Goal: Task Accomplishment & Management: Manage account settings

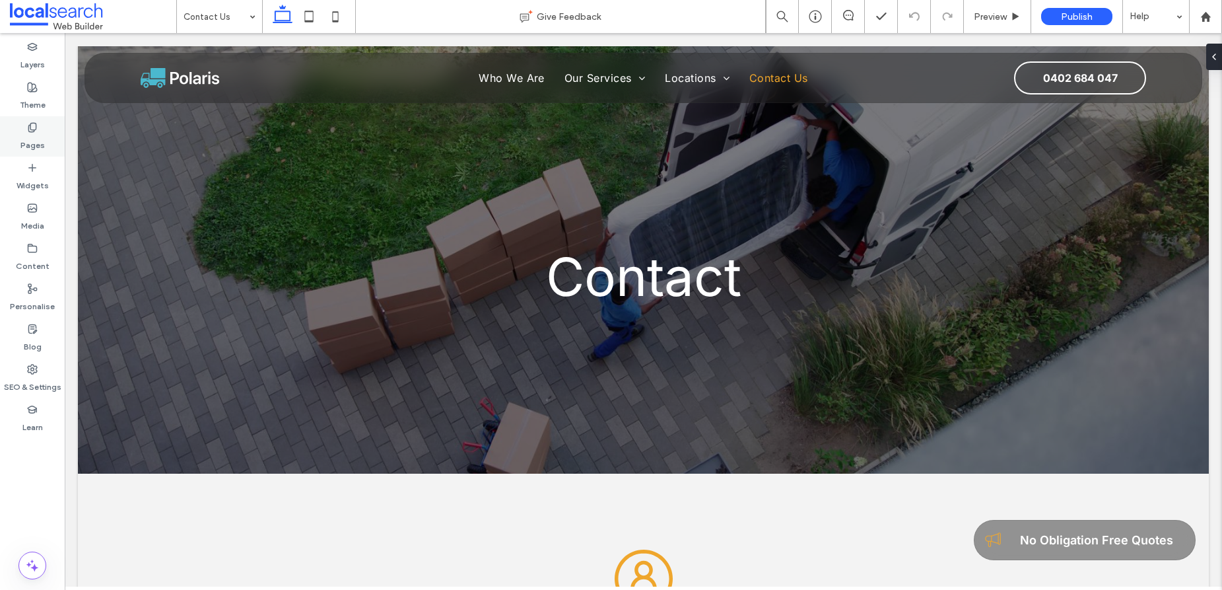
click at [32, 130] on icon at bounding box center [32, 127] width 11 height 11
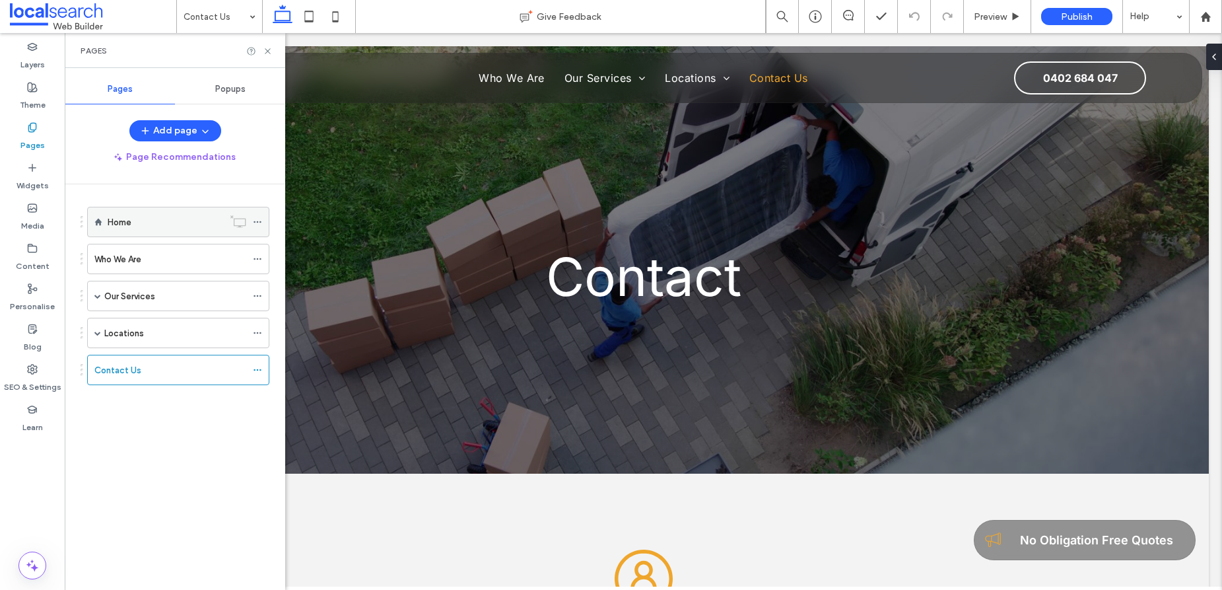
click at [171, 226] on div "Home" at bounding box center [166, 222] width 116 height 14
click at [270, 53] on icon at bounding box center [268, 51] width 10 height 10
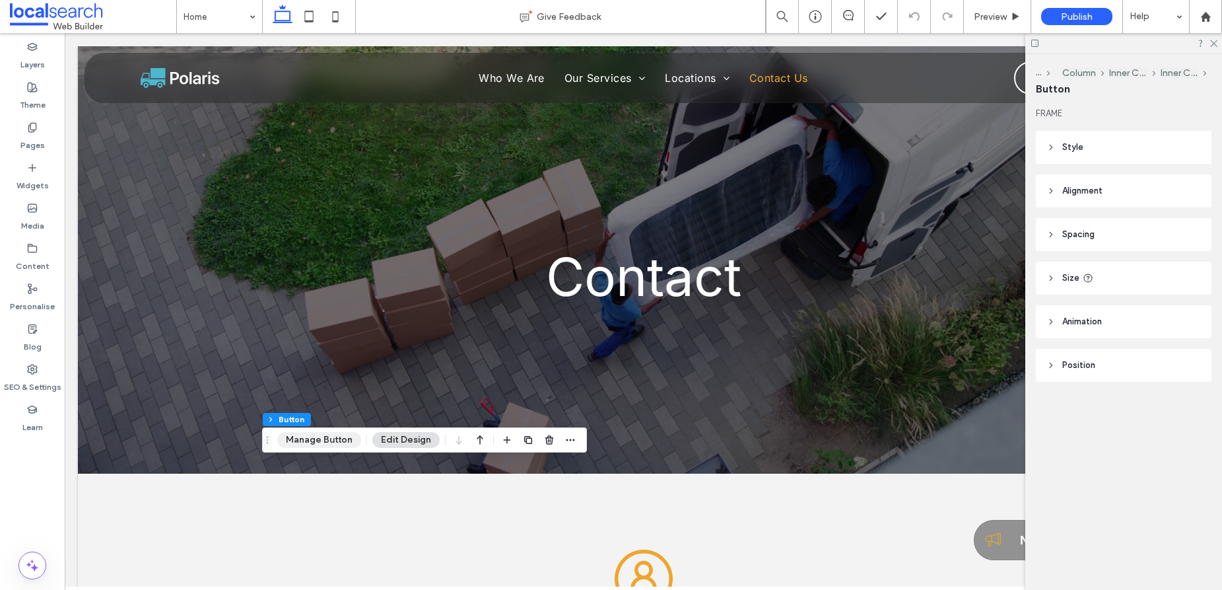
click at [316, 442] on button "Manage Button" at bounding box center [319, 440] width 84 height 16
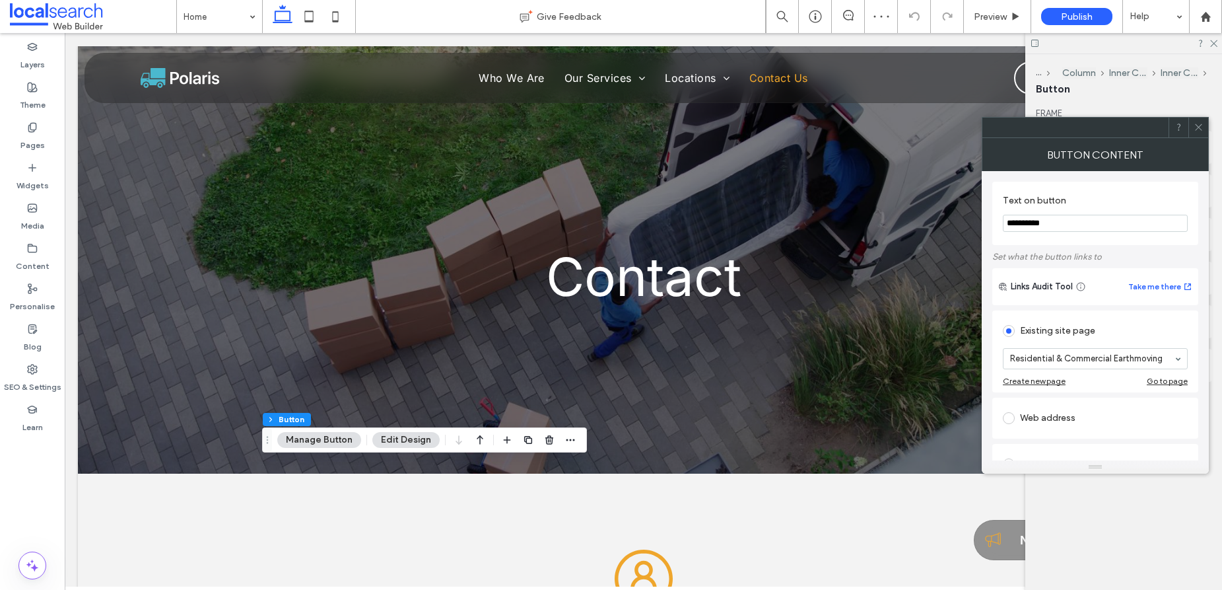
click at [1197, 127] on icon at bounding box center [1199, 127] width 10 height 10
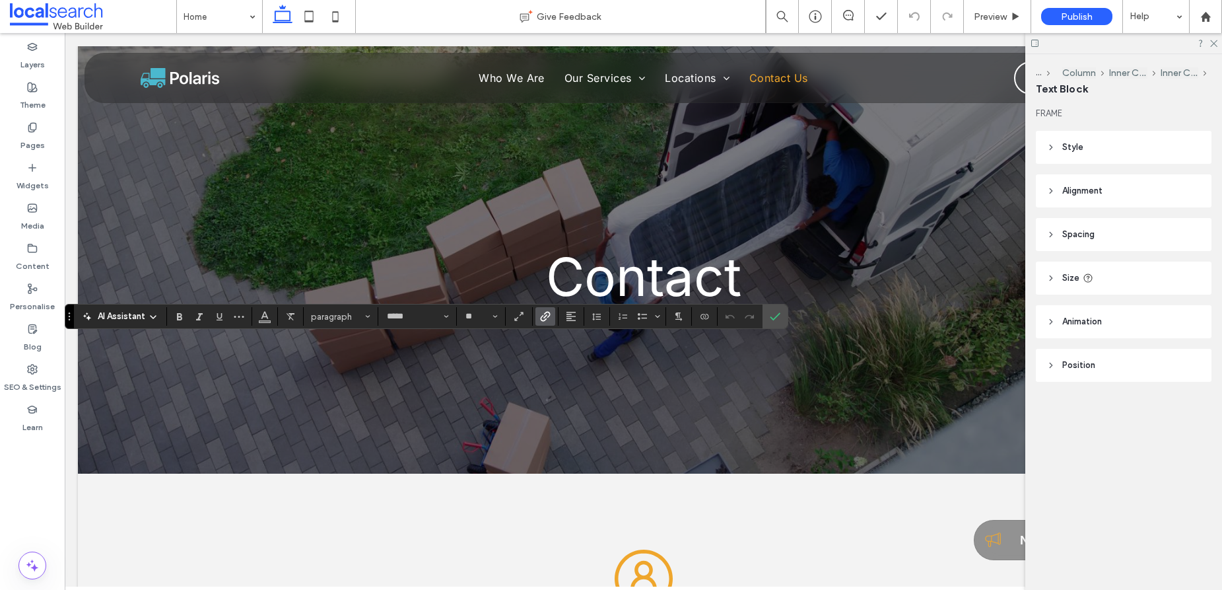
click at [544, 317] on use "Link" at bounding box center [546, 316] width 10 height 10
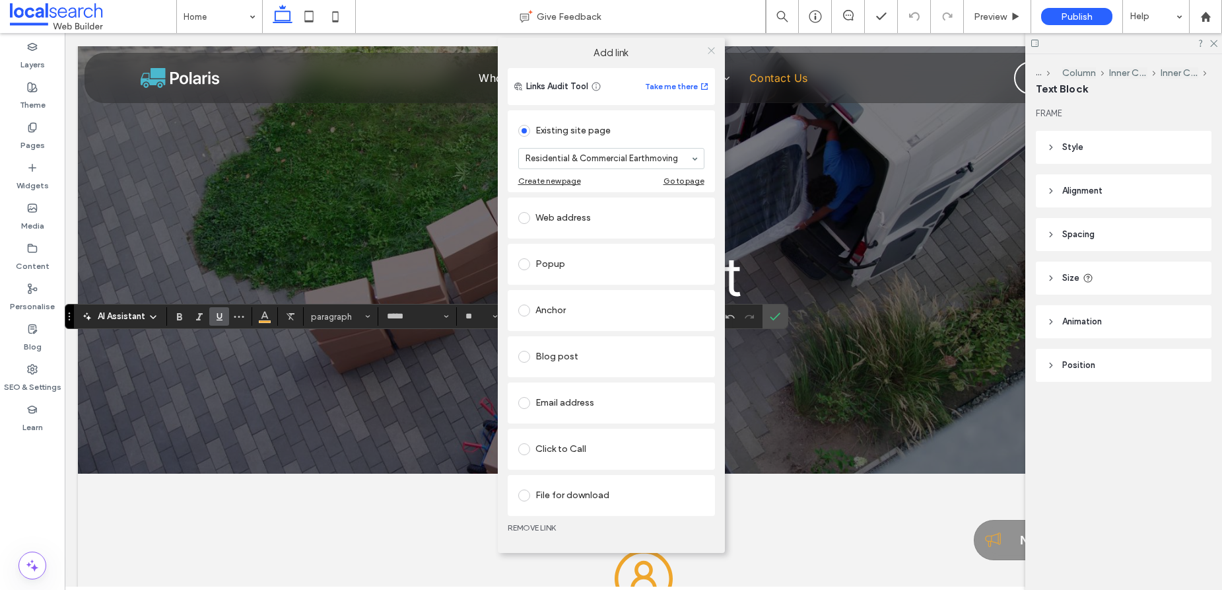
click at [712, 52] on icon at bounding box center [712, 51] width 10 height 10
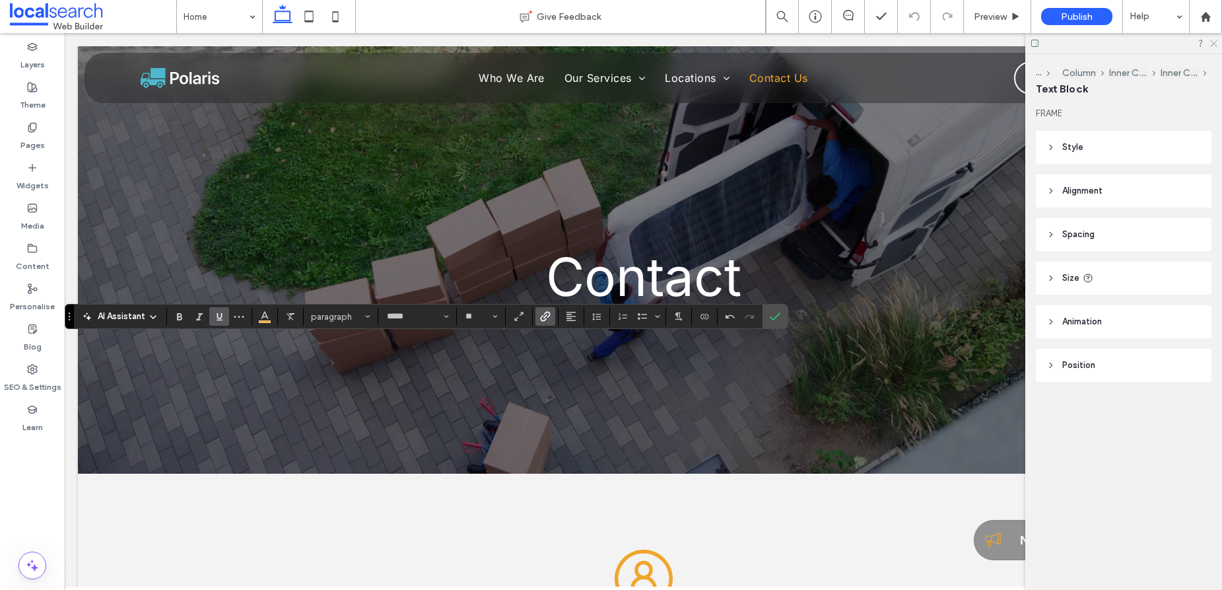
click at [1211, 44] on icon at bounding box center [1213, 42] width 9 height 9
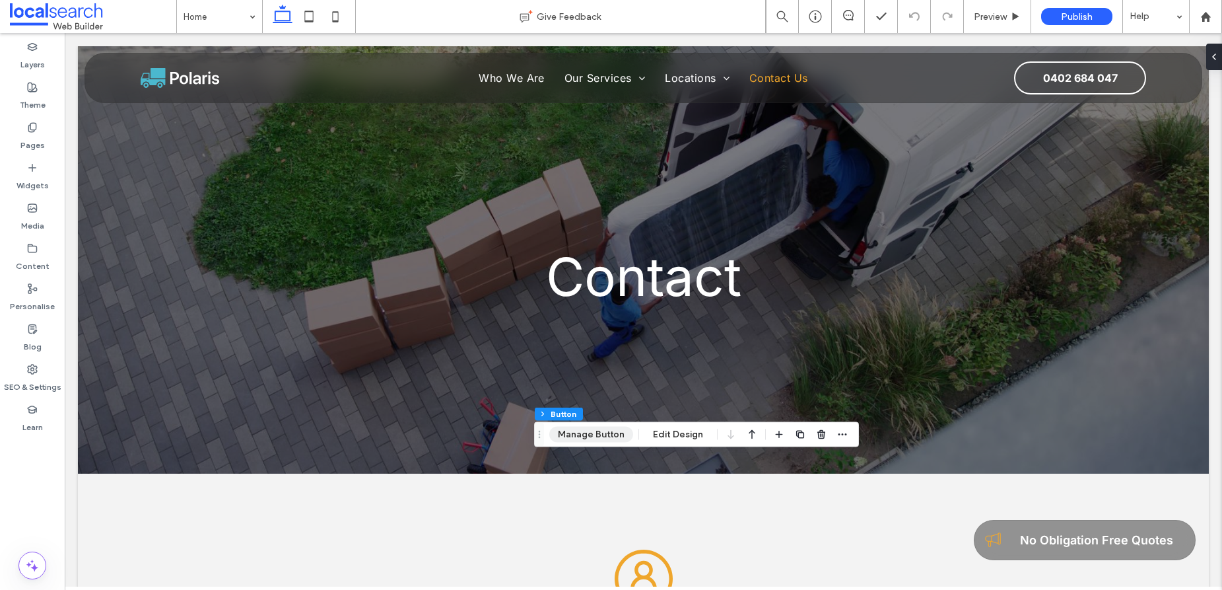
click at [603, 434] on button "Manage Button" at bounding box center [591, 435] width 84 height 16
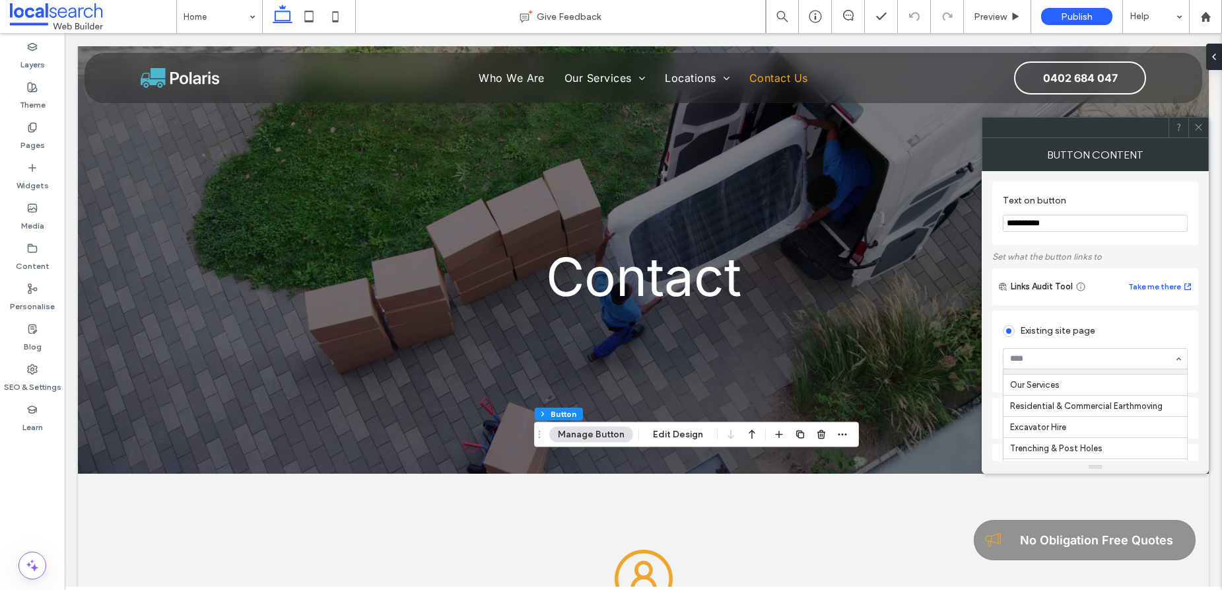
scroll to position [57, 0]
click at [1201, 128] on icon at bounding box center [1199, 127] width 10 height 10
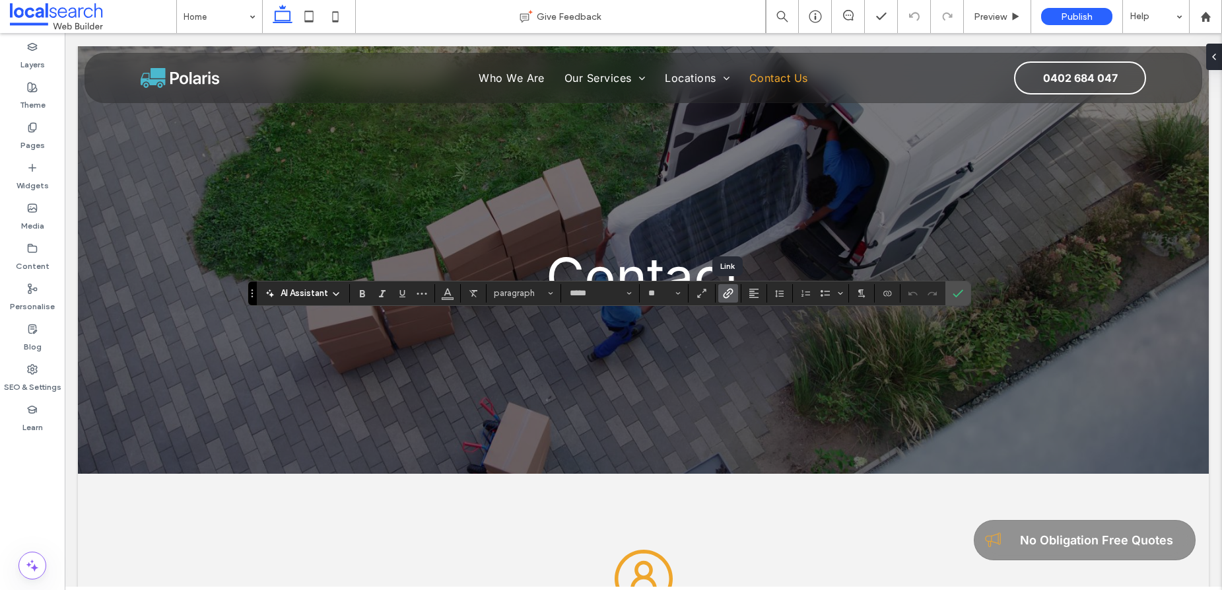
click at [728, 294] on icon "Link" at bounding box center [728, 293] width 11 height 11
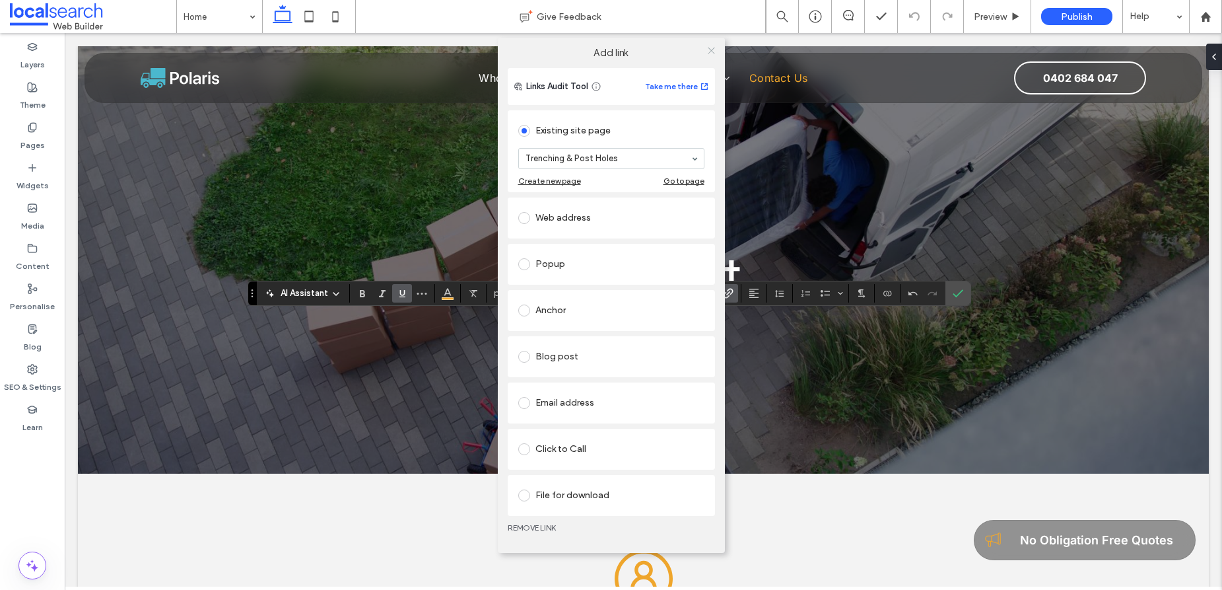
click at [711, 49] on icon at bounding box center [712, 51] width 10 height 10
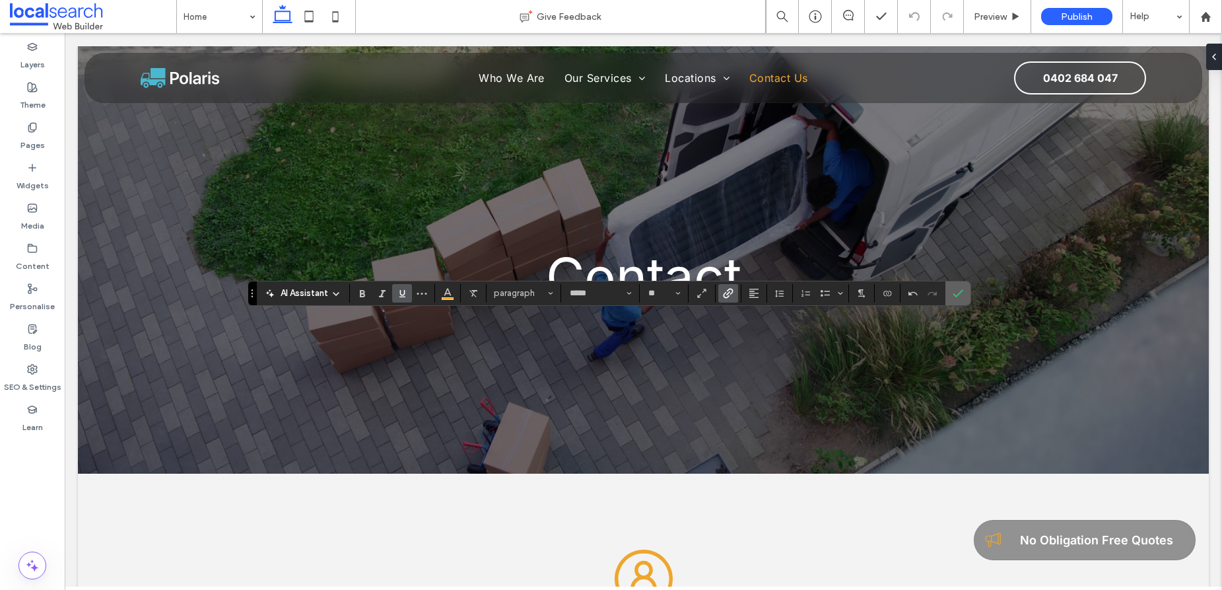
click at [952, 298] on label "Confirm" at bounding box center [958, 293] width 20 height 24
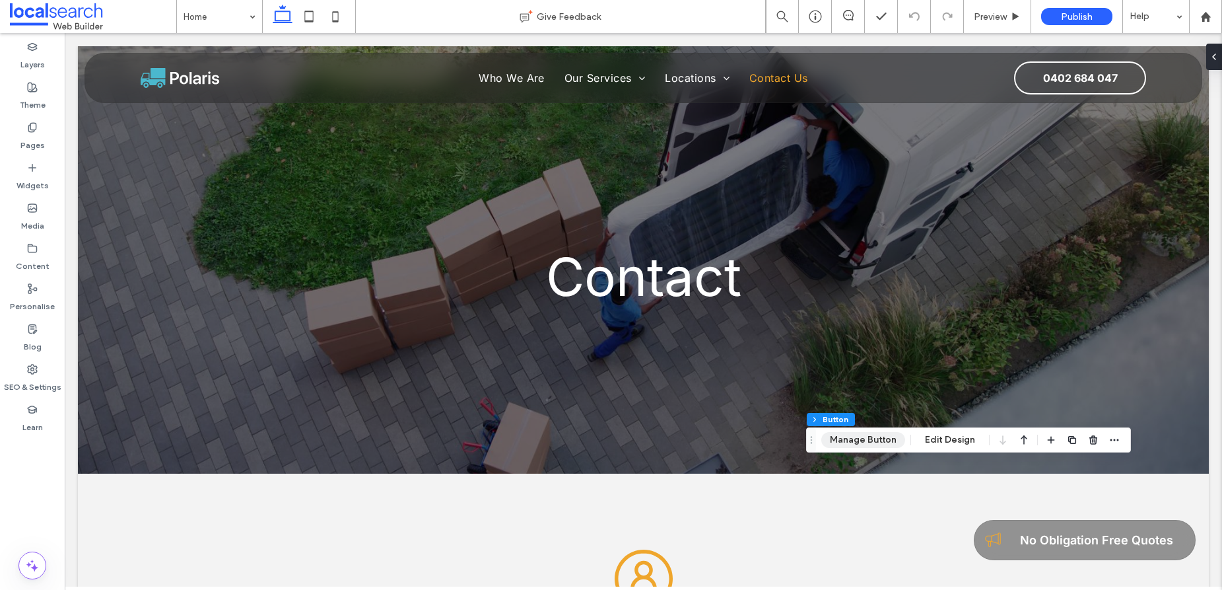
click at [850, 441] on button "Manage Button" at bounding box center [863, 440] width 84 height 16
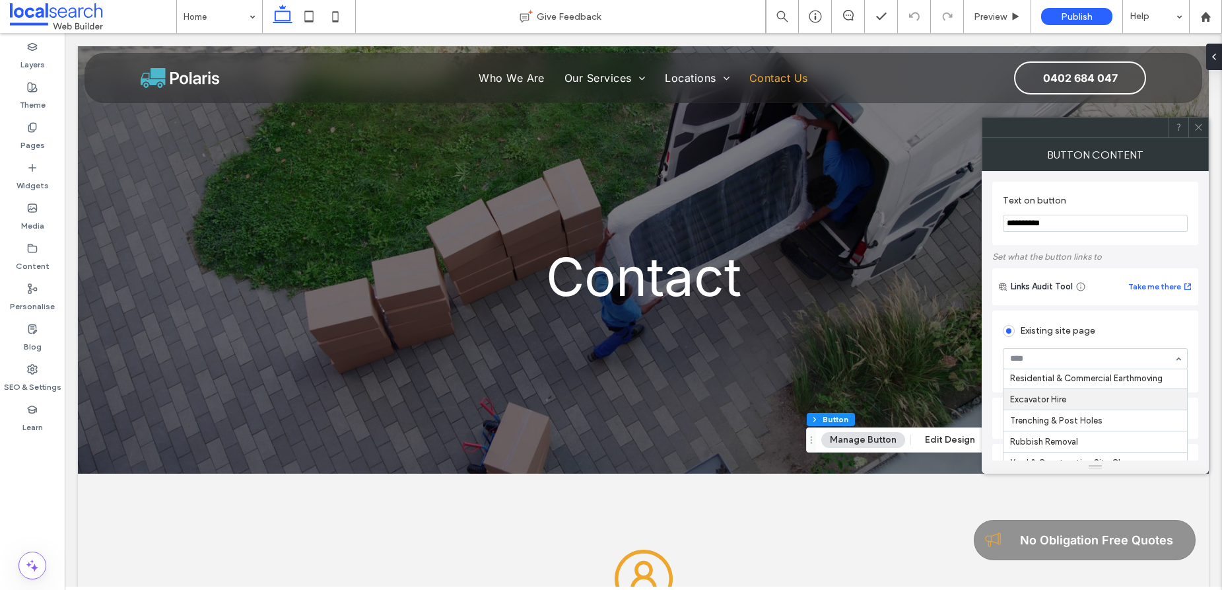
scroll to position [78, 0]
click at [1198, 132] on span at bounding box center [1199, 128] width 10 height 20
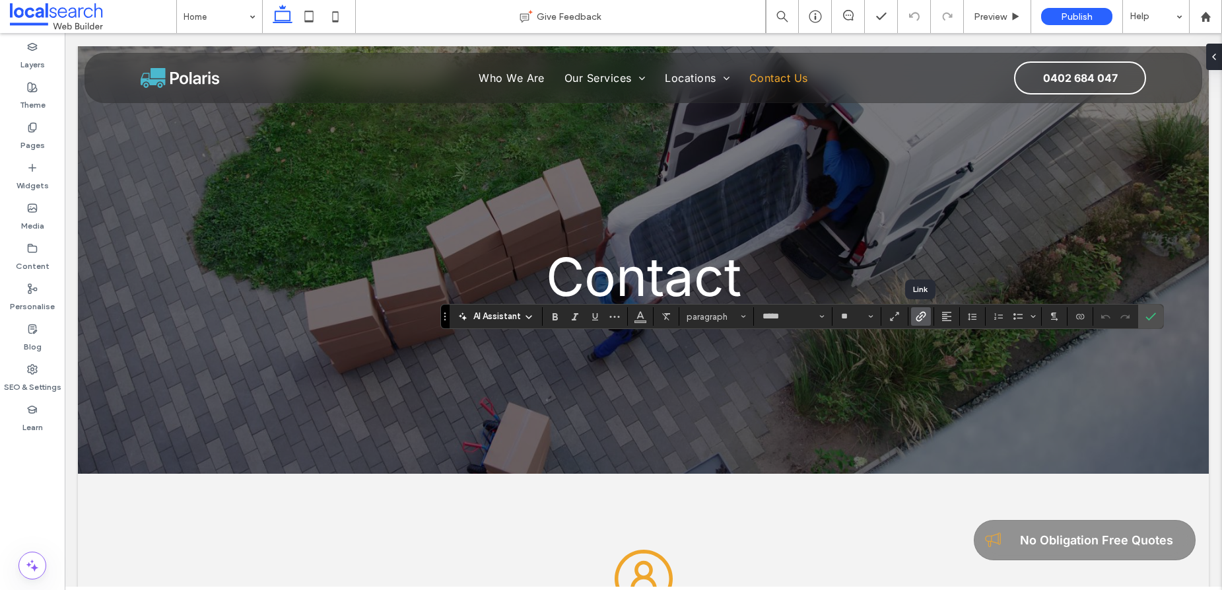
click at [916, 318] on use "Link" at bounding box center [921, 316] width 10 height 10
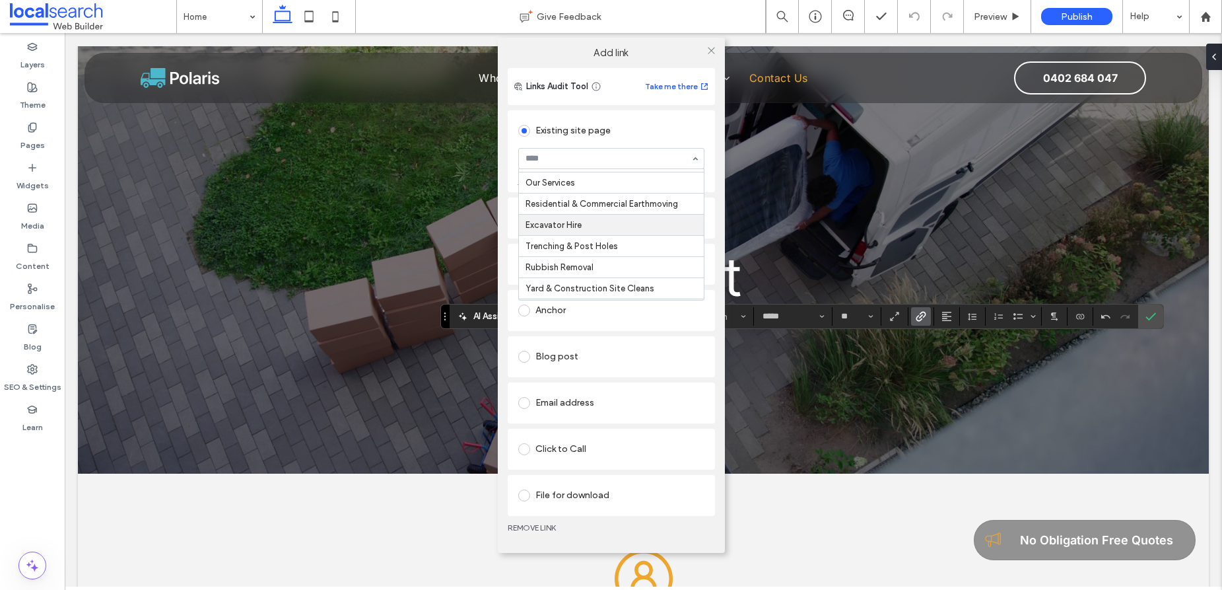
scroll to position [62, 0]
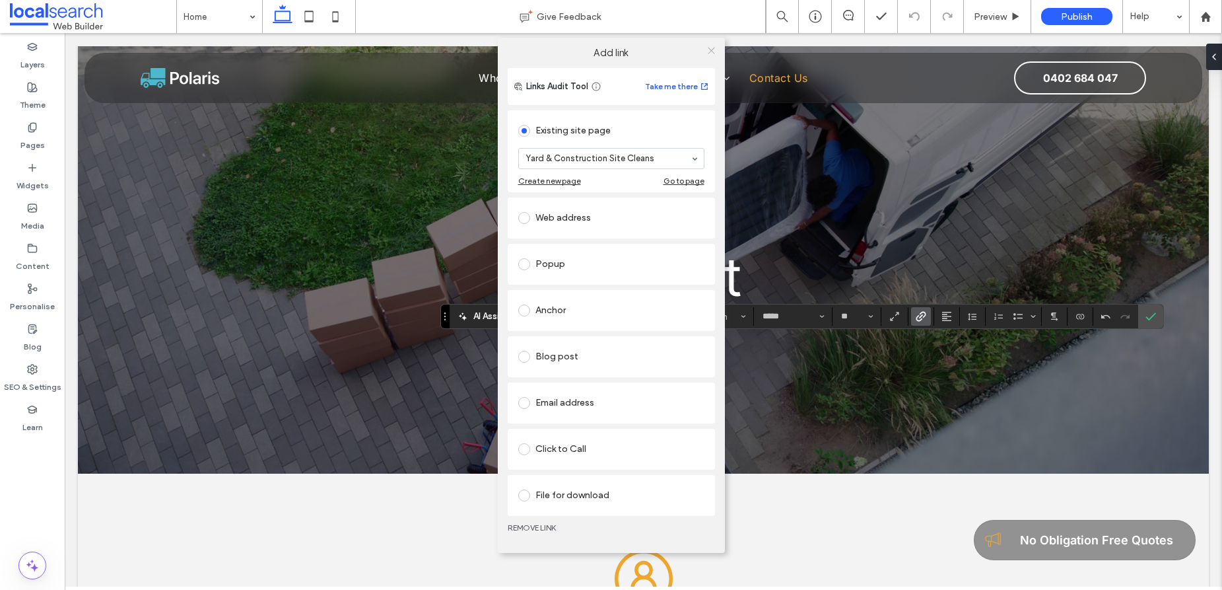
click at [710, 48] on icon at bounding box center [712, 51] width 10 height 10
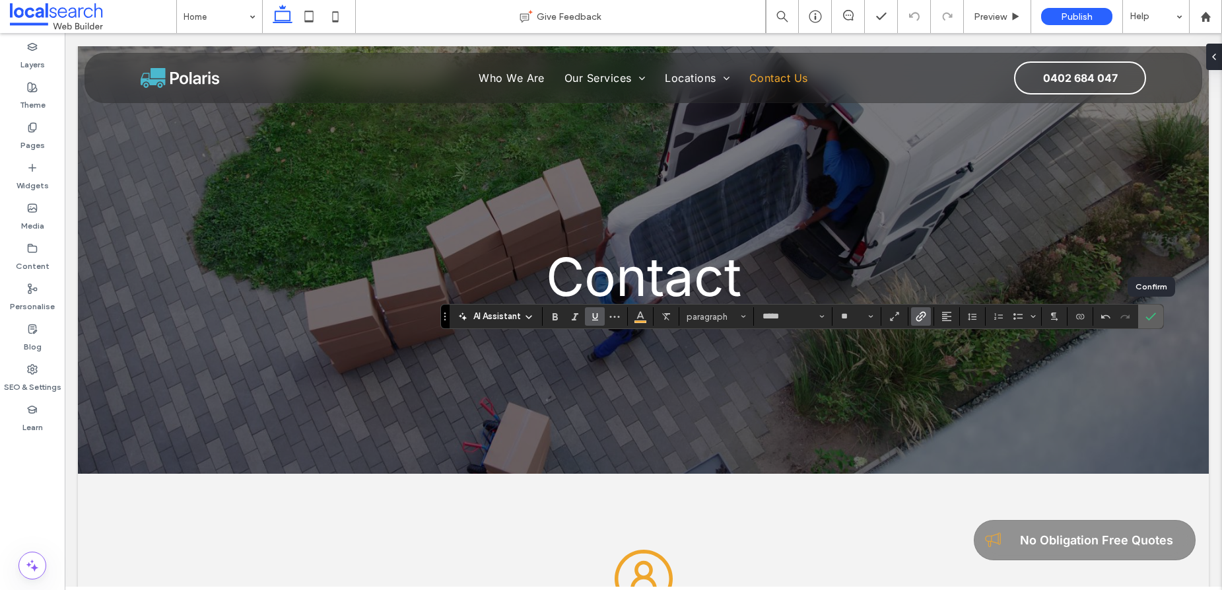
click at [1153, 321] on icon "Confirm" at bounding box center [1151, 316] width 11 height 11
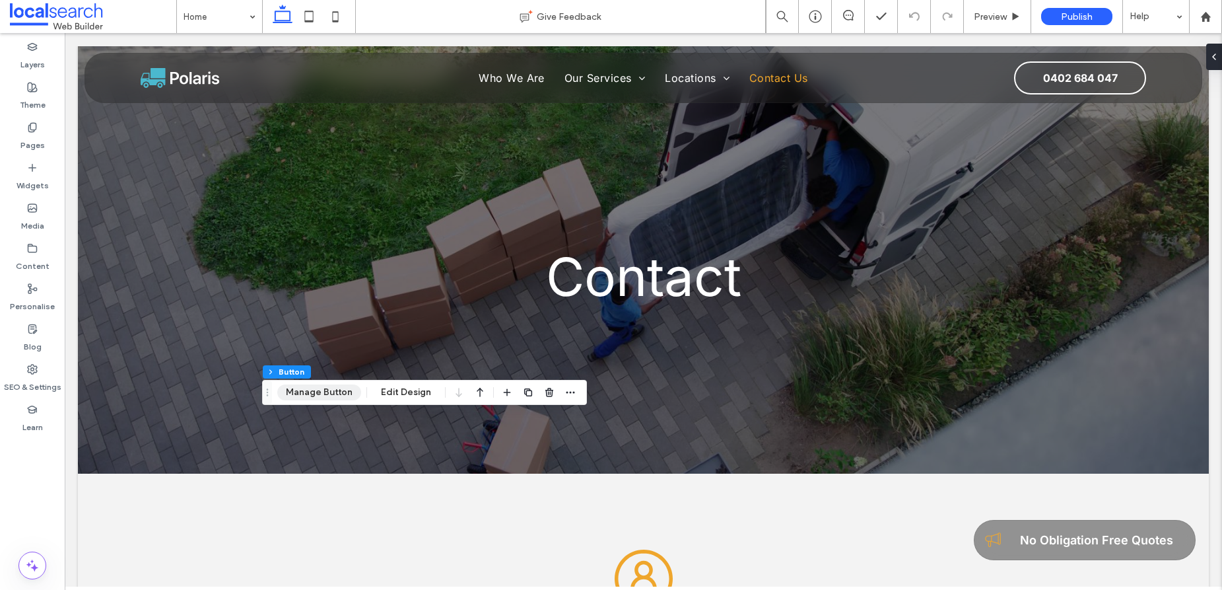
click at [304, 394] on button "Manage Button" at bounding box center [319, 392] width 84 height 16
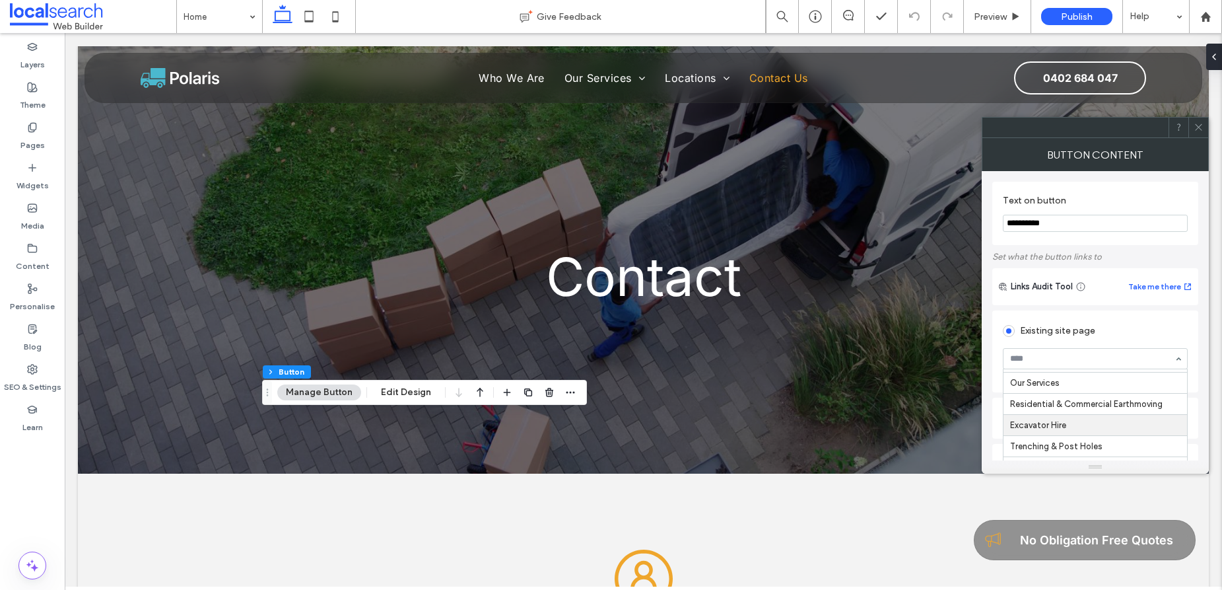
scroll to position [67, 0]
drag, startPoint x: 1198, startPoint y: 126, endPoint x: 1172, endPoint y: 183, distance: 62.4
click at [1196, 128] on icon at bounding box center [1199, 127] width 10 height 10
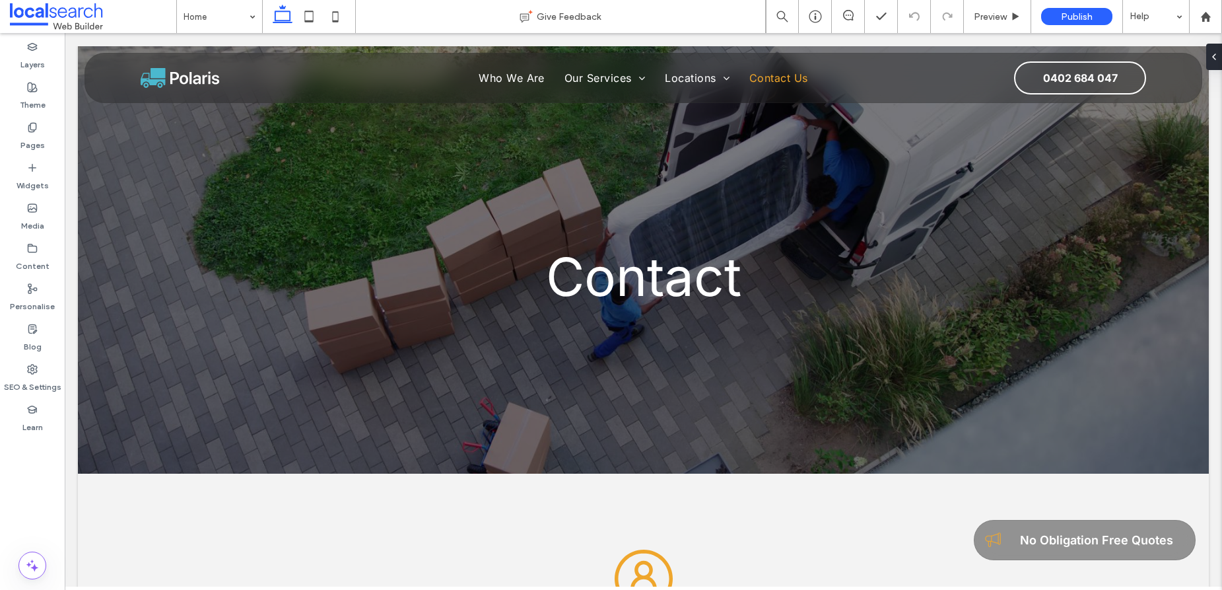
type input "*****"
type input "**"
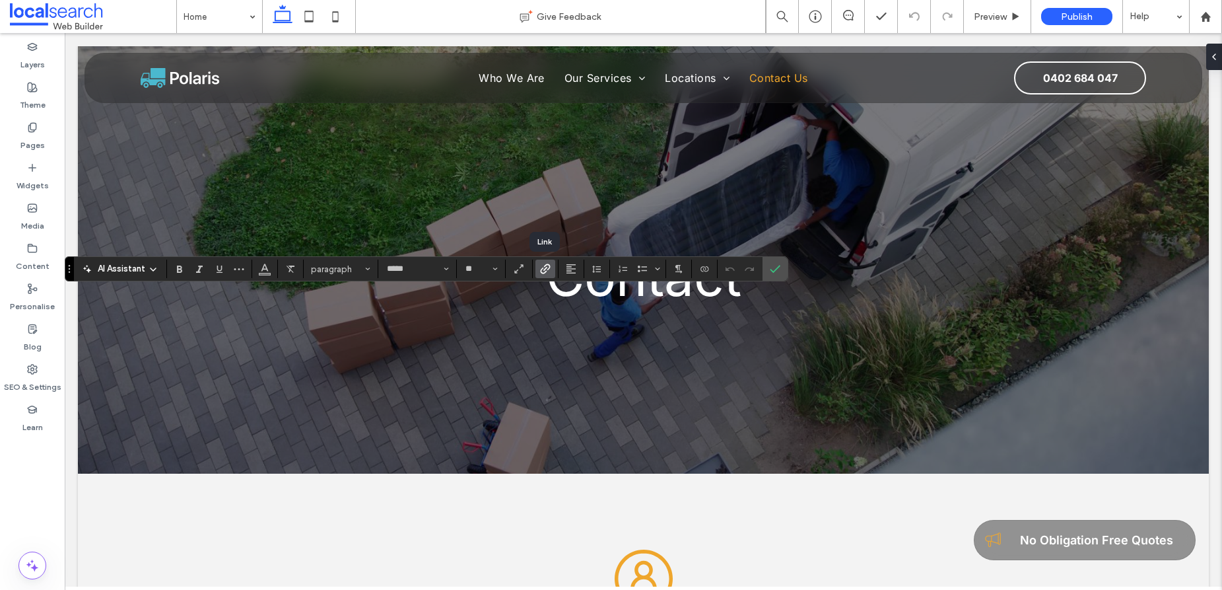
click at [545, 268] on icon "Link" at bounding box center [545, 268] width 11 height 11
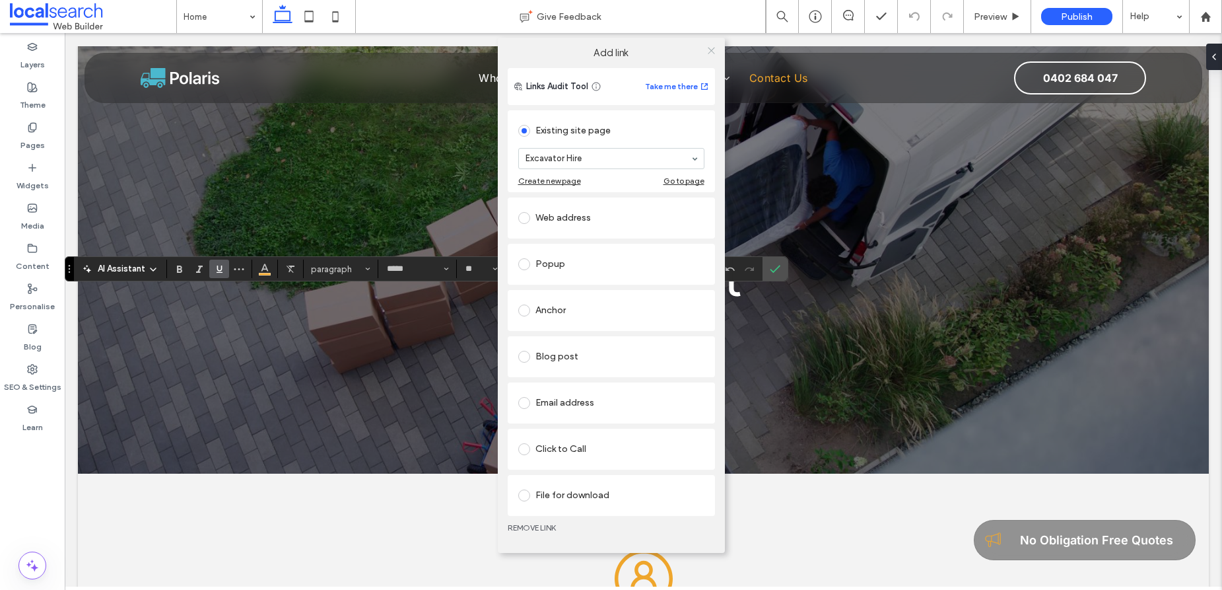
click at [712, 50] on icon at bounding box center [712, 51] width 10 height 10
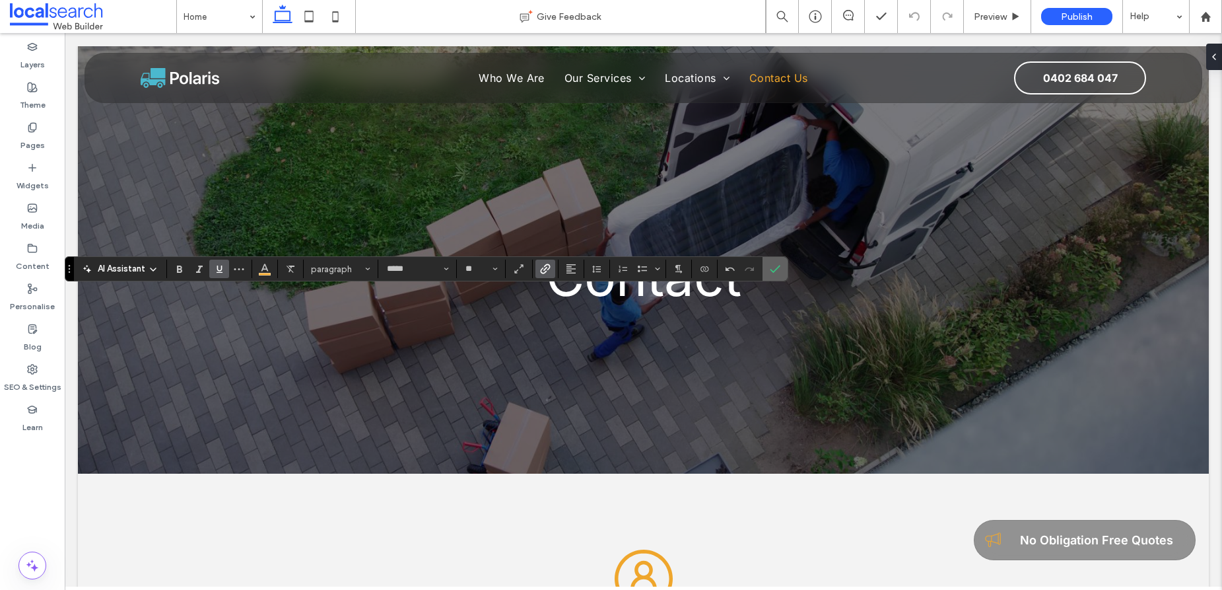
click at [770, 273] on icon "Confirm" at bounding box center [775, 268] width 11 height 11
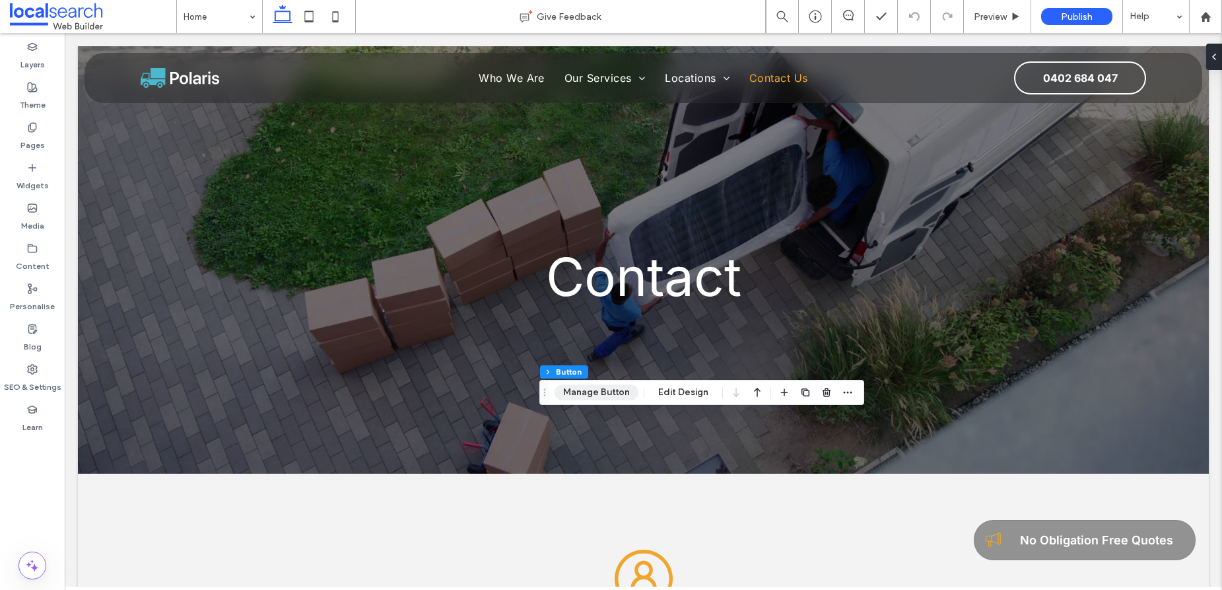
click at [587, 393] on button "Manage Button" at bounding box center [597, 392] width 84 height 16
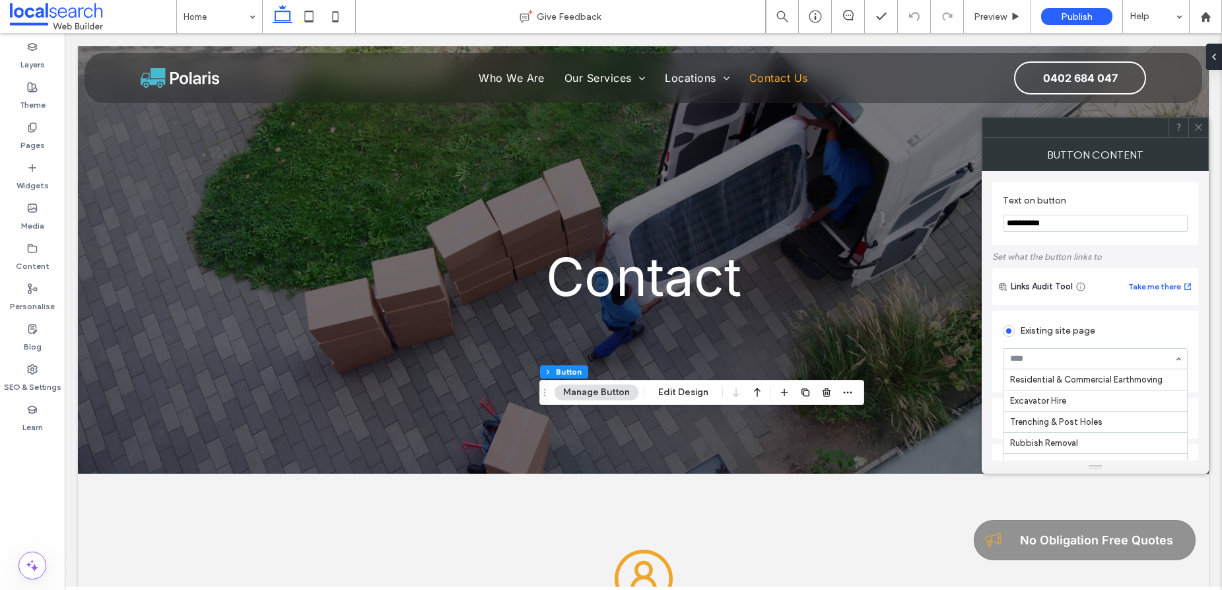
scroll to position [76, 0]
click at [1198, 127] on use at bounding box center [1198, 127] width 7 height 7
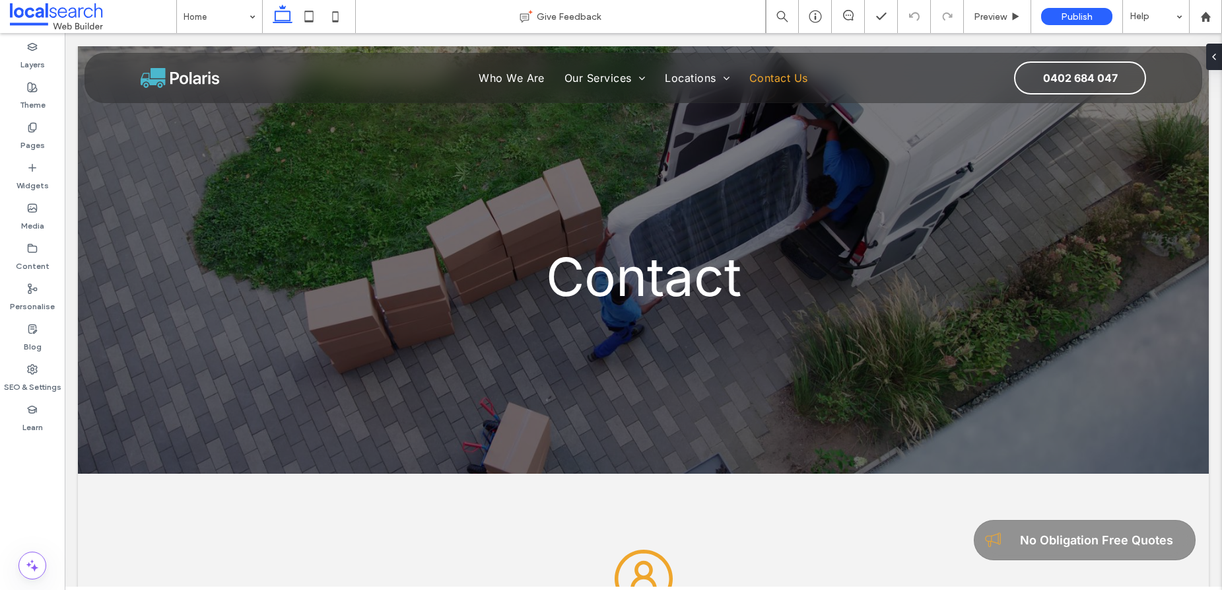
type input "*****"
type input "**"
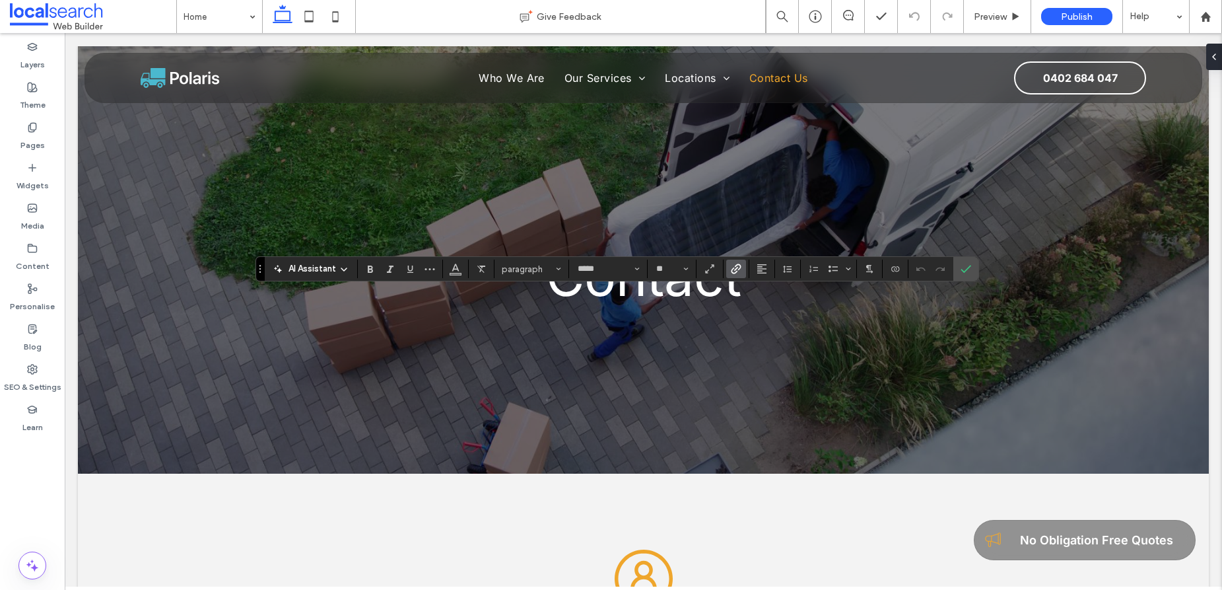
click at [735, 268] on icon "Link" at bounding box center [736, 268] width 11 height 11
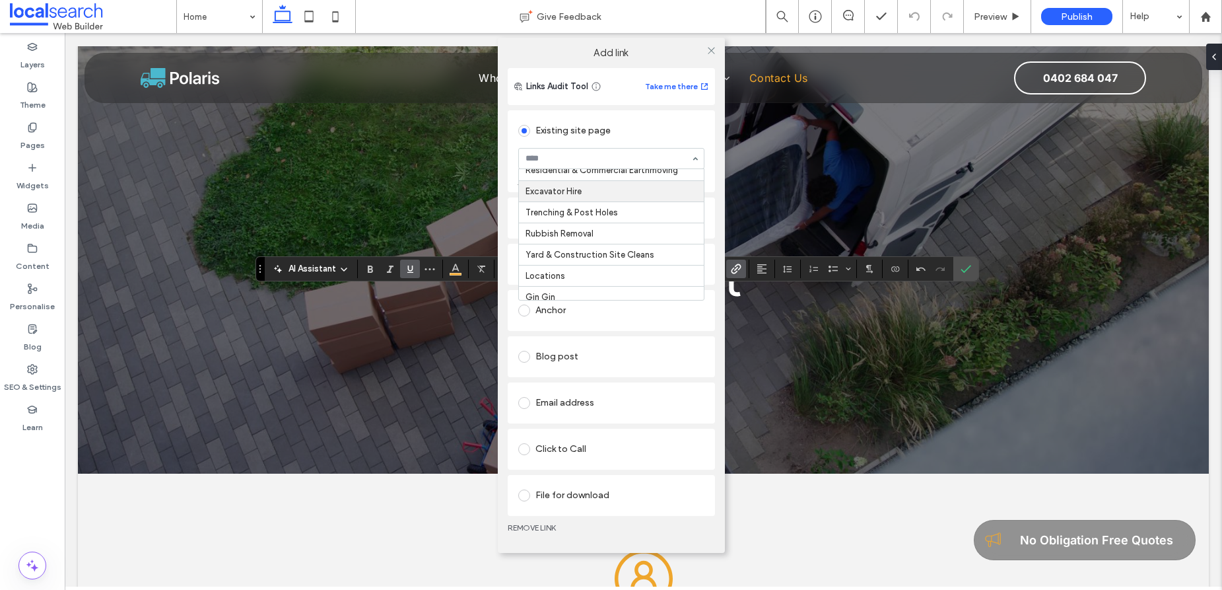
scroll to position [80, 0]
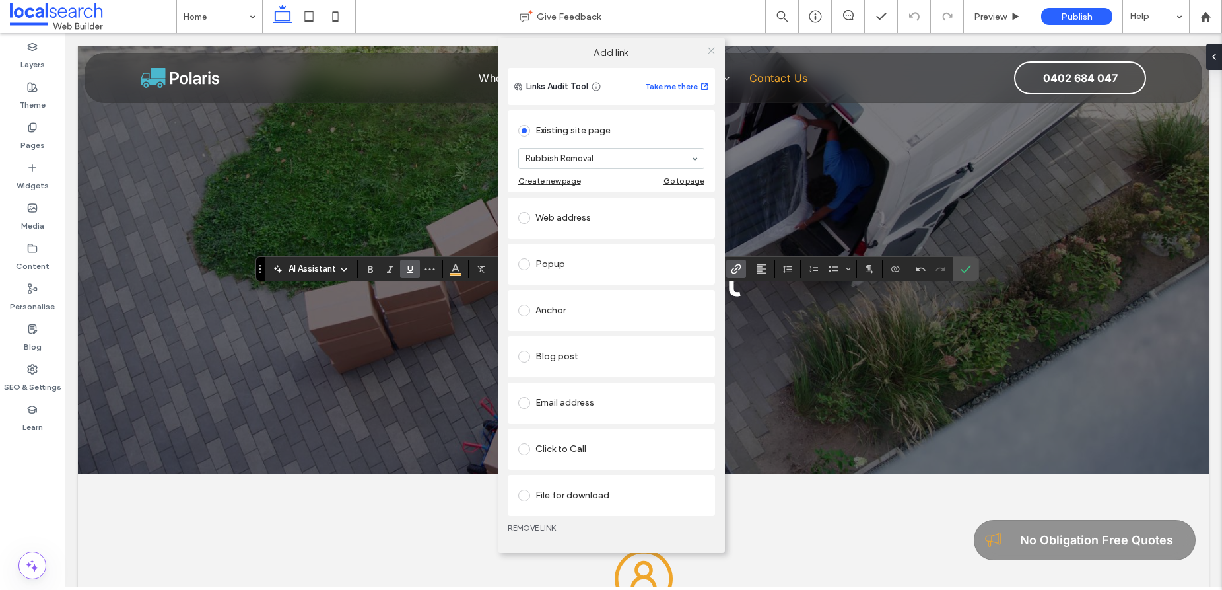
click at [711, 50] on use at bounding box center [711, 51] width 7 height 7
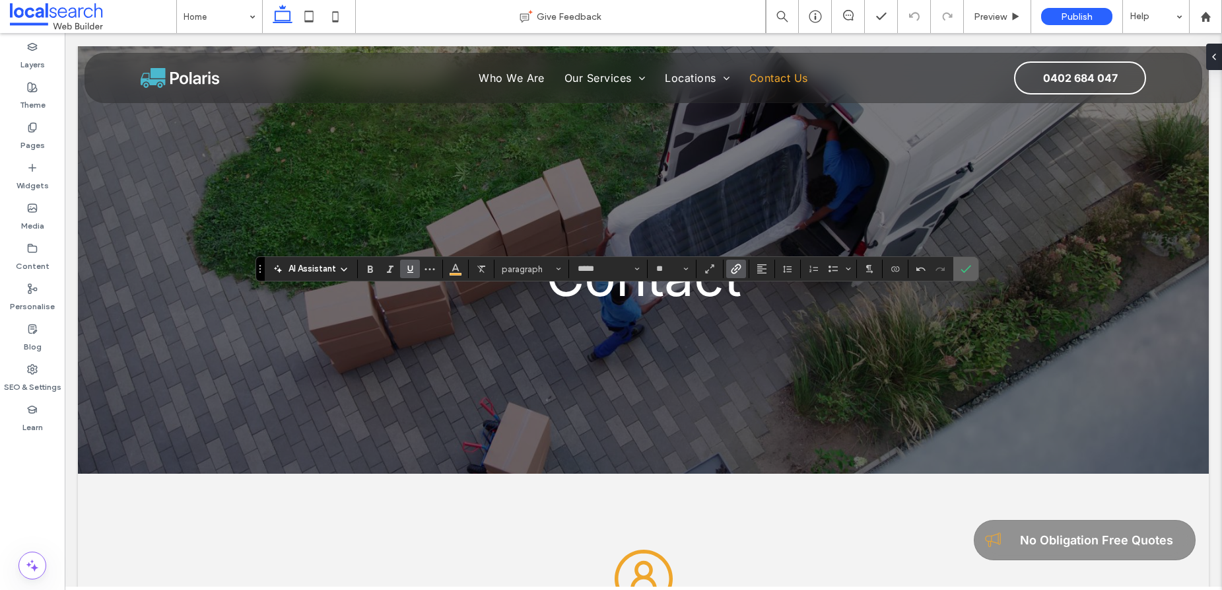
click at [965, 277] on span "Confirm" at bounding box center [964, 269] width 6 height 24
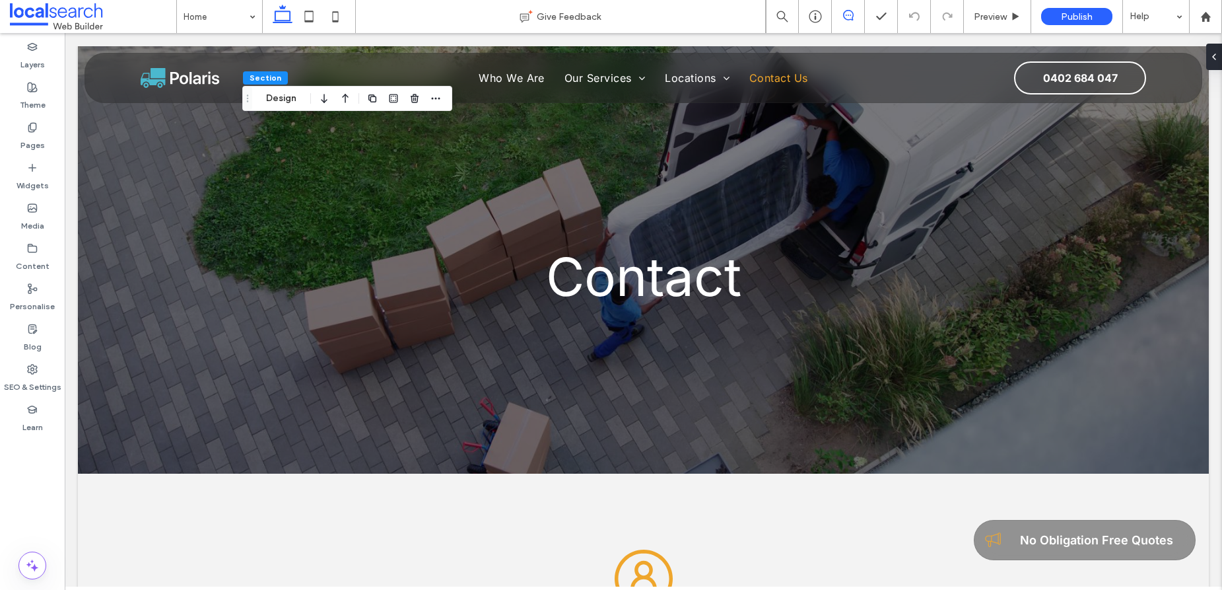
click at [849, 13] on icon at bounding box center [848, 15] width 11 height 11
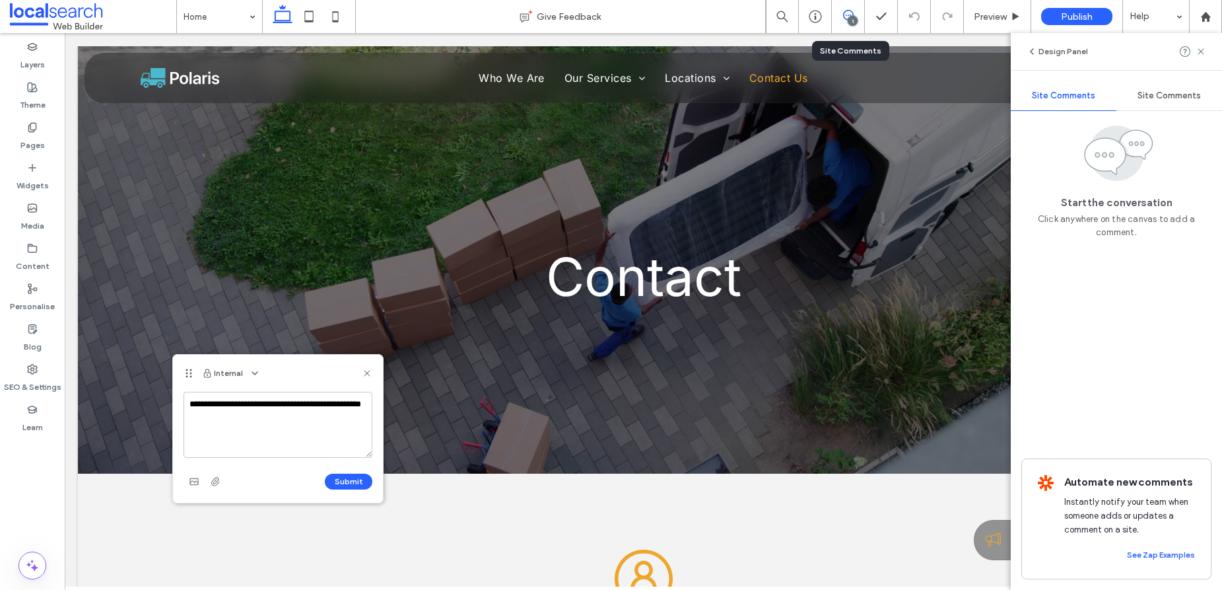
type textarea "**********"
click at [341, 482] on button "Submit" at bounding box center [349, 481] width 48 height 16
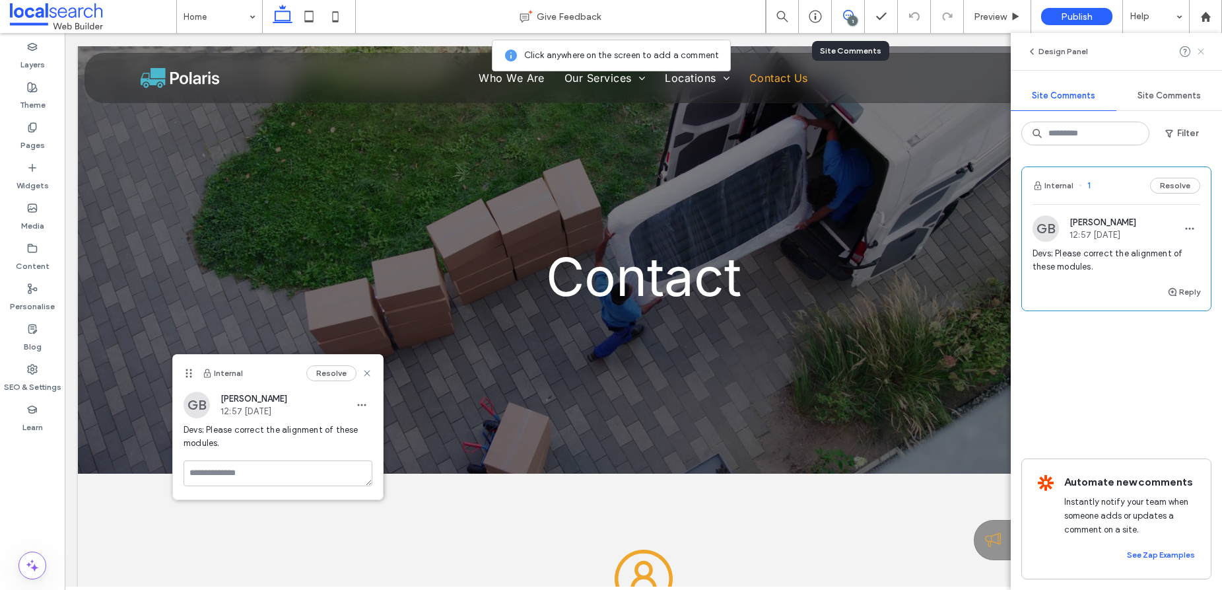
click at [1202, 48] on icon at bounding box center [1201, 51] width 11 height 11
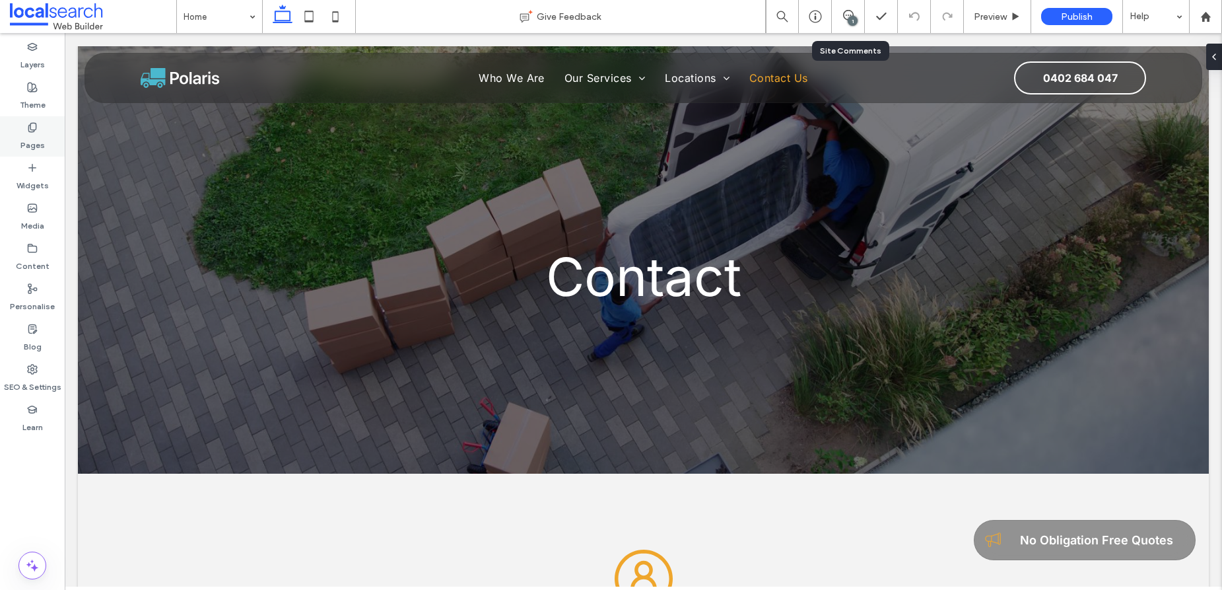
click at [34, 137] on label "Pages" at bounding box center [32, 142] width 24 height 18
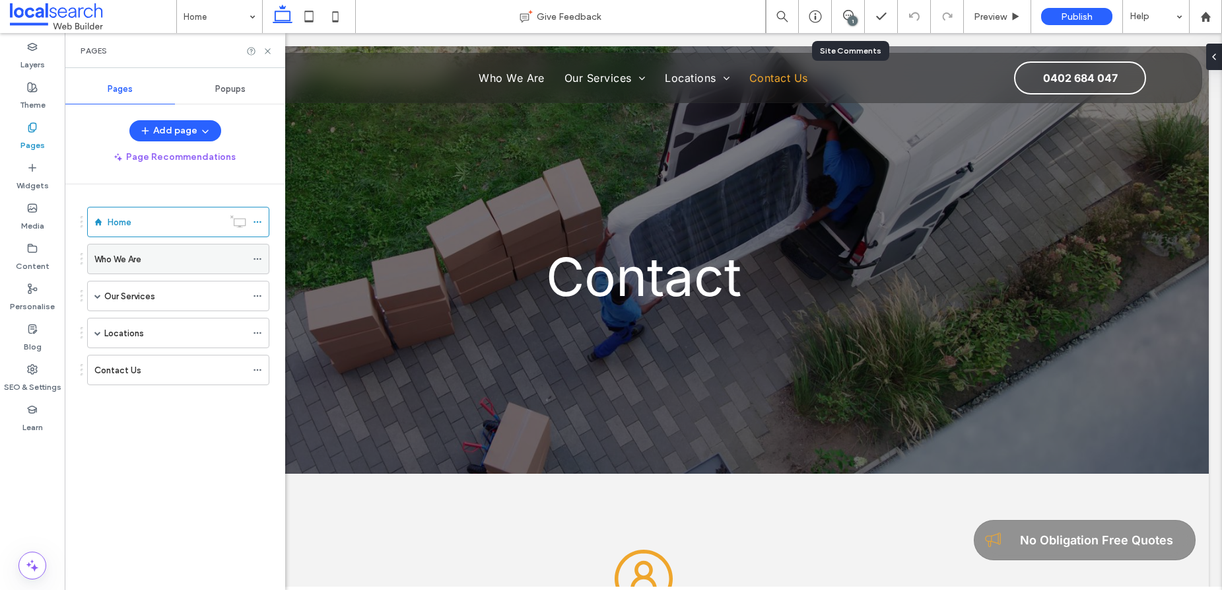
click at [183, 259] on div "Who We Are" at bounding box center [170, 259] width 152 height 14
click at [269, 51] on icon at bounding box center [268, 51] width 10 height 10
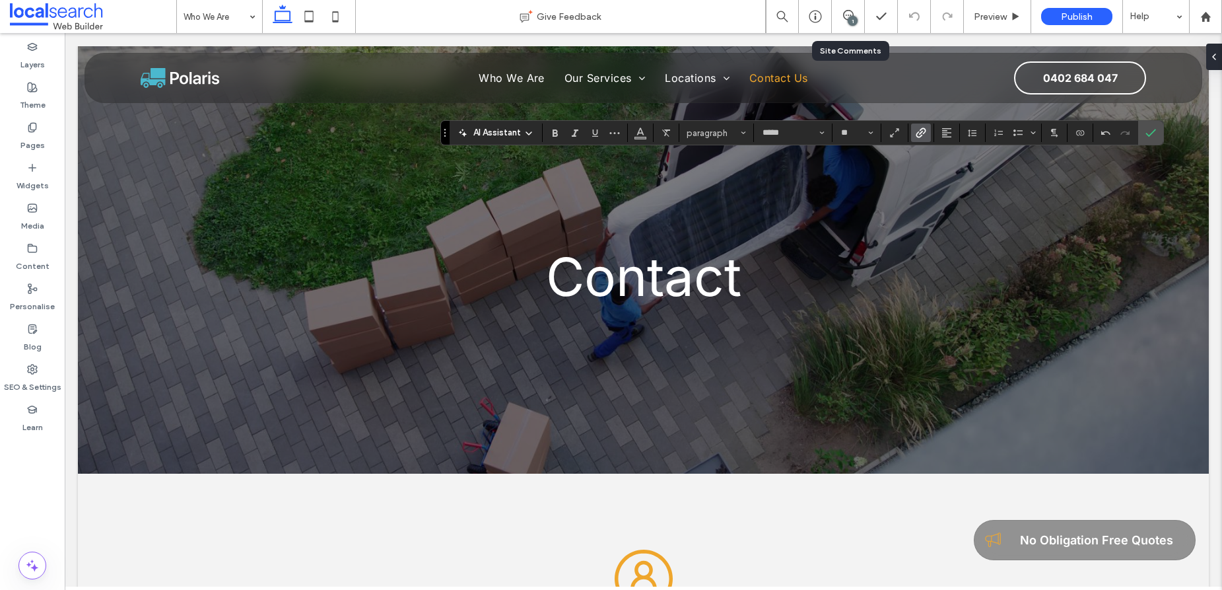
click at [920, 135] on use "Link" at bounding box center [921, 132] width 10 height 10
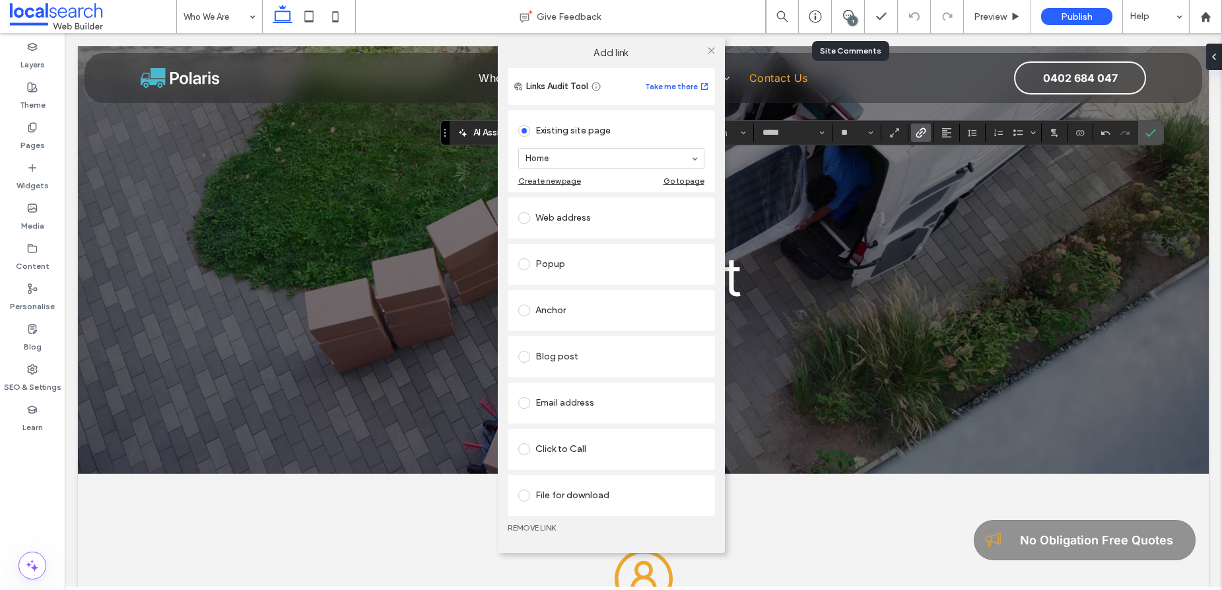
click at [526, 450] on span at bounding box center [524, 449] width 12 height 12
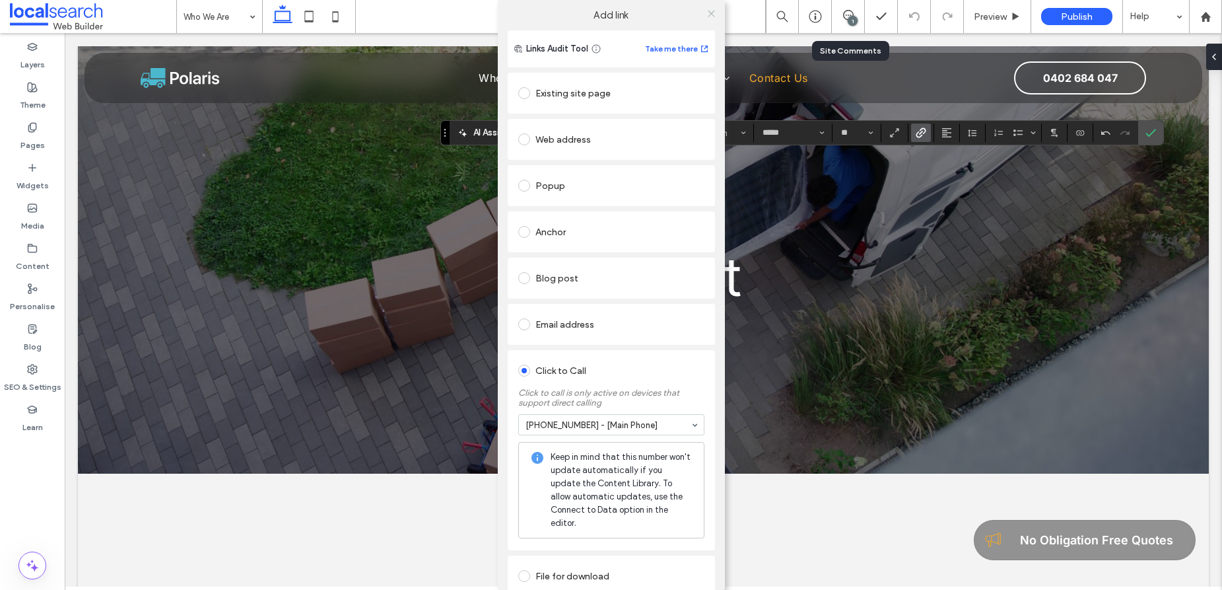
click at [707, 9] on icon at bounding box center [712, 14] width 10 height 10
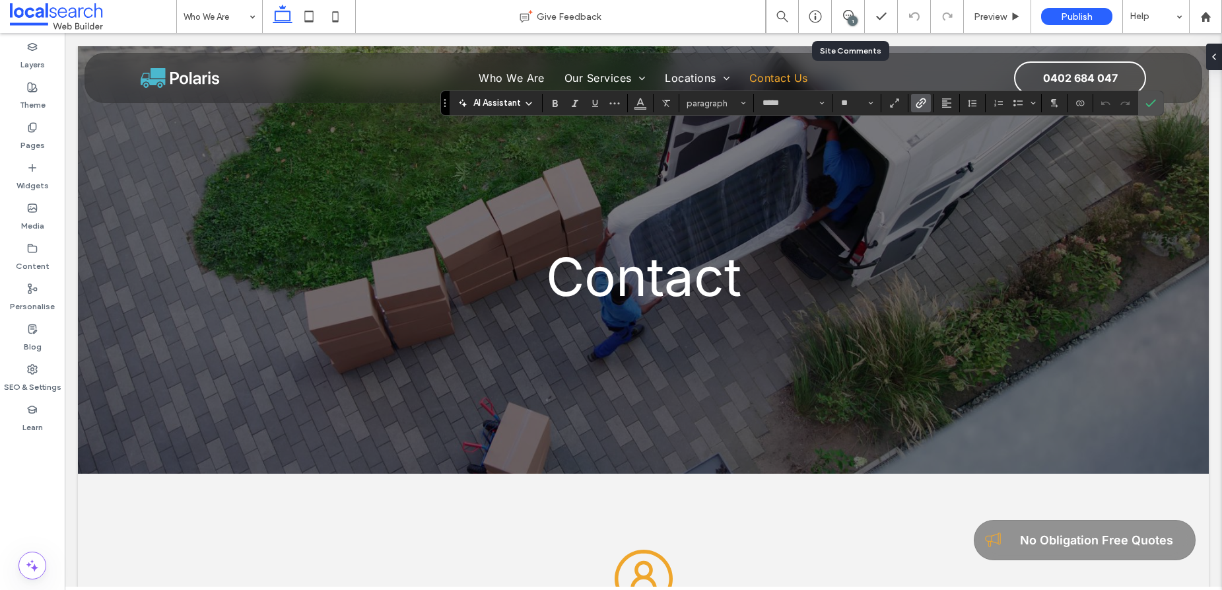
click at [920, 105] on icon "Link" at bounding box center [921, 103] width 11 height 11
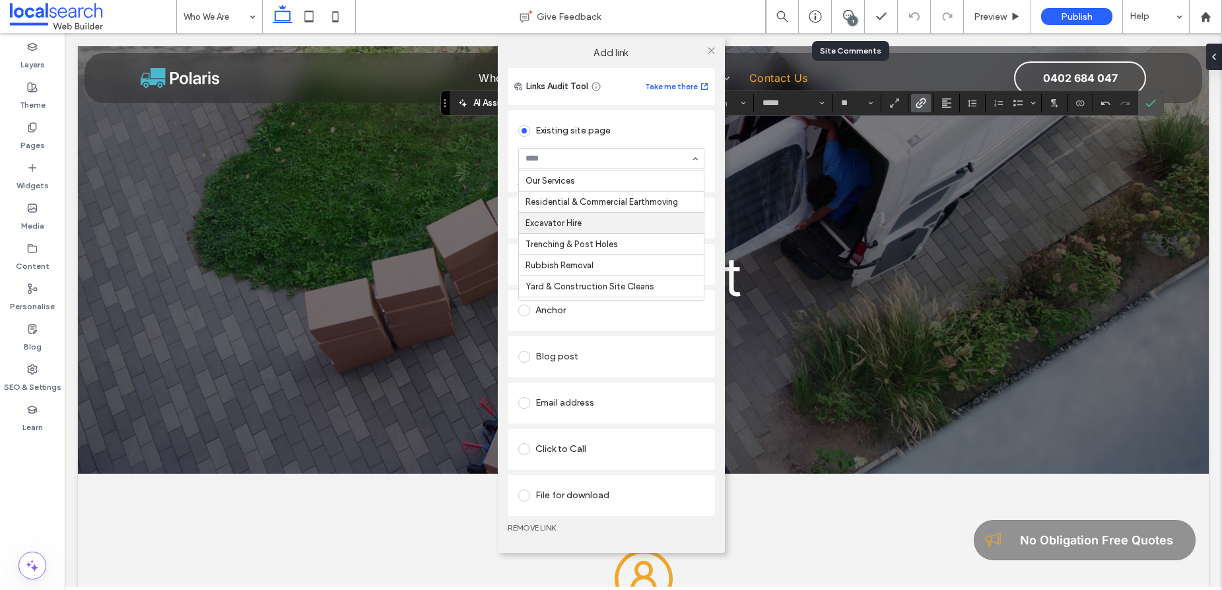
scroll to position [44, 0]
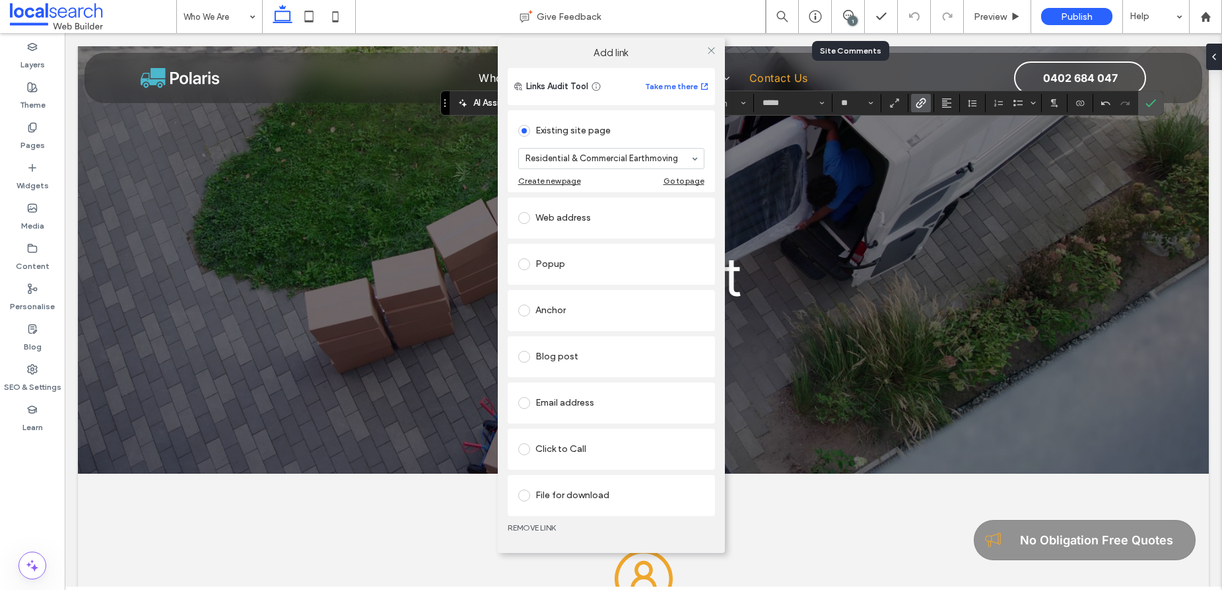
click at [936, 286] on div "Add link Links Audit Tool Take me there Existing site page Residential & Commer…" at bounding box center [611, 295] width 1222 height 590
click at [929, 287] on div "Add link Links Audit Tool Take me there Existing site page Residential & Commer…" at bounding box center [611, 295] width 1222 height 590
click at [932, 284] on div "Add link Links Audit Tool Take me there Existing site page Residential & Commer…" at bounding box center [611, 295] width 1222 height 590
click at [930, 285] on div "Add link Links Audit Tool Take me there Existing site page Residential & Commer…" at bounding box center [611, 295] width 1222 height 590
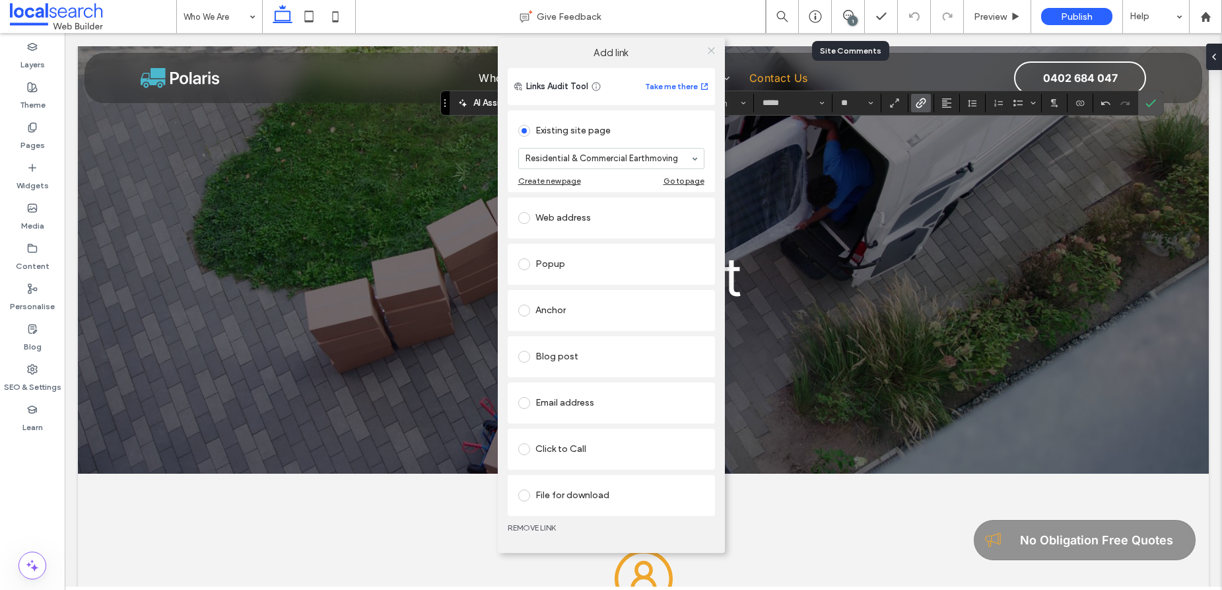
click at [710, 49] on icon at bounding box center [712, 51] width 10 height 10
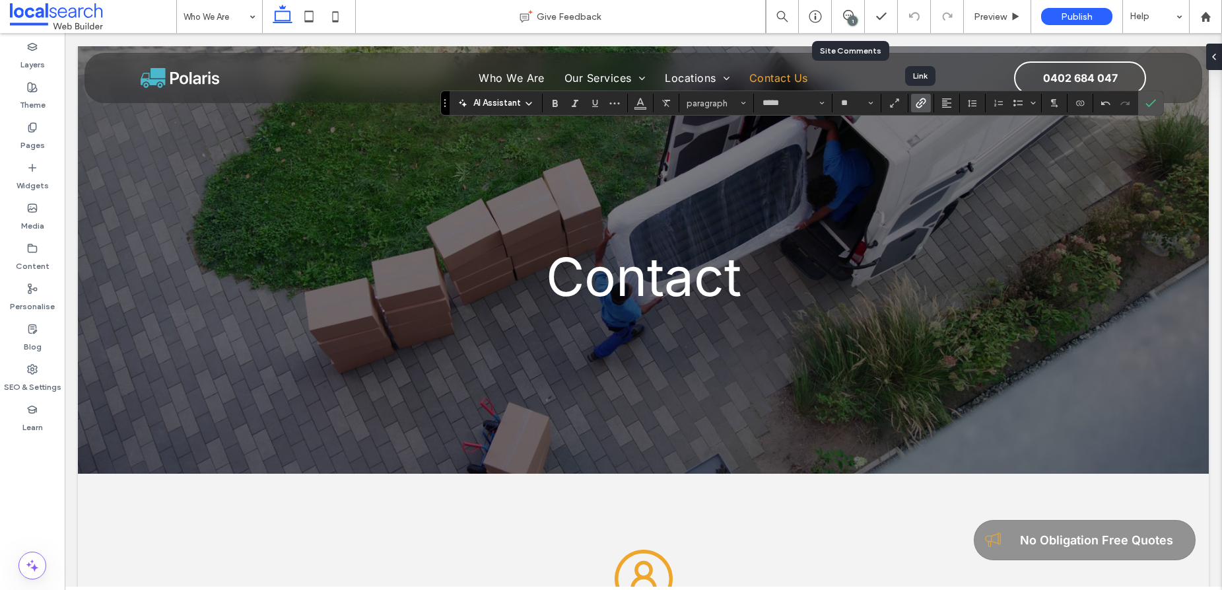
click at [916, 107] on icon "Link" at bounding box center [921, 103] width 11 height 11
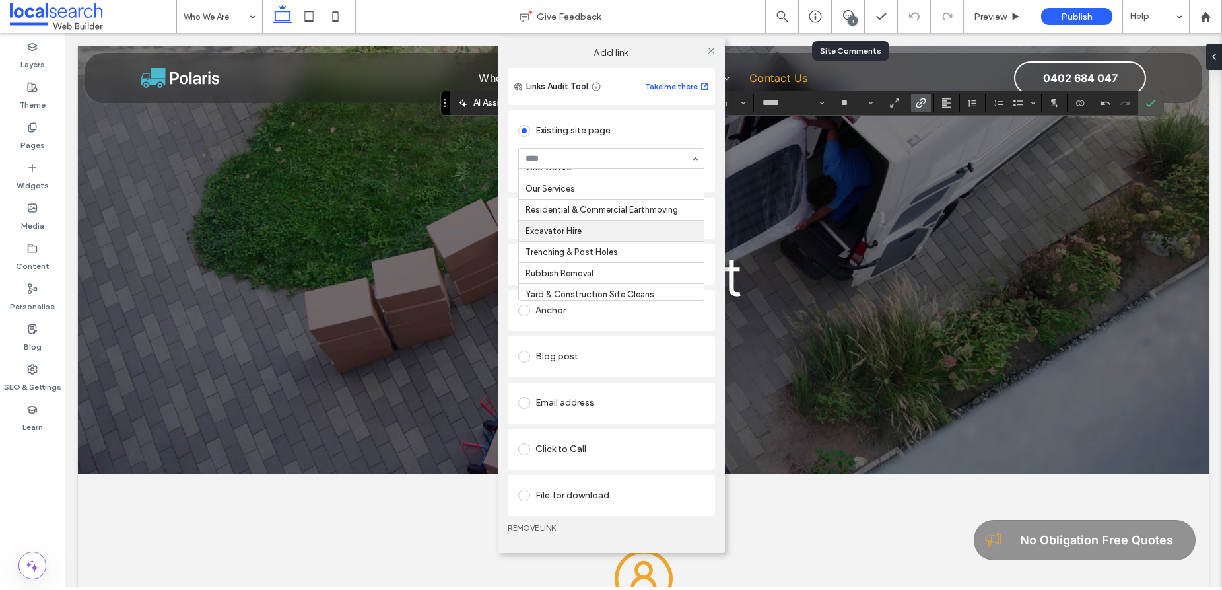
scroll to position [20, 0]
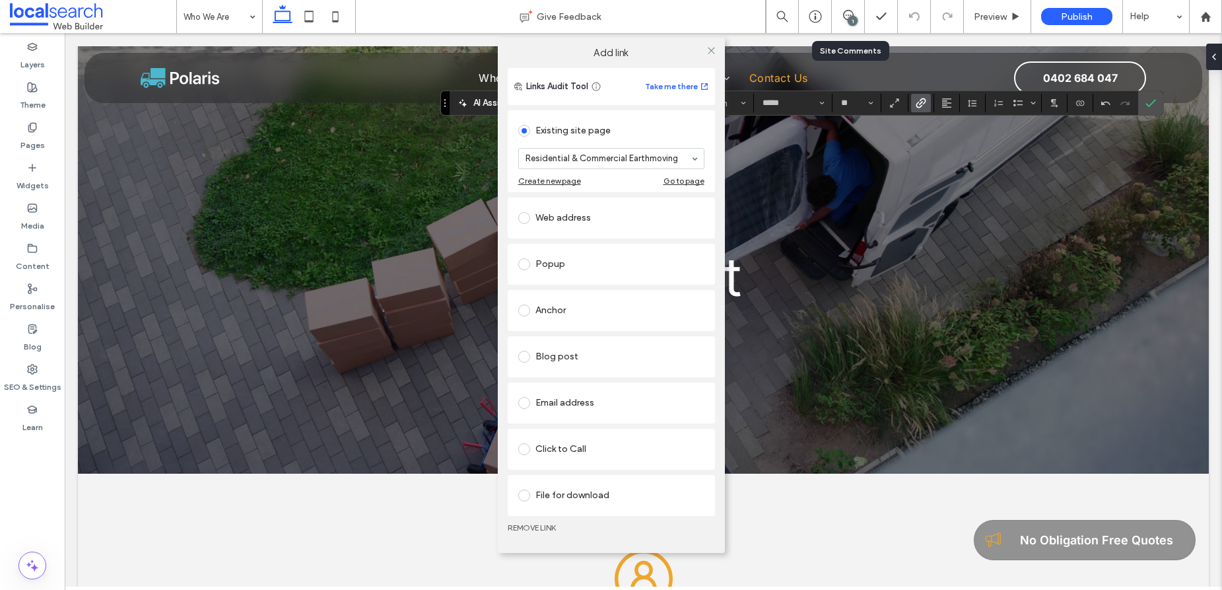
click at [526, 526] on link "REMOVE LINK" at bounding box center [611, 527] width 207 height 11
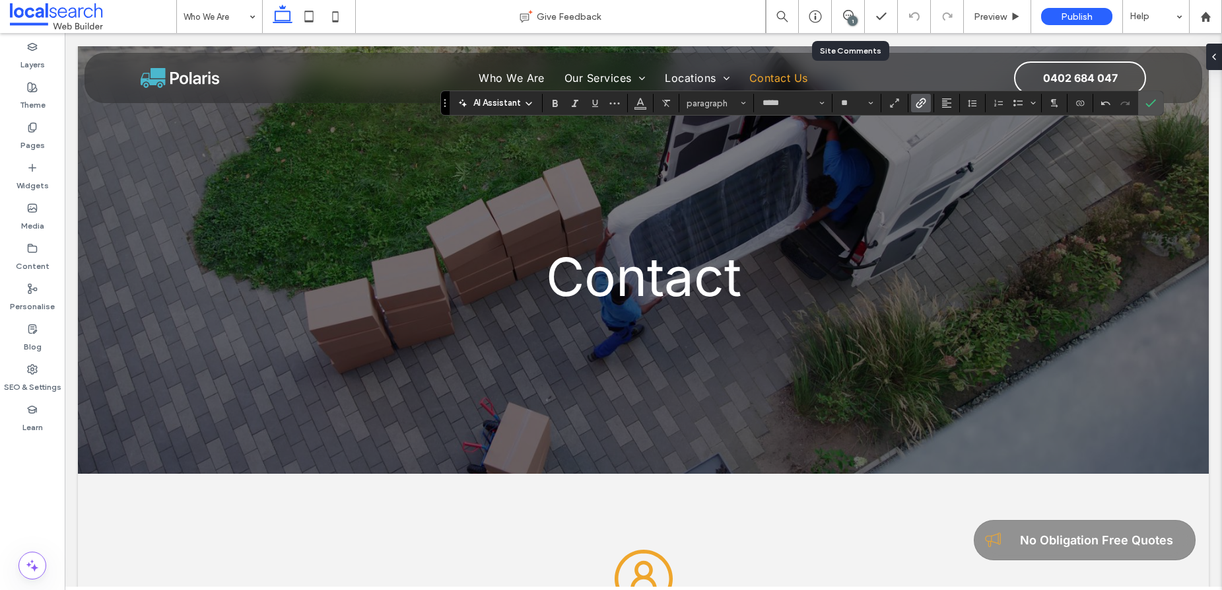
click at [919, 110] on span "Link" at bounding box center [919, 103] width 6 height 18
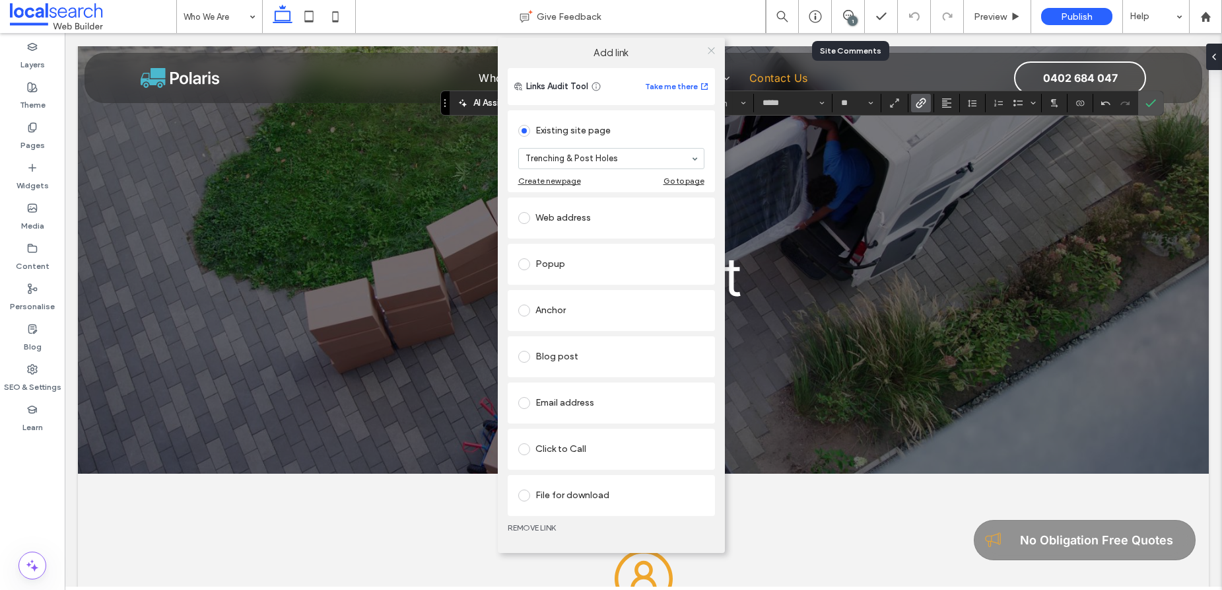
click at [711, 52] on icon at bounding box center [712, 51] width 10 height 10
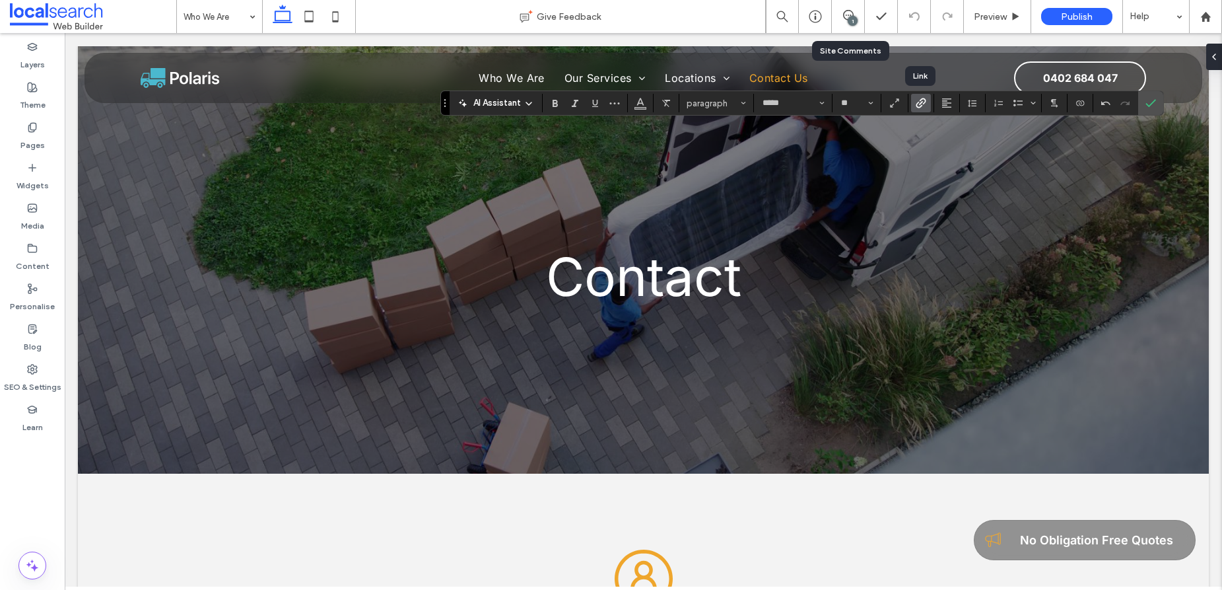
click at [916, 108] on icon "Link" at bounding box center [921, 103] width 11 height 11
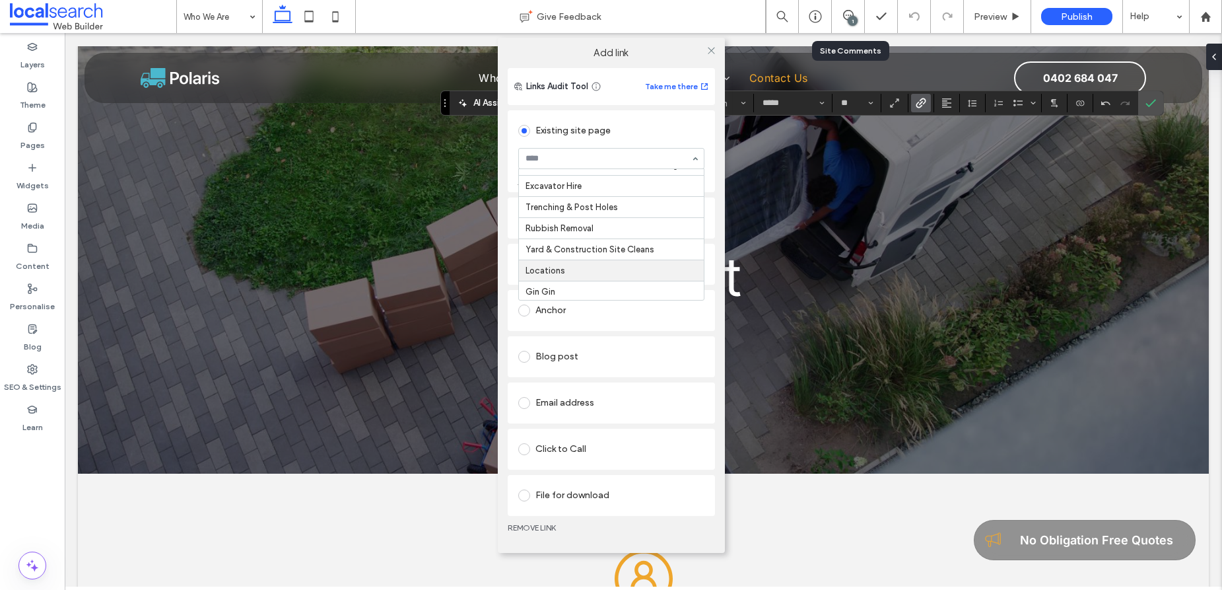
scroll to position [75, 0]
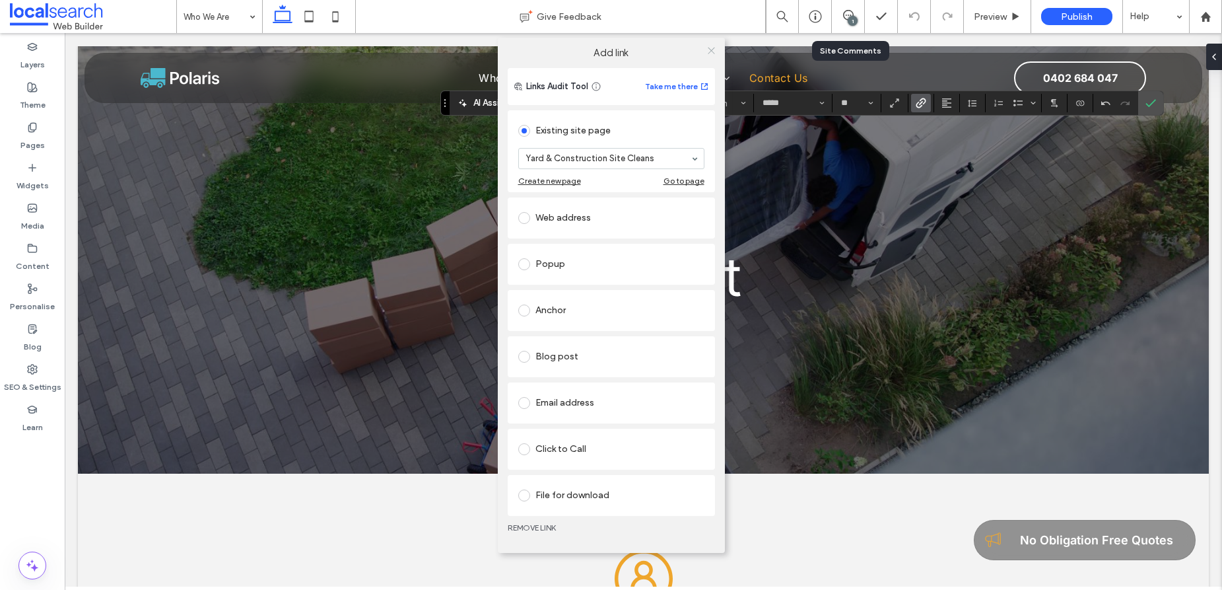
click at [710, 48] on icon at bounding box center [712, 51] width 10 height 10
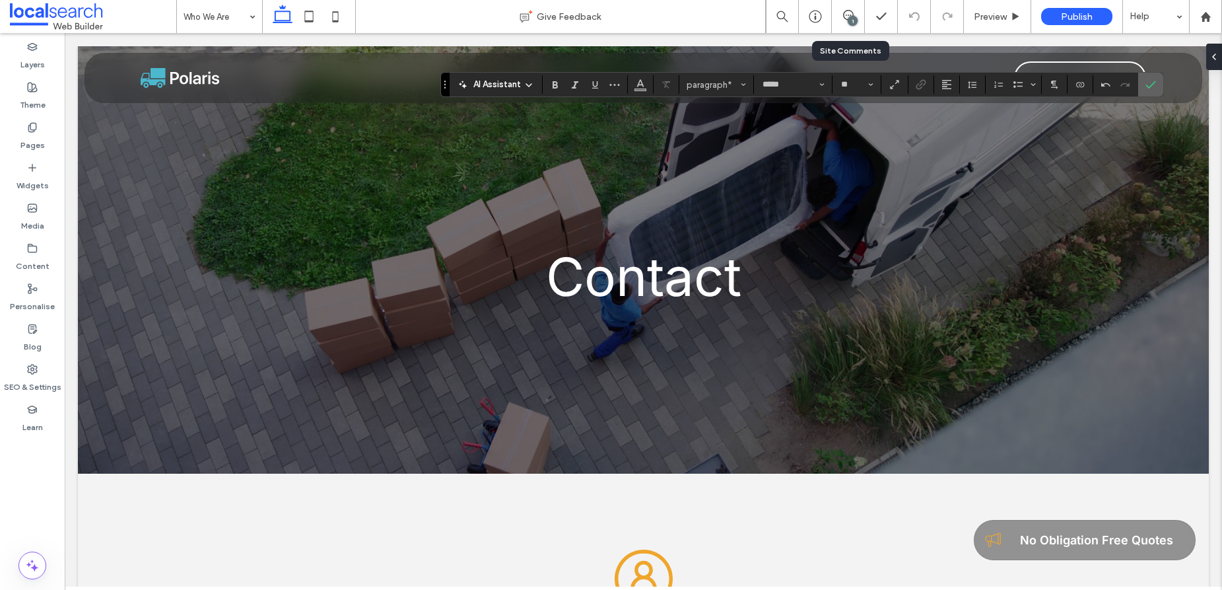
click at [1148, 82] on icon "Confirm" at bounding box center [1151, 84] width 11 height 11
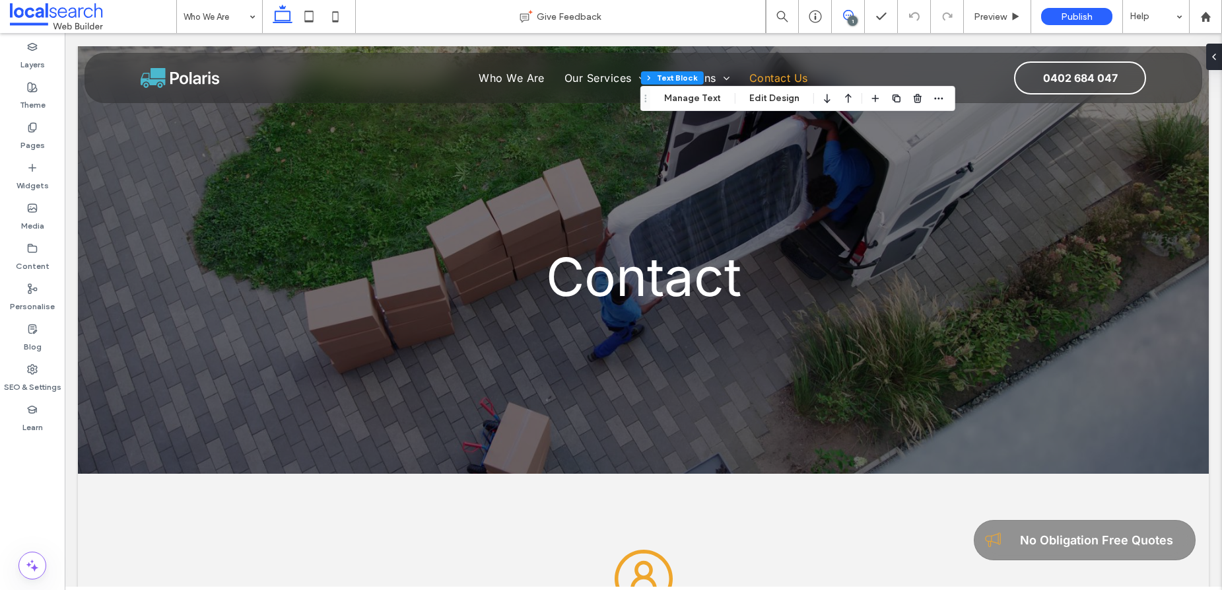
click at [845, 16] on icon at bounding box center [848, 15] width 11 height 11
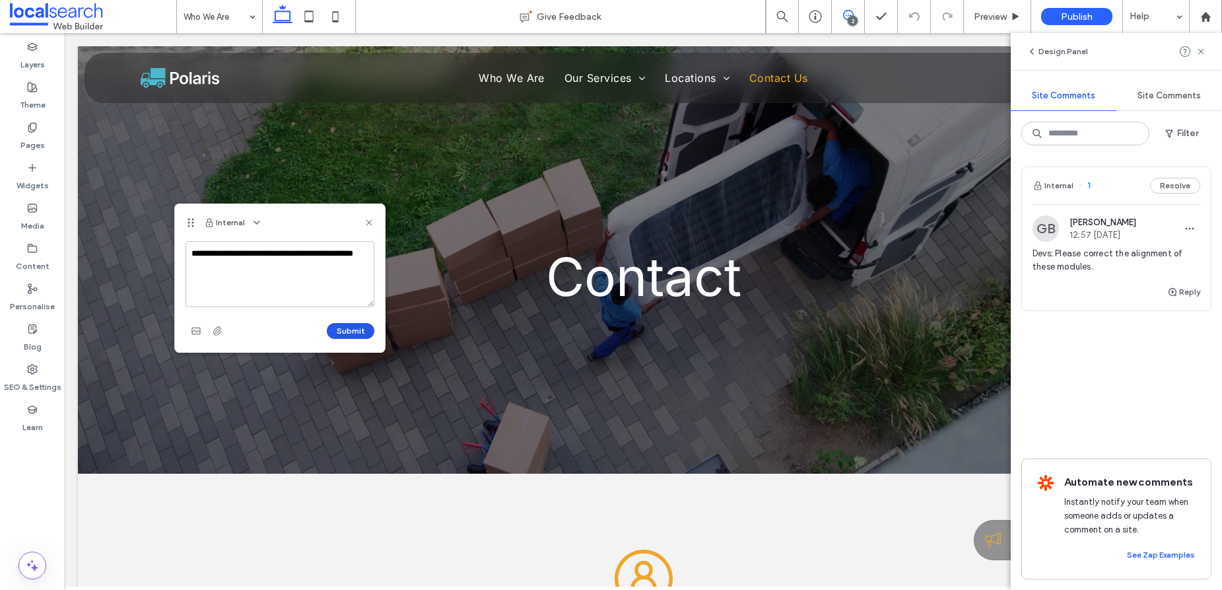
type textarea "**********"
click at [344, 329] on button "Submit" at bounding box center [351, 331] width 48 height 16
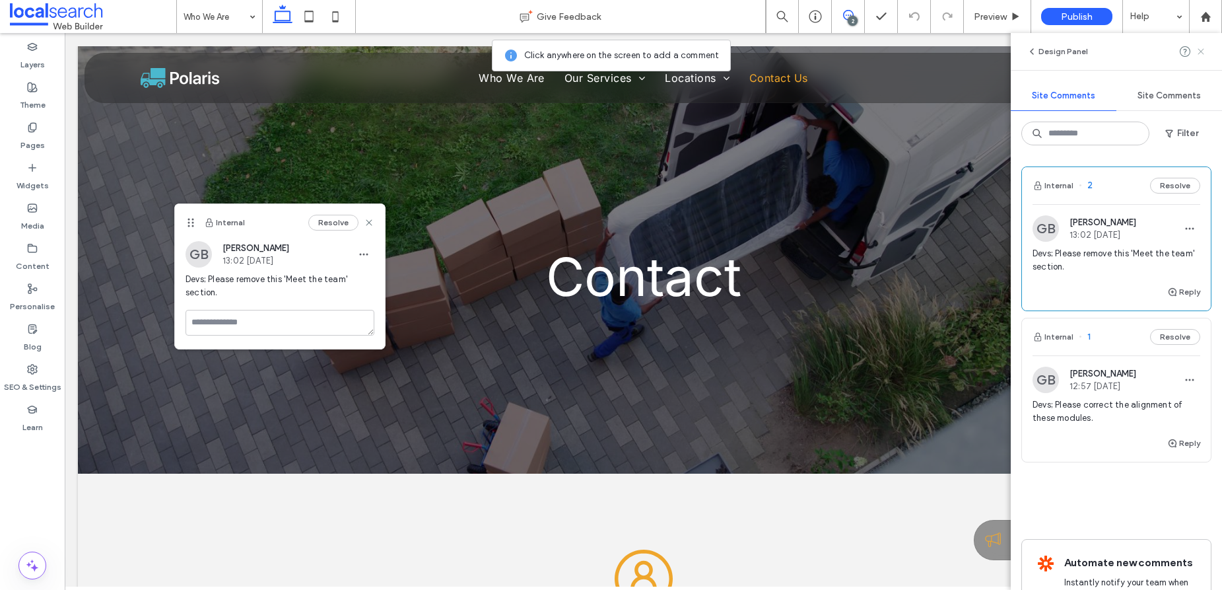
click at [1203, 50] on use at bounding box center [1201, 51] width 6 height 6
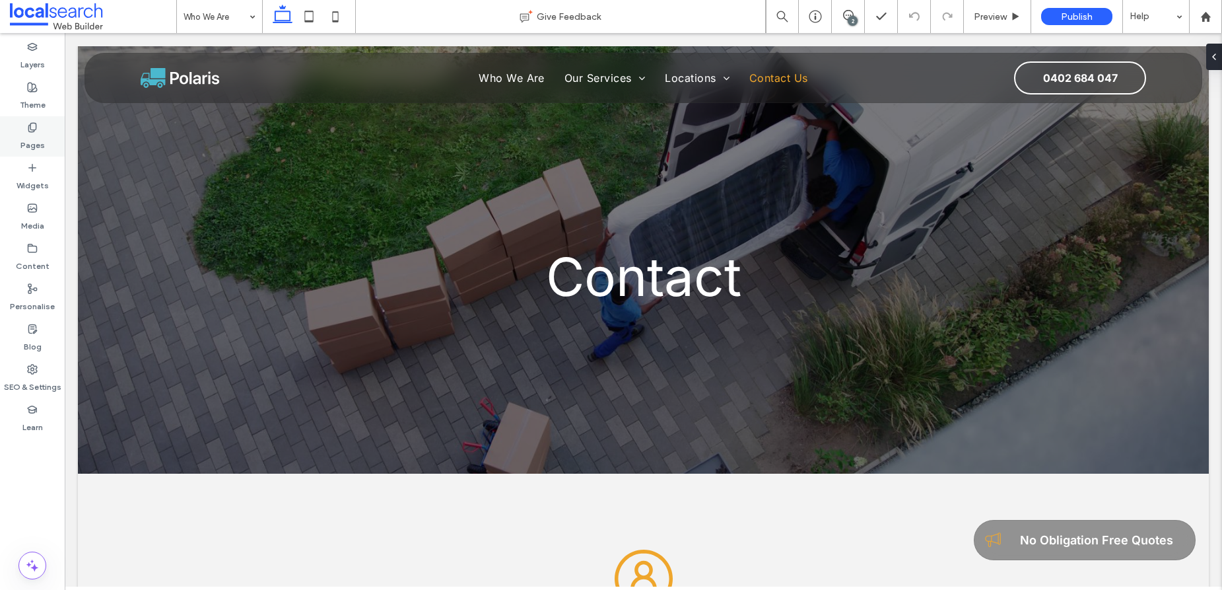
click at [32, 131] on use at bounding box center [31, 127] width 7 height 9
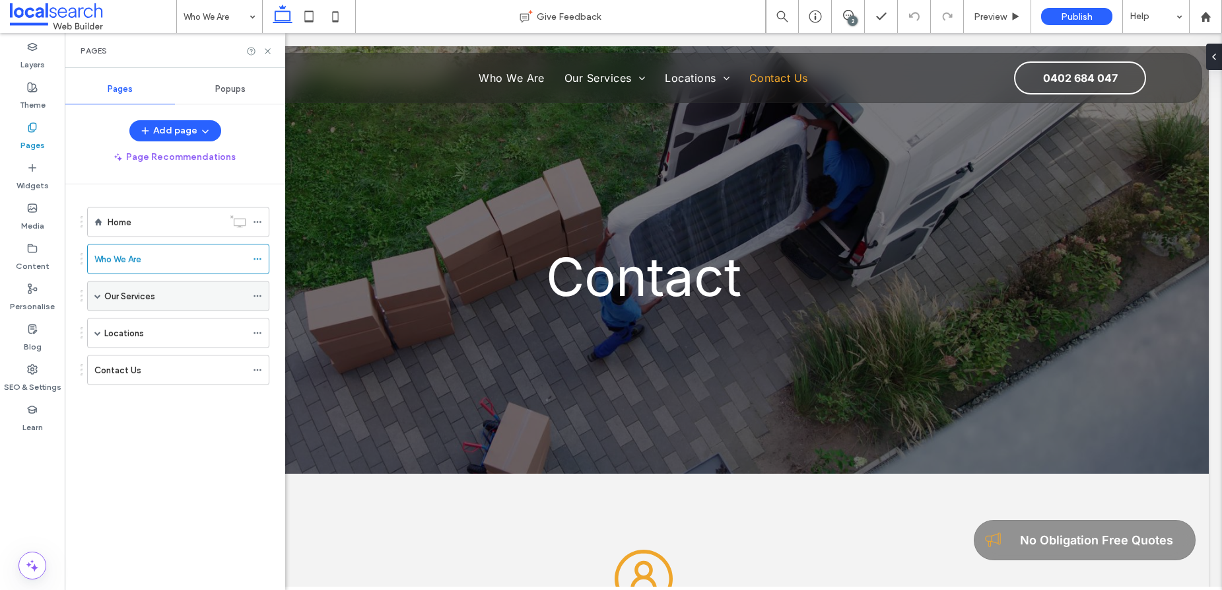
click at [133, 295] on label "Our Services" at bounding box center [129, 296] width 51 height 23
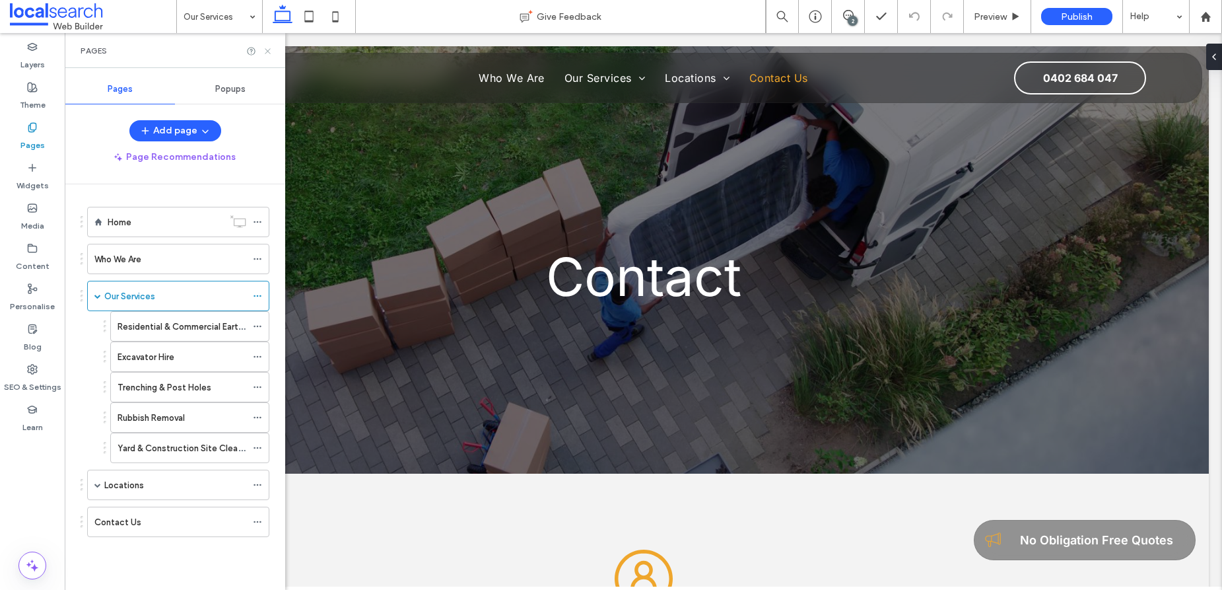
click at [269, 52] on use at bounding box center [267, 50] width 5 height 5
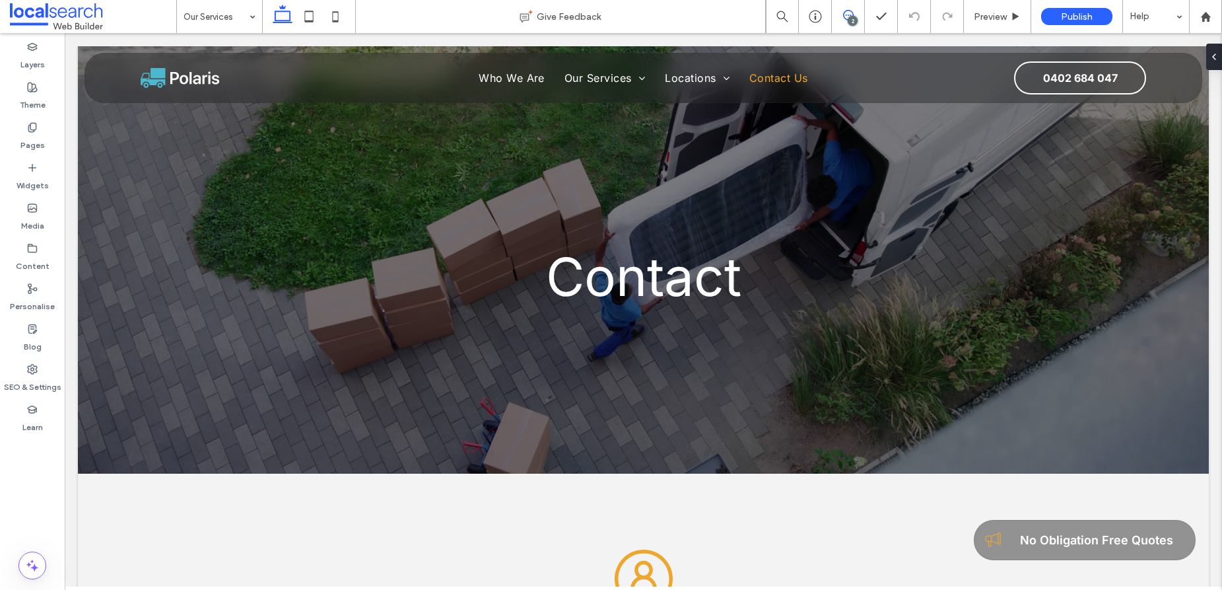
click at [849, 14] on icon at bounding box center [848, 15] width 11 height 11
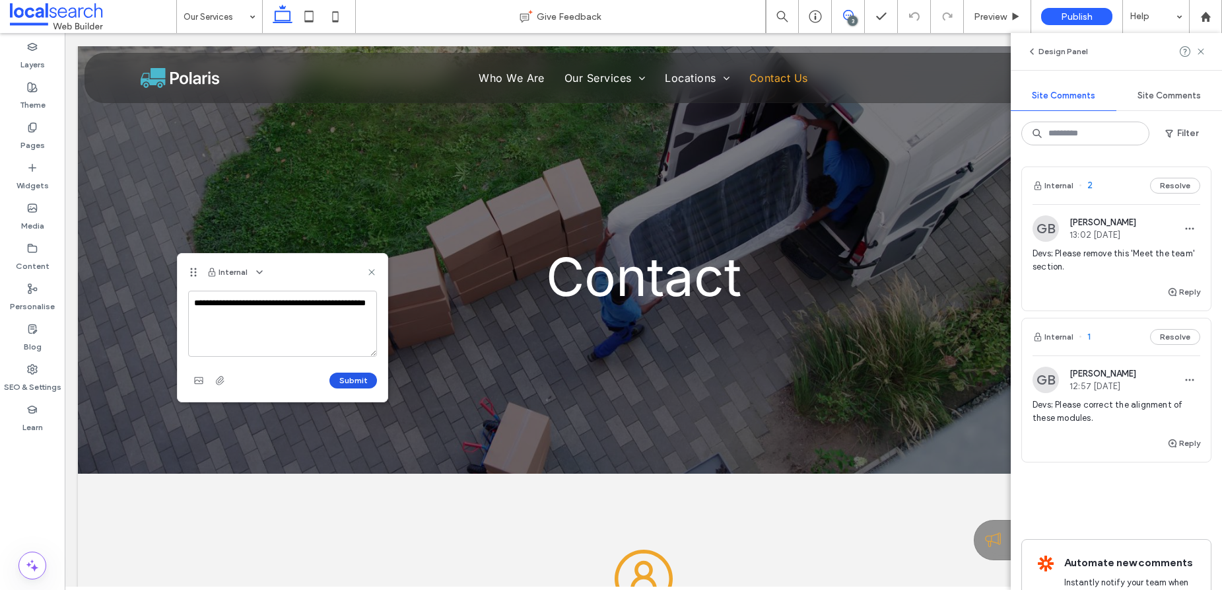
type textarea "**********"
click at [344, 379] on button "Submit" at bounding box center [353, 380] width 48 height 16
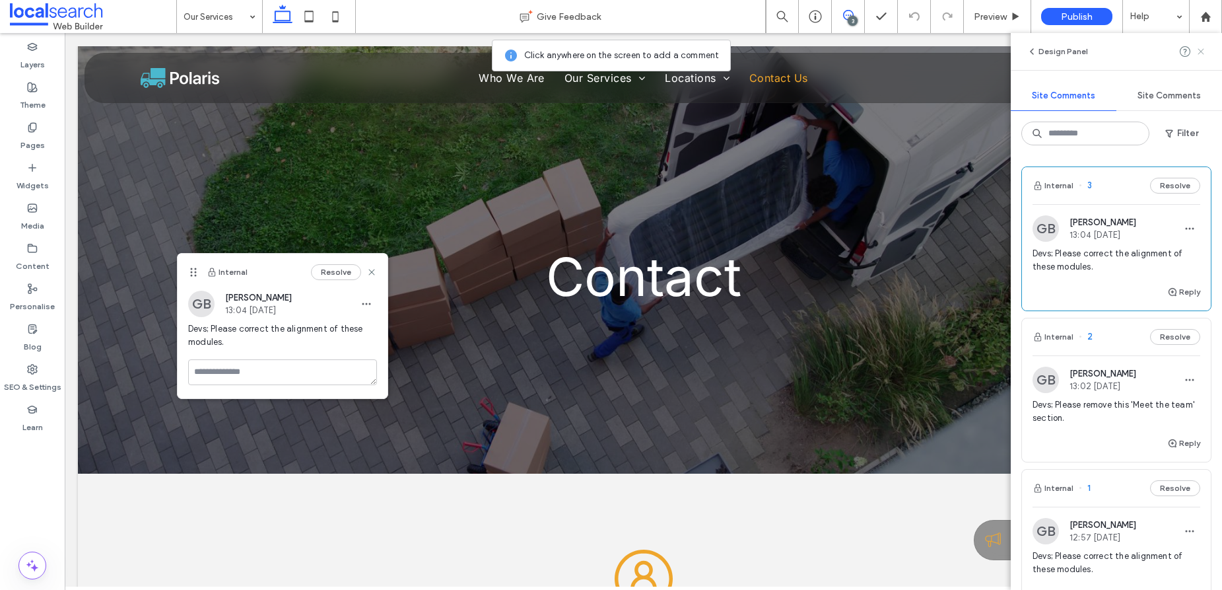
click at [1200, 53] on icon at bounding box center [1201, 51] width 11 height 11
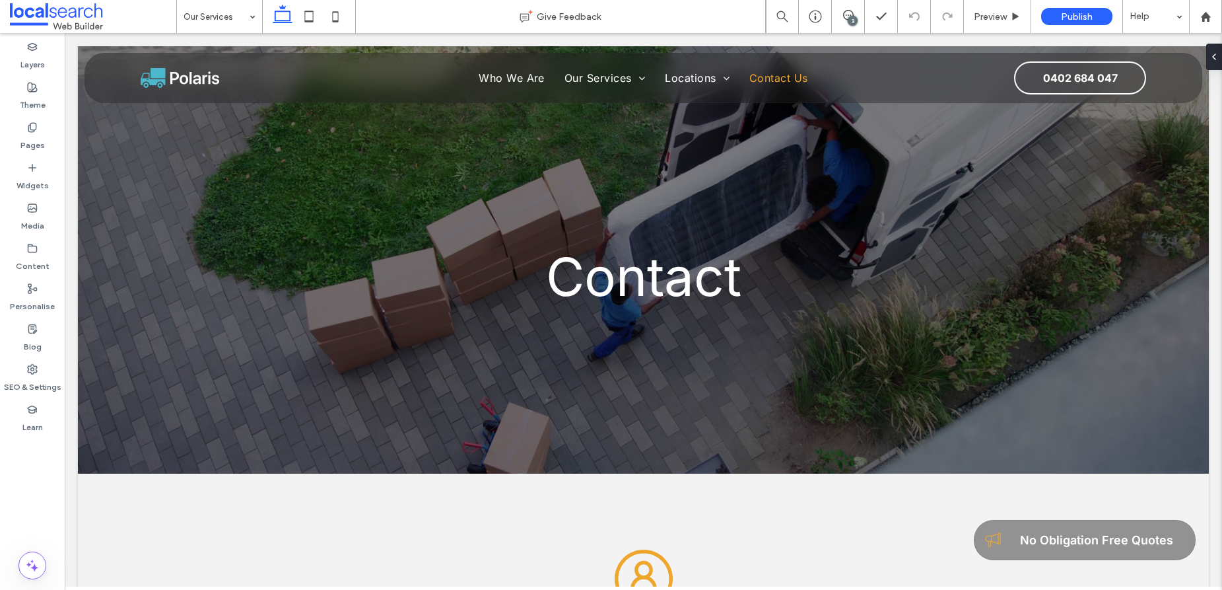
type input "*****"
type input "**"
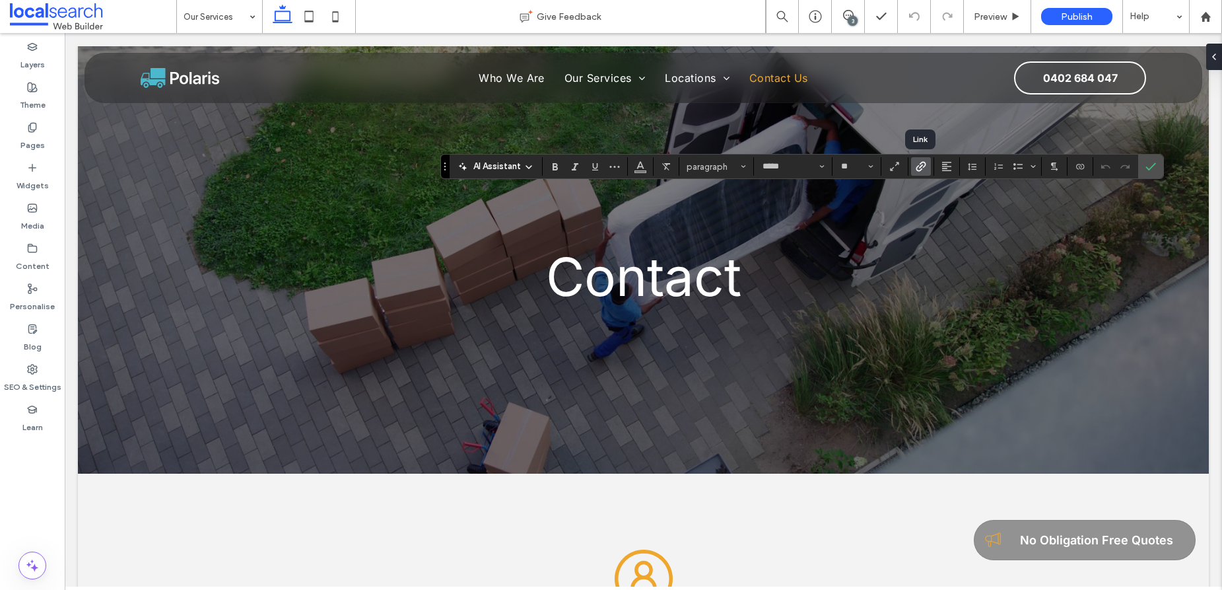
click at [922, 166] on icon "Link" at bounding box center [921, 166] width 11 height 11
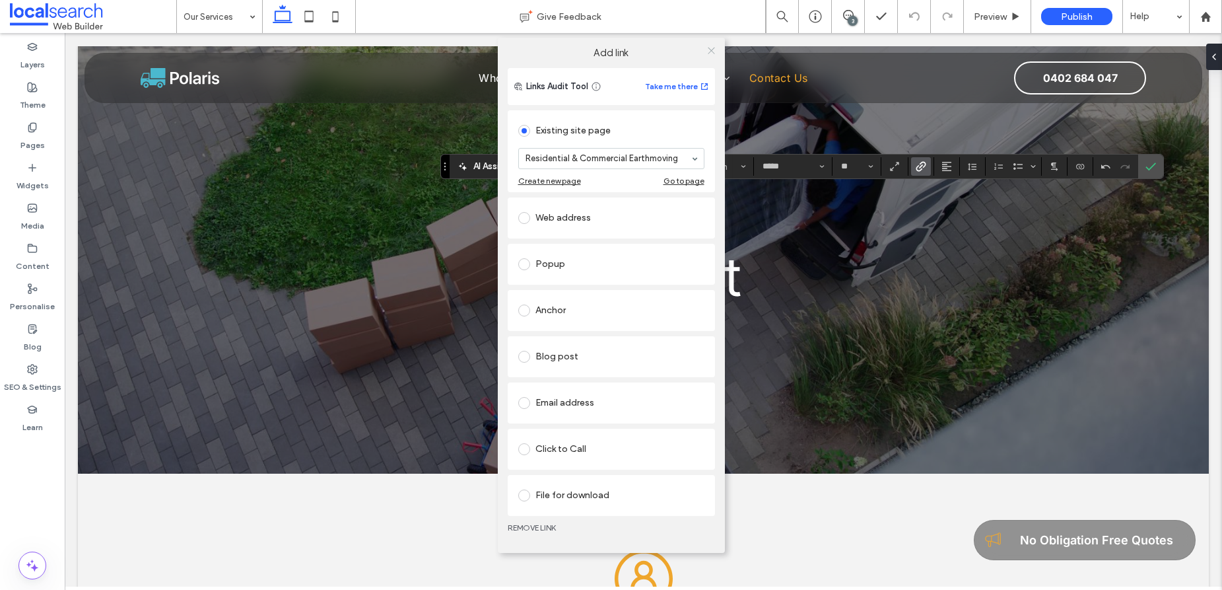
click at [714, 48] on use at bounding box center [711, 51] width 7 height 7
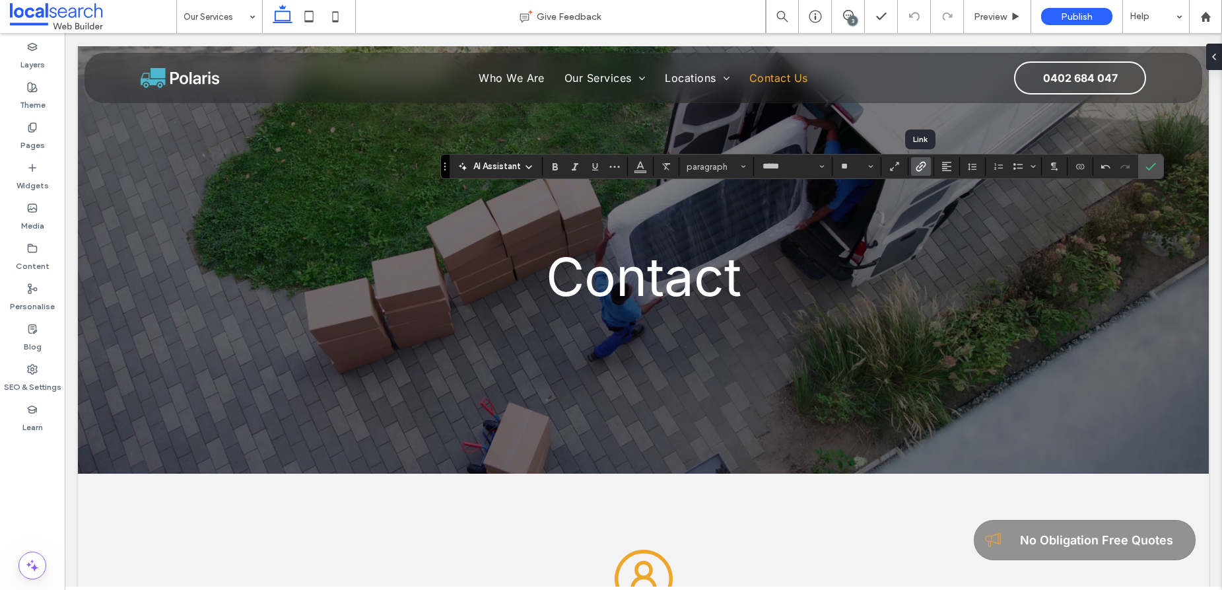
click at [920, 168] on icon "Link" at bounding box center [921, 166] width 11 height 11
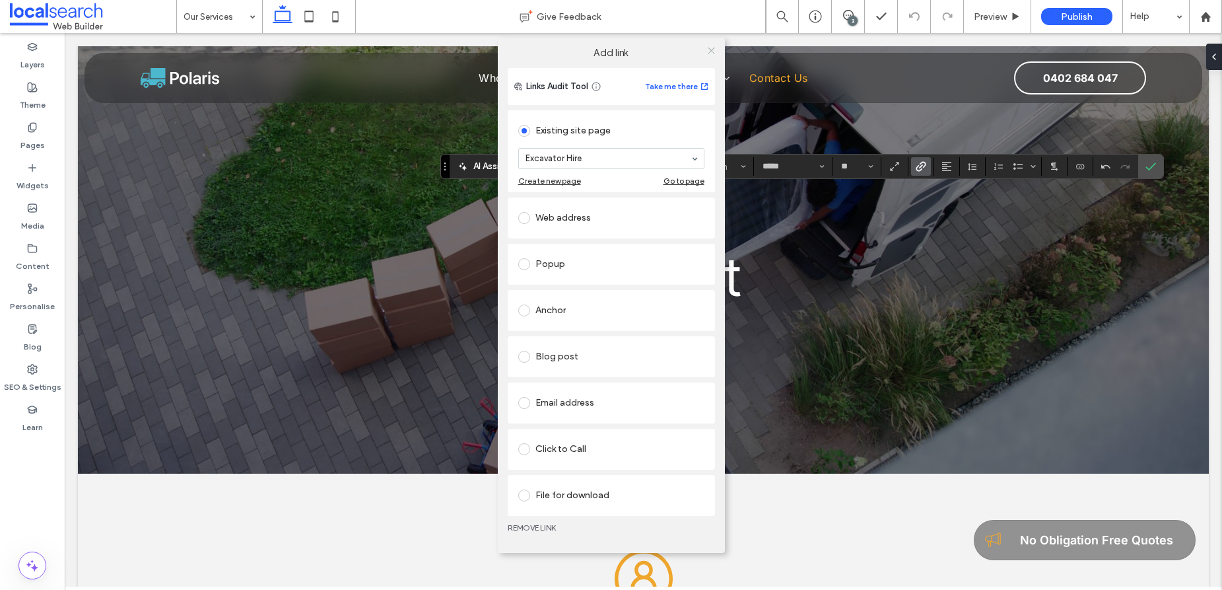
click at [711, 50] on use at bounding box center [711, 51] width 7 height 7
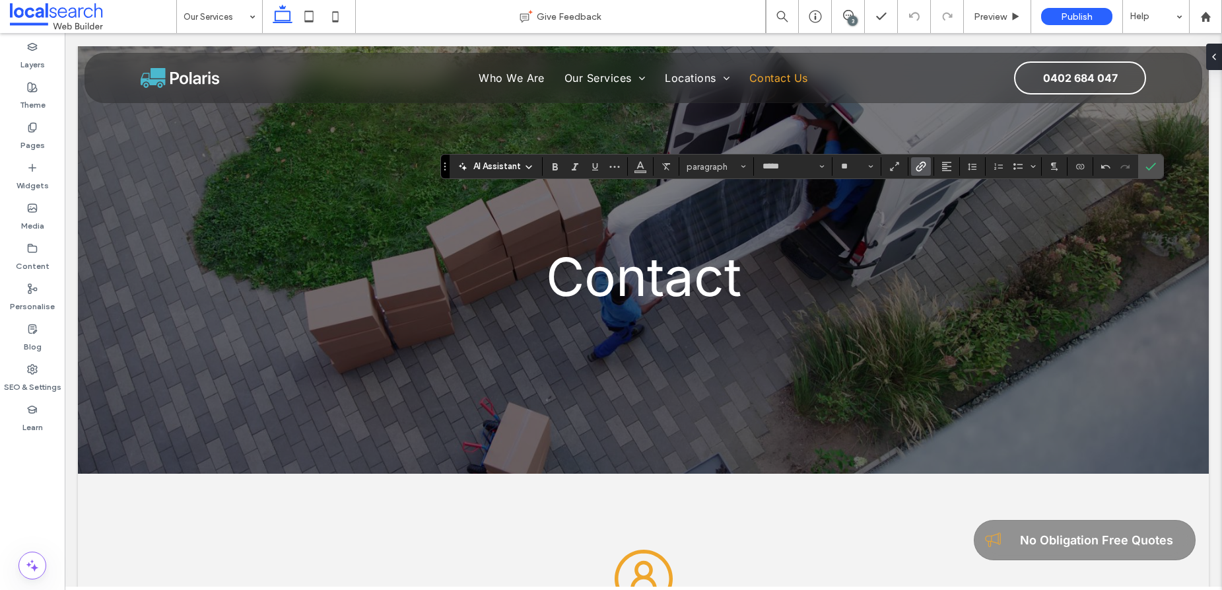
click at [917, 165] on icon "Link" at bounding box center [921, 166] width 11 height 11
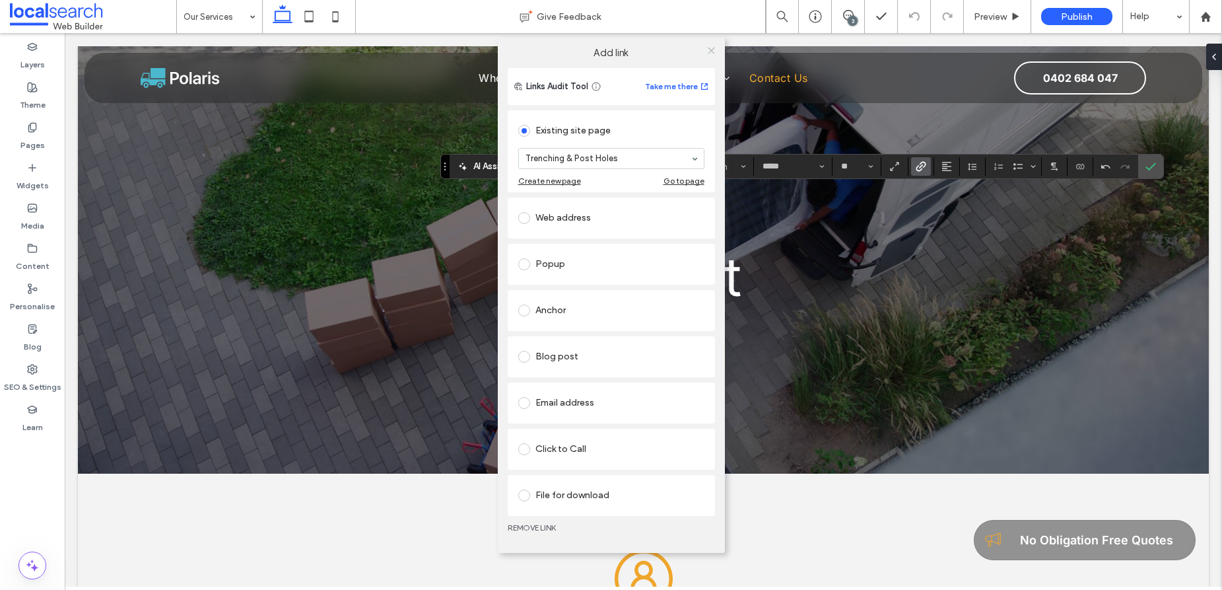
click at [711, 50] on use at bounding box center [711, 51] width 7 height 7
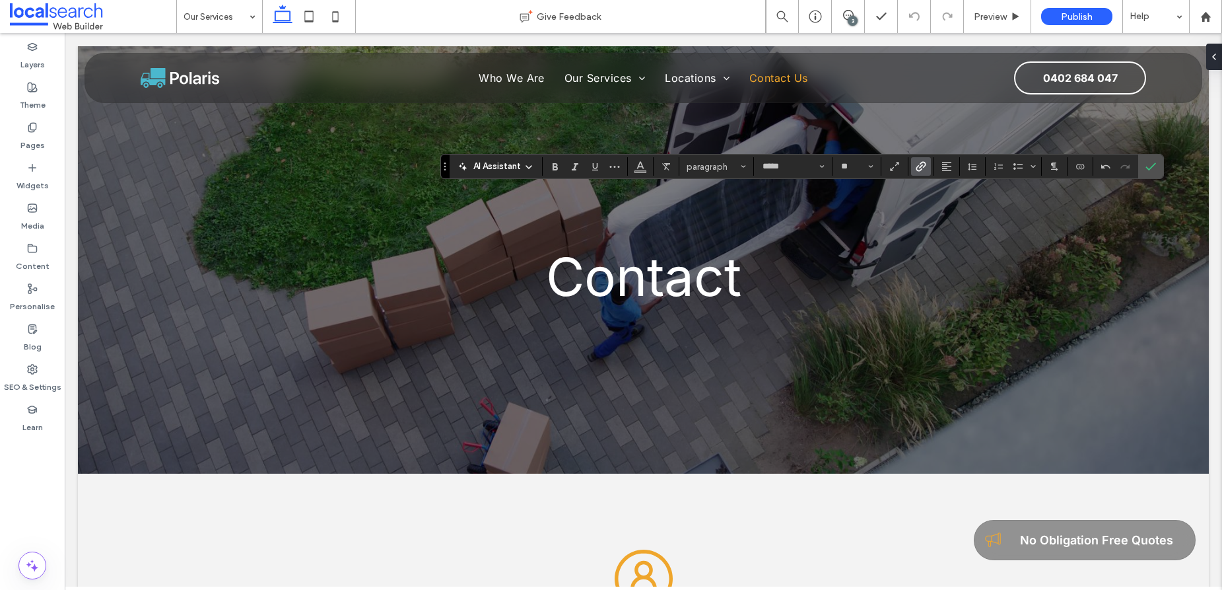
click at [921, 166] on icon "Link" at bounding box center [921, 166] width 11 height 11
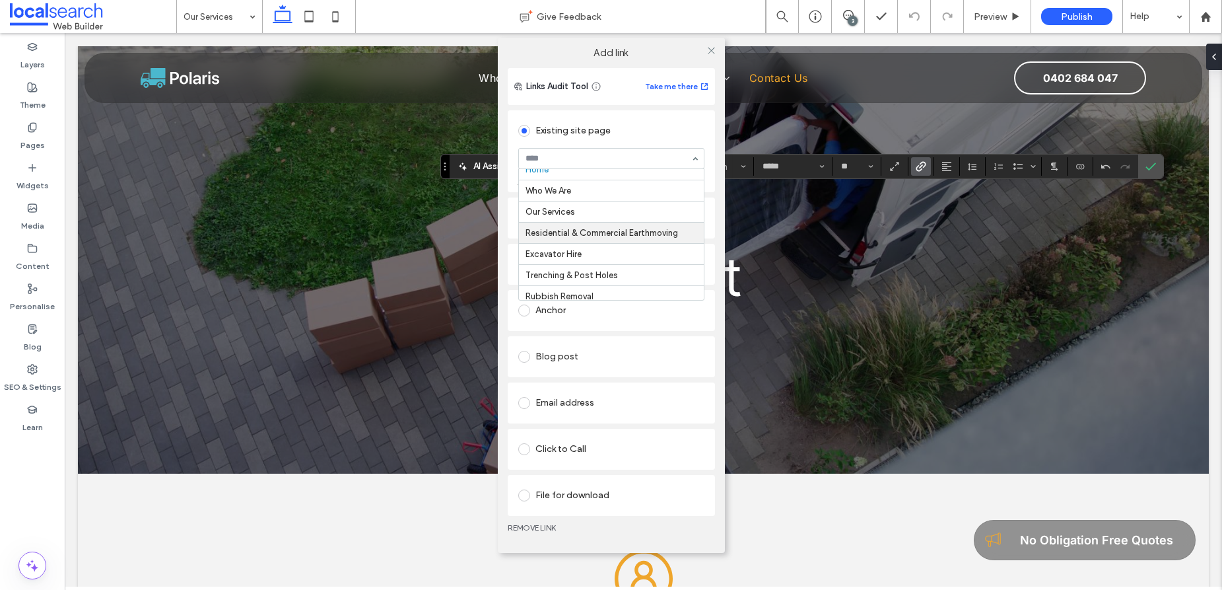
scroll to position [83, 0]
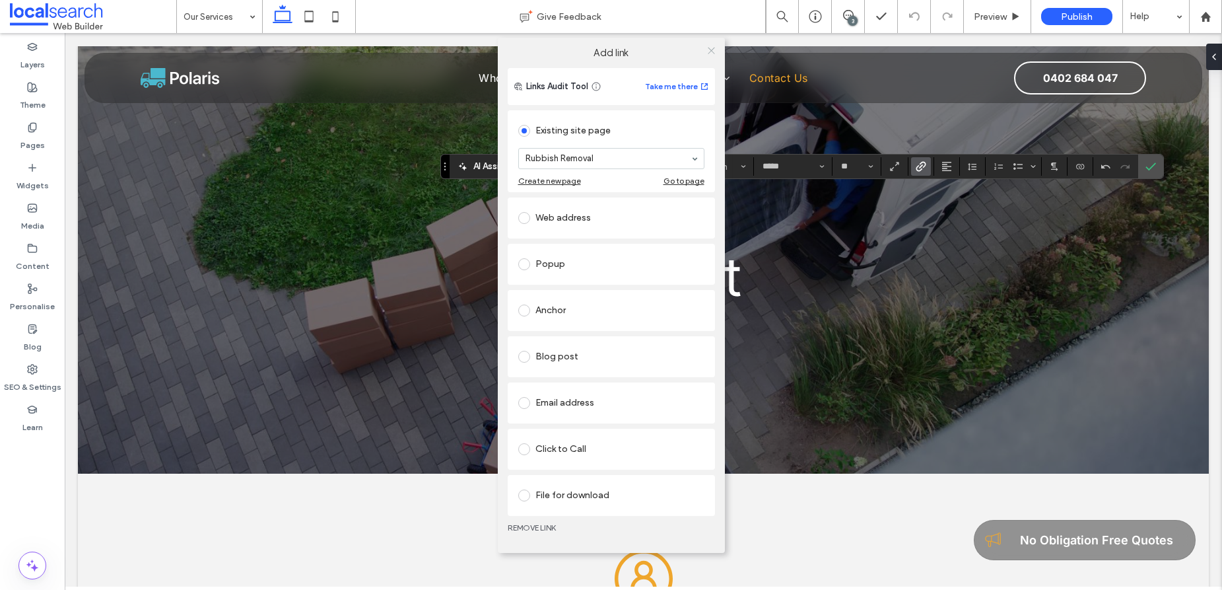
click at [710, 51] on icon at bounding box center [712, 51] width 10 height 10
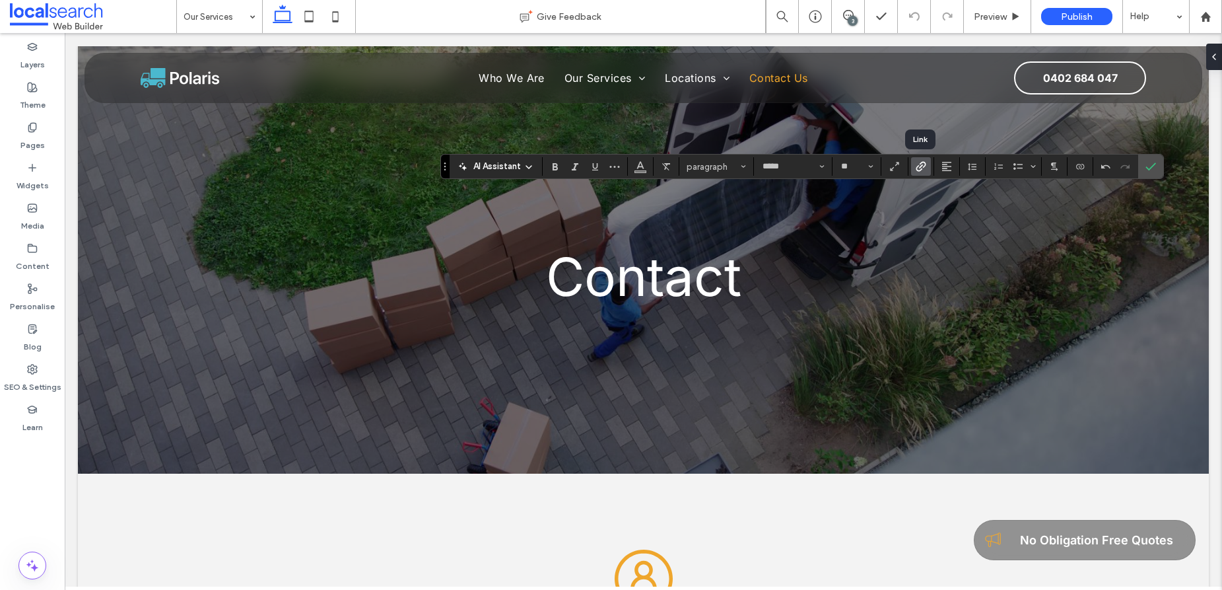
click at [920, 163] on use "Link" at bounding box center [921, 166] width 10 height 10
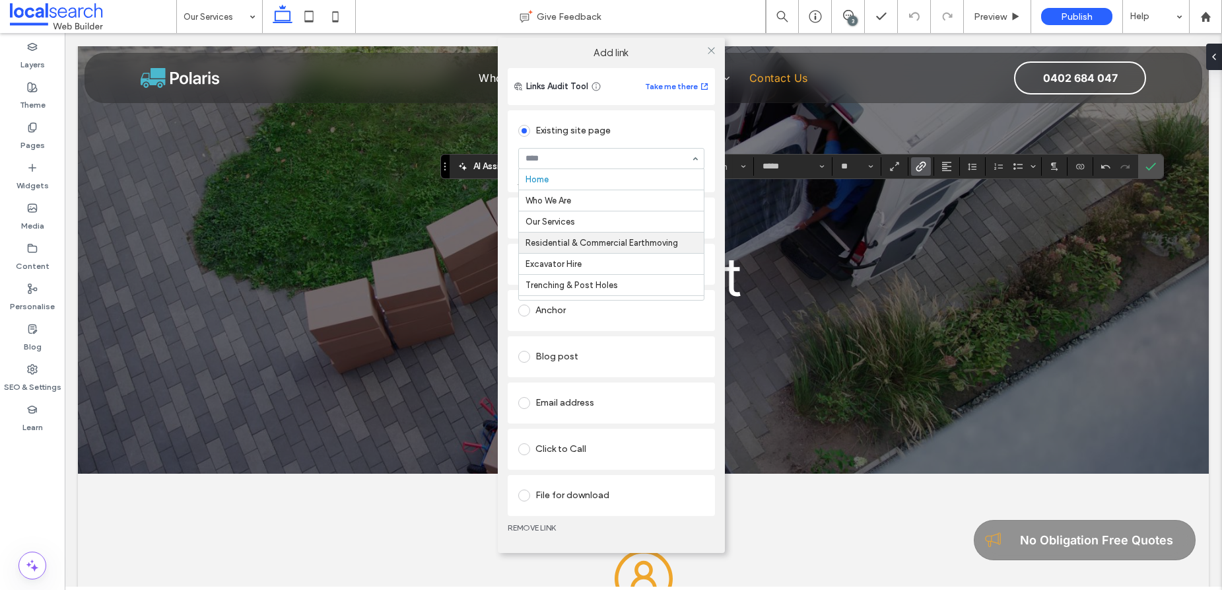
scroll to position [106, 0]
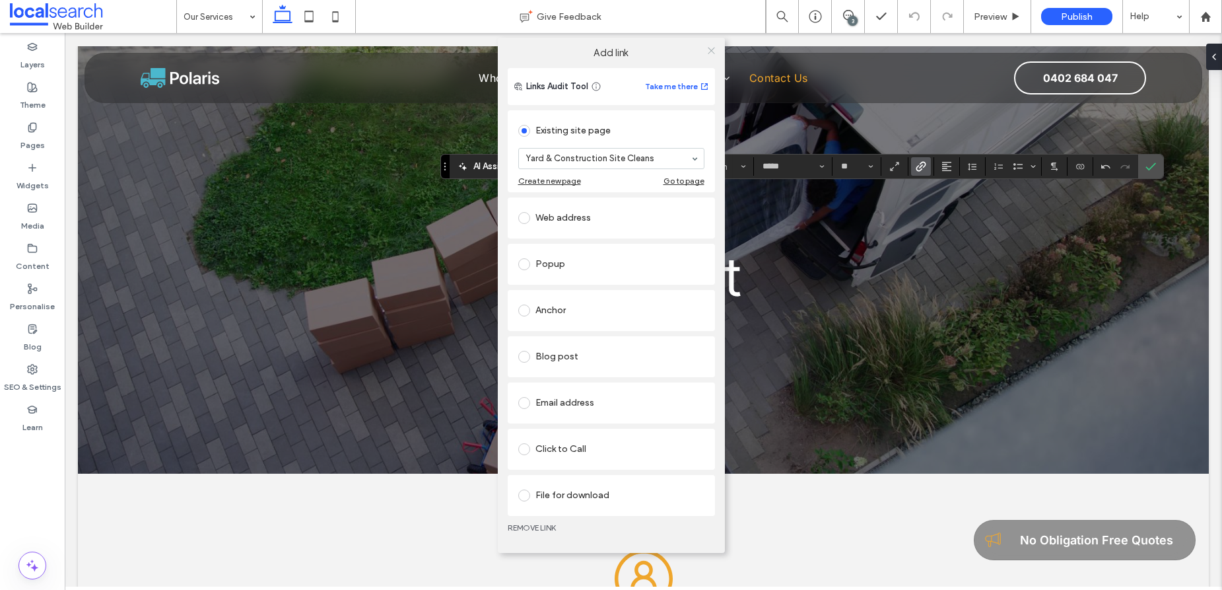
click at [709, 50] on icon at bounding box center [712, 51] width 10 height 10
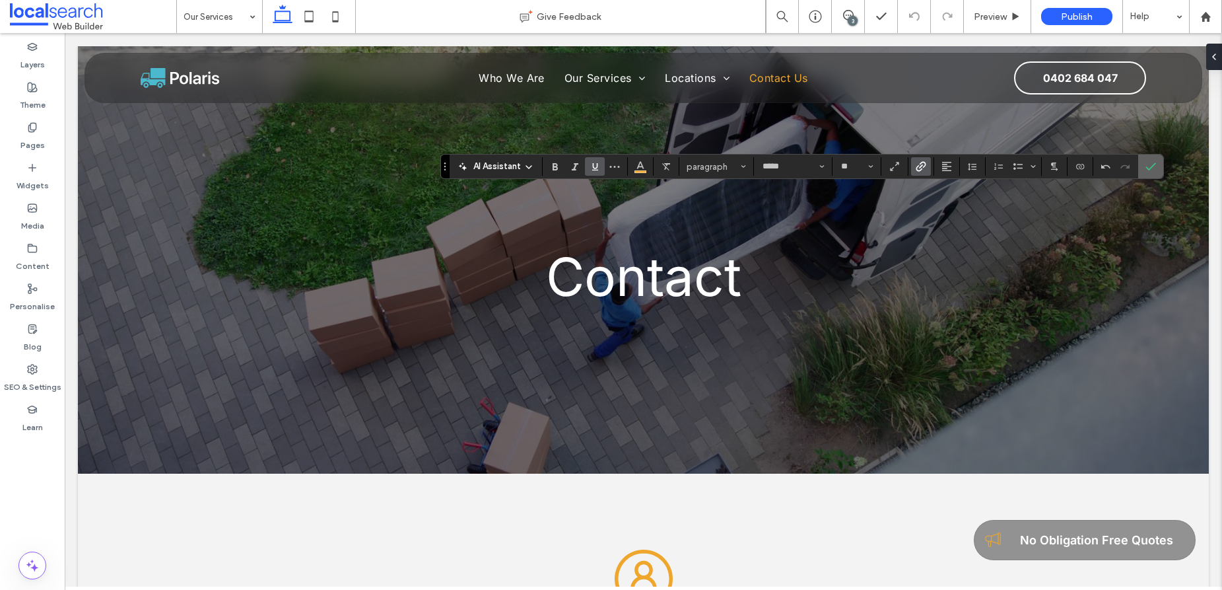
click at [1155, 166] on icon "Confirm" at bounding box center [1151, 166] width 11 height 11
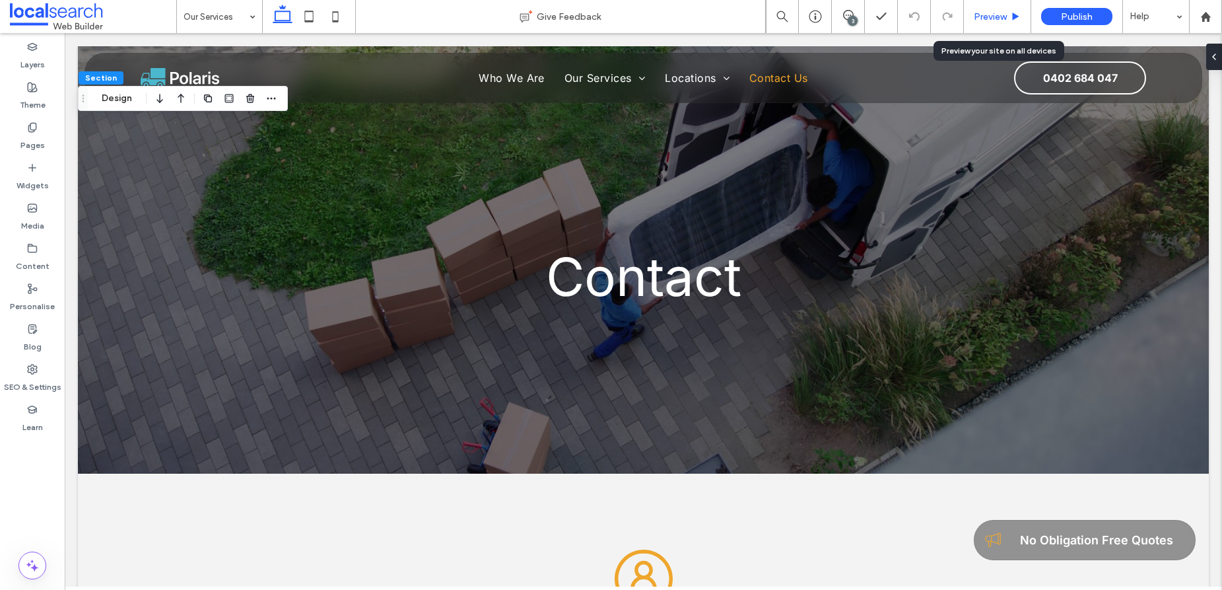
click at [990, 20] on span "Preview" at bounding box center [990, 16] width 33 height 11
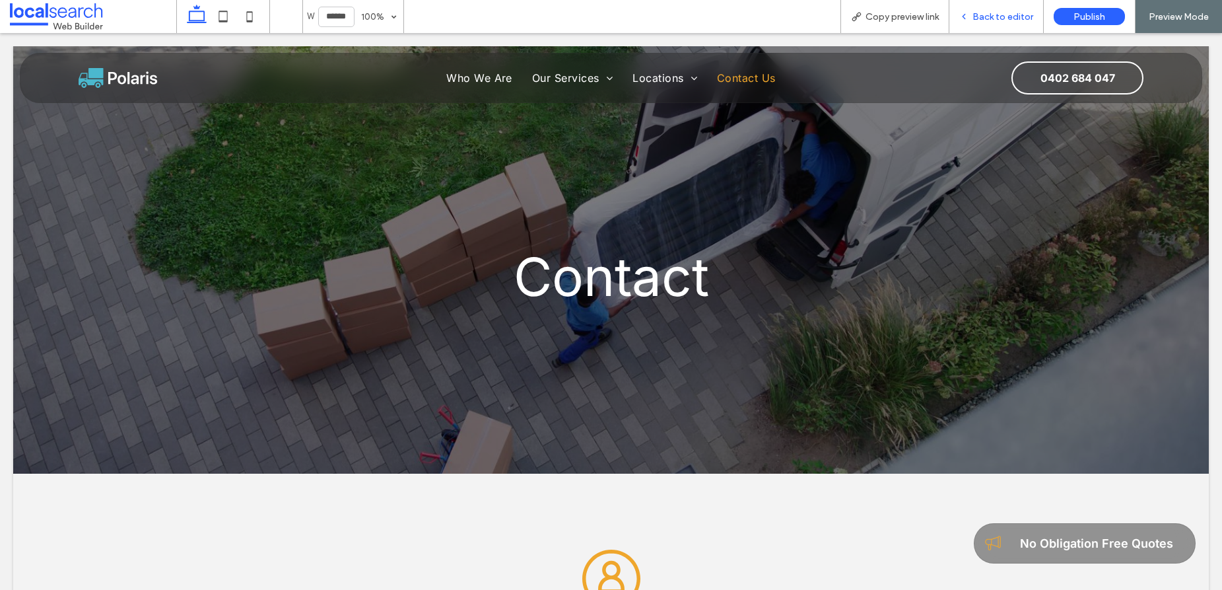
click at [980, 15] on span "Back to editor" at bounding box center [1003, 16] width 61 height 11
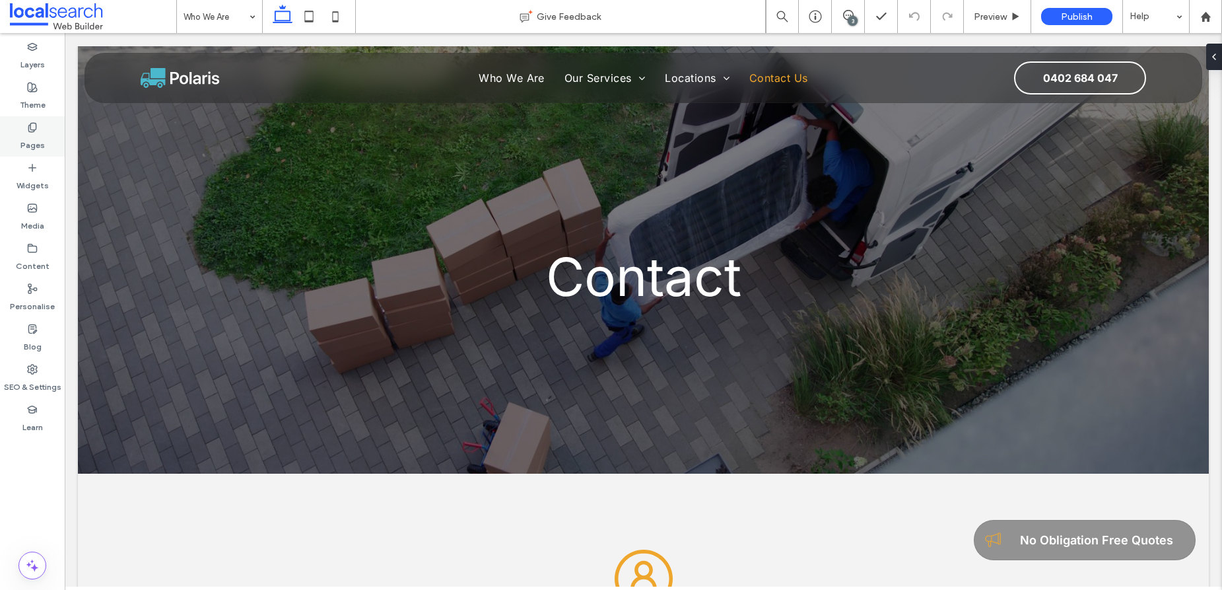
click at [30, 133] on label "Pages" at bounding box center [32, 142] width 24 height 18
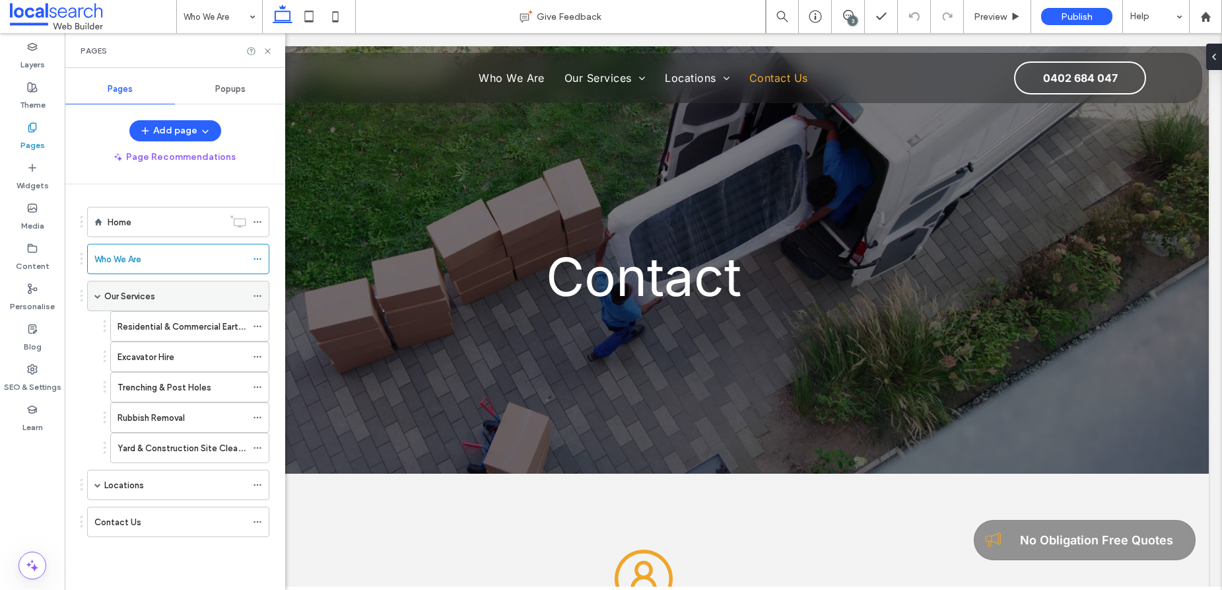
click at [201, 300] on div "Our Services" at bounding box center [175, 296] width 142 height 14
click at [265, 49] on icon at bounding box center [268, 51] width 10 height 10
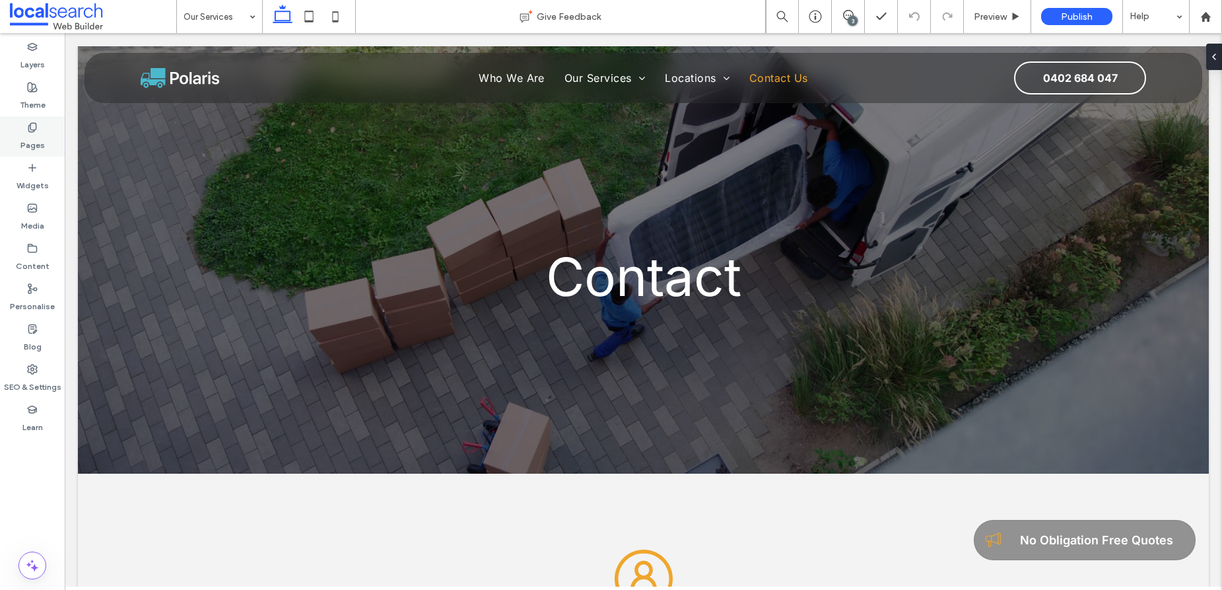
click at [31, 127] on icon at bounding box center [32, 127] width 11 height 11
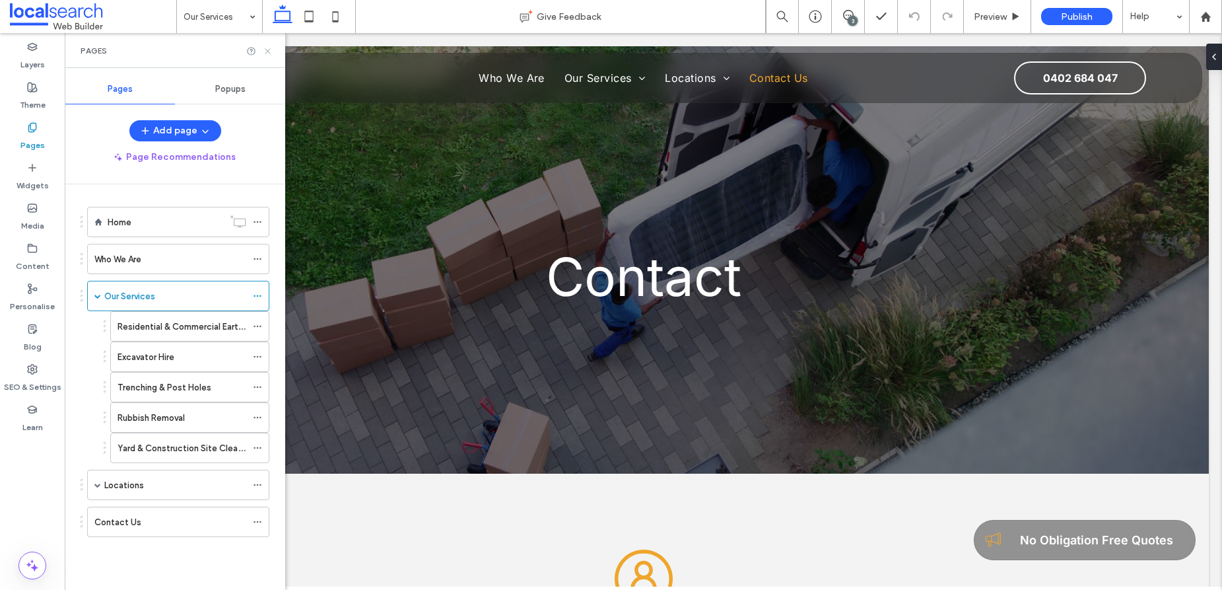
click at [265, 52] on icon at bounding box center [268, 51] width 10 height 10
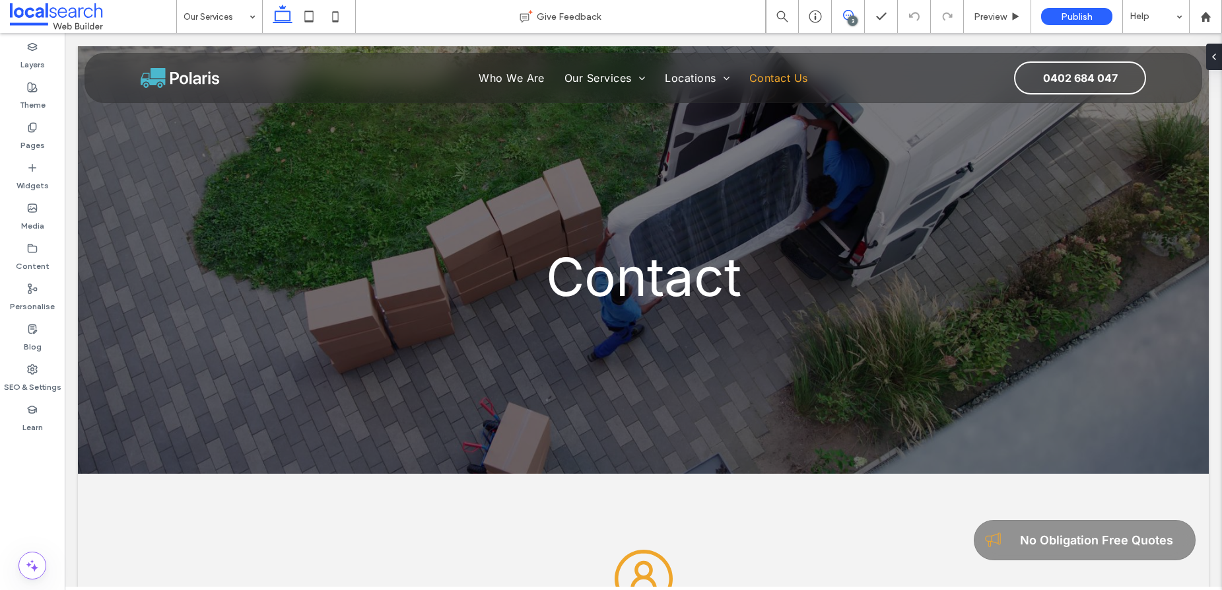
click at [849, 13] on icon at bounding box center [848, 15] width 11 height 11
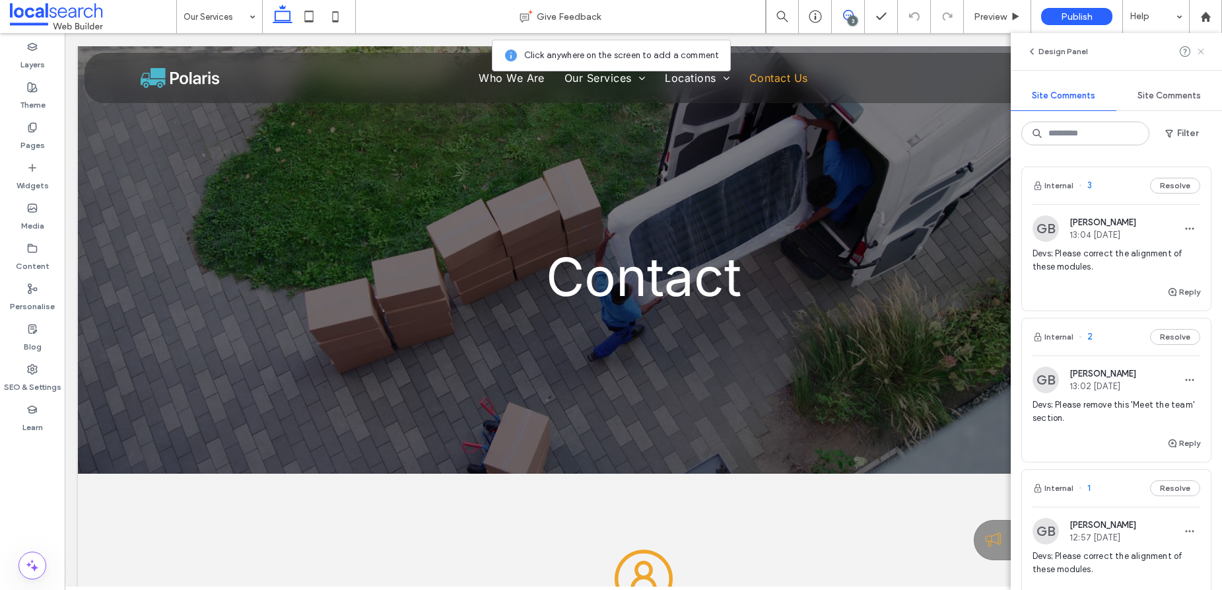
click at [1201, 50] on icon at bounding box center [1201, 51] width 11 height 11
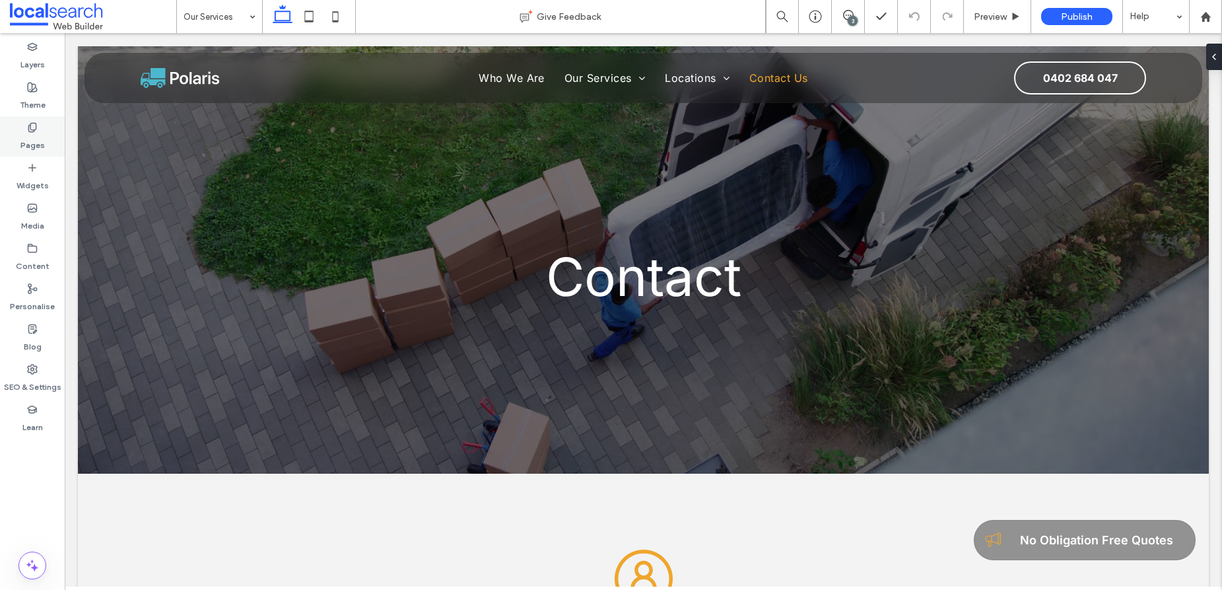
click at [34, 129] on use at bounding box center [31, 127] width 7 height 9
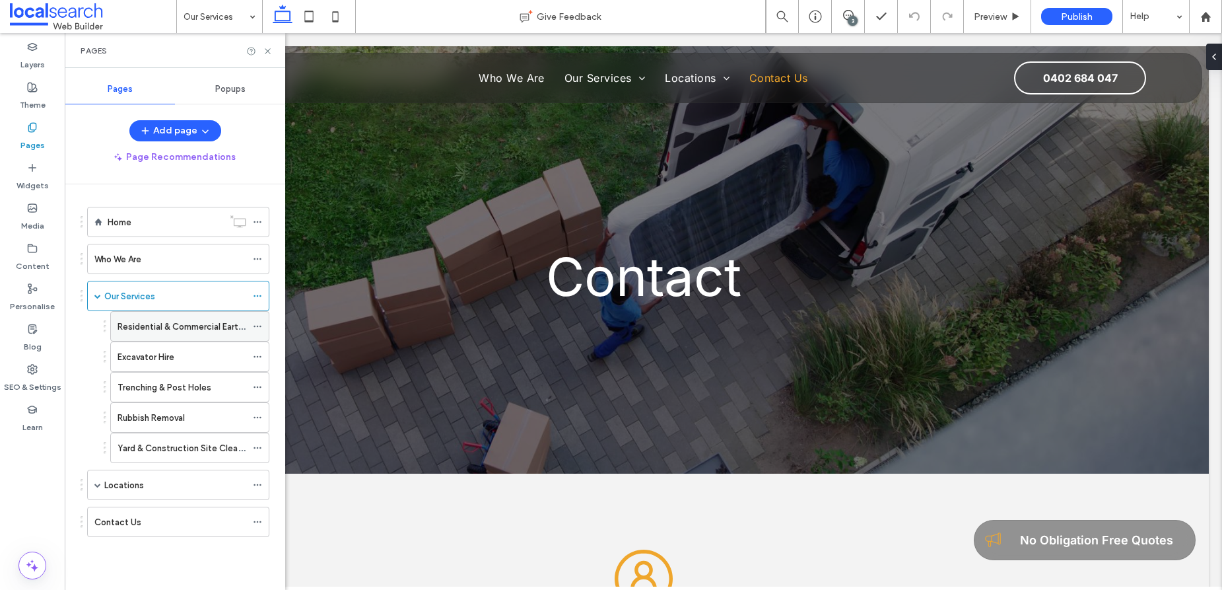
click at [153, 330] on label "Residential & Commercial Earthmoving" at bounding box center [194, 326] width 153 height 23
click at [270, 50] on icon at bounding box center [268, 51] width 10 height 10
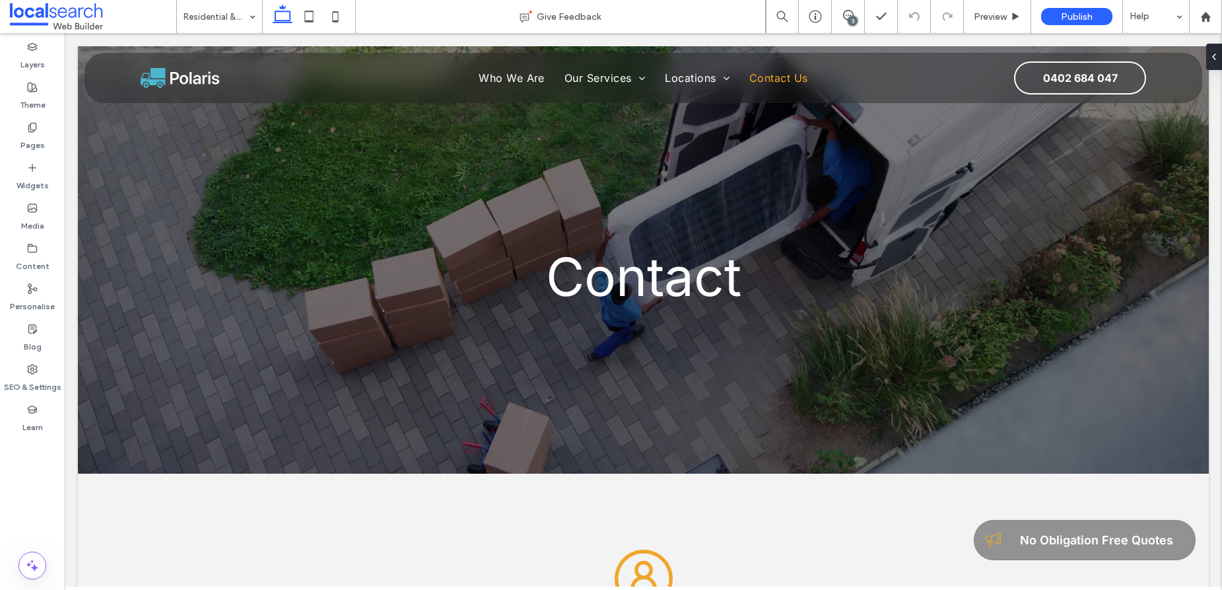
type input "*****"
type input "**"
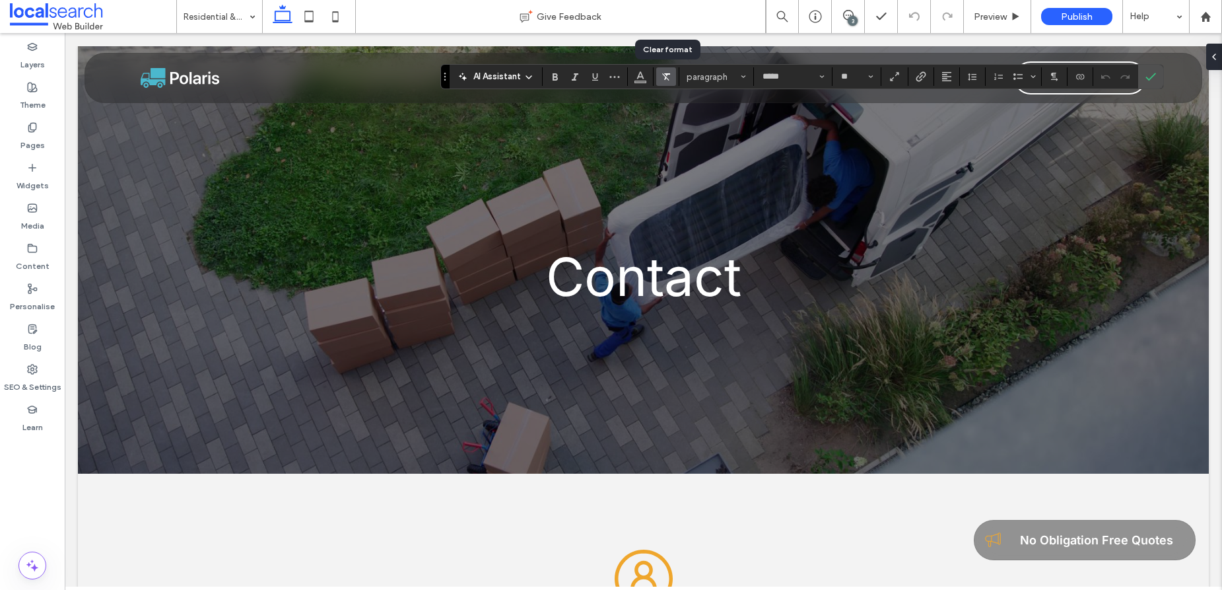
click at [665, 73] on use "Clear format" at bounding box center [666, 76] width 8 height 7
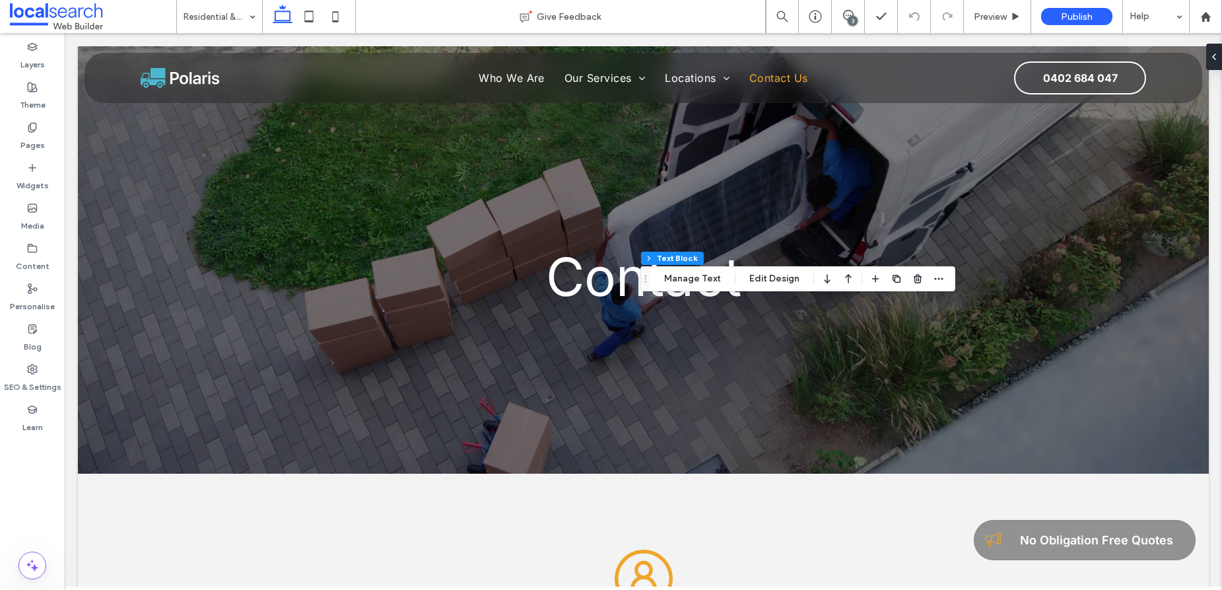
type input "*****"
type input "**"
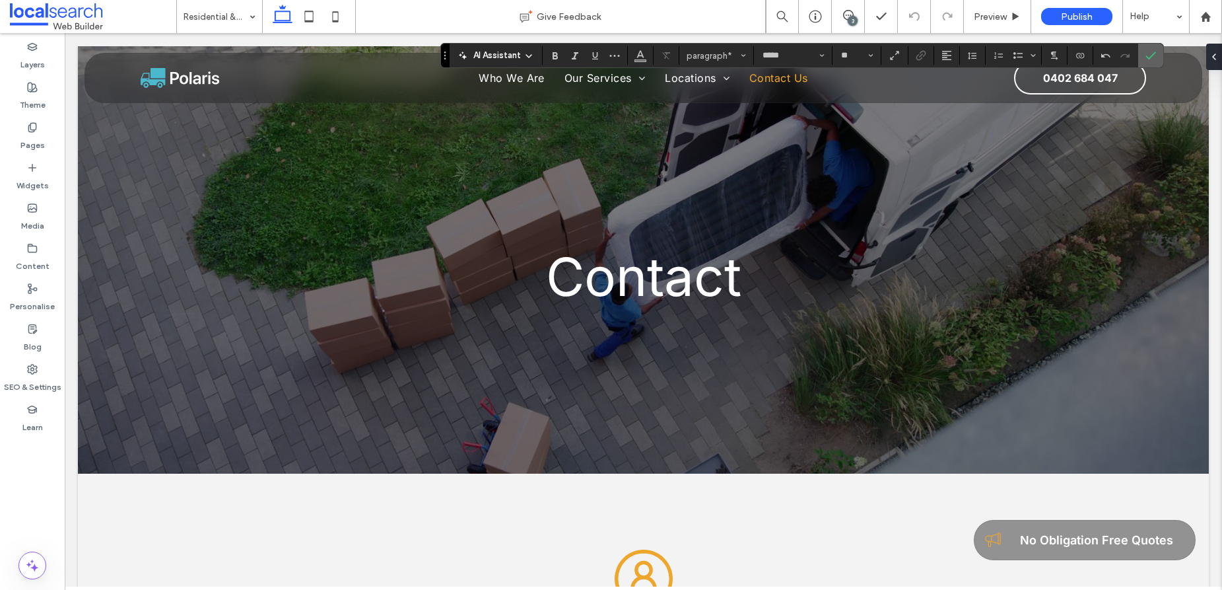
click at [1153, 53] on icon "Confirm" at bounding box center [1151, 55] width 11 height 11
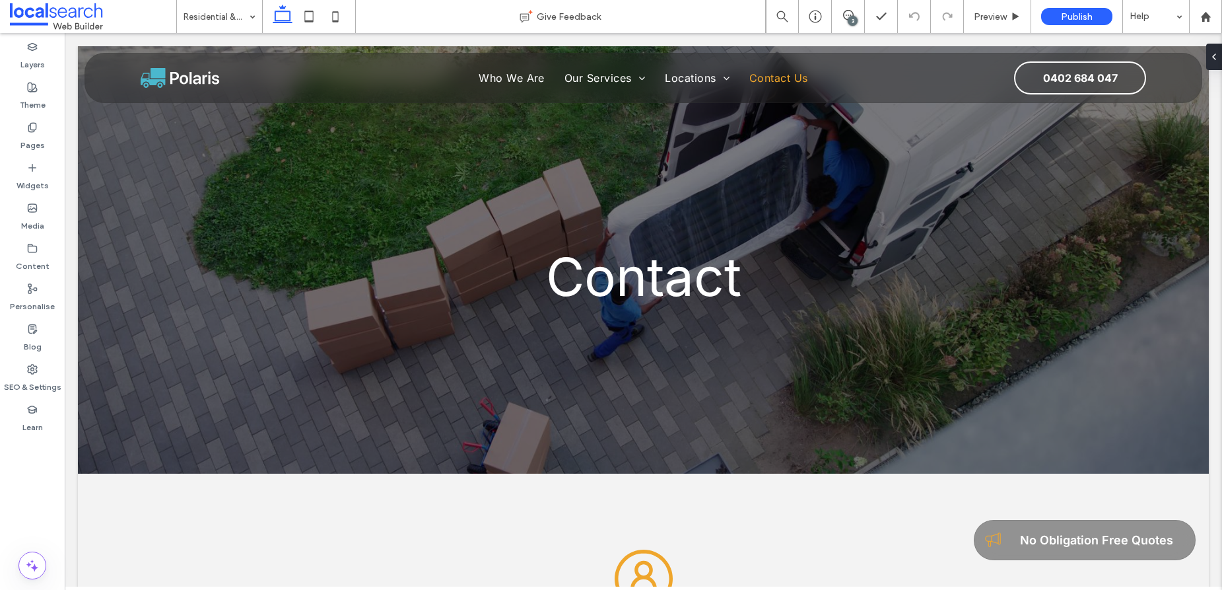
type input "*****"
type input "**"
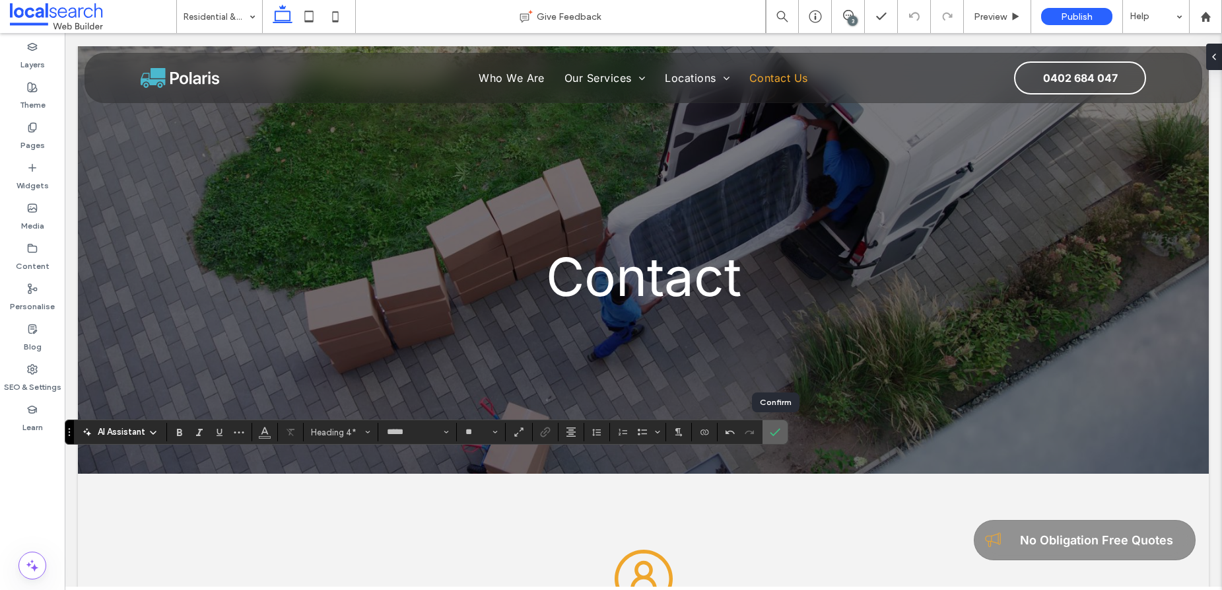
click at [775, 433] on use "Confirm" at bounding box center [776, 432] width 11 height 8
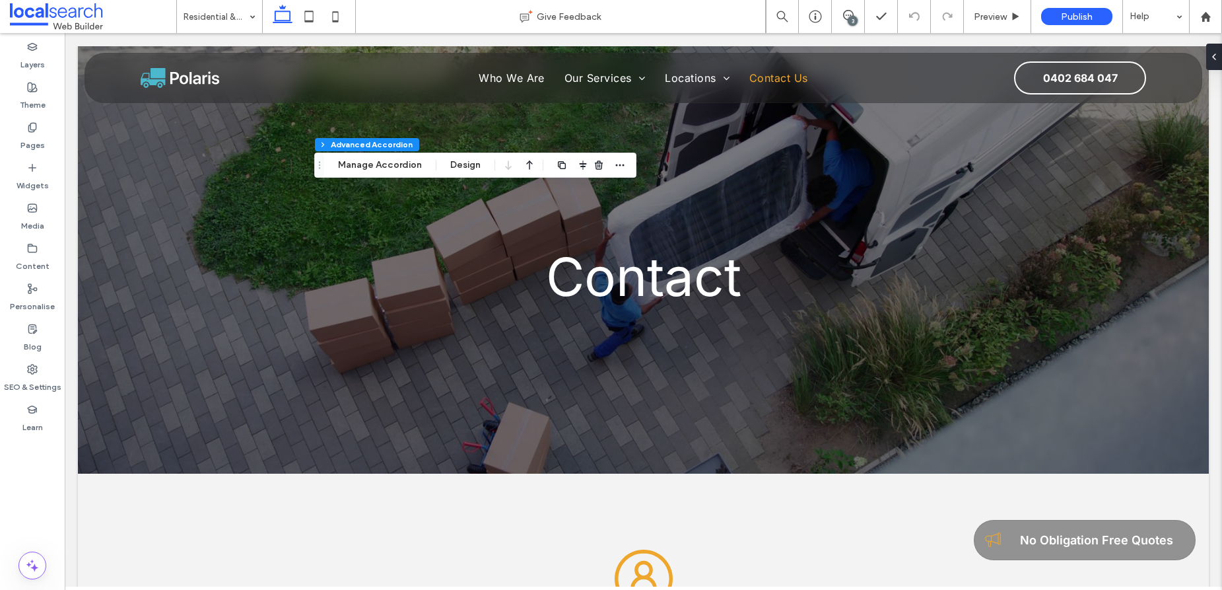
type input "*"
type input "**"
type input "****"
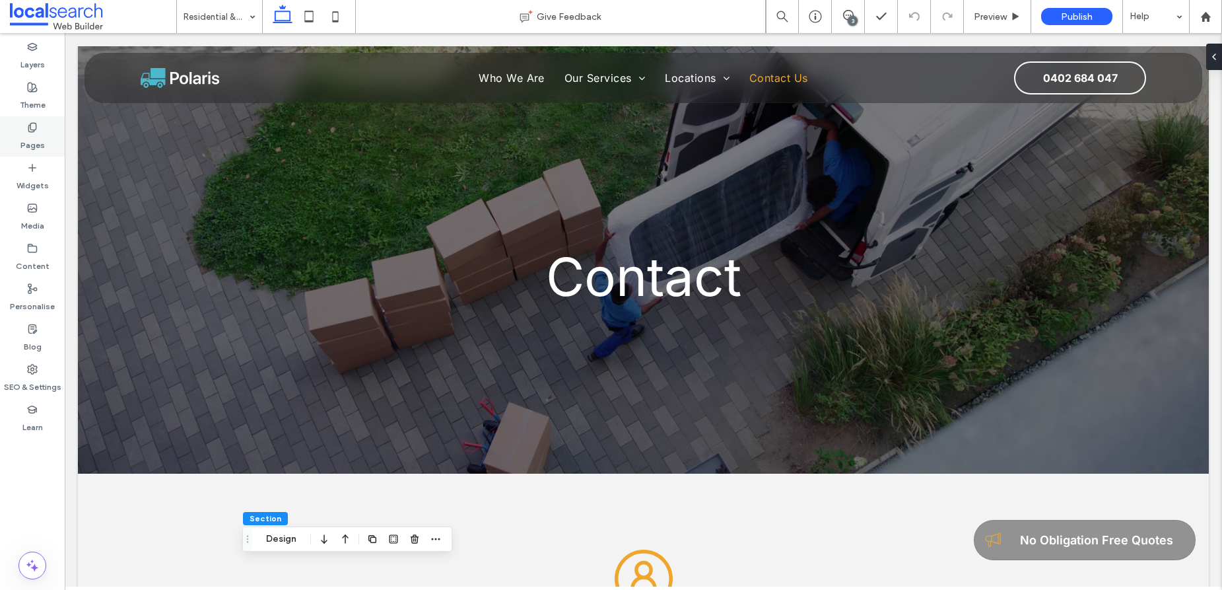
click at [33, 129] on icon at bounding box center [32, 127] width 11 height 11
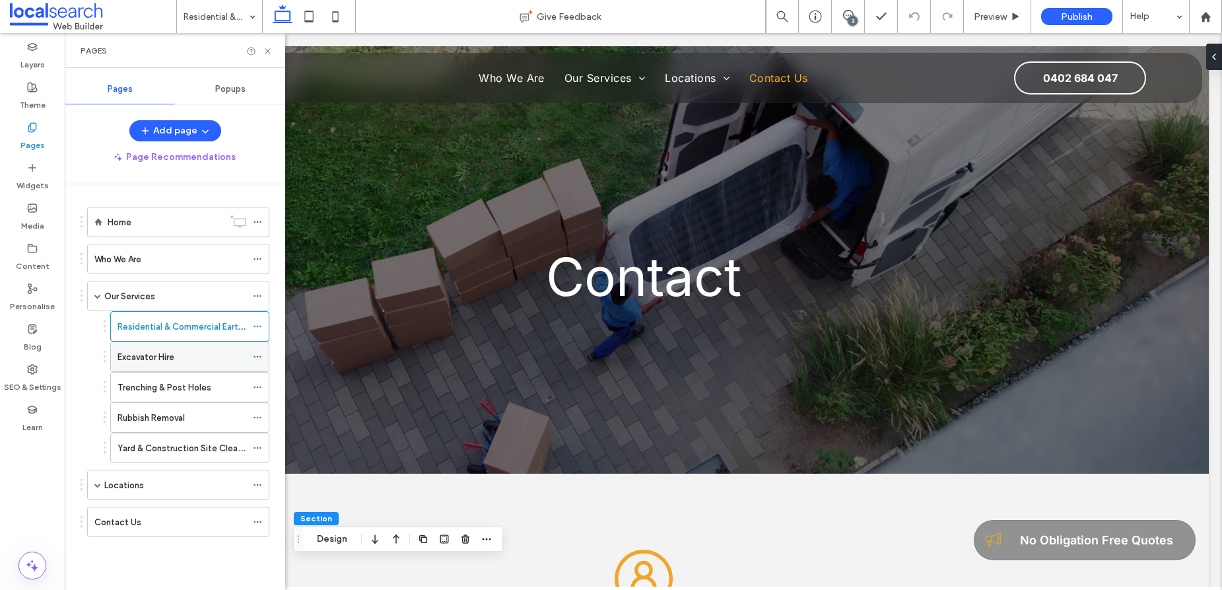
click at [162, 361] on label "Excavator Hire" at bounding box center [146, 356] width 57 height 23
click at [267, 52] on icon at bounding box center [268, 51] width 10 height 10
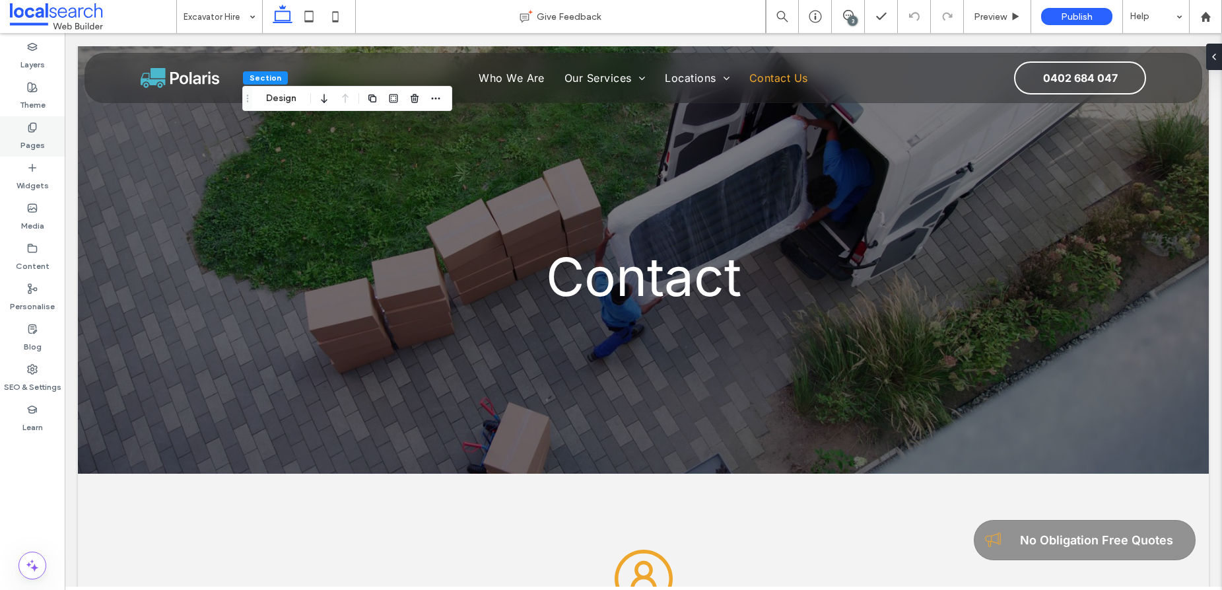
click at [36, 127] on icon at bounding box center [32, 127] width 11 height 11
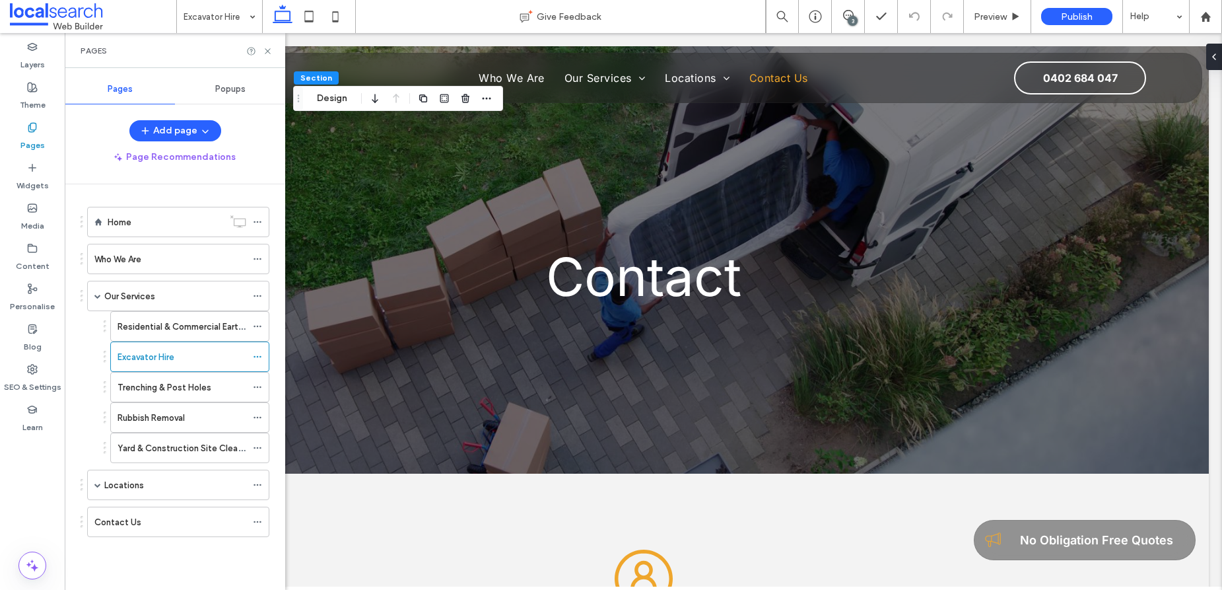
click at [162, 331] on label "Residential & Commercial Earthmoving" at bounding box center [194, 326] width 153 height 23
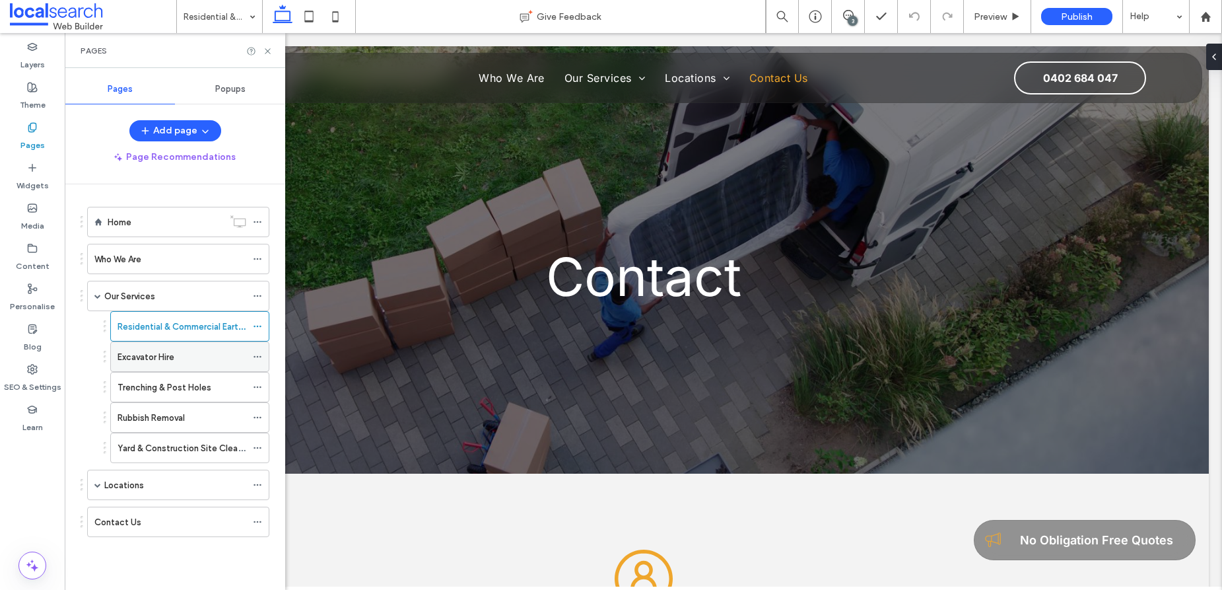
click at [173, 354] on label "Excavator Hire" at bounding box center [146, 356] width 57 height 23
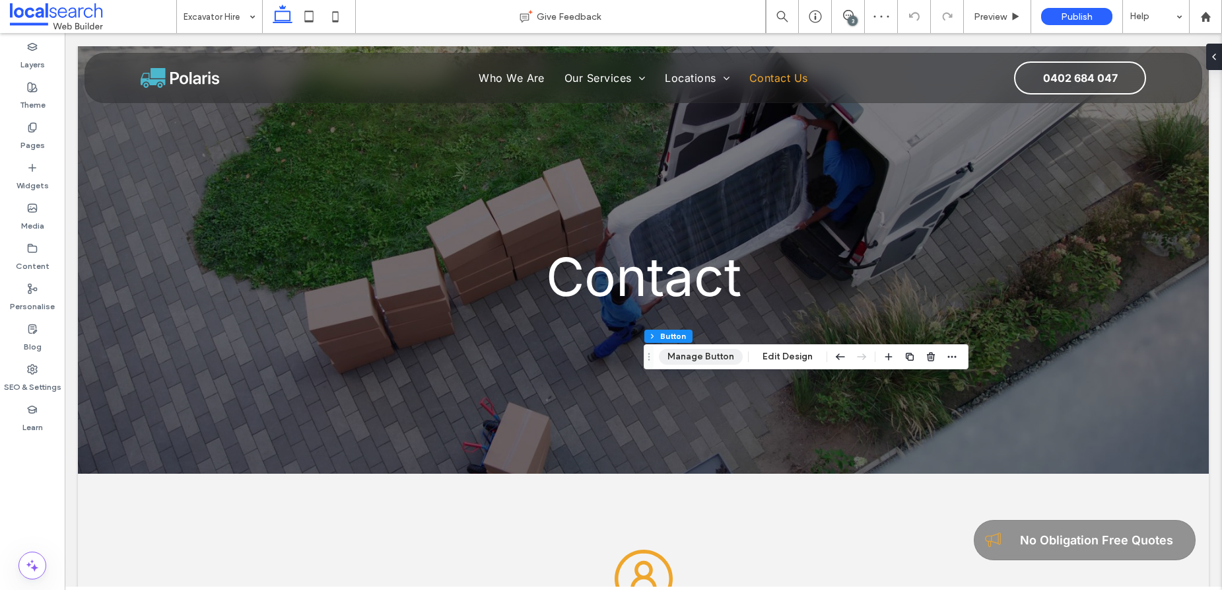
click at [695, 354] on button "Manage Button" at bounding box center [701, 357] width 84 height 16
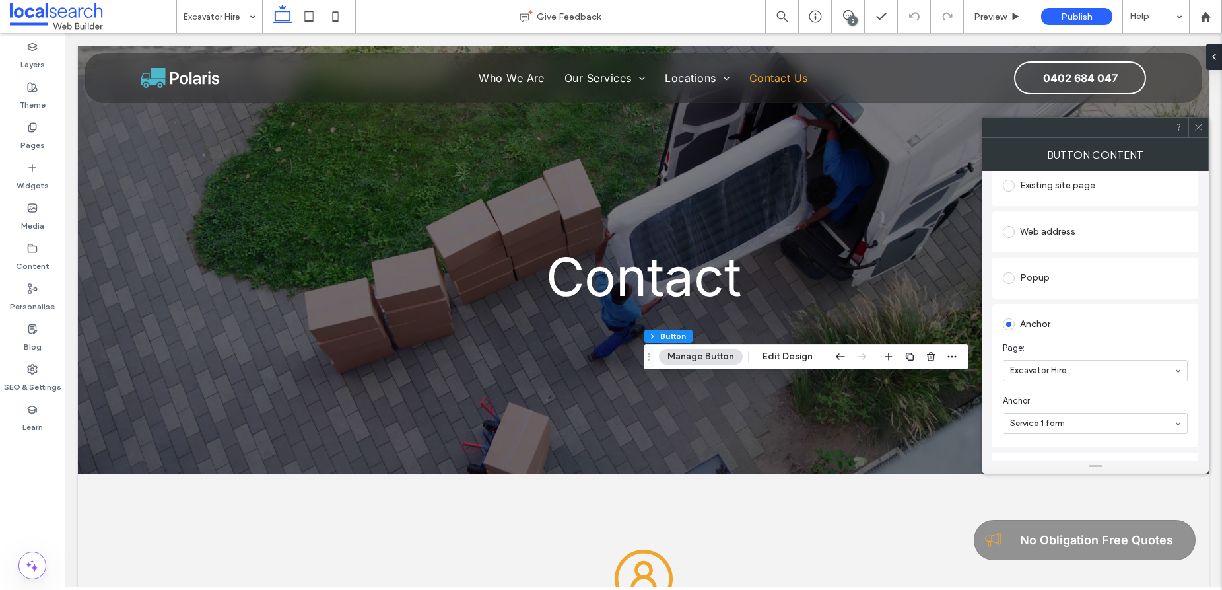
scroll to position [163, 0]
click at [1197, 127] on icon at bounding box center [1199, 127] width 10 height 10
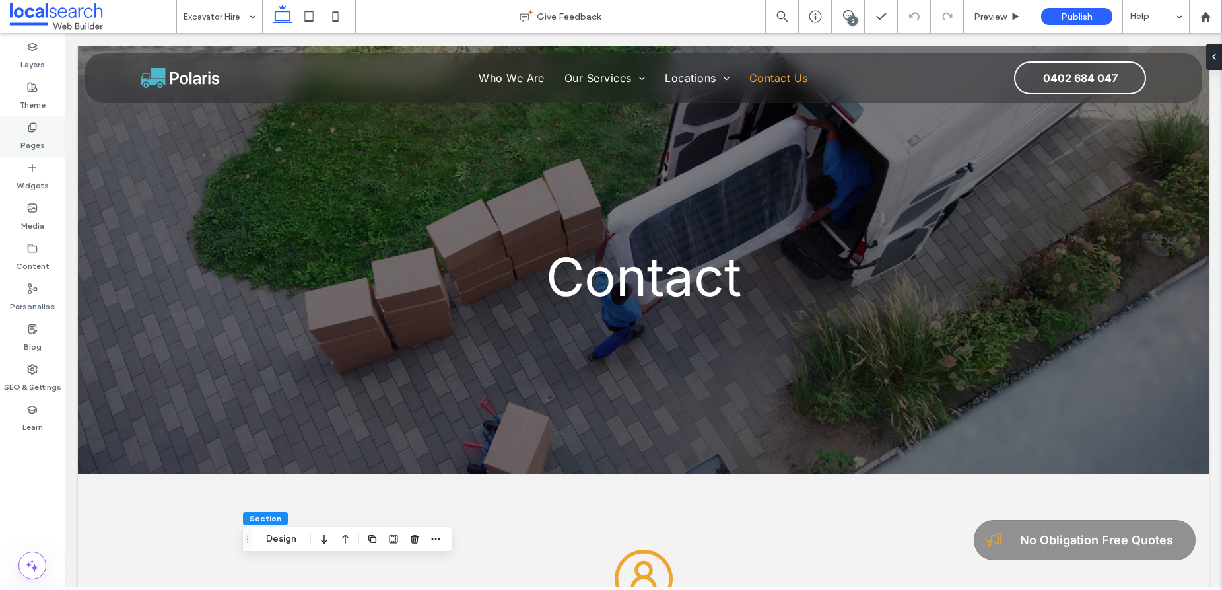
click at [27, 125] on icon at bounding box center [32, 127] width 11 height 11
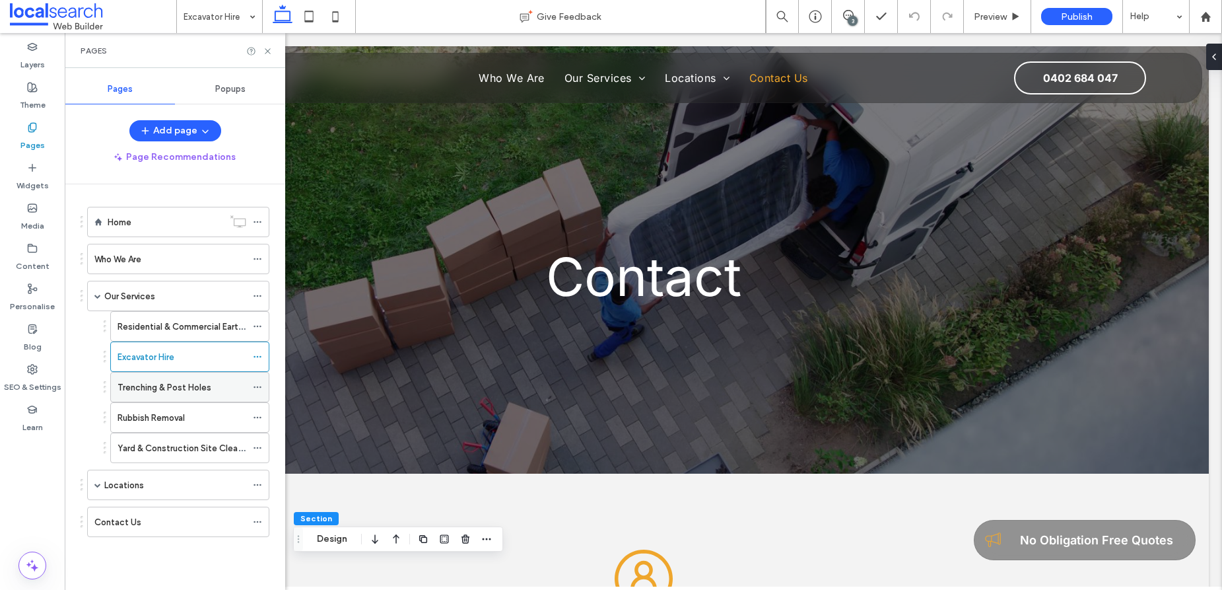
click at [170, 395] on div "Trenching & Post Holes" at bounding box center [182, 386] width 129 height 29
click at [267, 49] on icon at bounding box center [268, 51] width 10 height 10
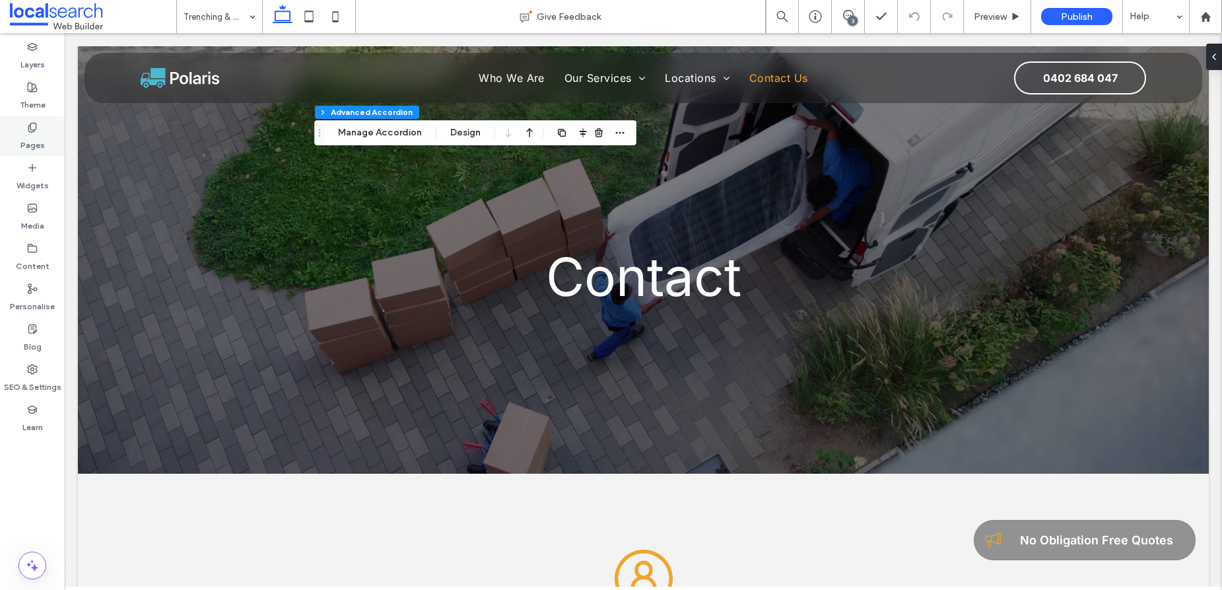
click at [25, 129] on div "Pages" at bounding box center [32, 136] width 65 height 40
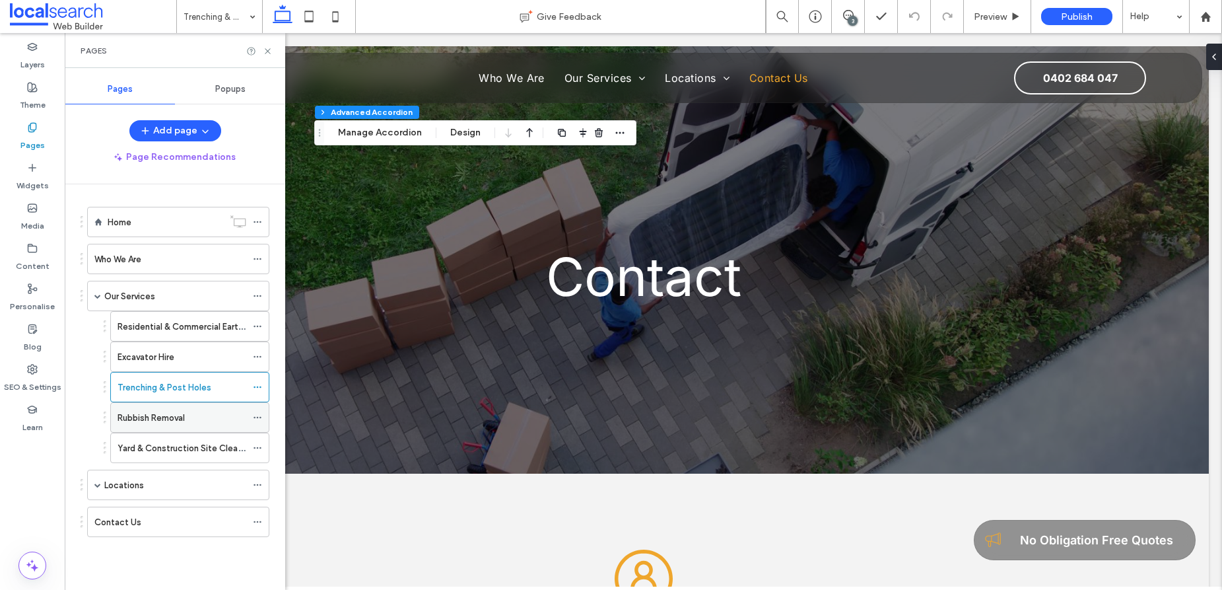
click at [143, 415] on label "Rubbish Removal" at bounding box center [151, 417] width 67 height 23
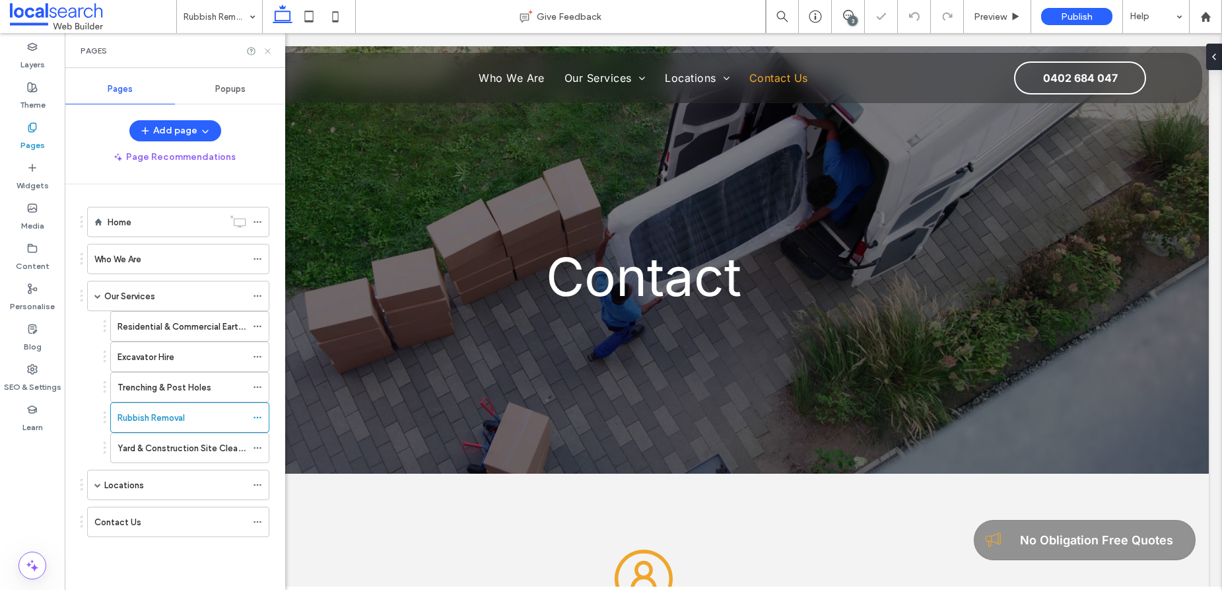
click at [265, 55] on icon at bounding box center [268, 51] width 10 height 10
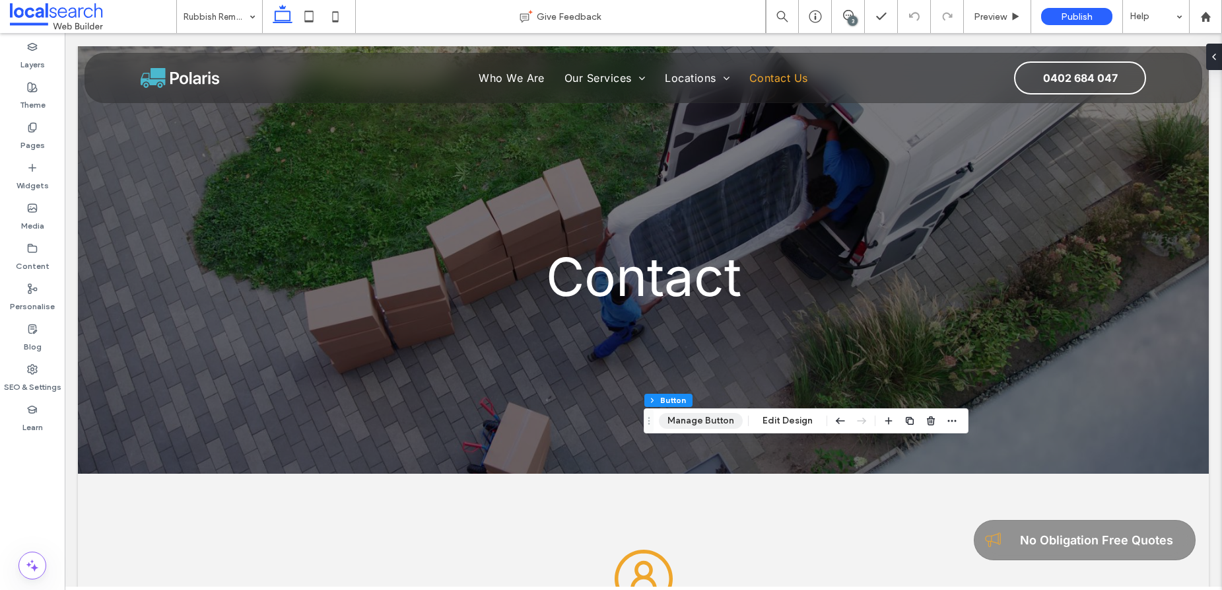
click at [688, 415] on button "Manage Button" at bounding box center [701, 421] width 84 height 16
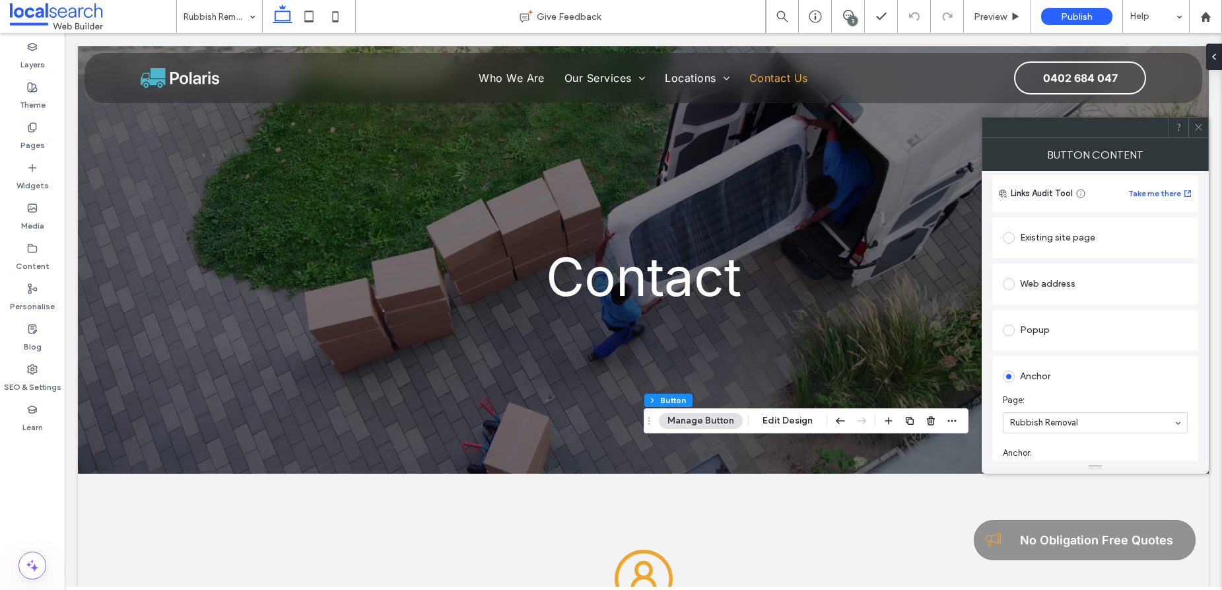
scroll to position [158, 0]
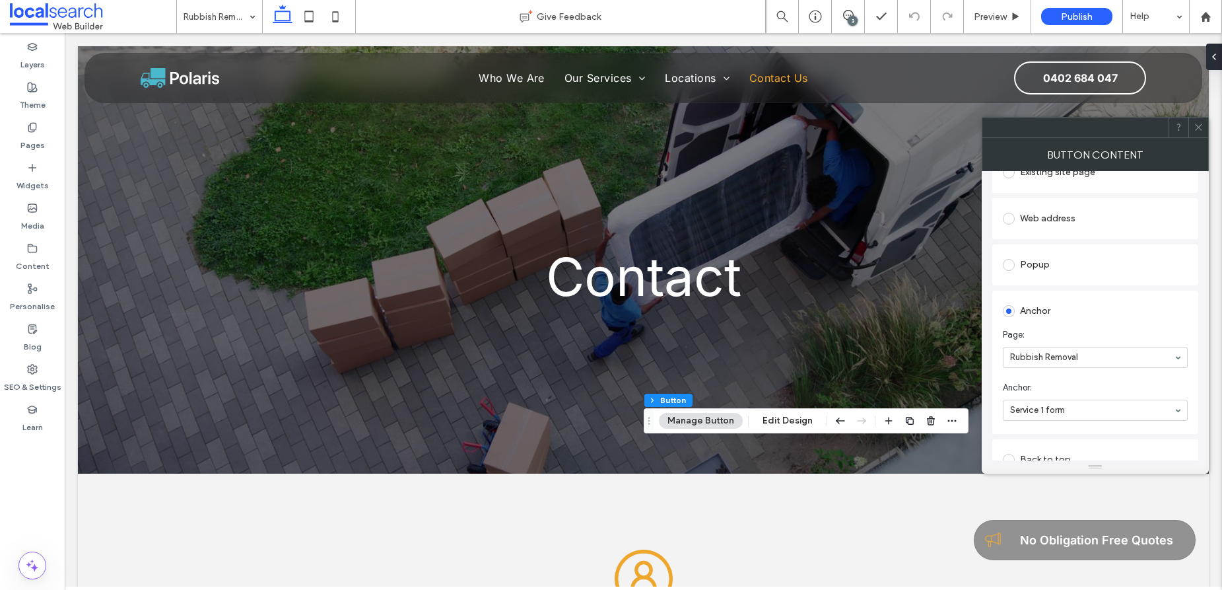
drag, startPoint x: 1197, startPoint y: 128, endPoint x: 1193, endPoint y: 145, distance: 17.8
click at [1196, 131] on icon at bounding box center [1199, 127] width 10 height 10
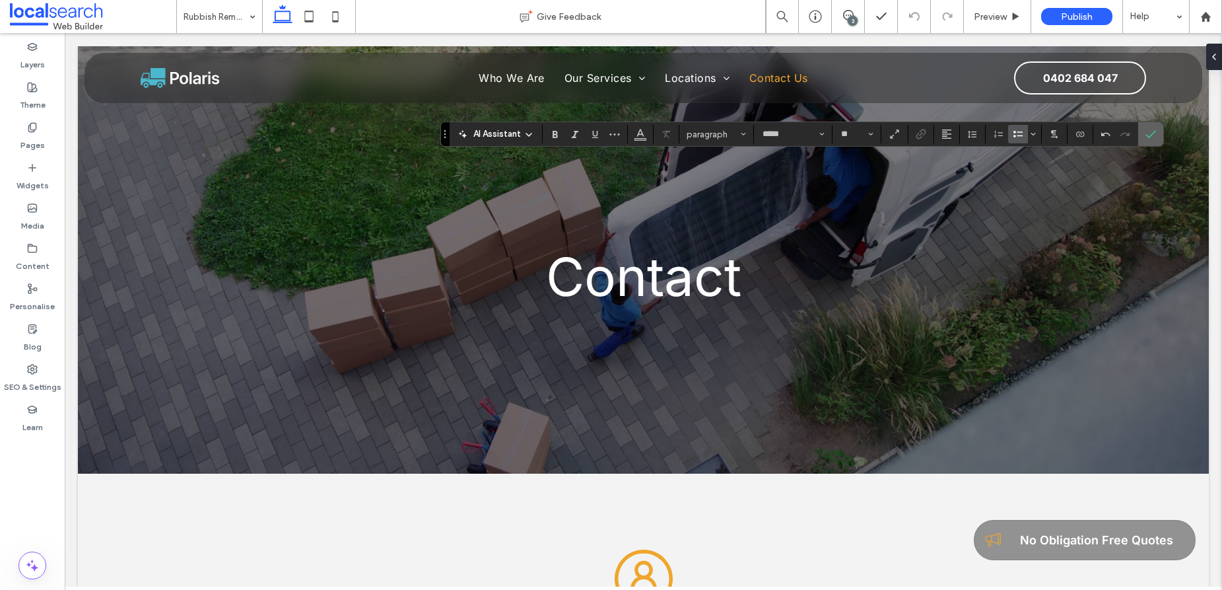
click at [1148, 133] on icon "Confirm" at bounding box center [1151, 134] width 11 height 11
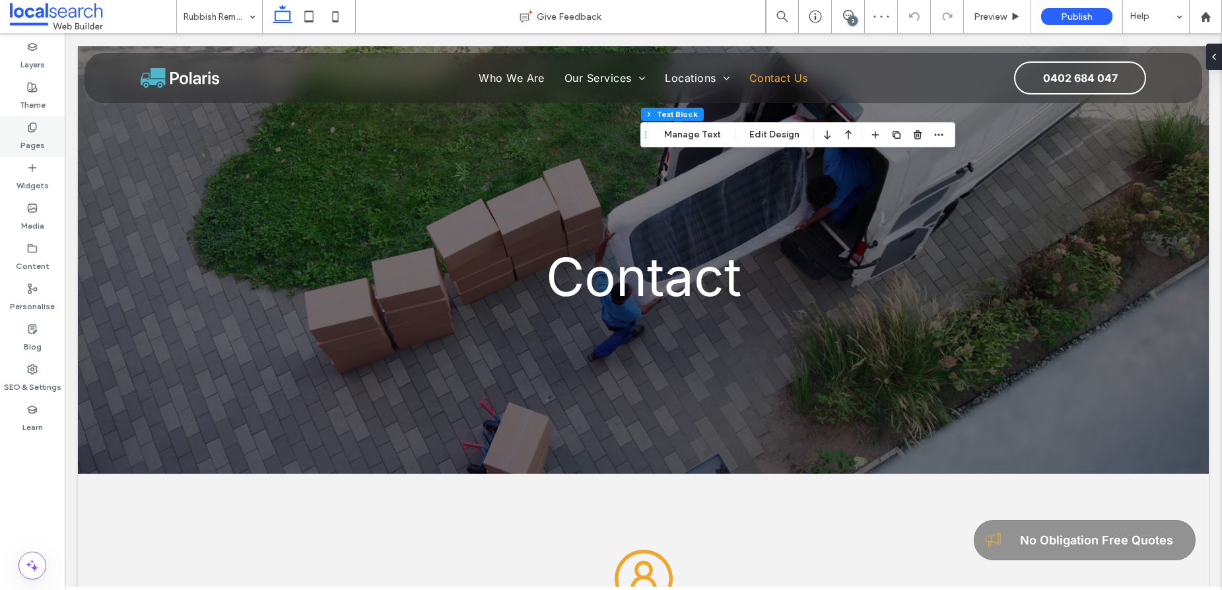
click at [35, 129] on use at bounding box center [31, 127] width 7 height 9
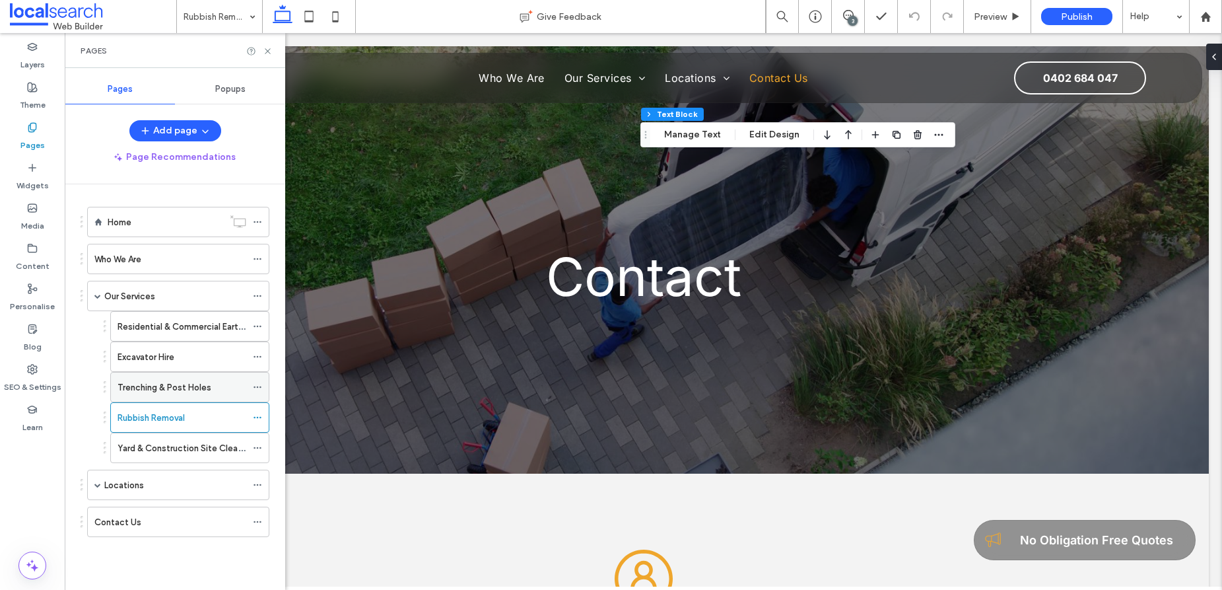
click at [162, 392] on label "Trenching & Post Holes" at bounding box center [165, 387] width 94 height 23
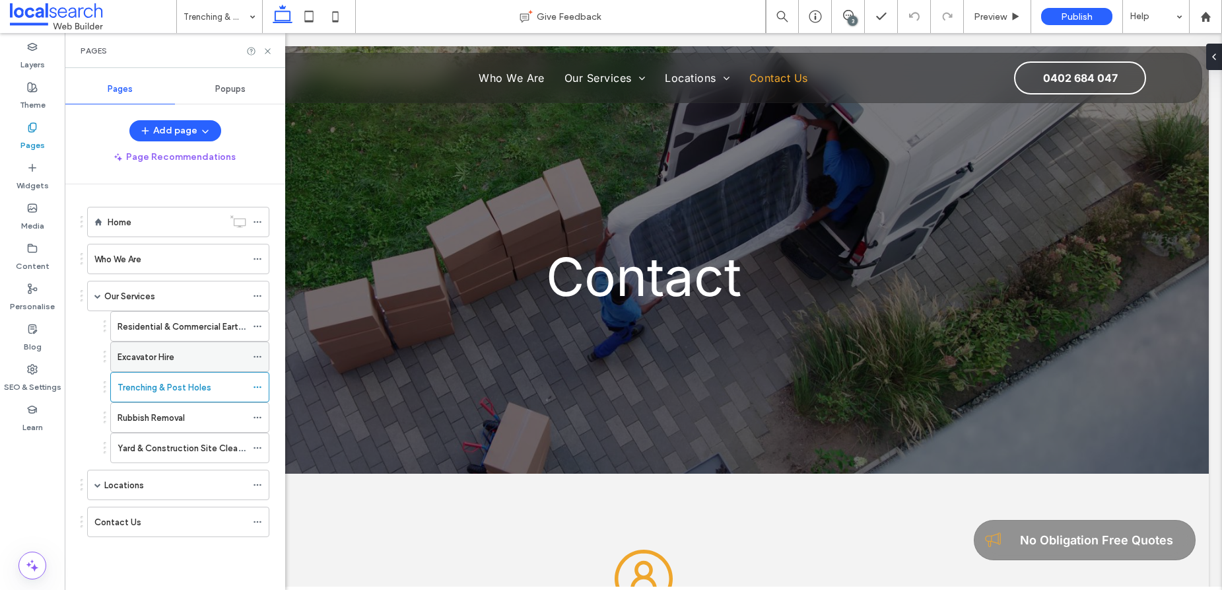
click at [170, 351] on label "Excavator Hire" at bounding box center [146, 356] width 57 height 23
click at [182, 323] on label "Residential & Commercial Earthmoving" at bounding box center [194, 326] width 153 height 23
click at [151, 418] on label "Rubbish Removal" at bounding box center [151, 417] width 67 height 23
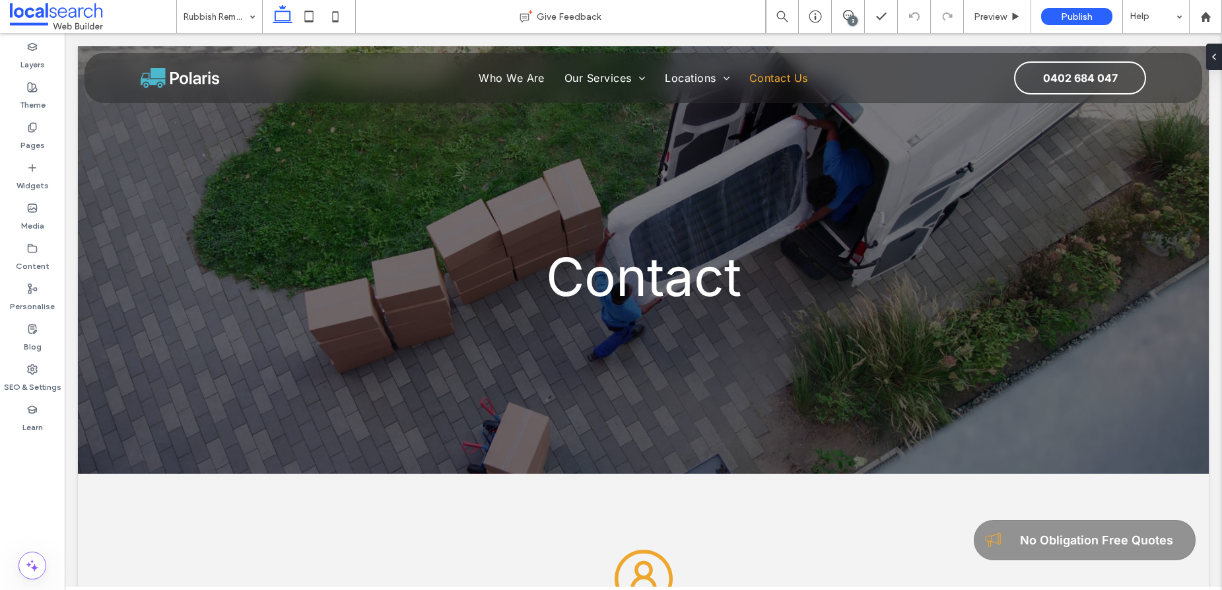
type input "*****"
type input "**"
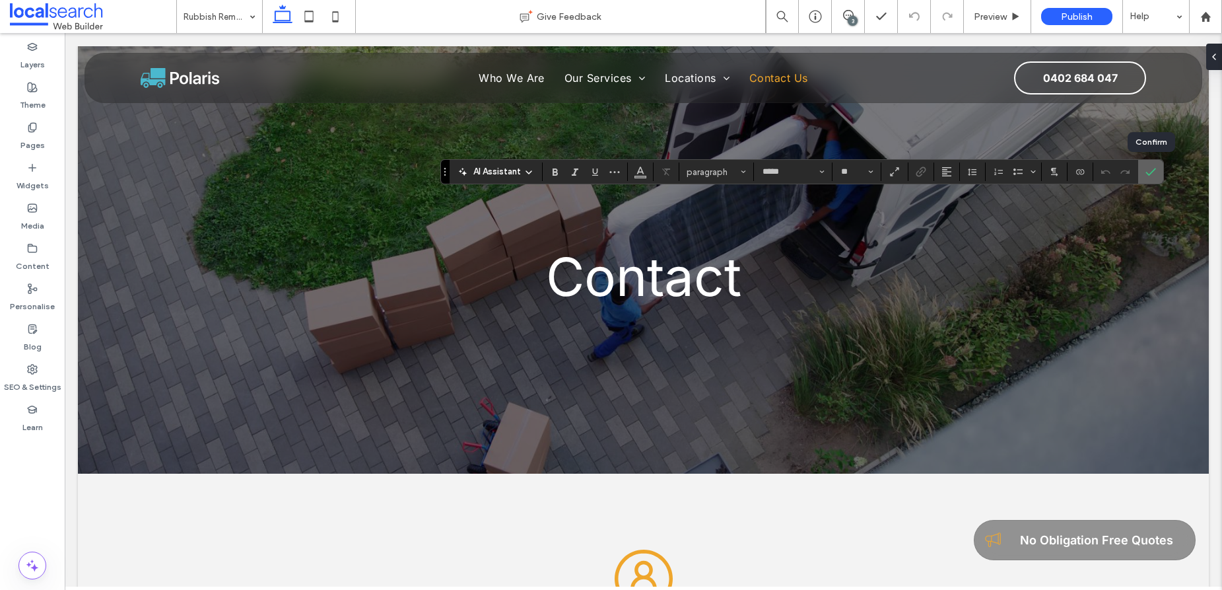
click at [1151, 174] on icon "Confirm" at bounding box center [1151, 171] width 11 height 11
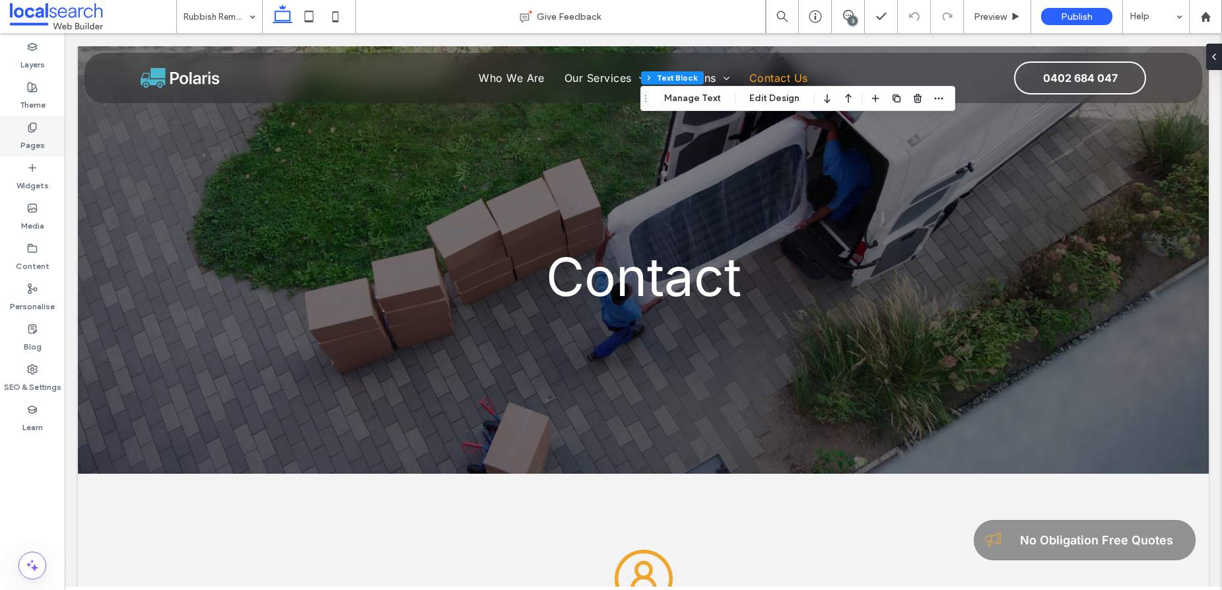
click at [31, 131] on icon at bounding box center [32, 127] width 11 height 11
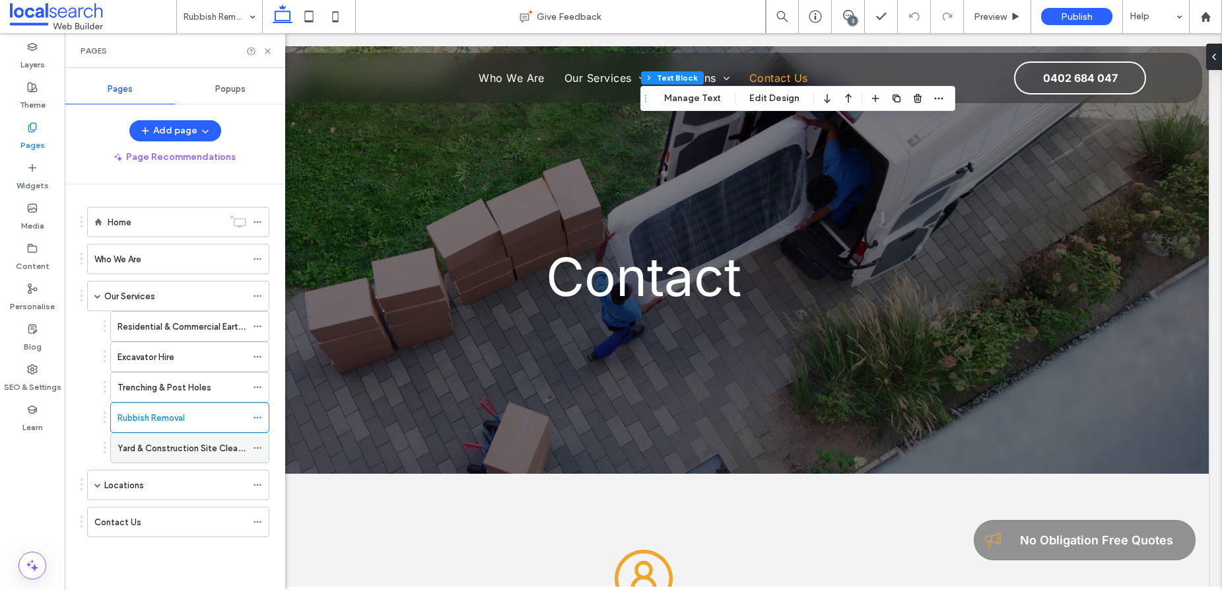
click at [161, 450] on label "Yard & Construction Site Cleans" at bounding box center [182, 447] width 129 height 23
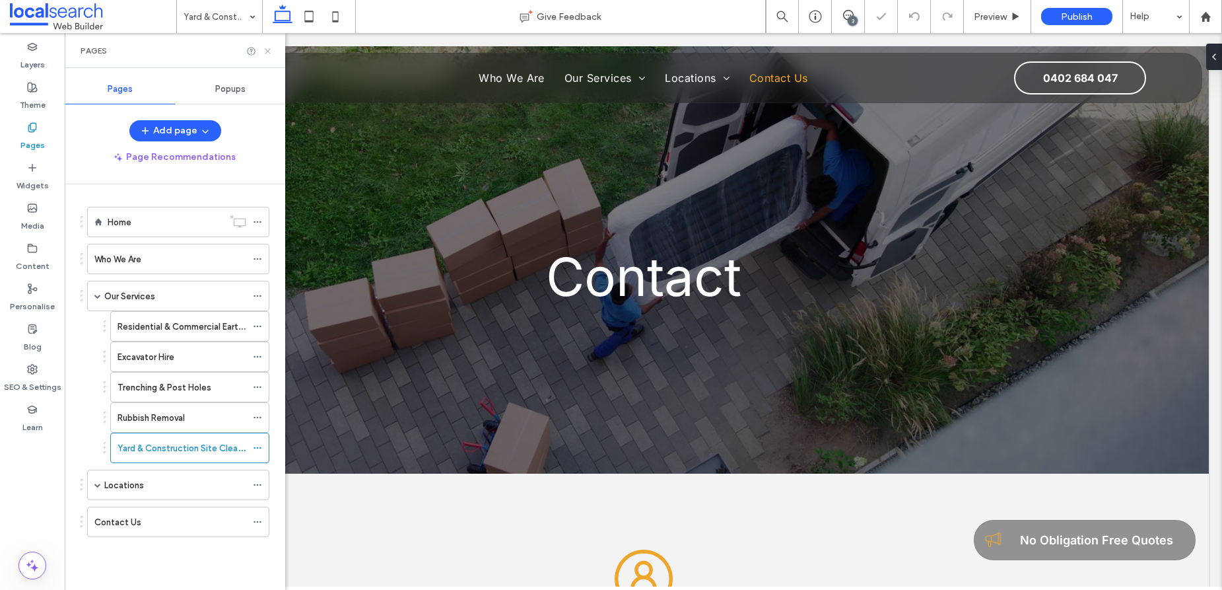
click at [269, 53] on icon at bounding box center [268, 51] width 10 height 10
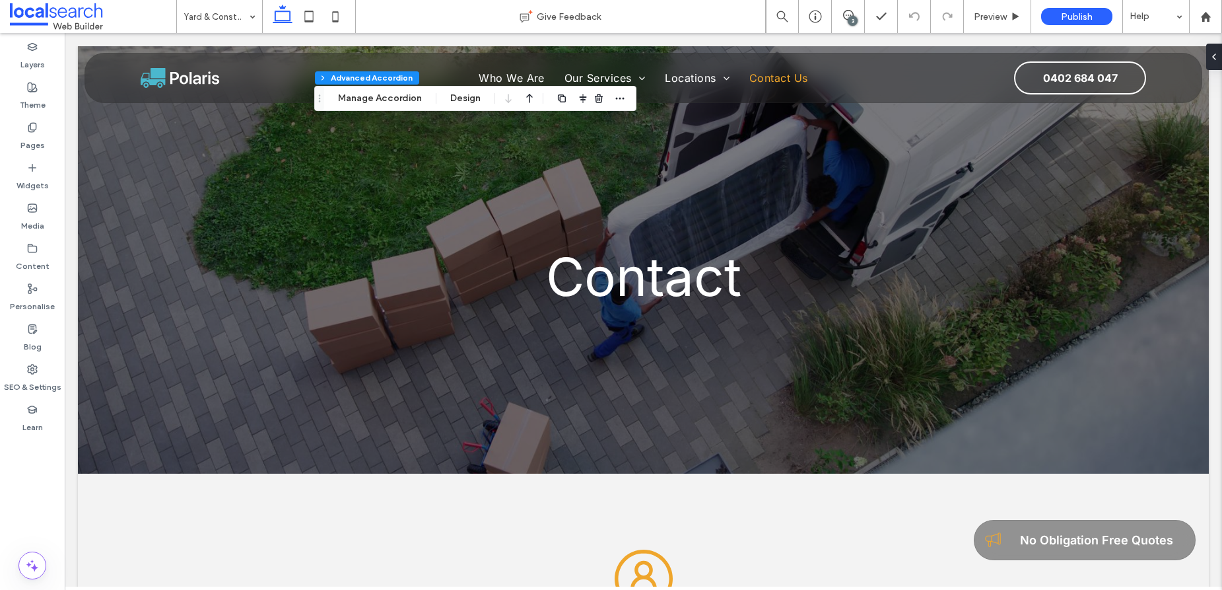
type input "*"
type input "**"
type input "****"
click at [32, 127] on icon at bounding box center [32, 127] width 11 height 11
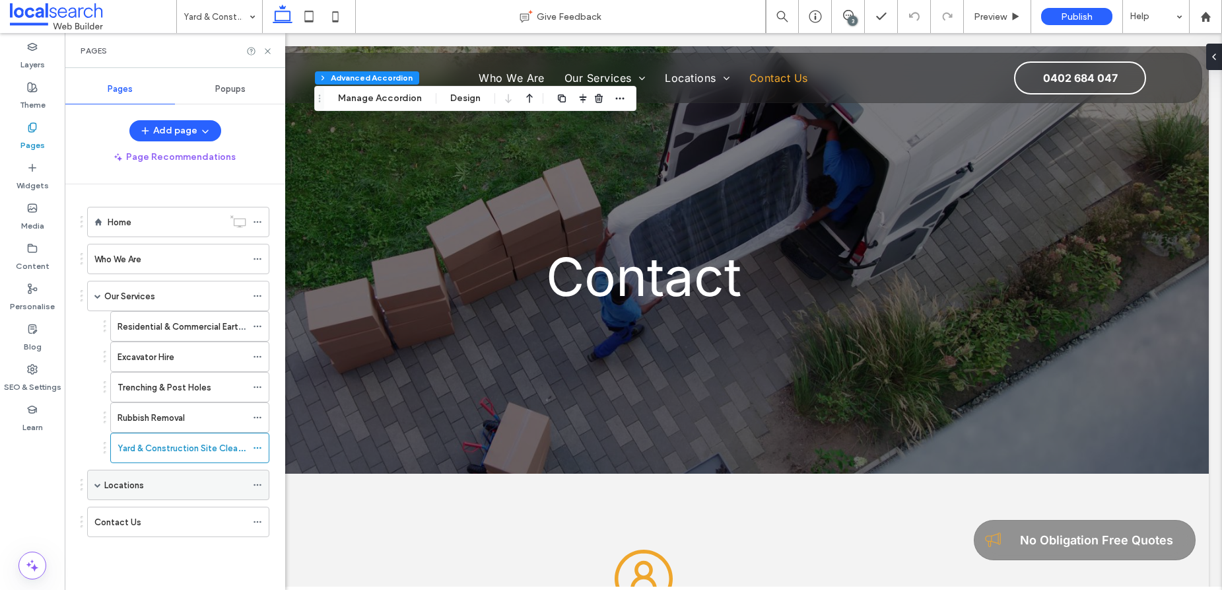
click at [144, 480] on div "Locations" at bounding box center [175, 485] width 142 height 14
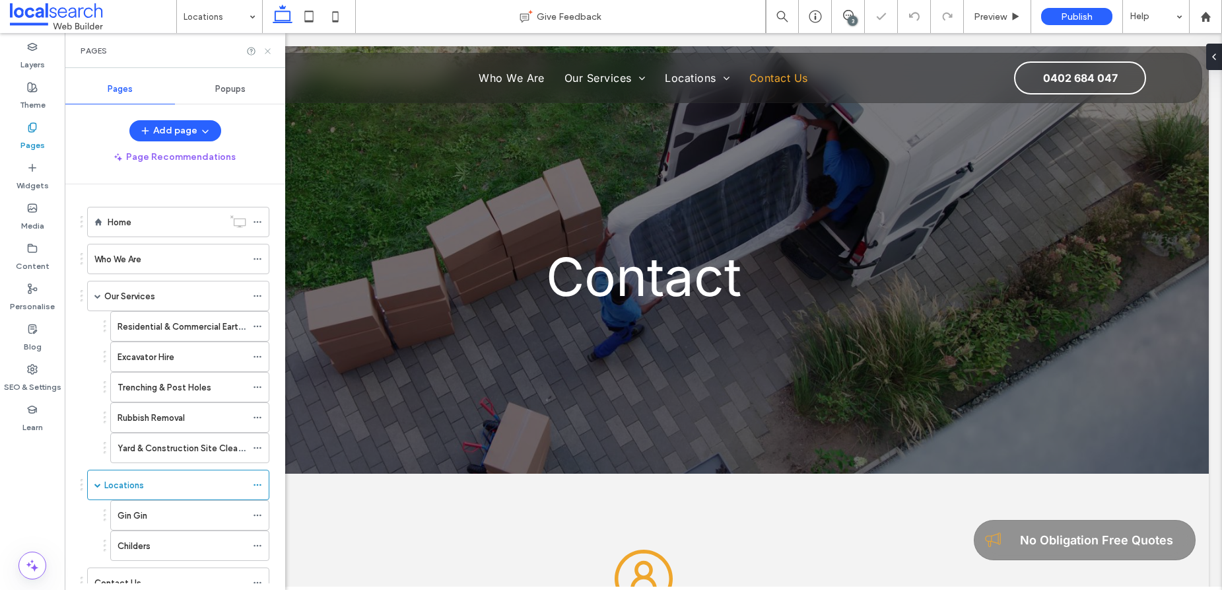
click at [267, 49] on icon at bounding box center [268, 51] width 10 height 10
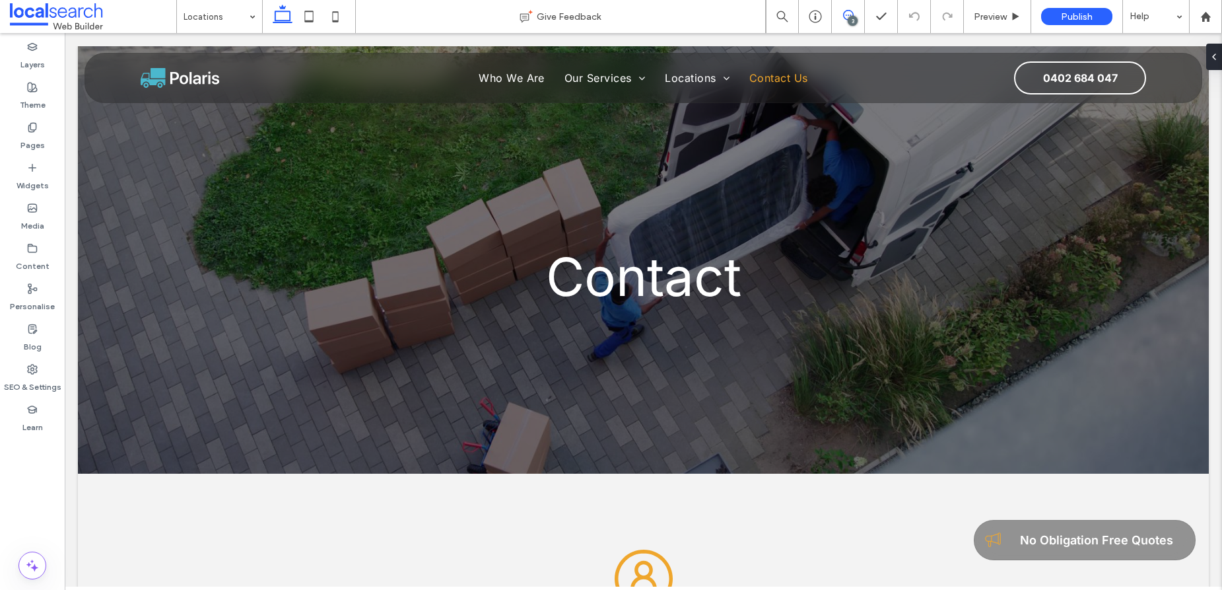
click at [850, 13] on icon at bounding box center [848, 15] width 11 height 11
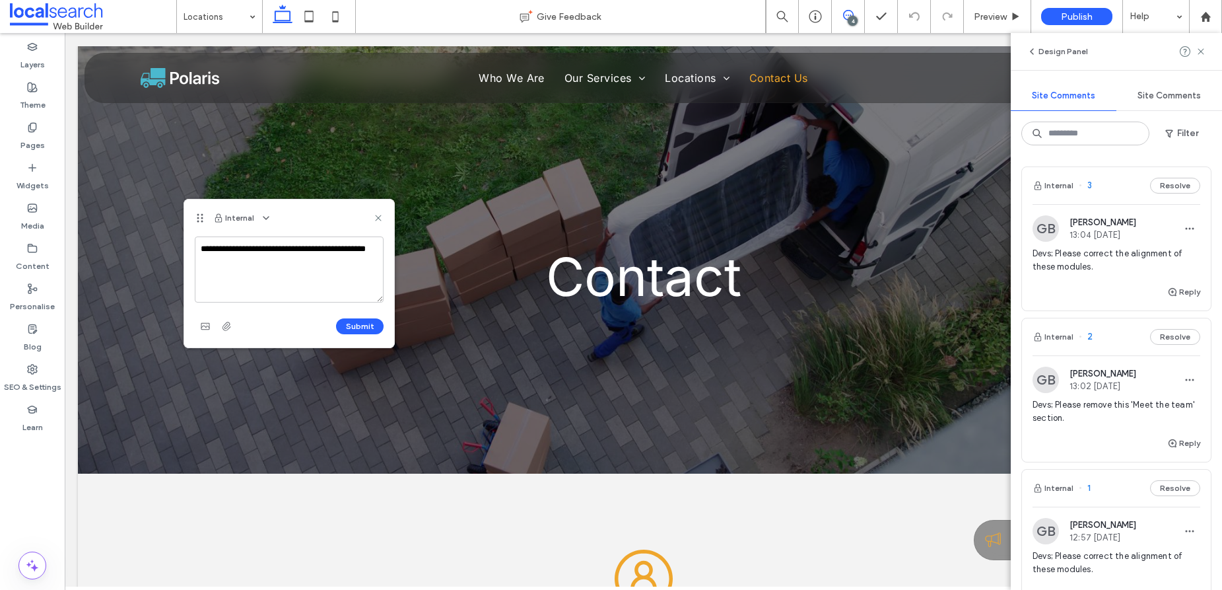
click at [365, 250] on textarea "**********" at bounding box center [289, 269] width 189 height 66
click at [267, 266] on textarea "**********" at bounding box center [289, 269] width 189 height 66
type textarea "**********"
click at [353, 326] on button "Submit" at bounding box center [360, 326] width 48 height 16
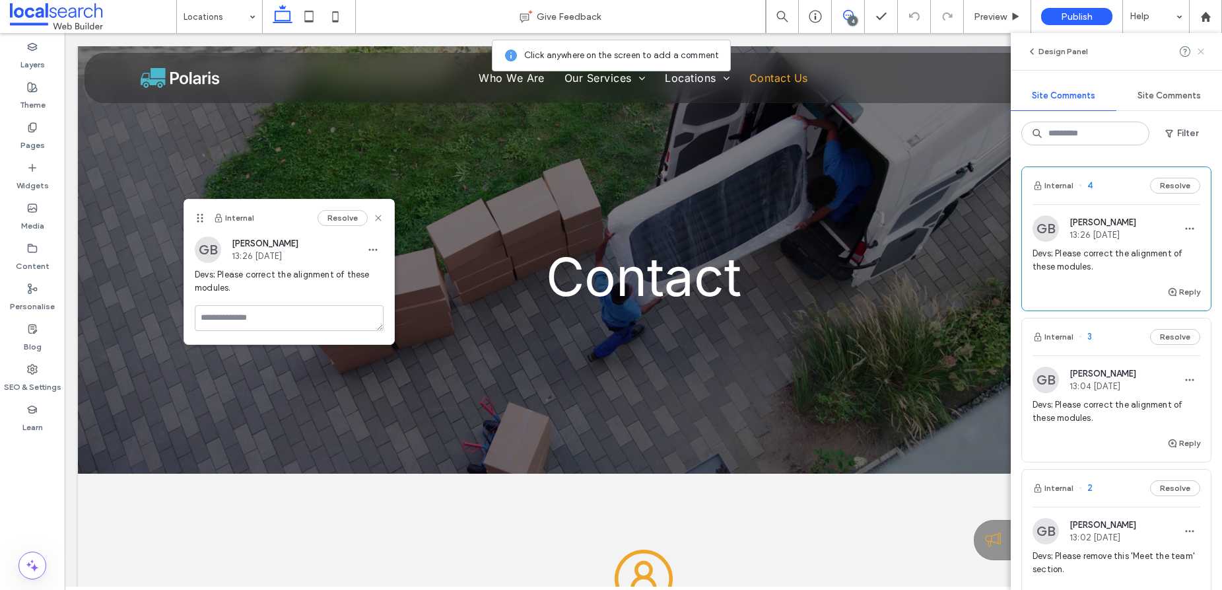
click at [1204, 49] on icon at bounding box center [1201, 51] width 11 height 11
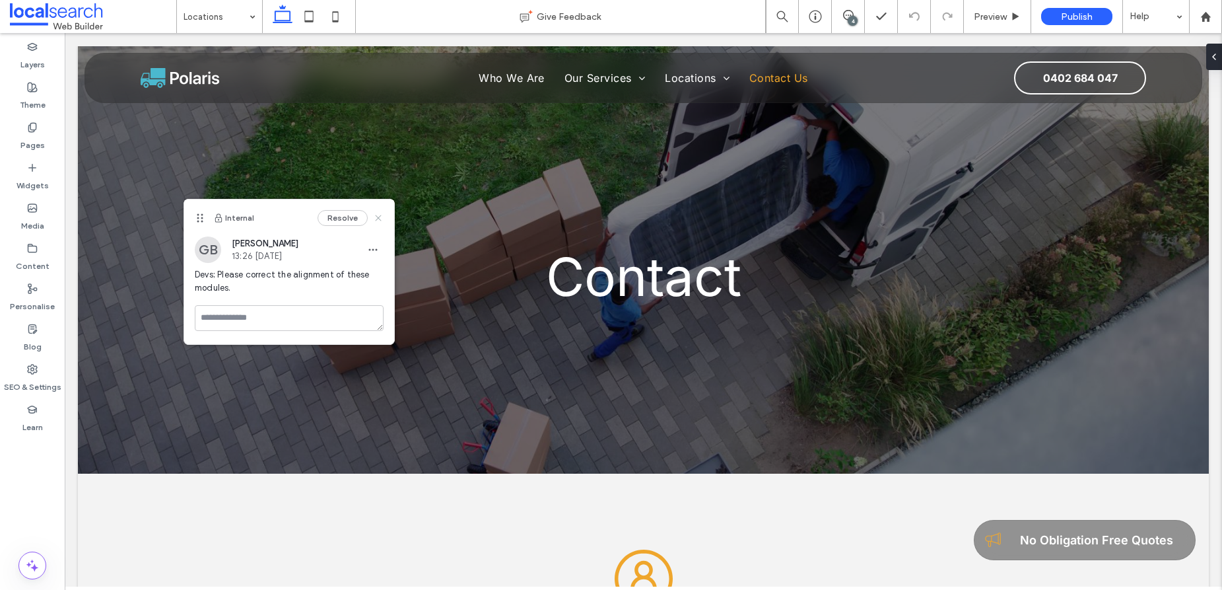
click at [378, 218] on use at bounding box center [378, 218] width 6 height 6
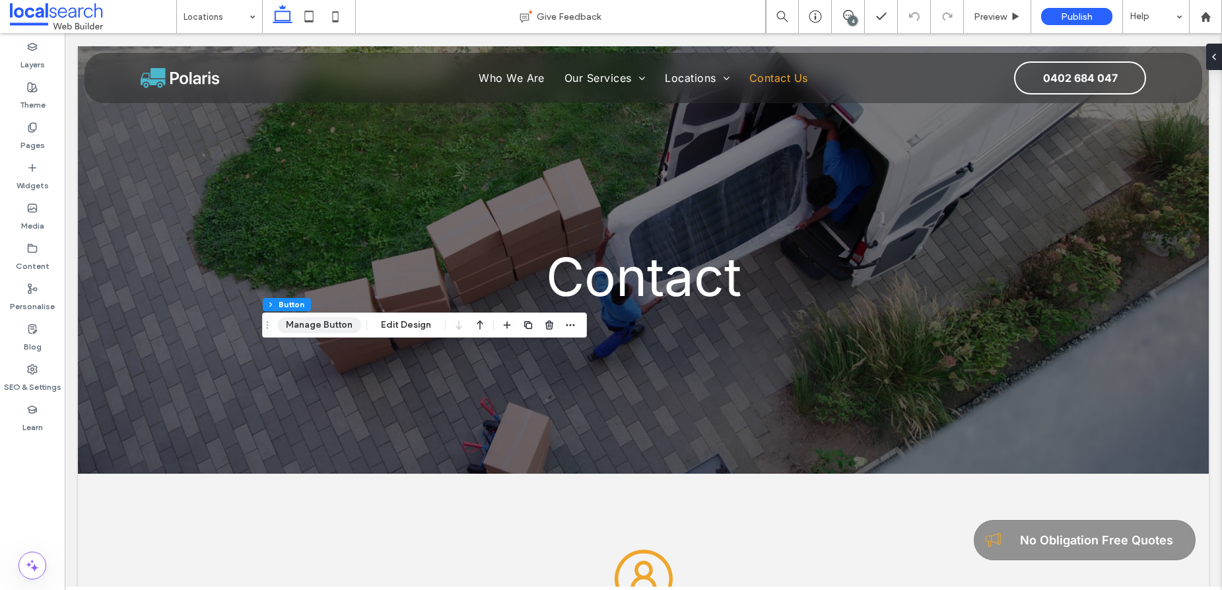
click at [318, 326] on button "Manage Button" at bounding box center [319, 325] width 84 height 16
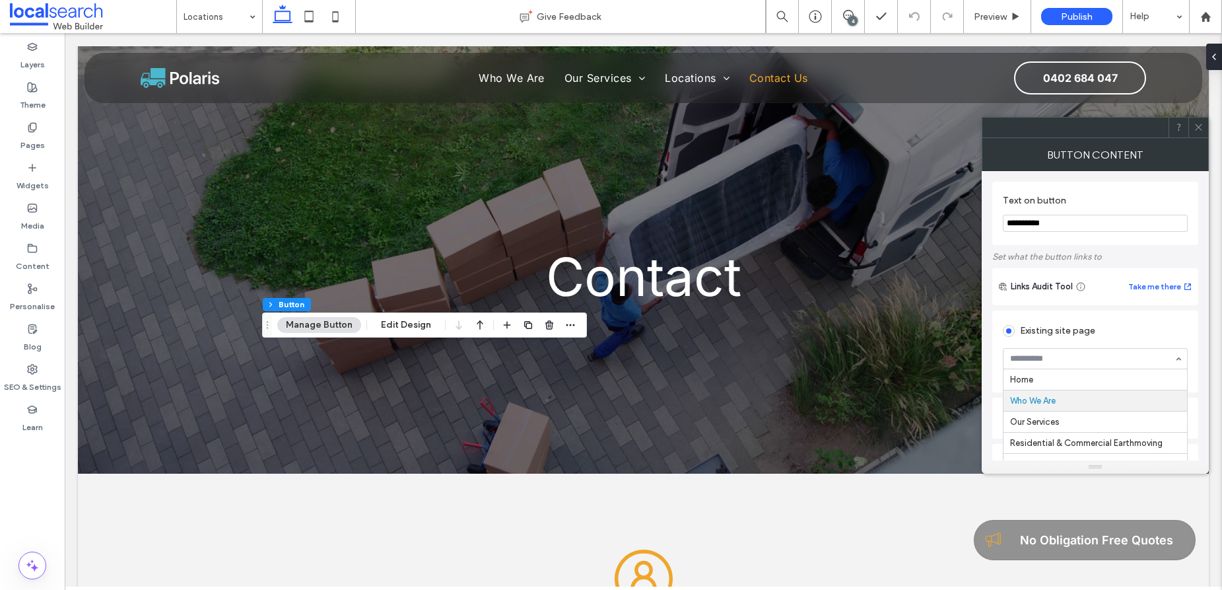
scroll to position [21, 0]
click at [1198, 127] on use at bounding box center [1198, 127] width 7 height 7
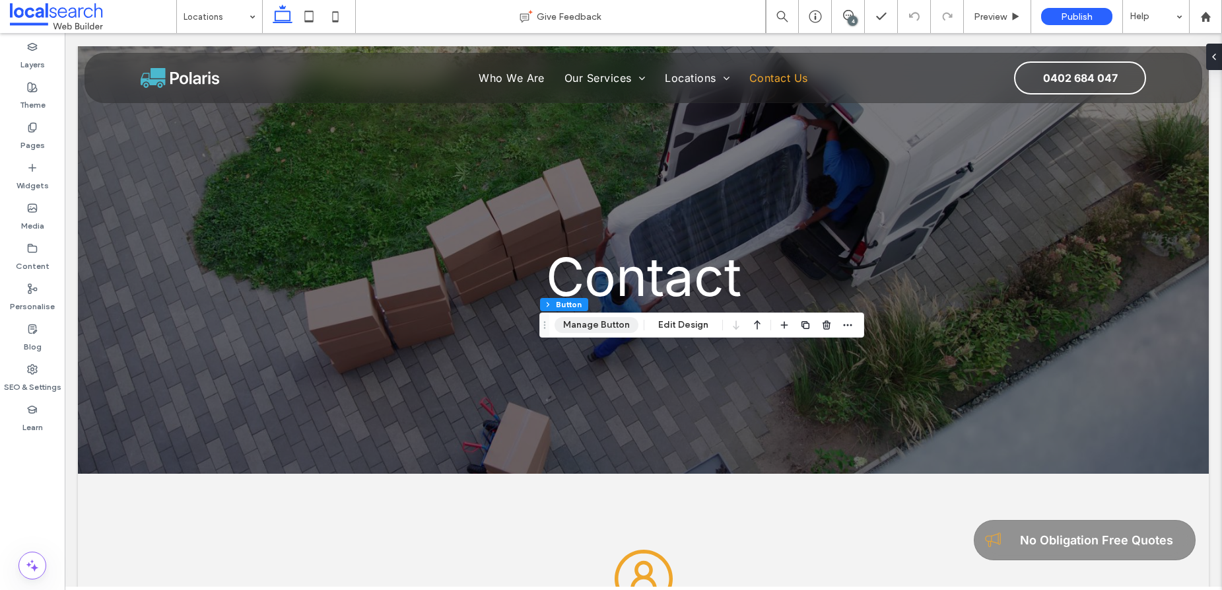
click at [589, 323] on button "Manage Button" at bounding box center [597, 325] width 84 height 16
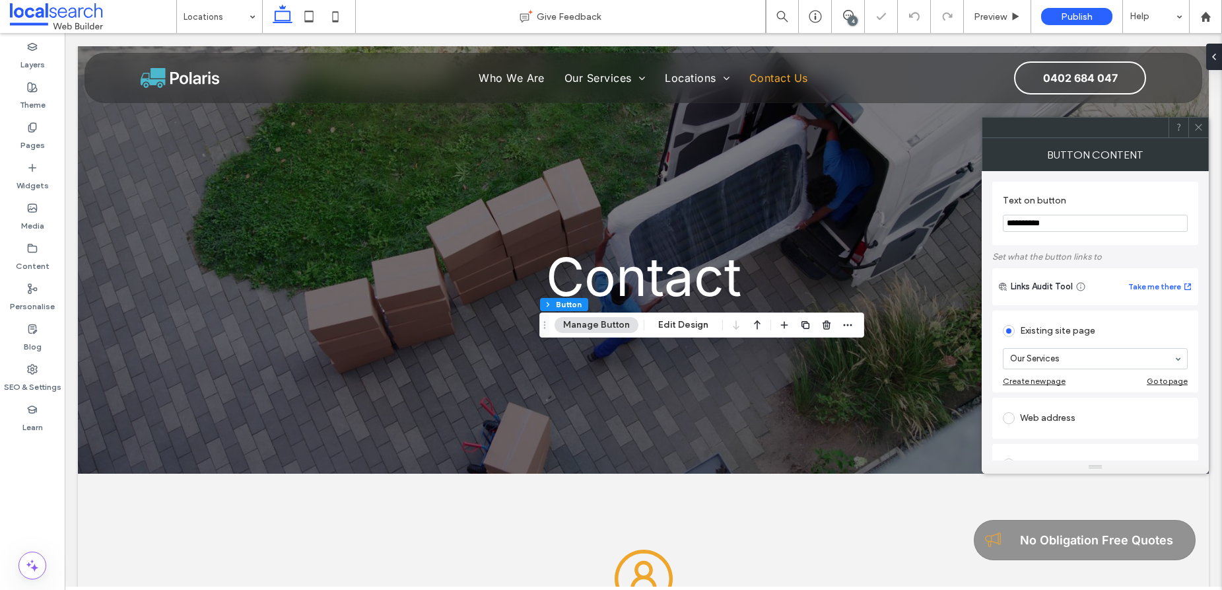
click at [1197, 125] on icon at bounding box center [1199, 127] width 10 height 10
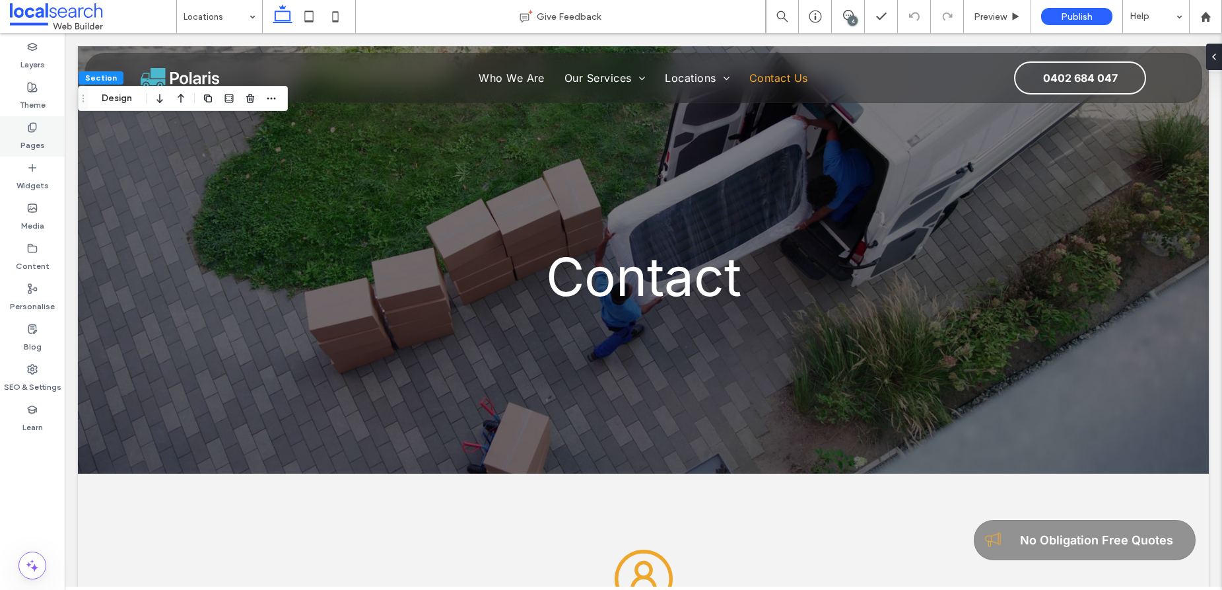
click at [32, 133] on label "Pages" at bounding box center [32, 142] width 24 height 18
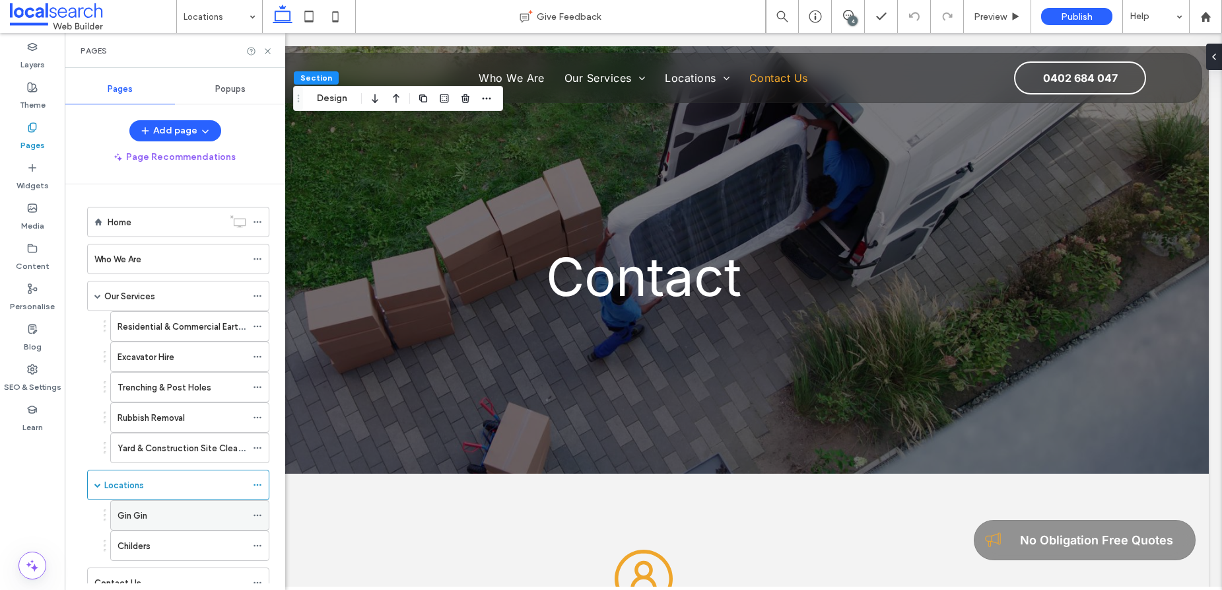
click at [160, 515] on div "Gin Gin" at bounding box center [182, 515] width 129 height 14
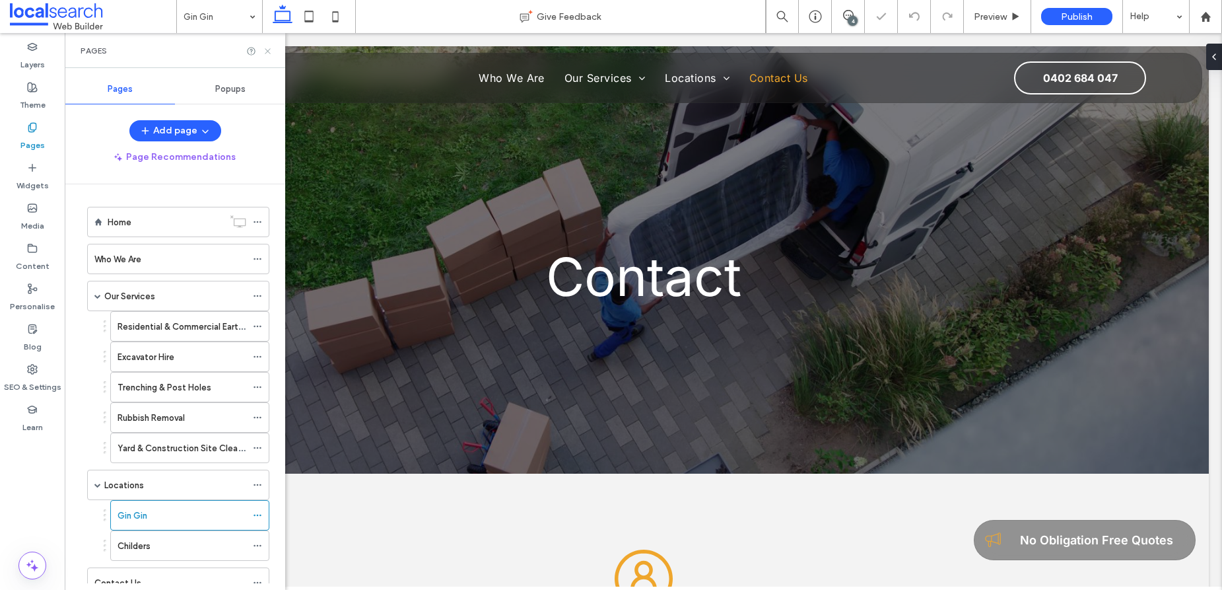
click at [268, 52] on icon at bounding box center [268, 51] width 10 height 10
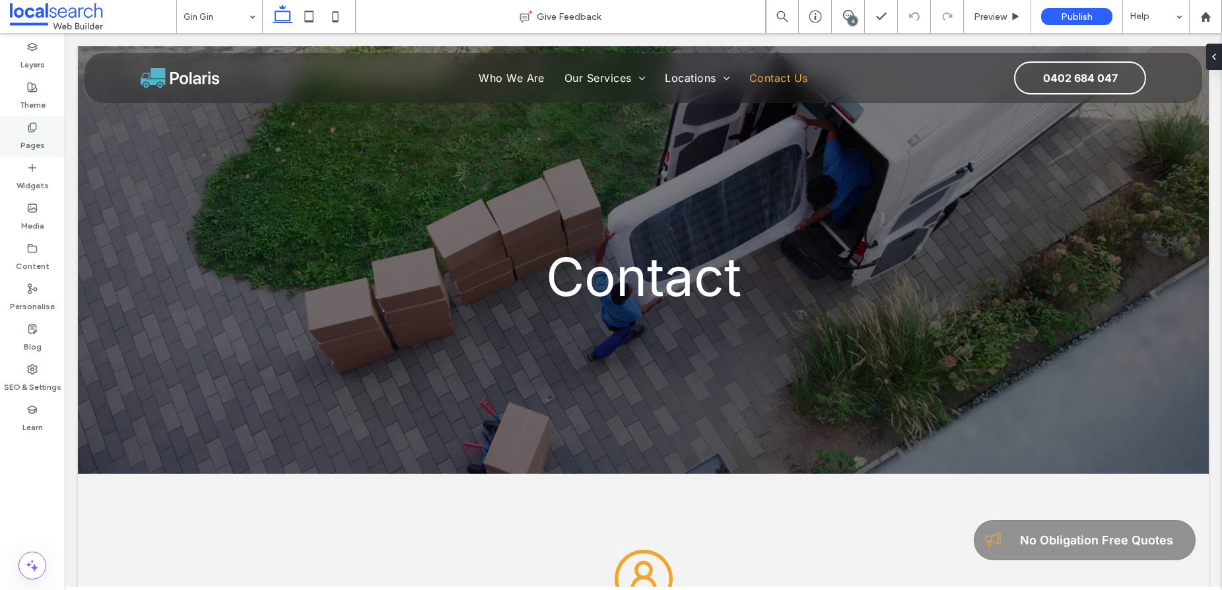
click at [37, 135] on label "Pages" at bounding box center [32, 142] width 24 height 18
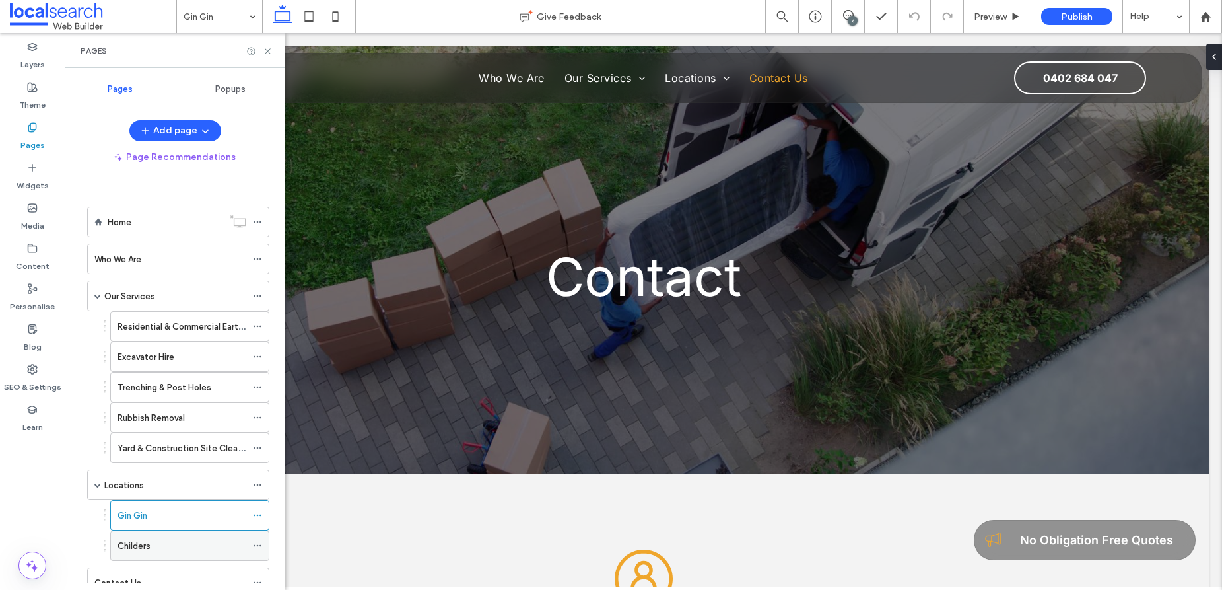
click at [166, 549] on div "Childers" at bounding box center [182, 546] width 129 height 14
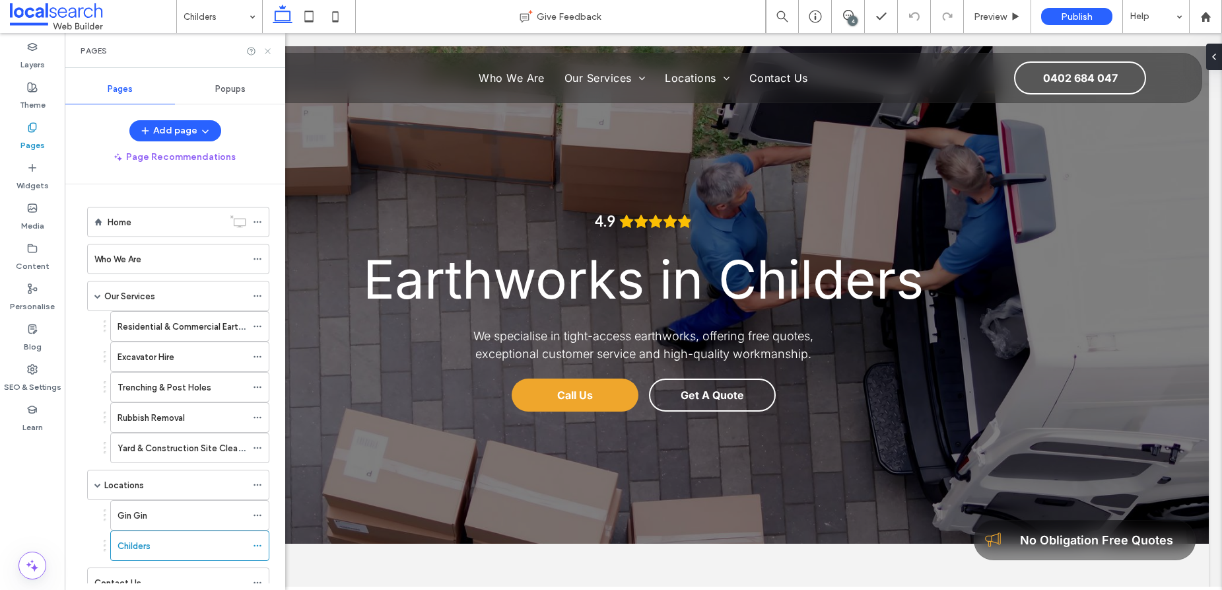
drag, startPoint x: 266, startPoint y: 51, endPoint x: 202, endPoint y: 18, distance: 72.1
click at [266, 51] on icon at bounding box center [268, 51] width 10 height 10
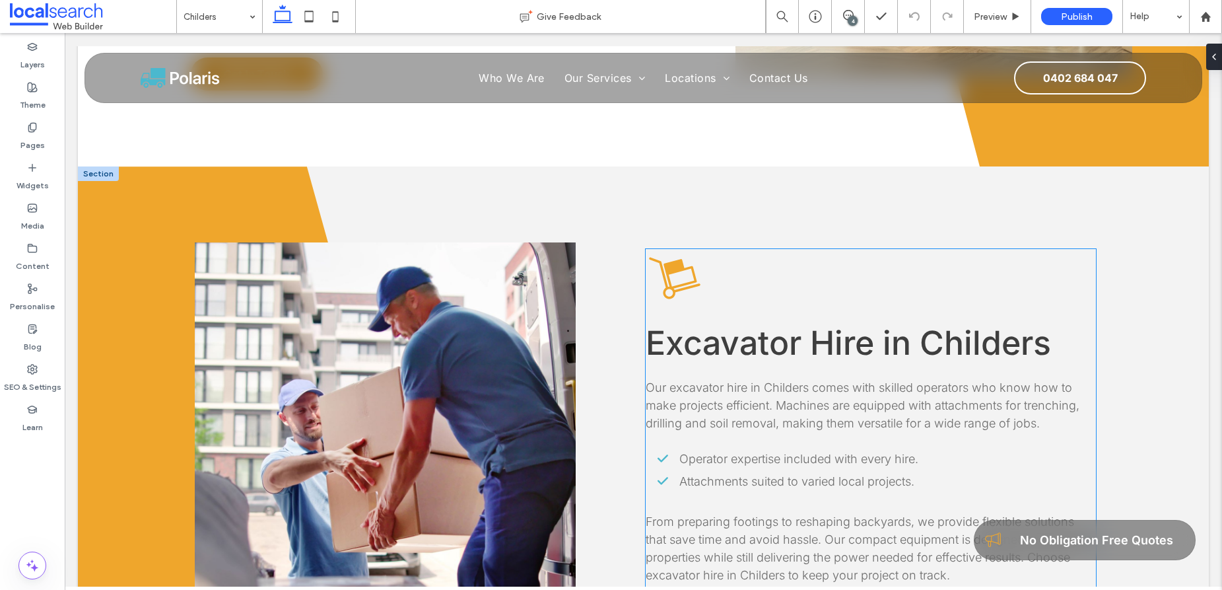
scroll to position [1569, 0]
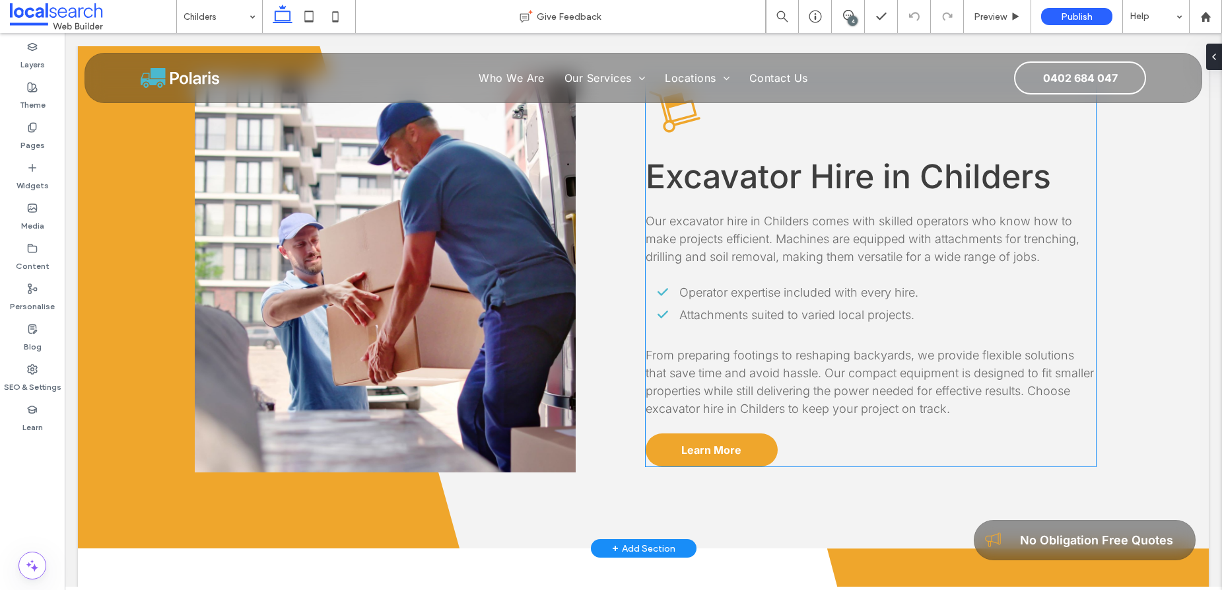
click at [682, 295] on span "Operator expertise included with every hire." at bounding box center [798, 292] width 239 height 14
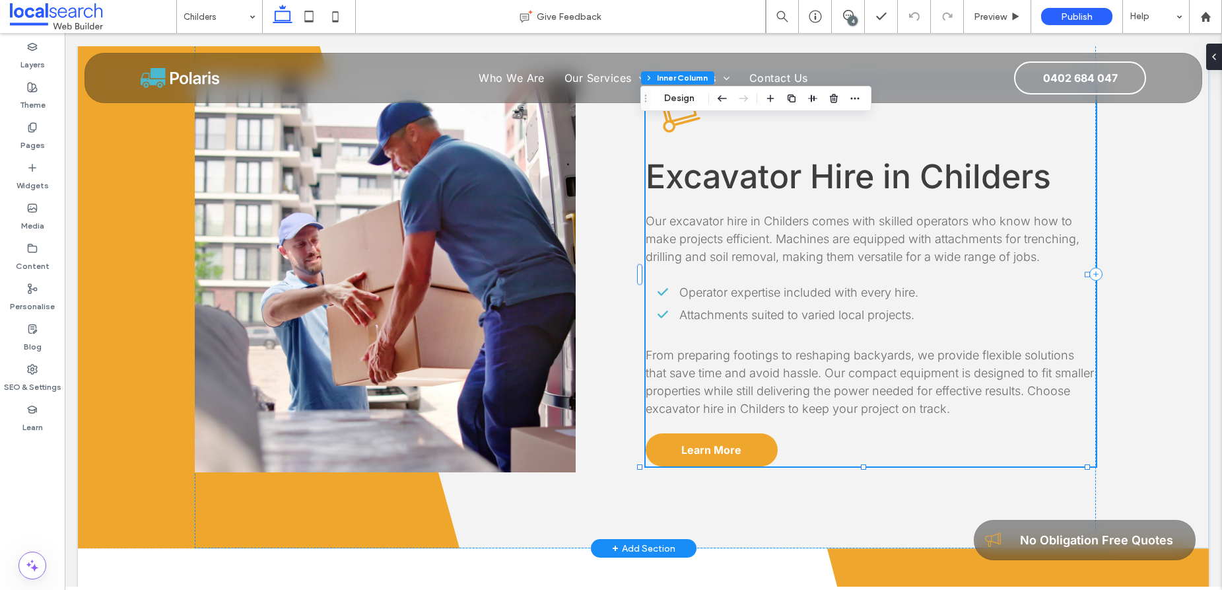
click at [681, 293] on span "Operator expertise included with every hire." at bounding box center [798, 292] width 239 height 14
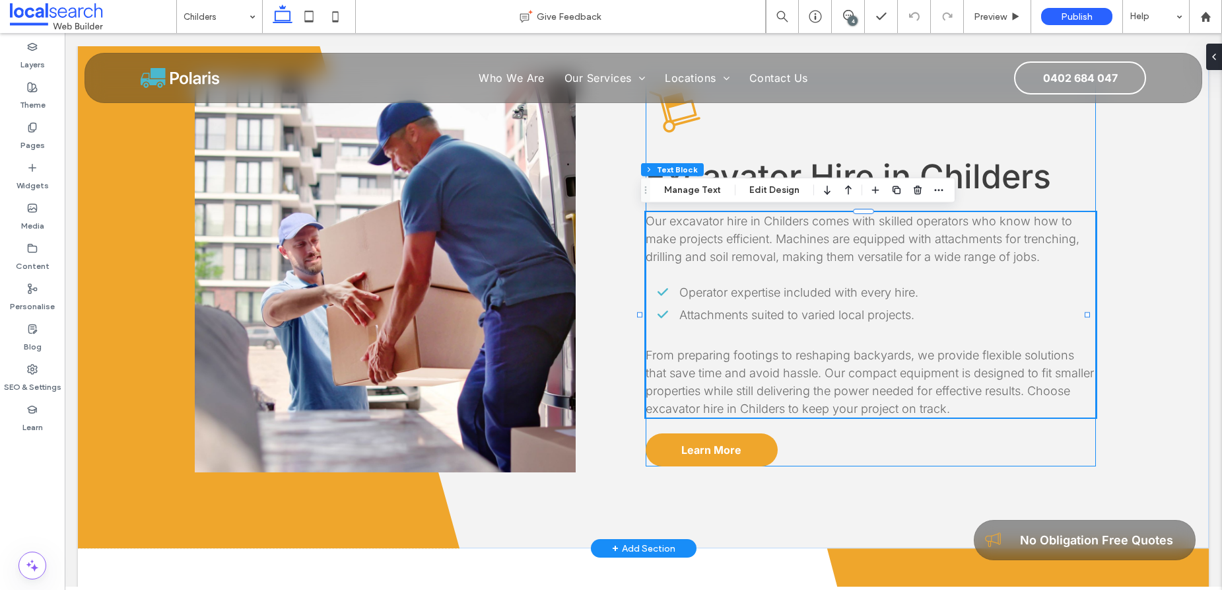
click at [681, 293] on span "Operator expertise included with every hire." at bounding box center [798, 292] width 239 height 14
type input "*****"
type input "**"
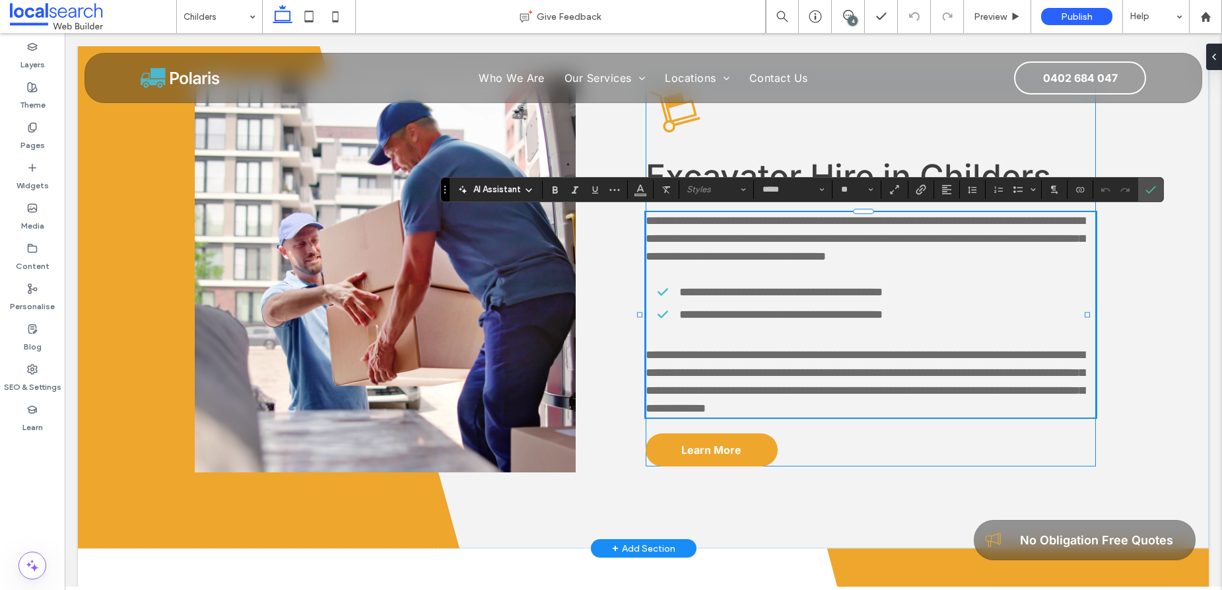
click at [681, 293] on span "**********" at bounding box center [780, 292] width 203 height 12
click at [811, 295] on span "**********" at bounding box center [797, 292] width 236 height 12
click at [1149, 188] on icon "Confirm" at bounding box center [1151, 189] width 11 height 11
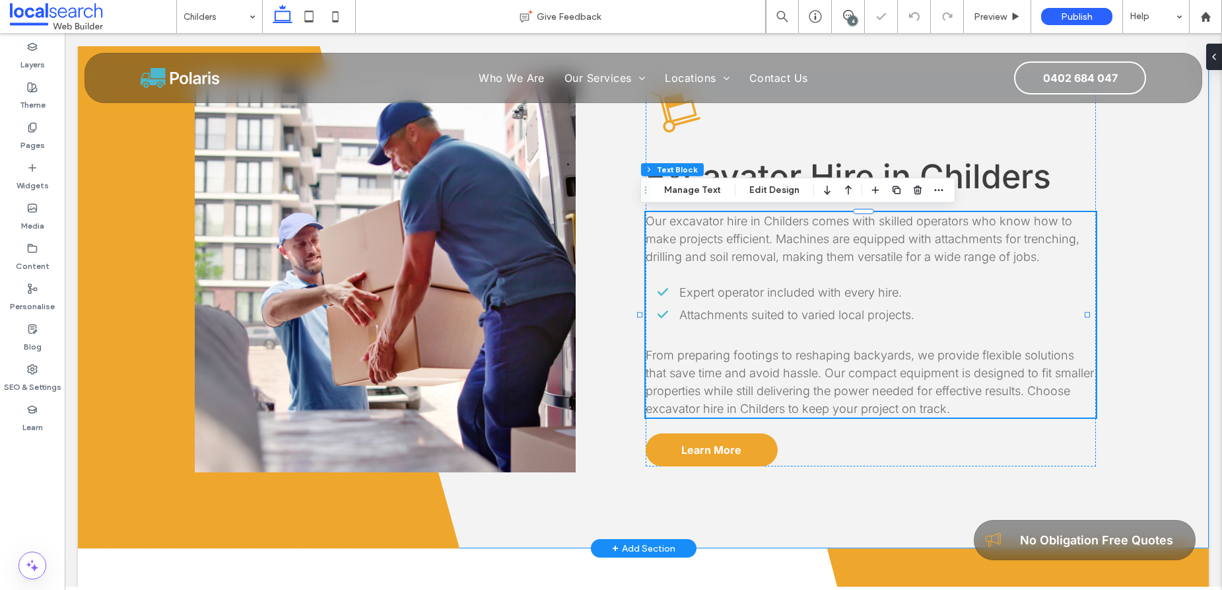
click at [1142, 357] on div "Button Excavator Hire in Childers Our excavator hire in Childers comes with ski…" at bounding box center [643, 274] width 1131 height 548
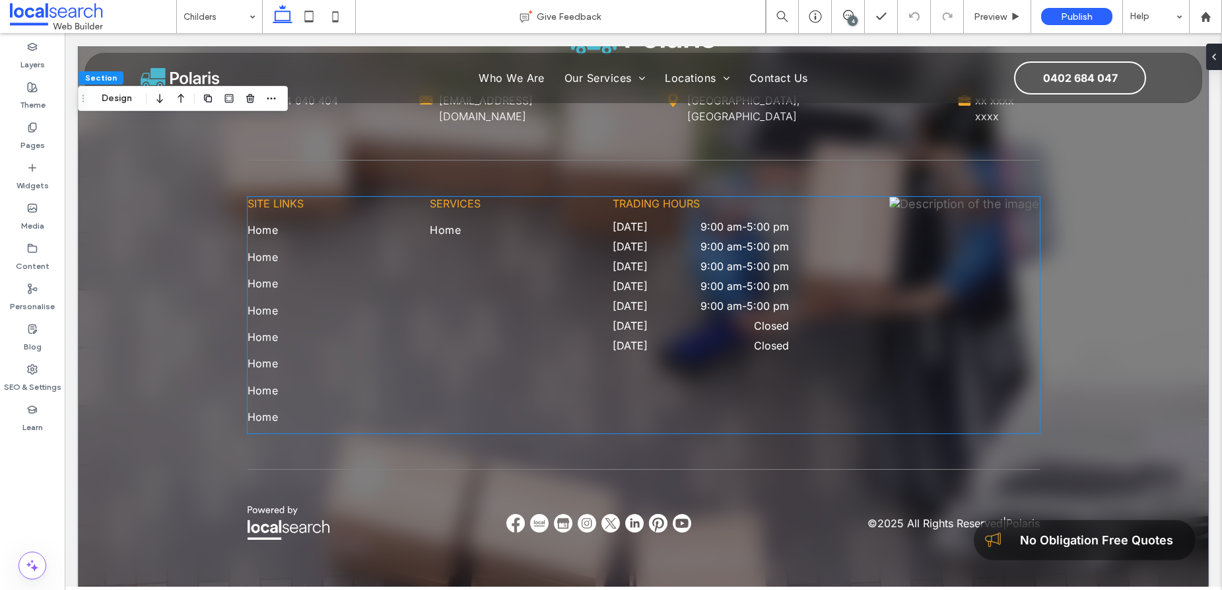
scroll to position [4528, 0]
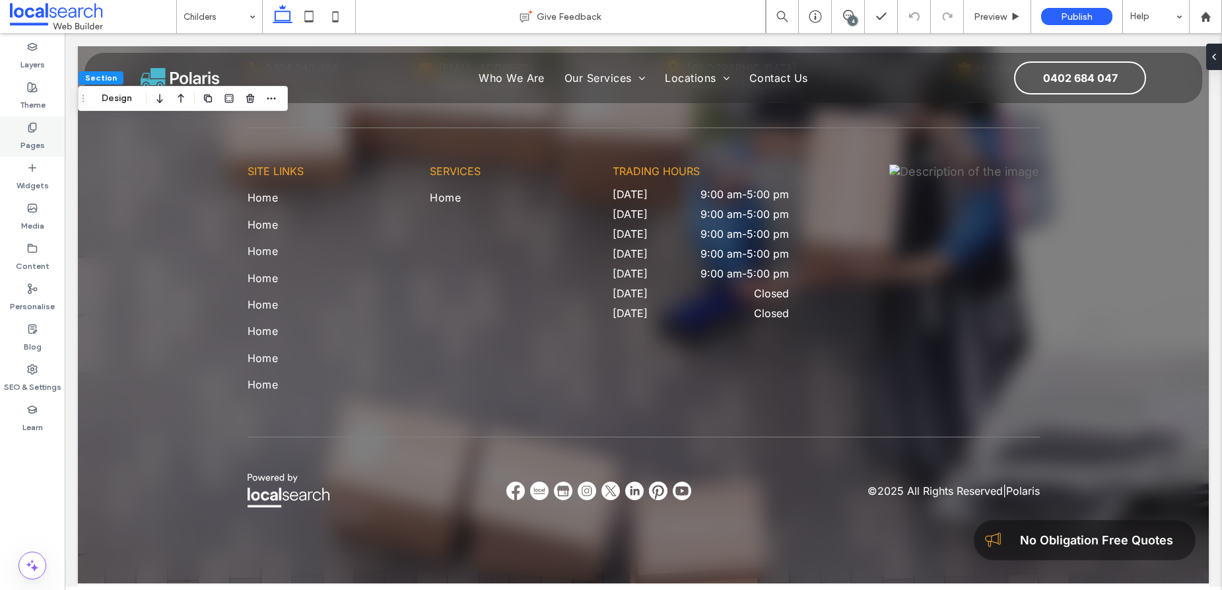
click at [30, 131] on use at bounding box center [31, 127] width 7 height 9
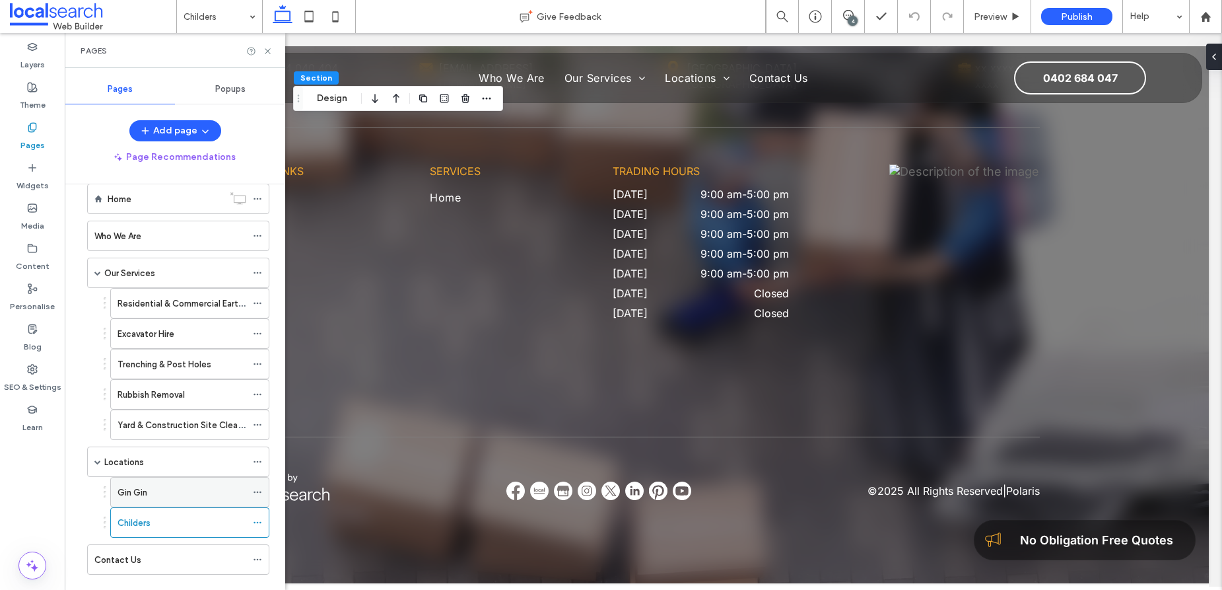
scroll to position [48, 0]
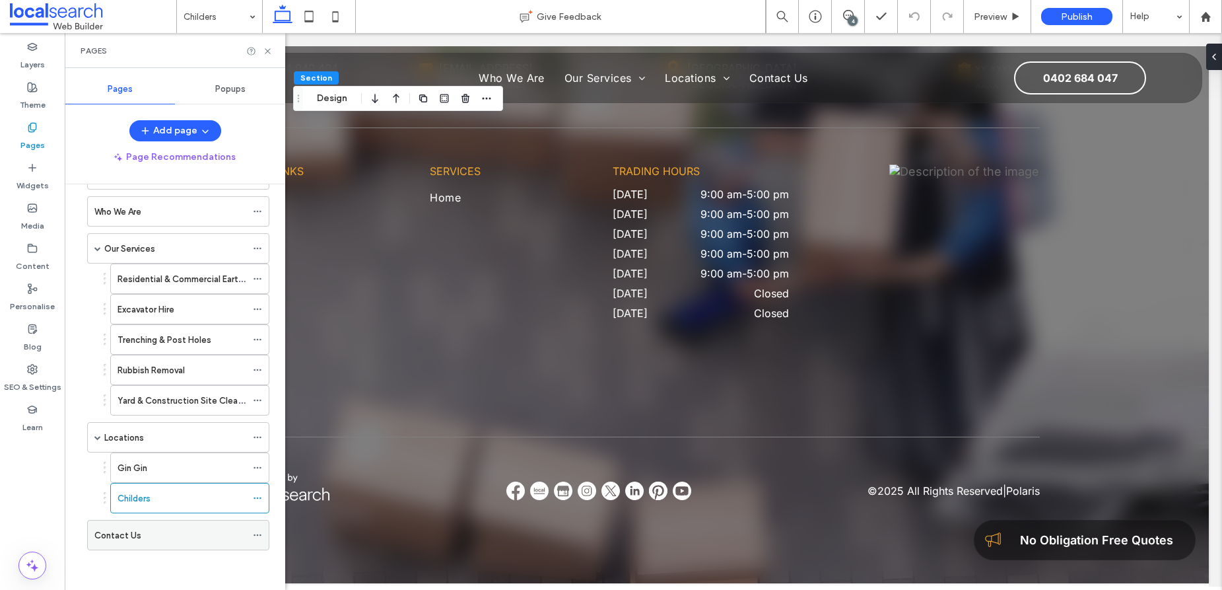
click at [184, 540] on div "Contact Us" at bounding box center [170, 535] width 152 height 14
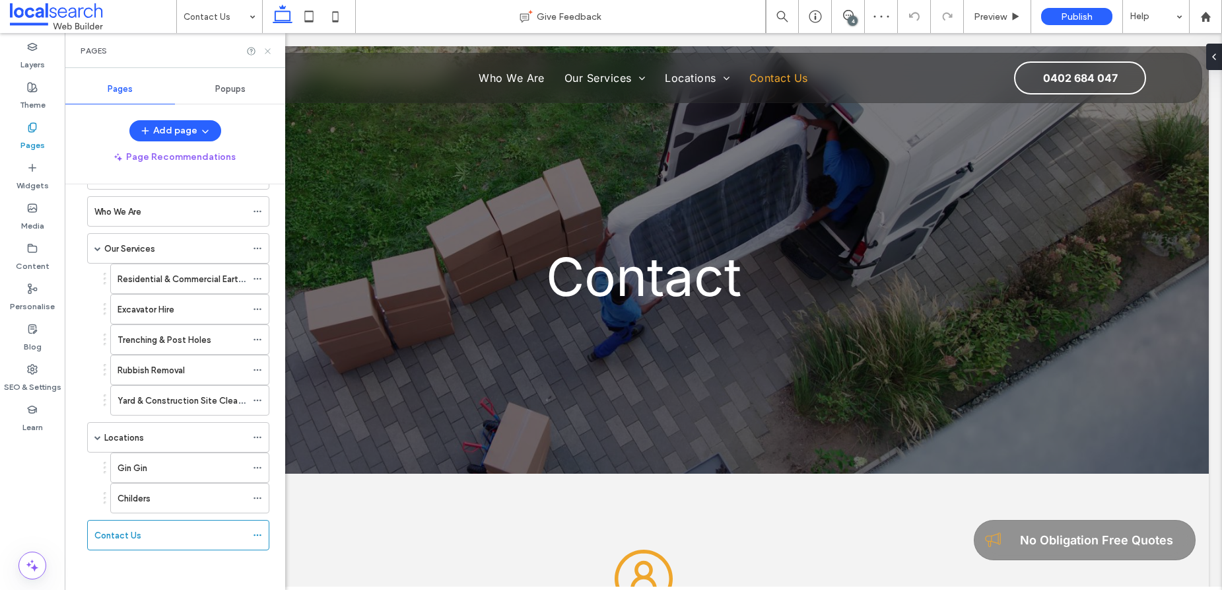
click at [269, 48] on use at bounding box center [267, 50] width 5 height 5
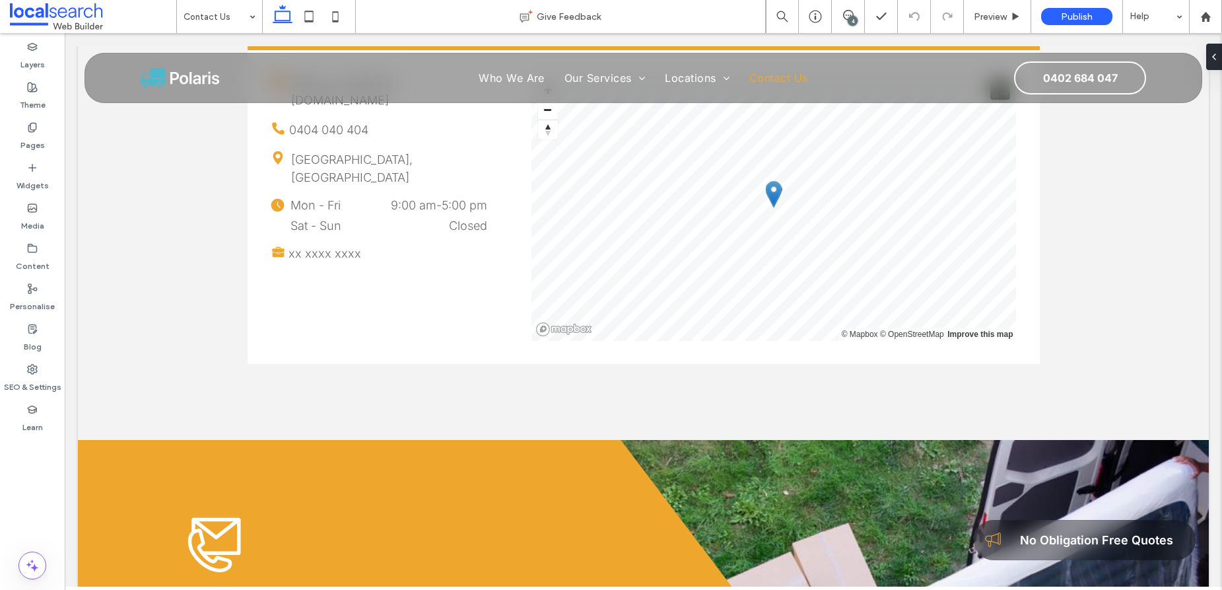
scroll to position [420, 0]
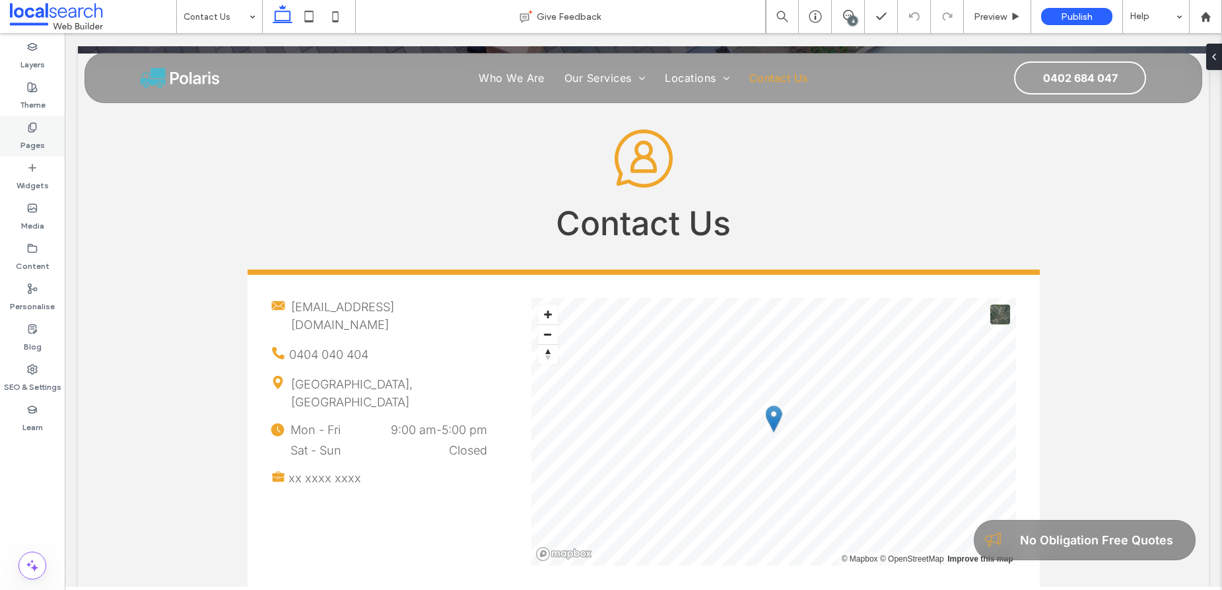
click at [27, 127] on icon at bounding box center [32, 127] width 11 height 11
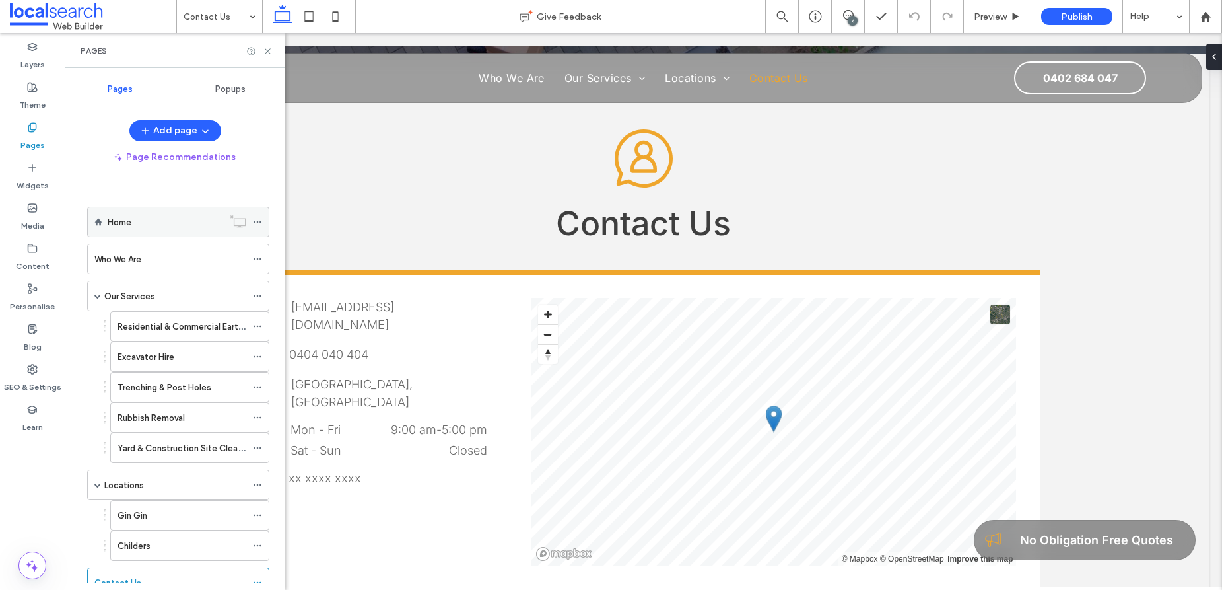
click at [154, 230] on div "Home" at bounding box center [166, 221] width 116 height 29
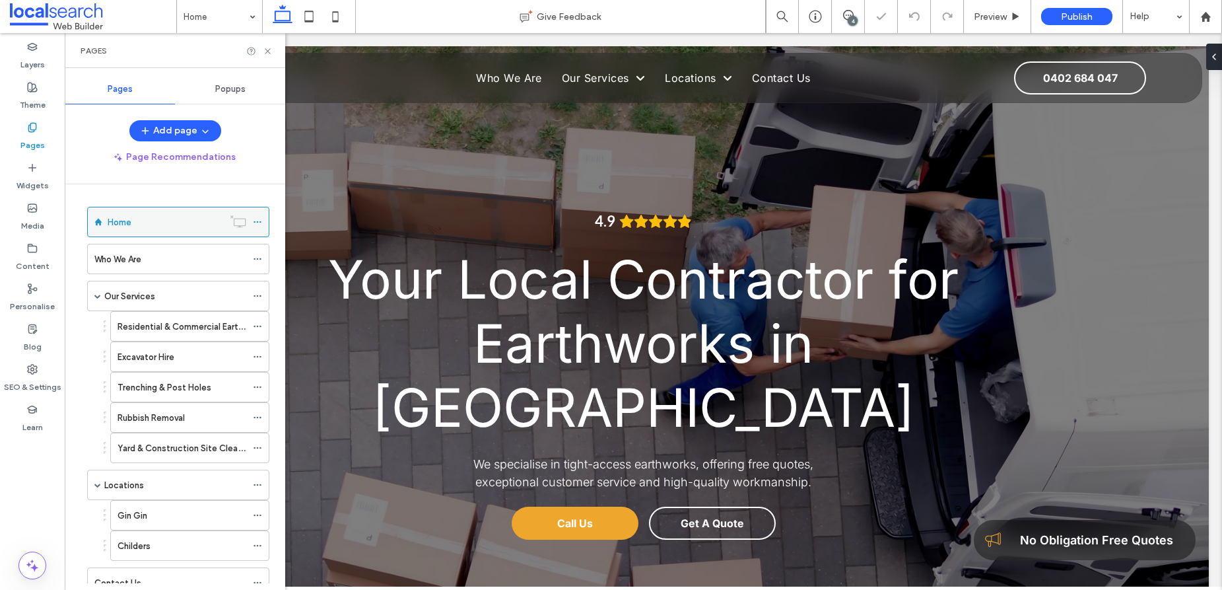
click at [258, 223] on icon at bounding box center [257, 221] width 9 height 9
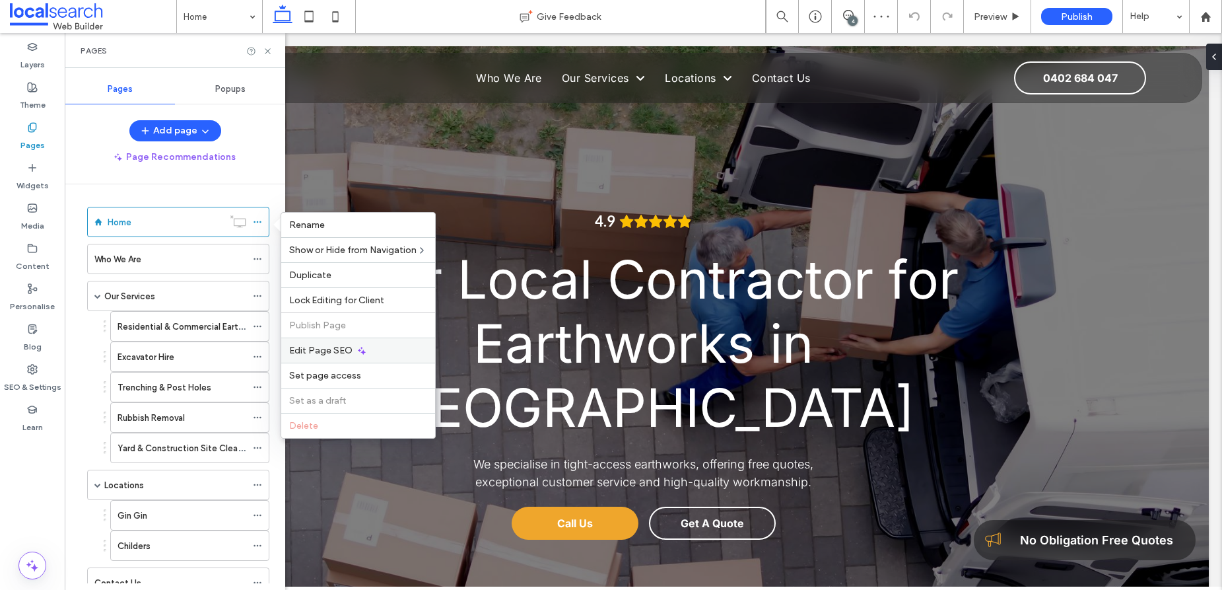
click at [391, 353] on div "Edit Page SEO" at bounding box center [358, 349] width 154 height 25
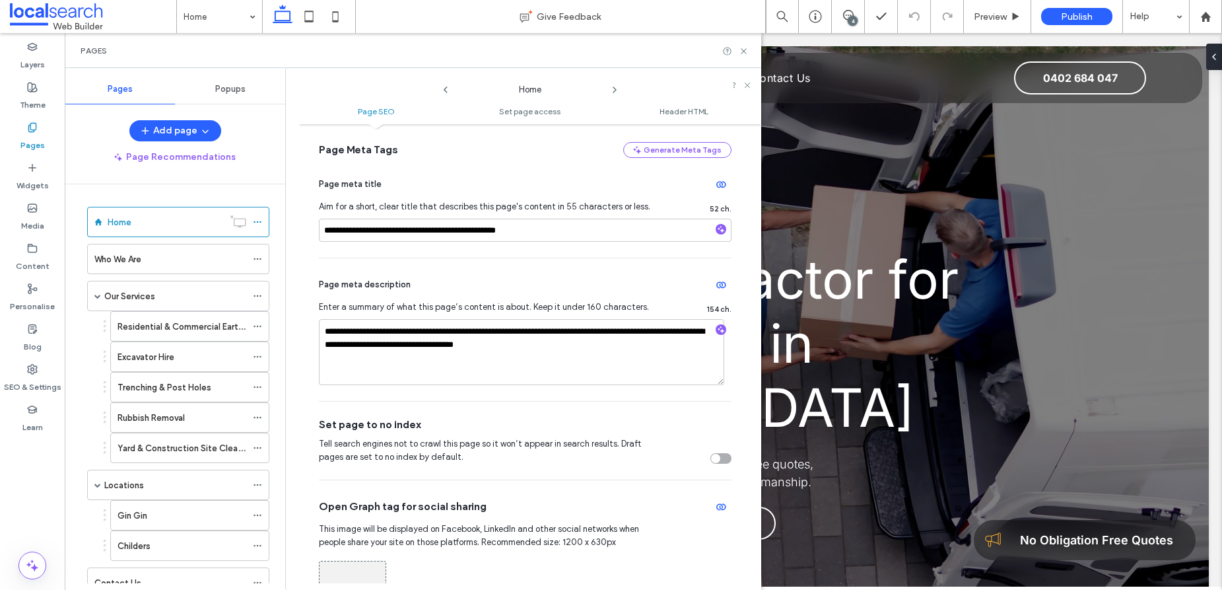
scroll to position [125, 0]
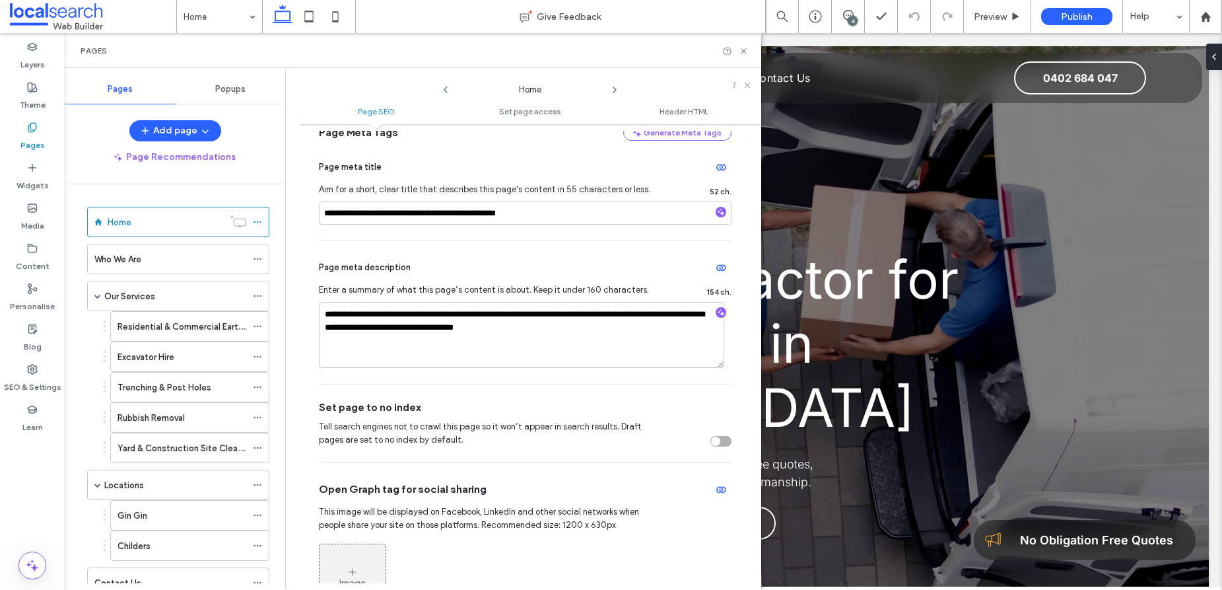
click at [615, 88] on icon at bounding box center [614, 90] width 11 height 11
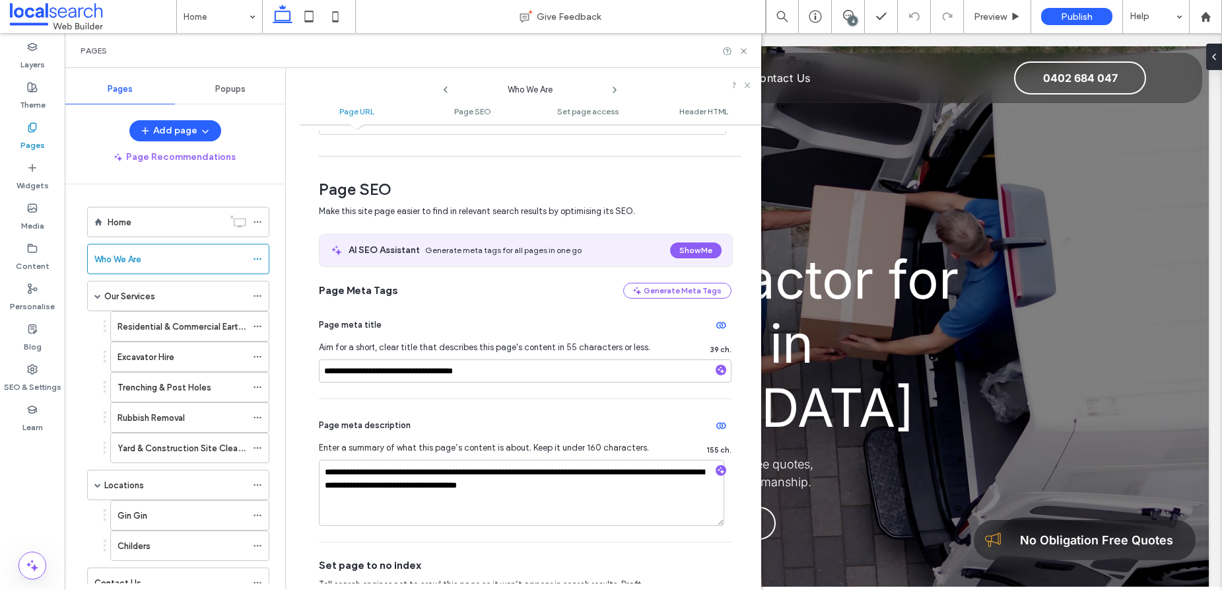
scroll to position [171, 0]
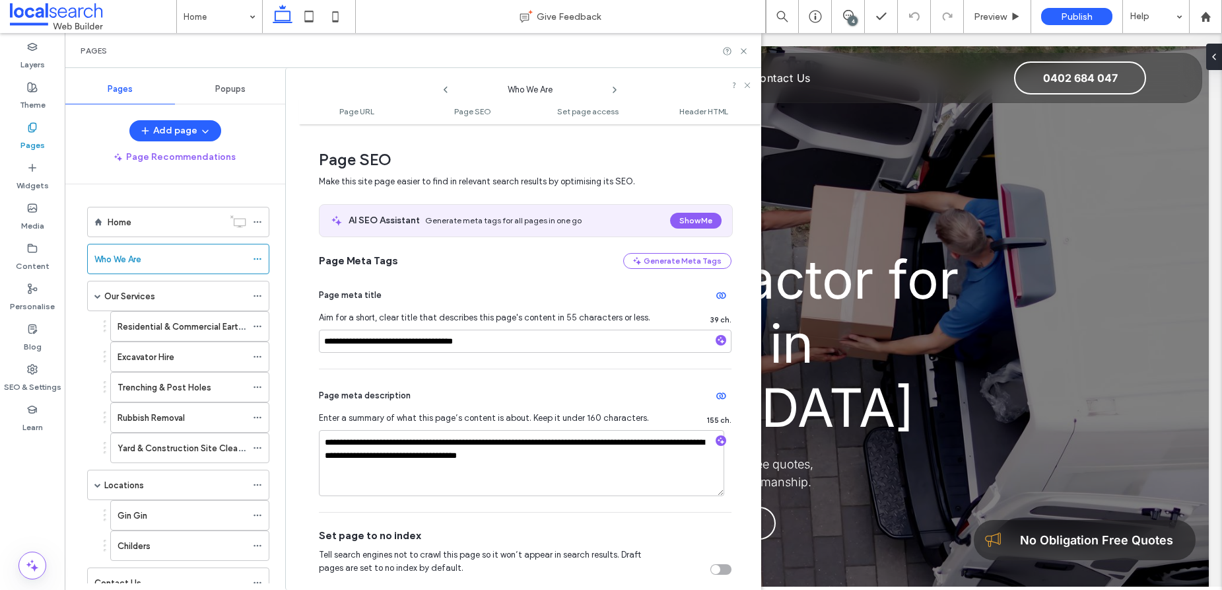
click at [471, 376] on div "**********" at bounding box center [525, 440] width 413 height 143
click at [532, 368] on hr at bounding box center [525, 368] width 413 height 1
click at [566, 381] on div "**********" at bounding box center [525, 440] width 413 height 143
click at [345, 369] on div "**********" at bounding box center [525, 440] width 413 height 143
click at [347, 367] on div "**********" at bounding box center [525, 319] width 413 height 100
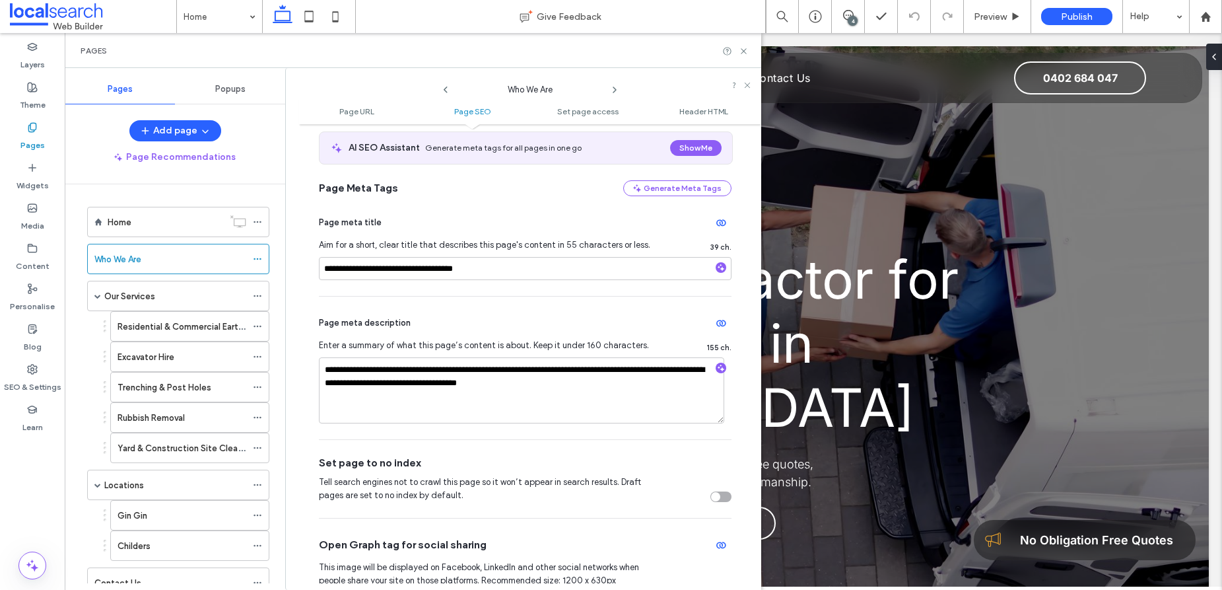
scroll to position [246, 0]
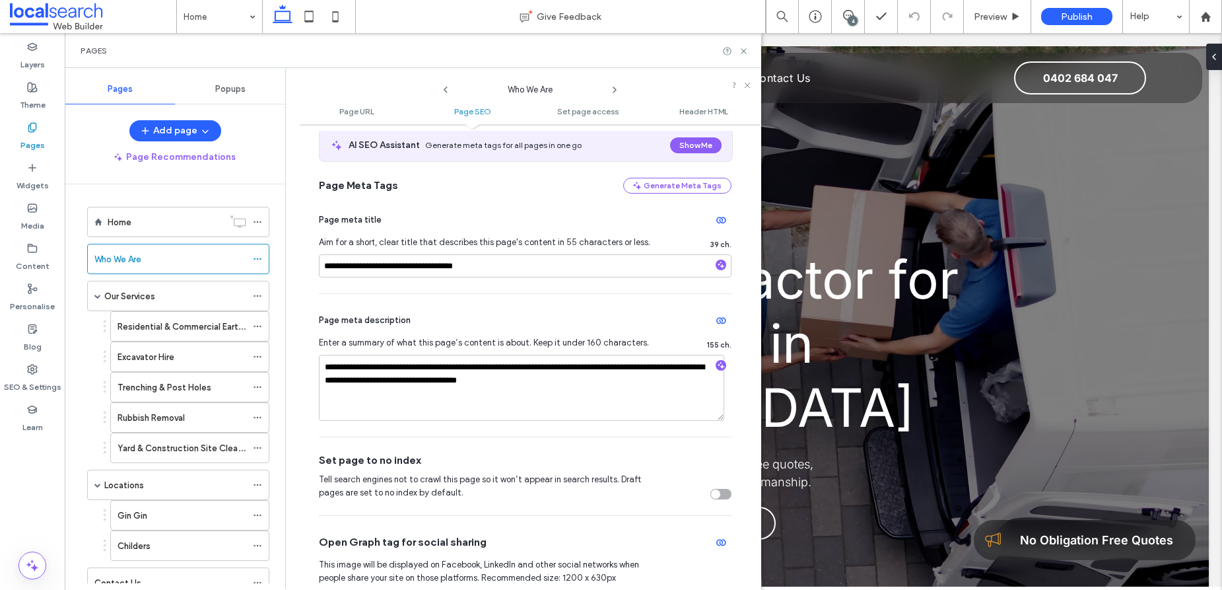
click at [615, 90] on use at bounding box center [614, 89] width 3 height 5
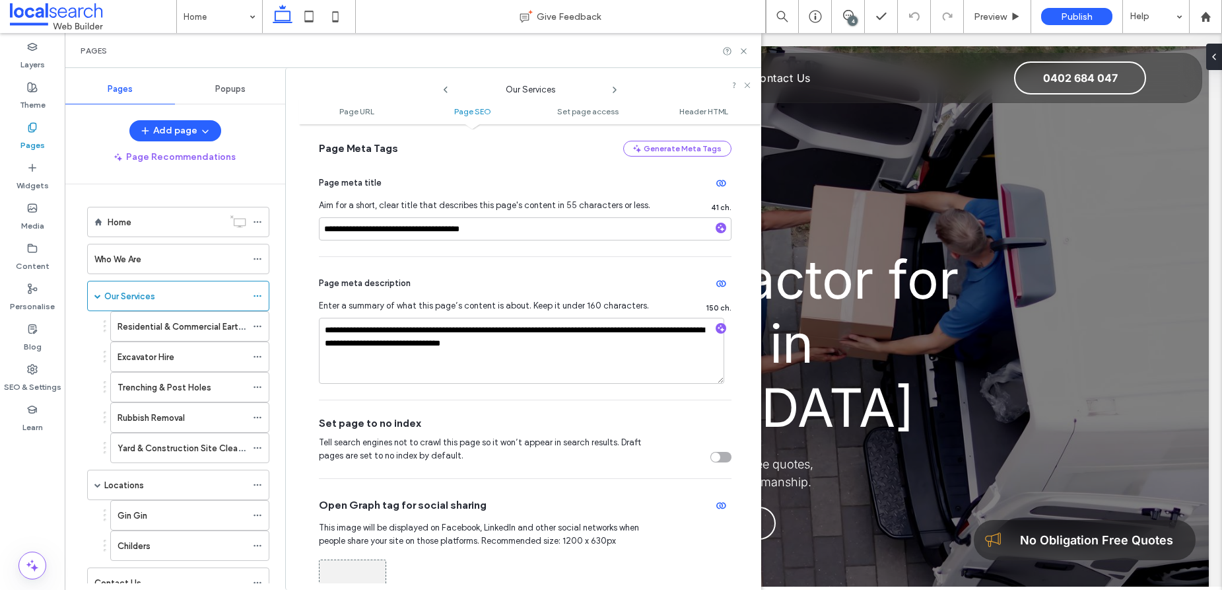
scroll to position [292, 0]
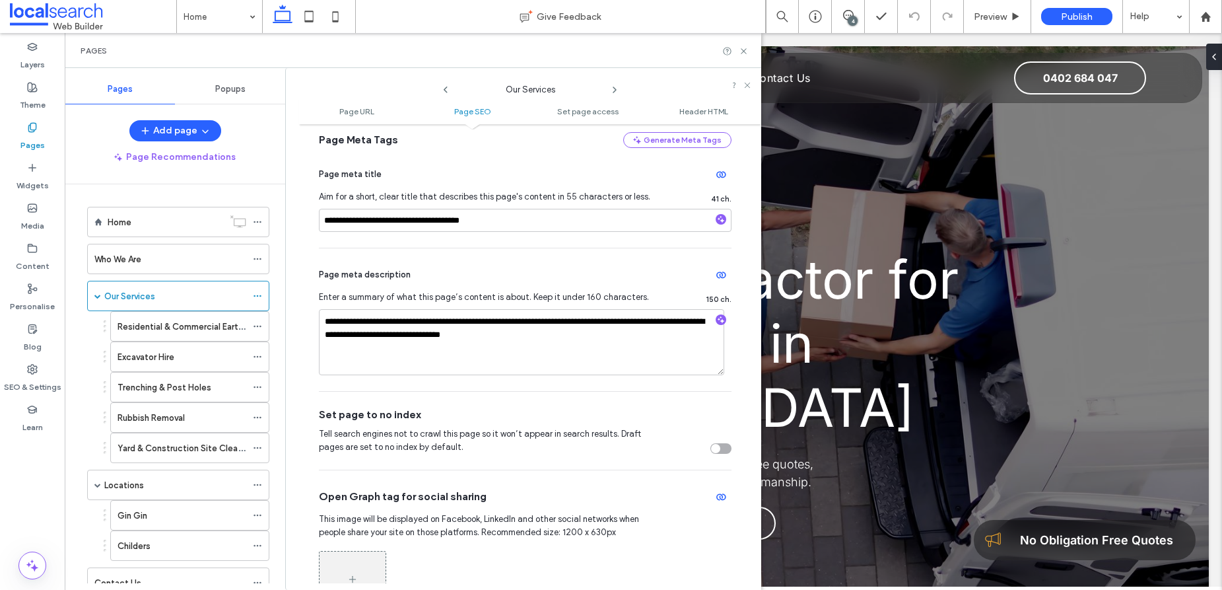
click at [615, 89] on use at bounding box center [614, 89] width 3 height 5
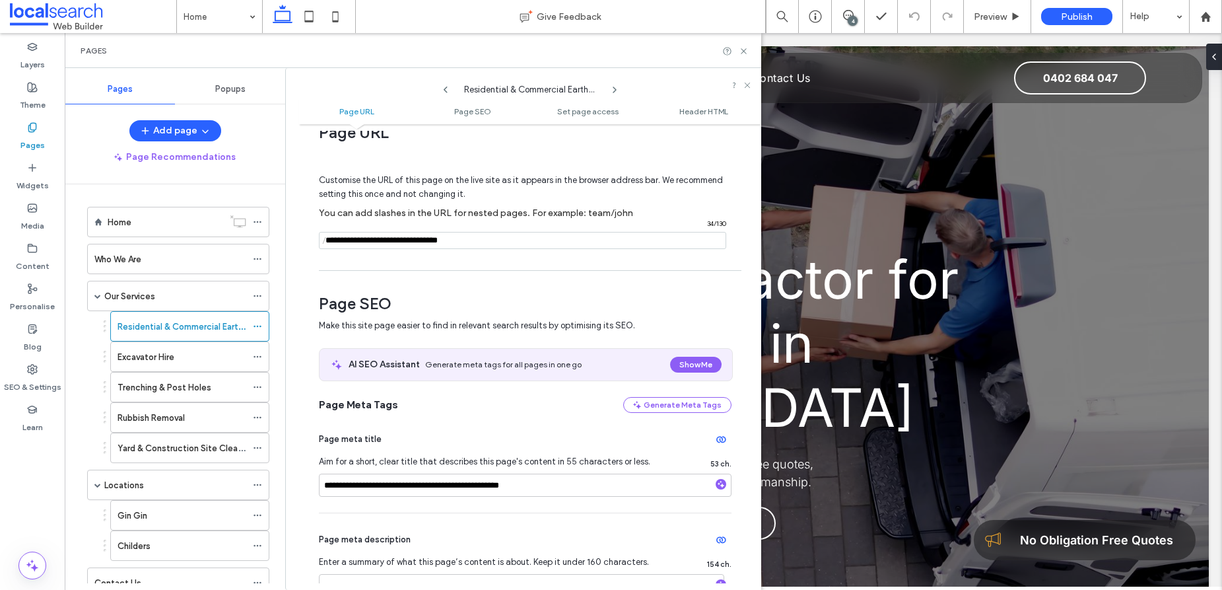
scroll to position [24, 0]
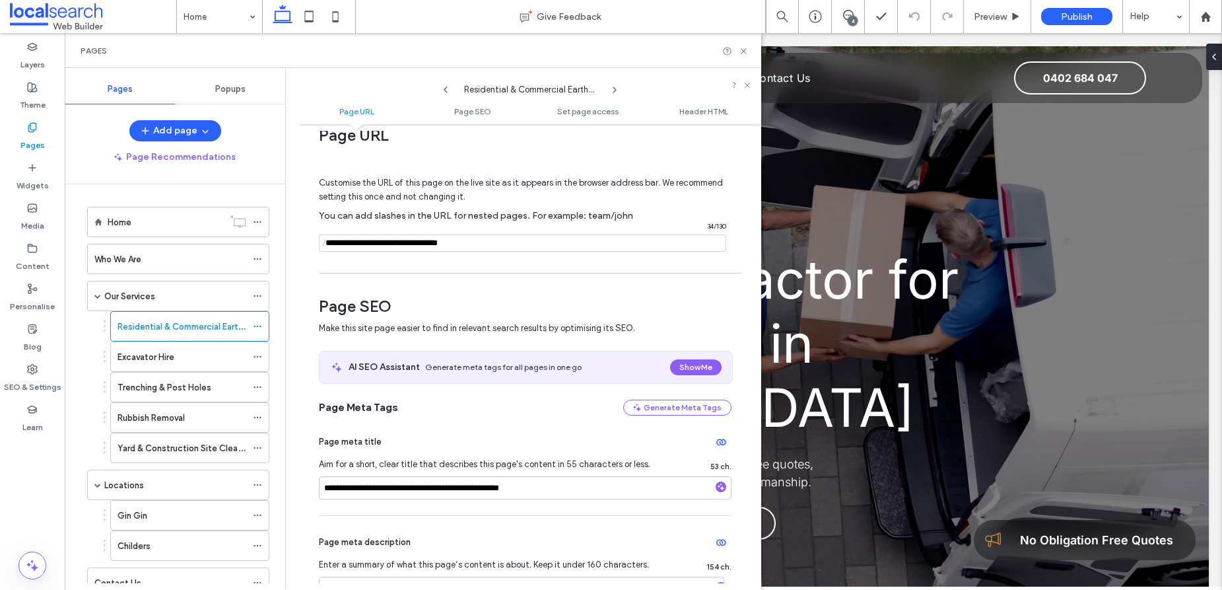
click at [422, 244] on input "notEmpty" at bounding box center [522, 242] width 407 height 17
type input "**********"
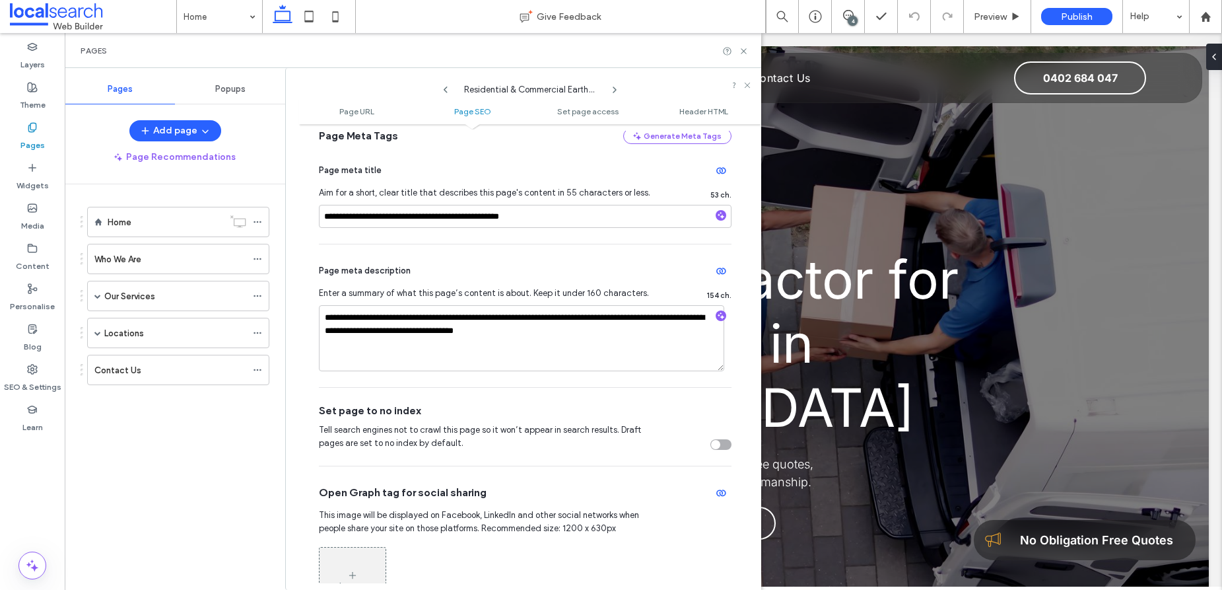
scroll to position [317, 0]
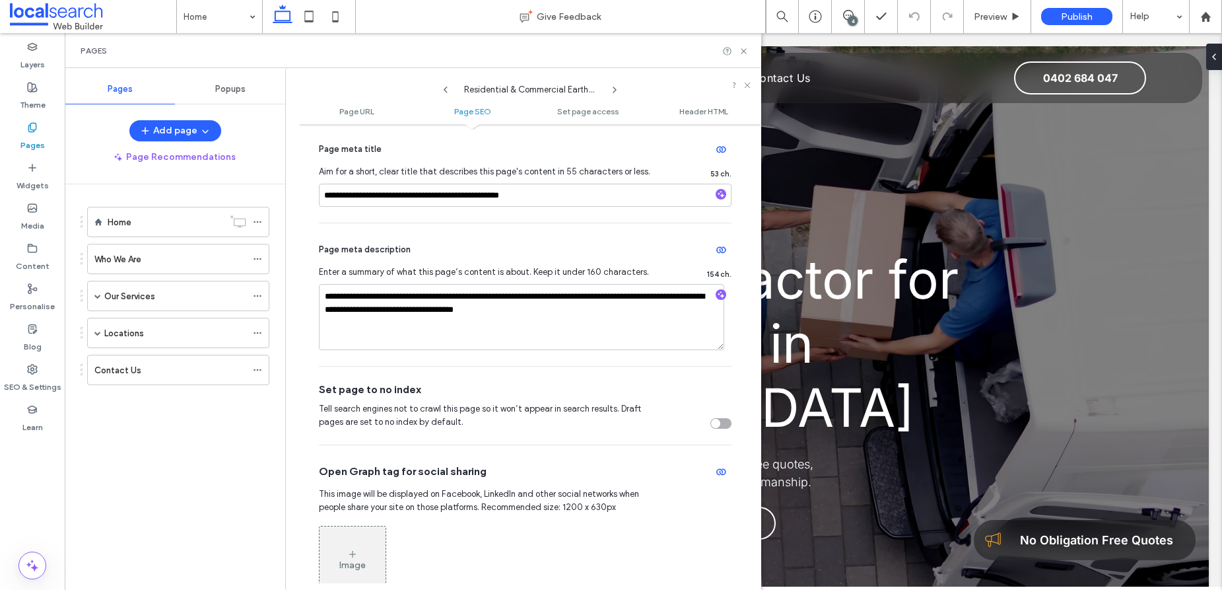
click at [615, 88] on use at bounding box center [614, 89] width 3 height 5
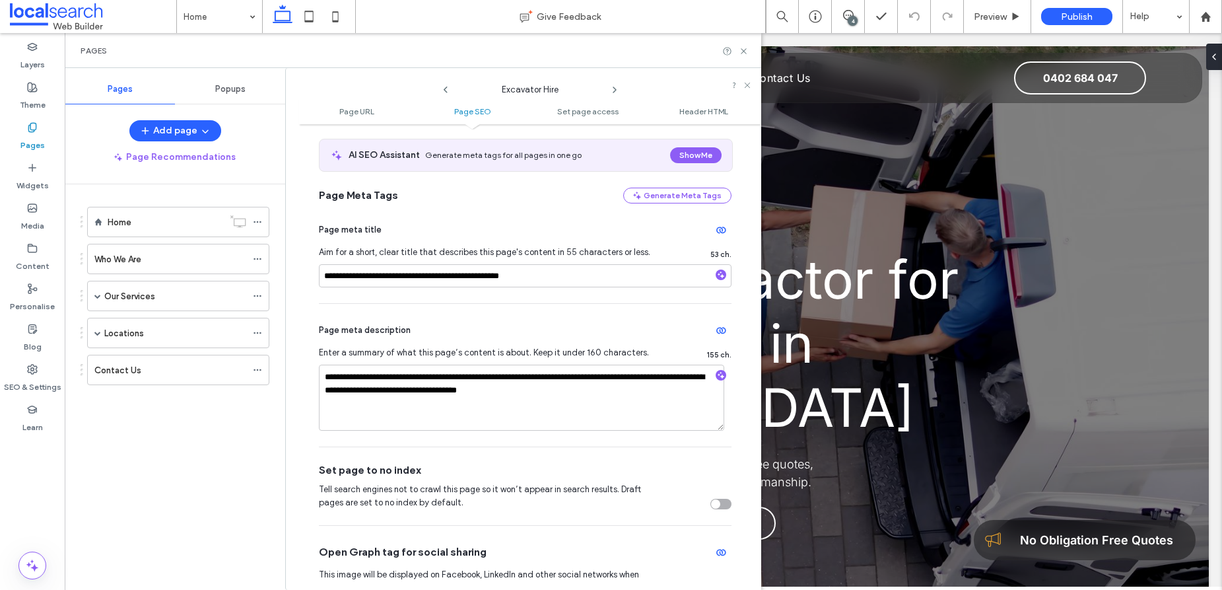
scroll to position [238, 0]
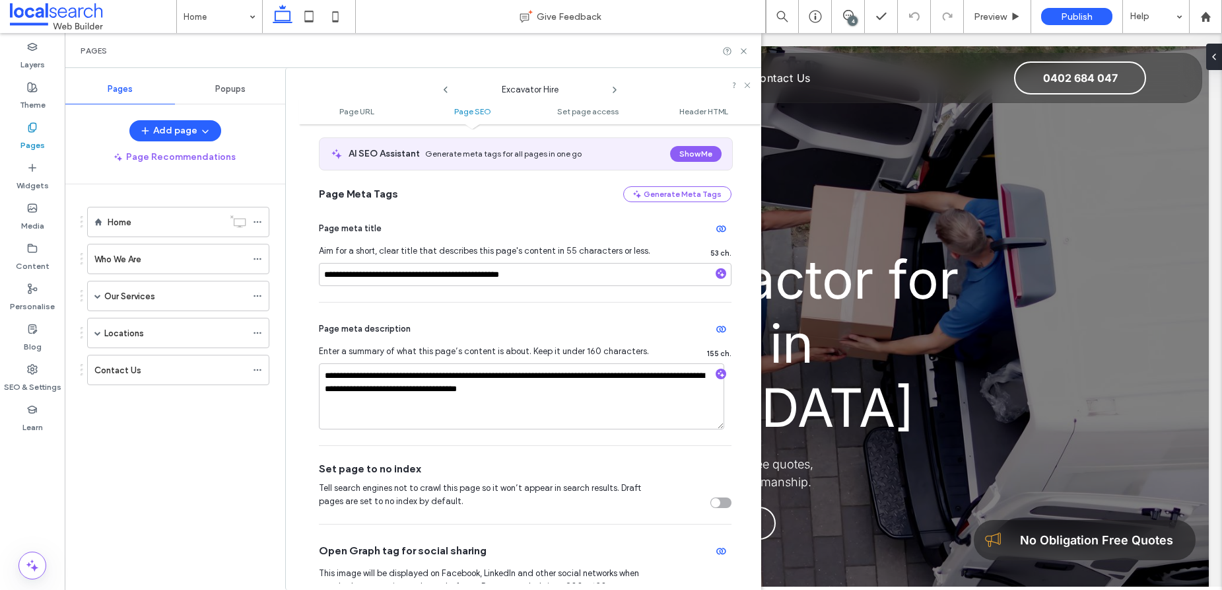
click at [614, 88] on use at bounding box center [614, 89] width 3 height 5
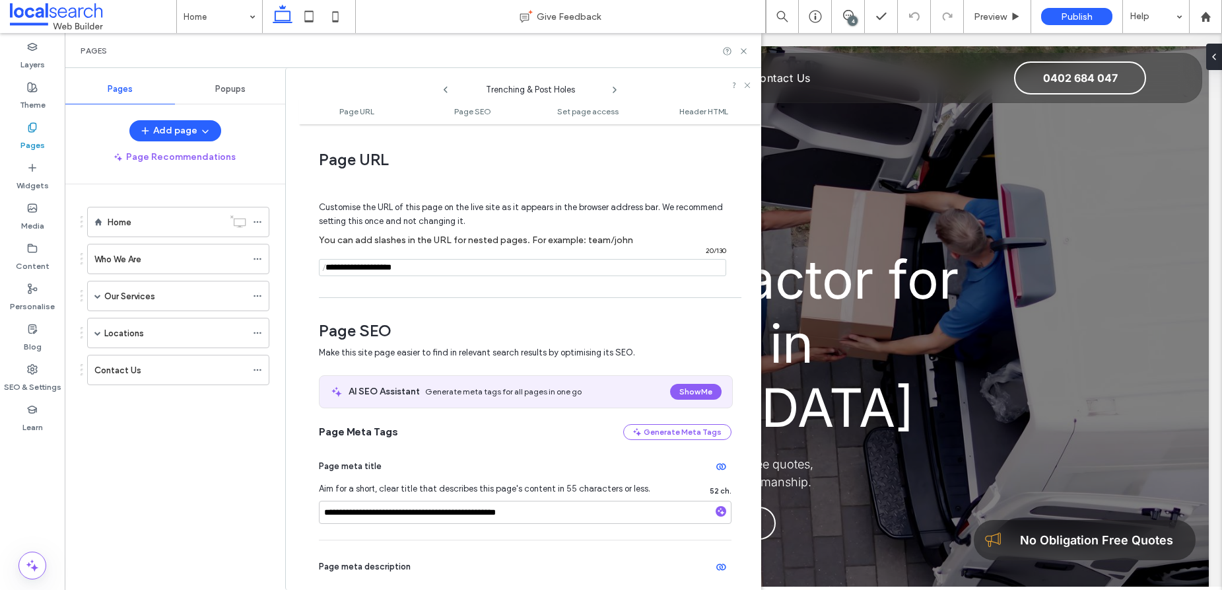
click at [366, 269] on input "notEmpty" at bounding box center [522, 267] width 407 height 17
type input "**********"
click at [479, 454] on div "**********" at bounding box center [525, 490] width 413 height 100
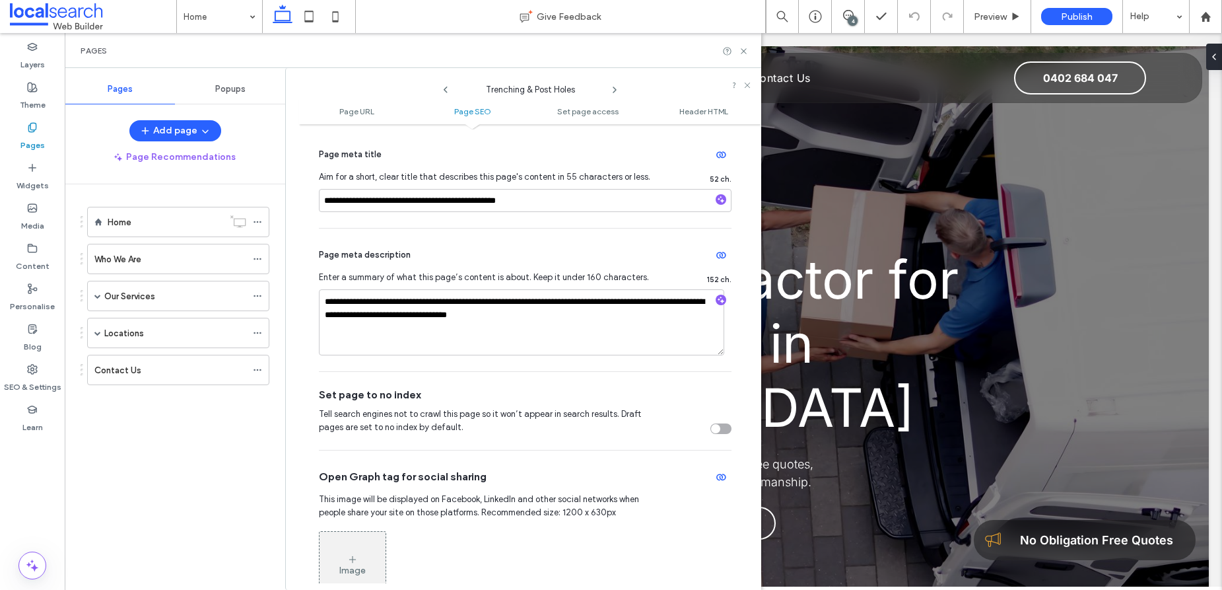
scroll to position [324, 0]
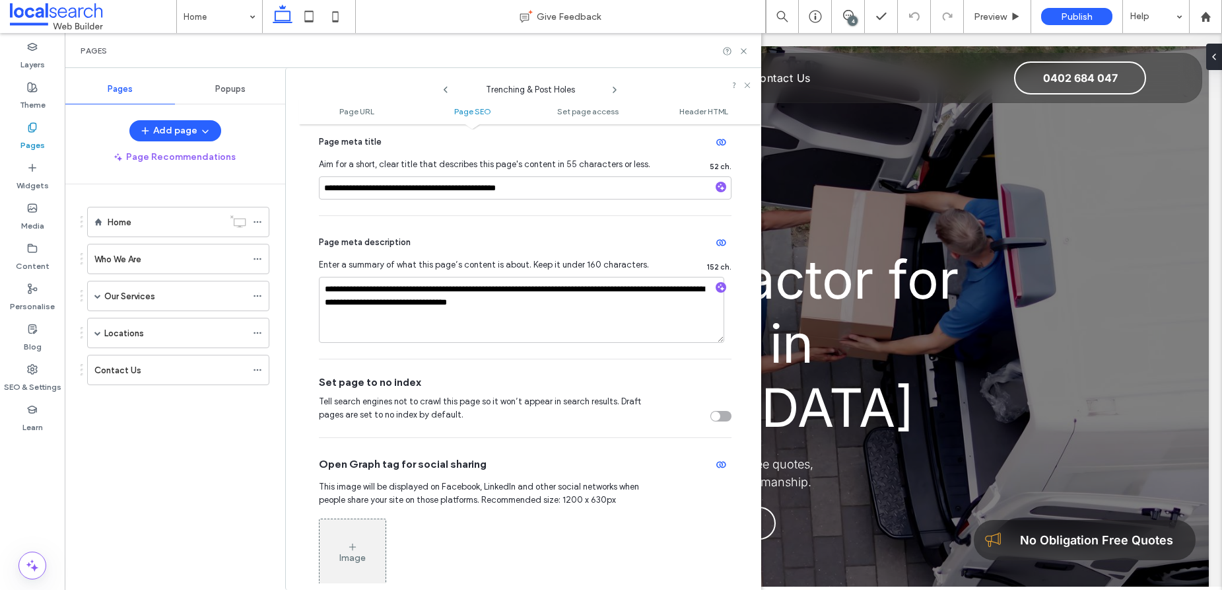
click at [614, 89] on icon at bounding box center [614, 90] width 11 height 11
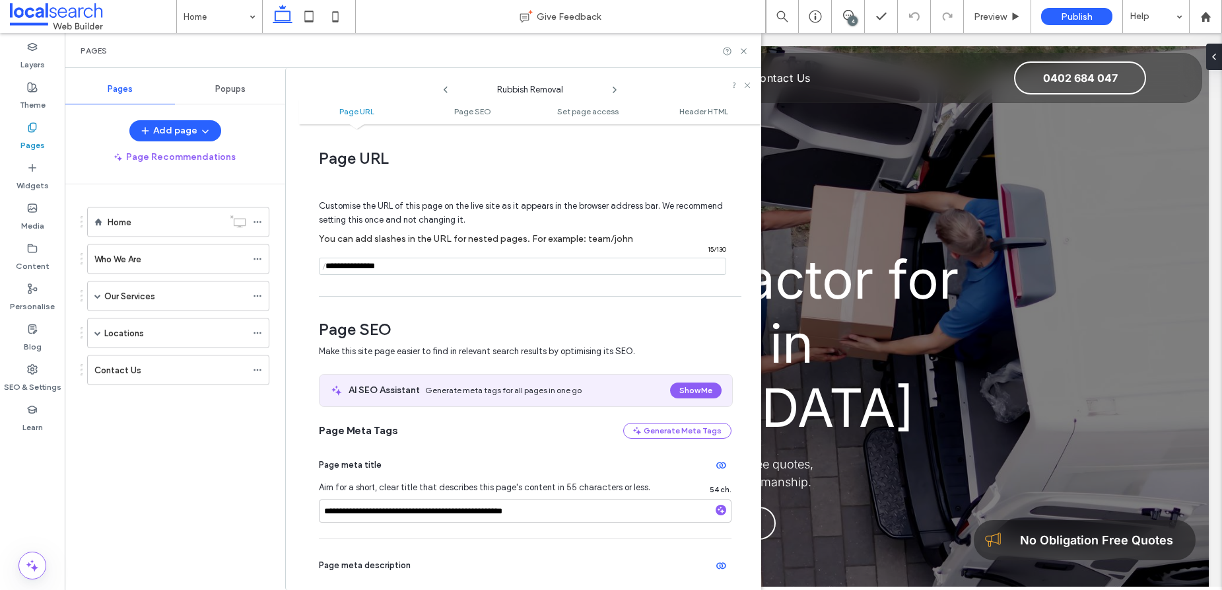
scroll to position [0, 0]
click at [607, 327] on span "Page SEO" at bounding box center [525, 331] width 413 height 20
click at [530, 323] on span "Page SEO" at bounding box center [525, 331] width 413 height 20
click at [615, 90] on use at bounding box center [614, 89] width 3 height 5
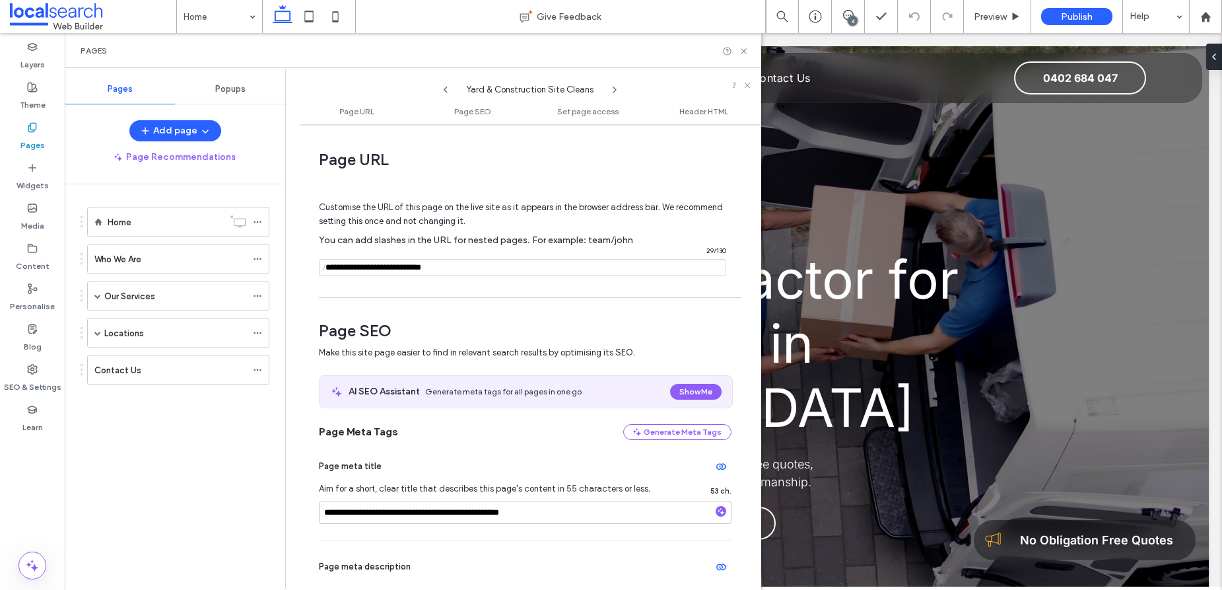
click at [402, 270] on input "notEmpty" at bounding box center [522, 267] width 407 height 17
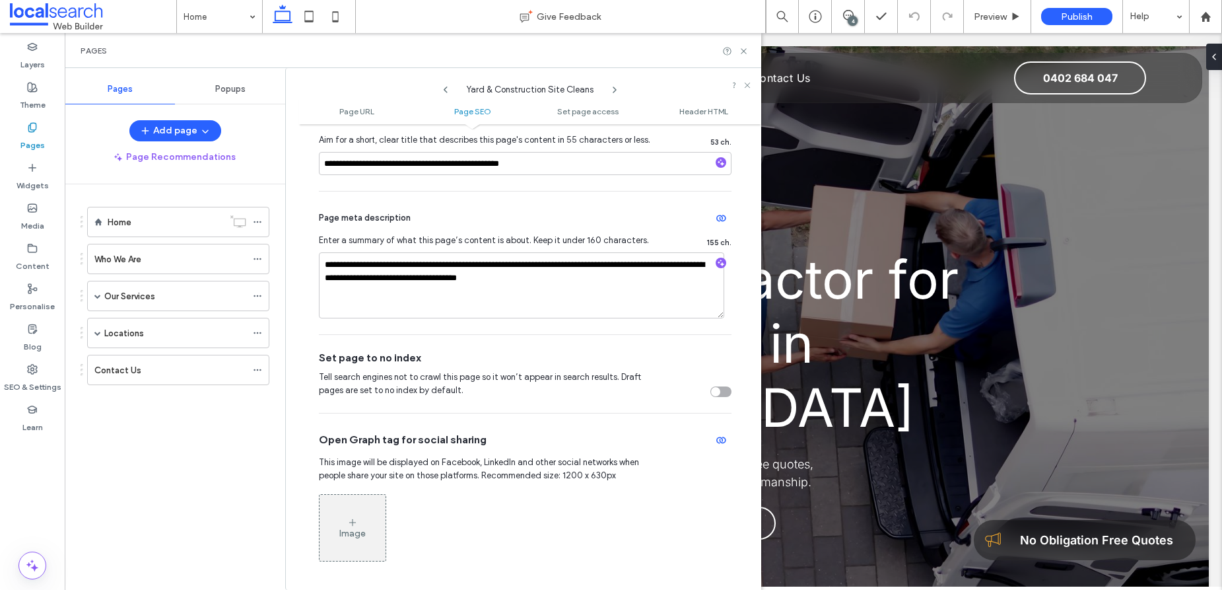
scroll to position [364, 0]
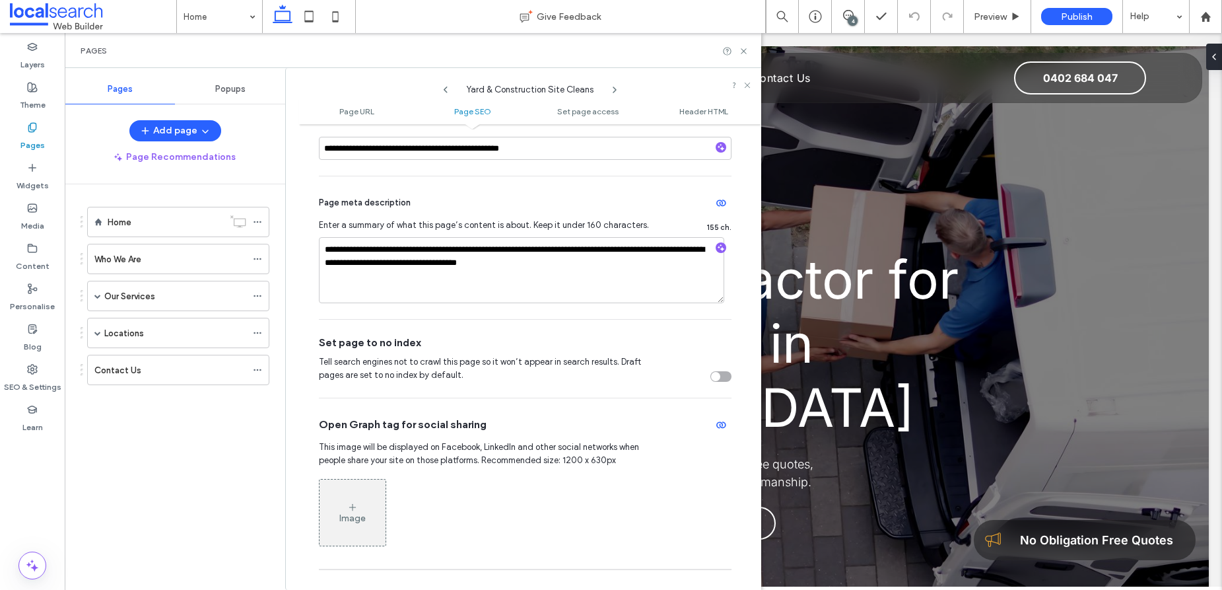
type input "**********"
click at [615, 88] on use at bounding box center [614, 89] width 3 height 5
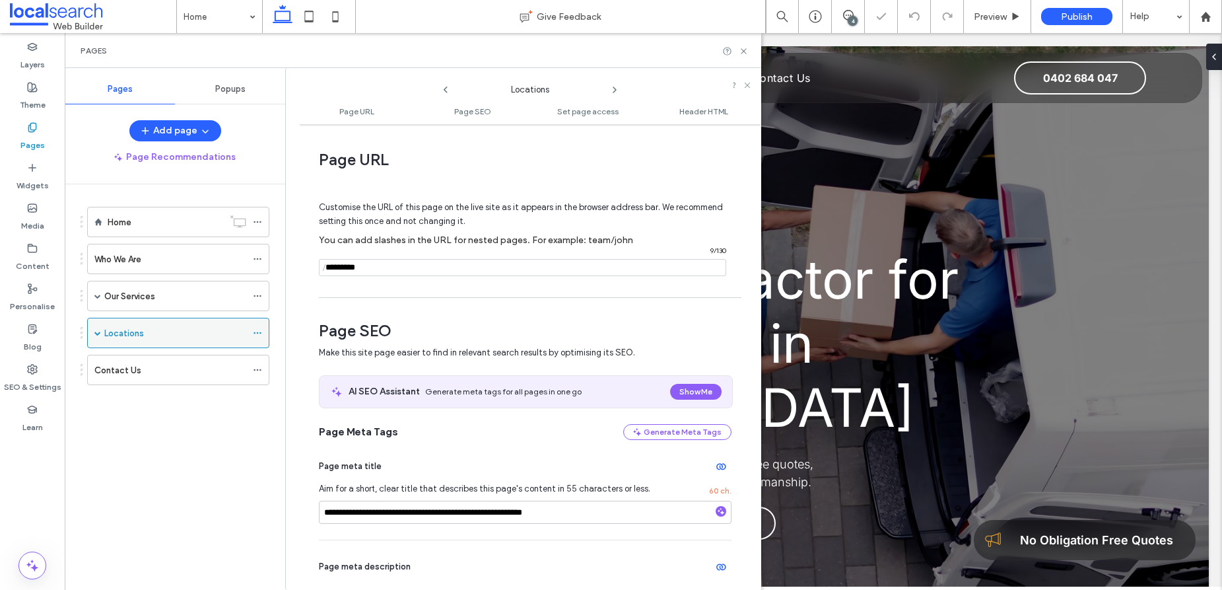
click at [96, 331] on span at bounding box center [97, 332] width 7 height 7
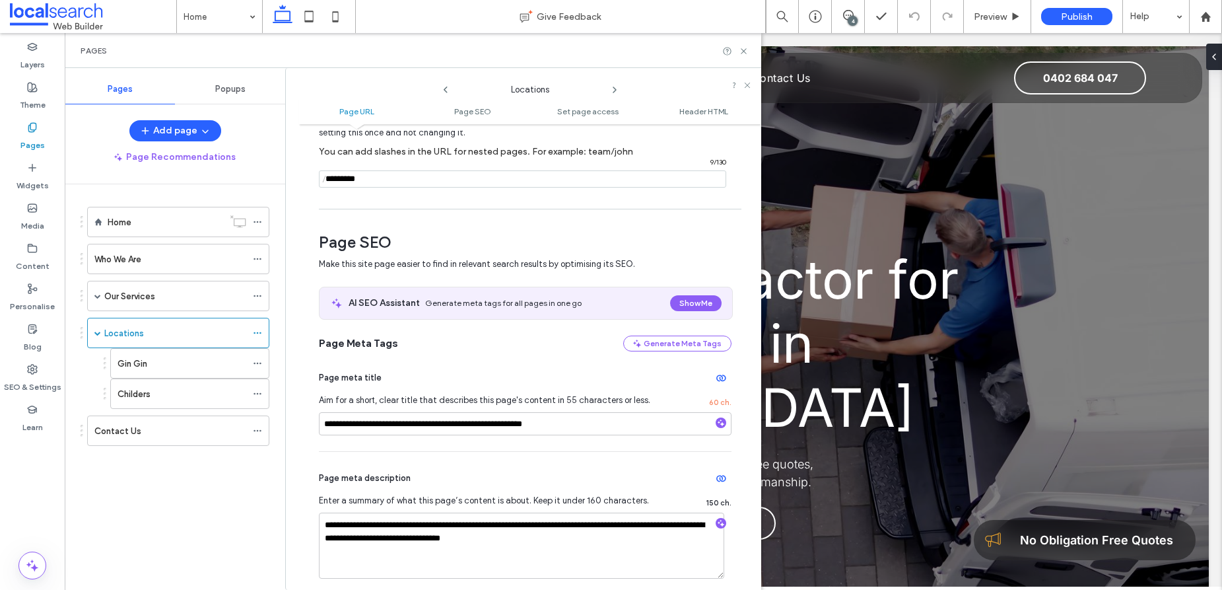
scroll to position [89, 0]
click at [847, 17] on icon at bounding box center [848, 15] width 11 height 11
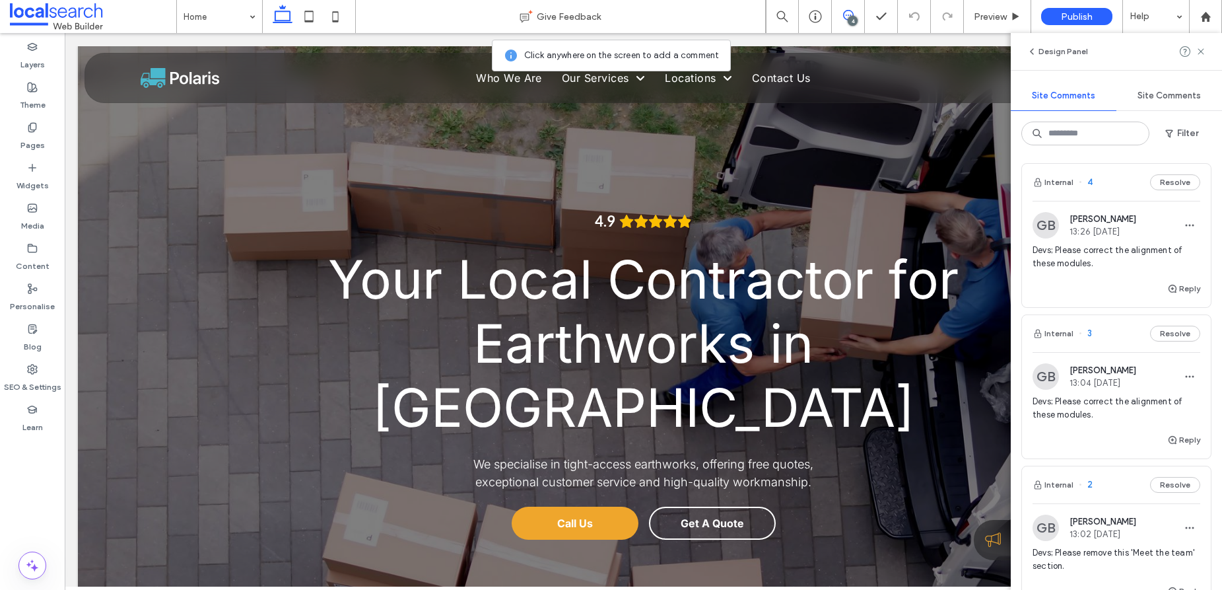
scroll to position [0, 0]
drag, startPoint x: 1200, startPoint y: 52, endPoint x: 1192, endPoint y: 58, distance: 10.8
click at [1200, 52] on use at bounding box center [1201, 51] width 6 height 6
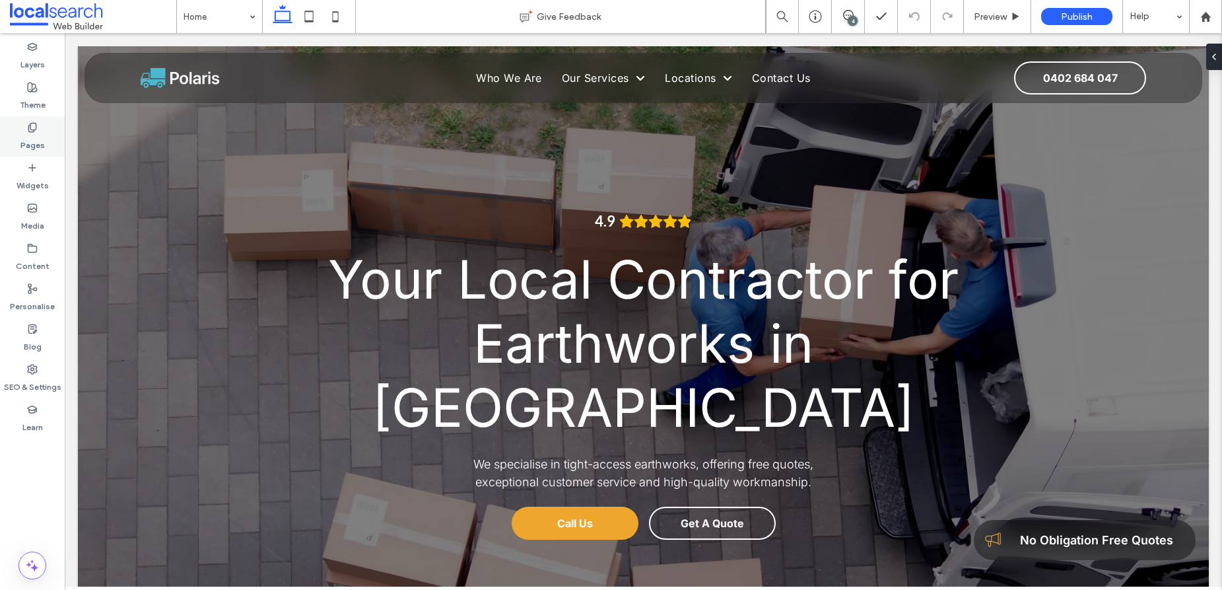
click at [34, 136] on label "Pages" at bounding box center [32, 142] width 24 height 18
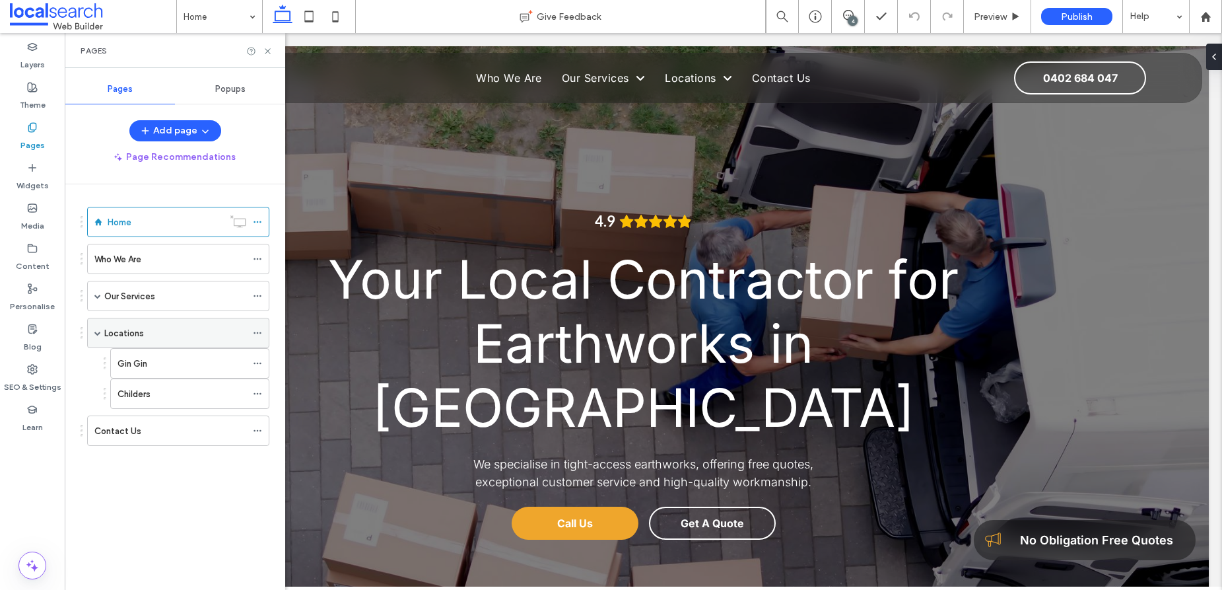
click at [228, 334] on div "Locations" at bounding box center [175, 333] width 142 height 14
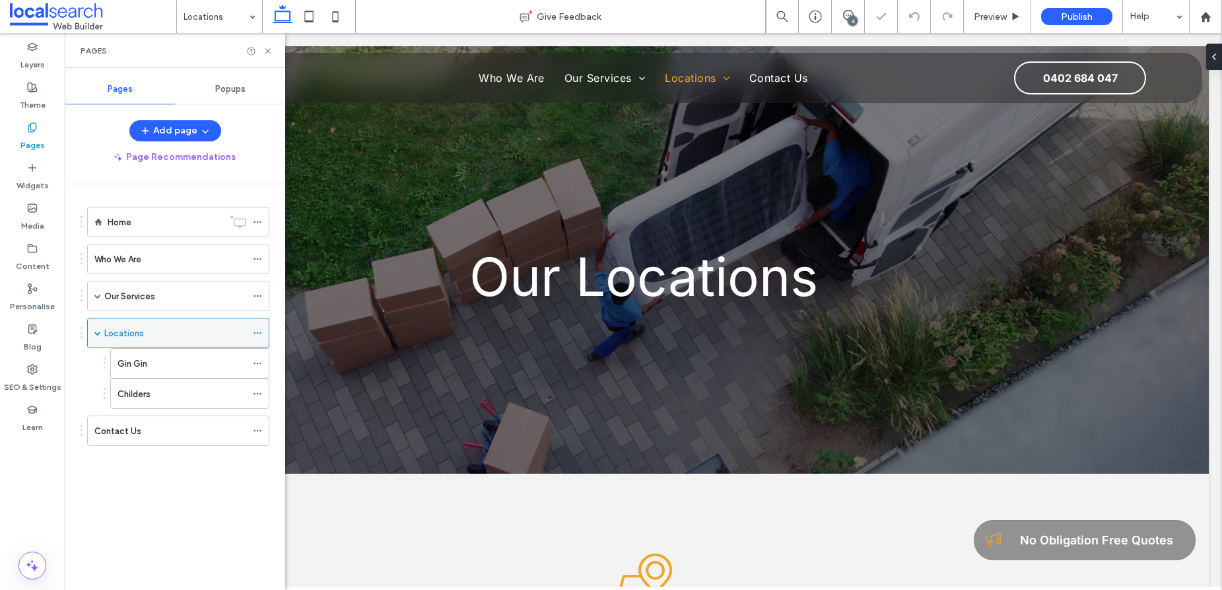
click at [258, 334] on icon at bounding box center [257, 332] width 9 height 9
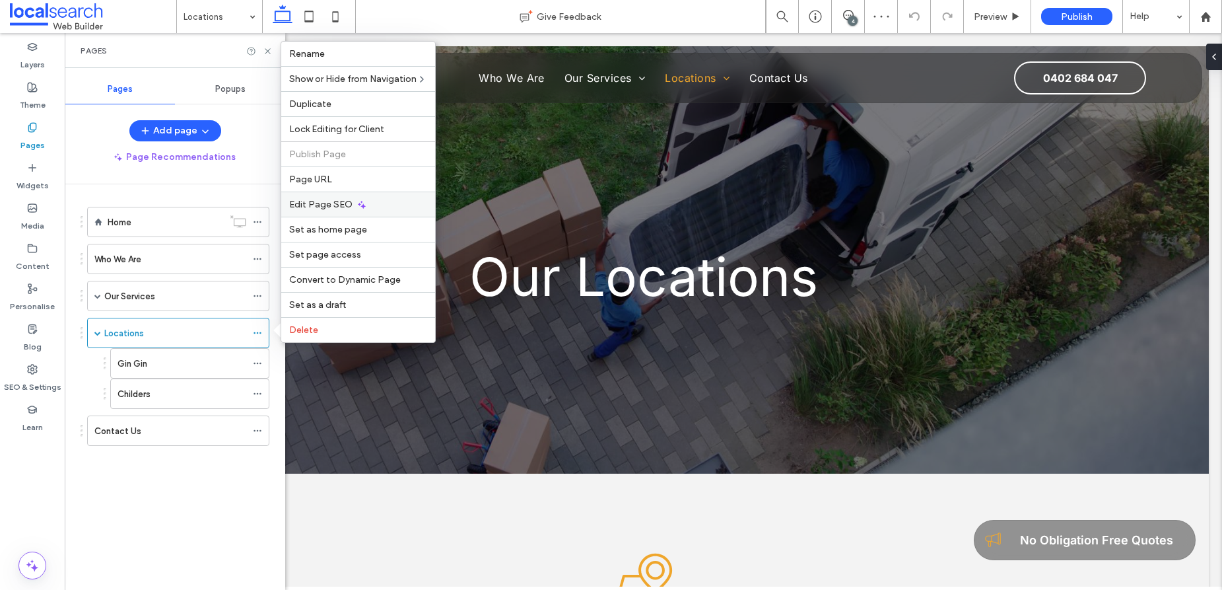
click at [388, 205] on div "Edit Page SEO" at bounding box center [358, 203] width 154 height 25
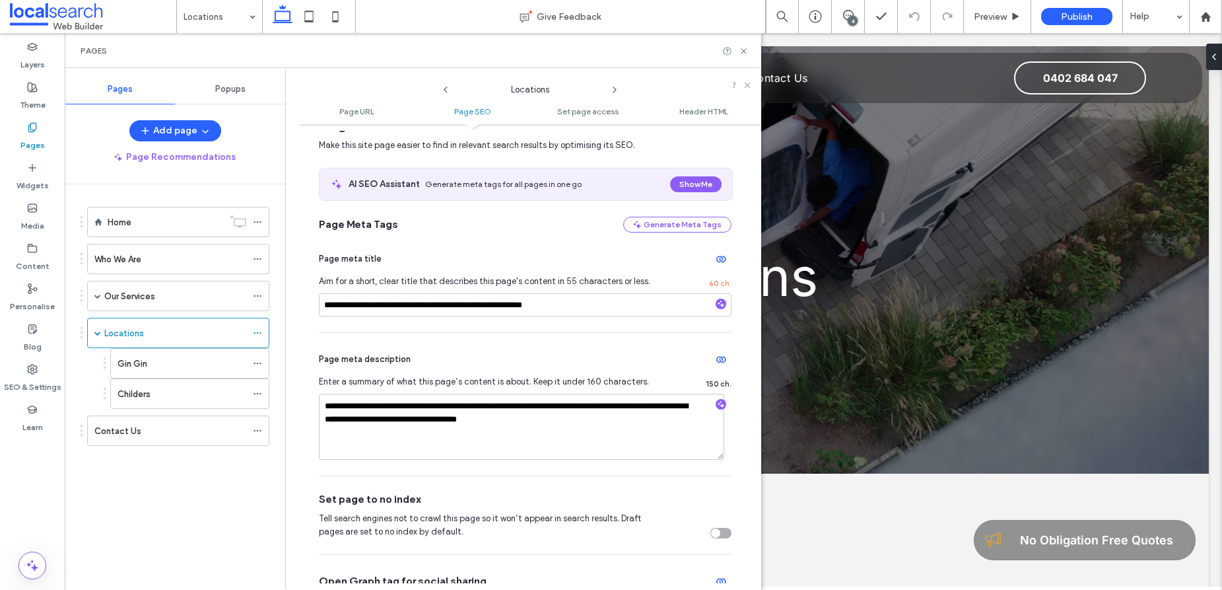
scroll to position [149, 0]
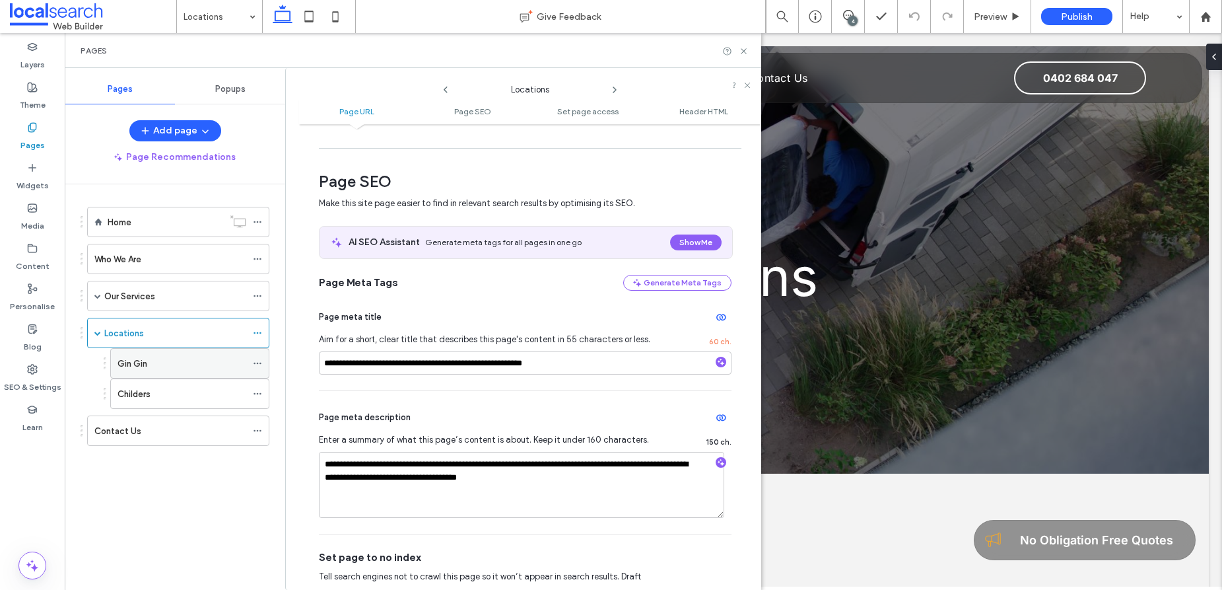
click at [146, 367] on label "Gin Gin" at bounding box center [133, 363] width 30 height 23
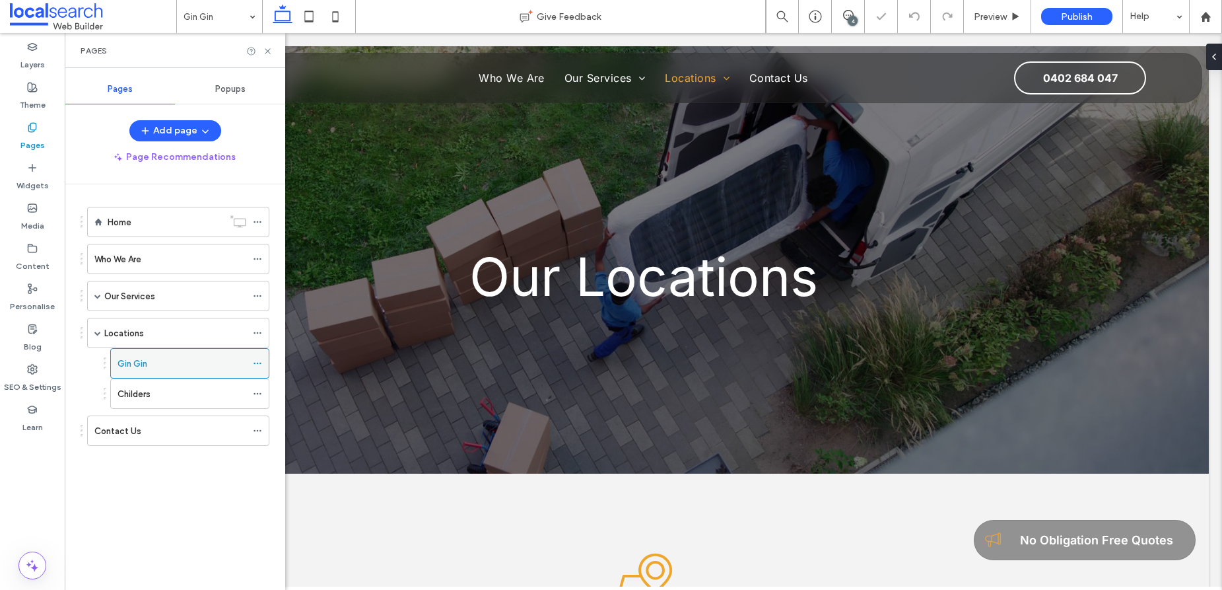
click at [260, 364] on use at bounding box center [257, 364] width 7 height 2
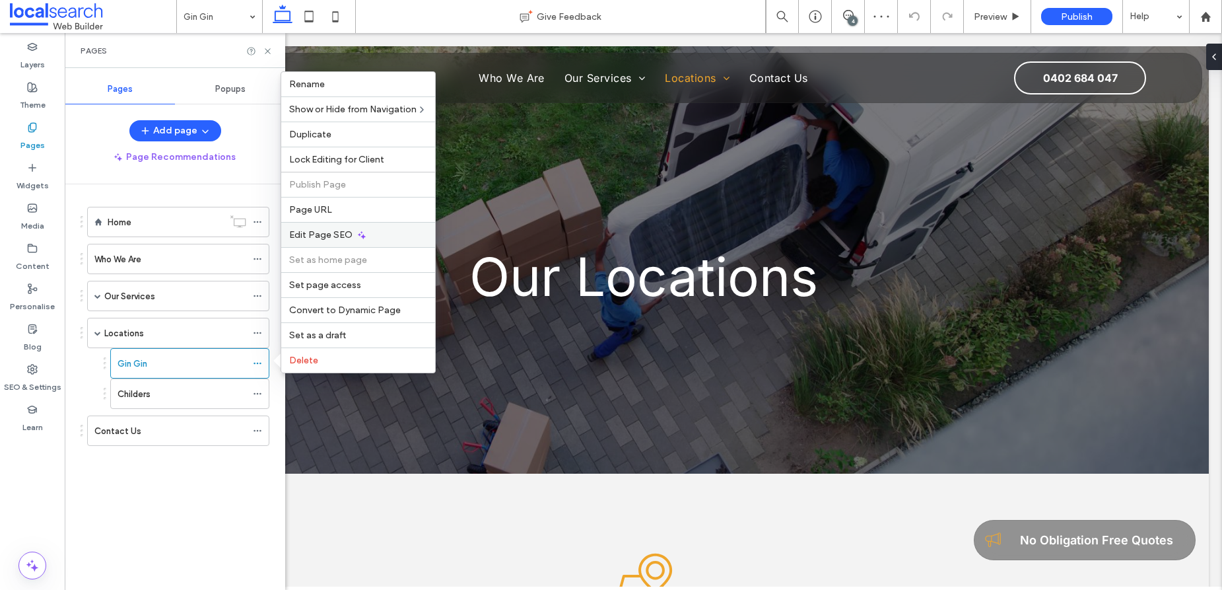
click at [358, 236] on icon at bounding box center [362, 235] width 11 height 11
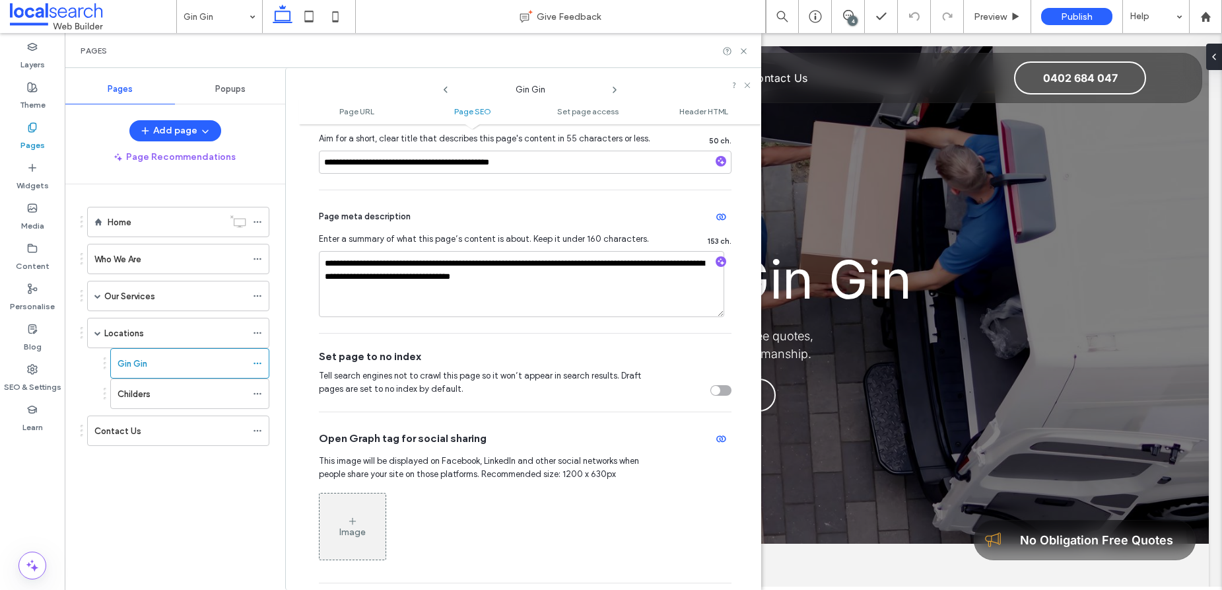
scroll to position [351, 0]
click at [614, 90] on icon at bounding box center [614, 90] width 11 height 11
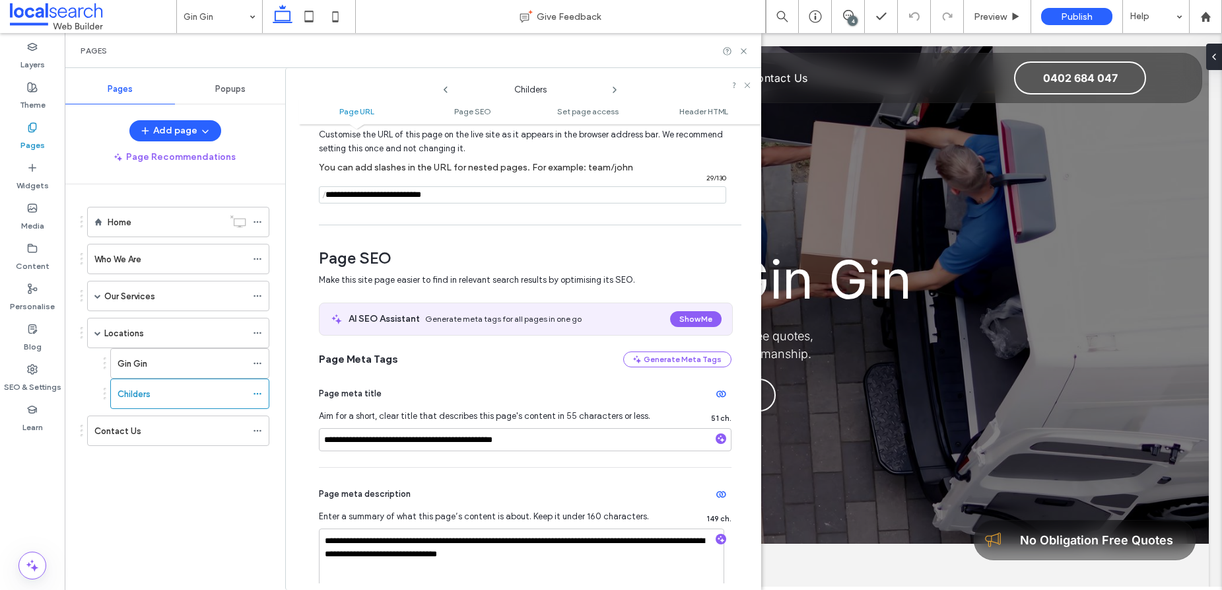
scroll to position [79, 0]
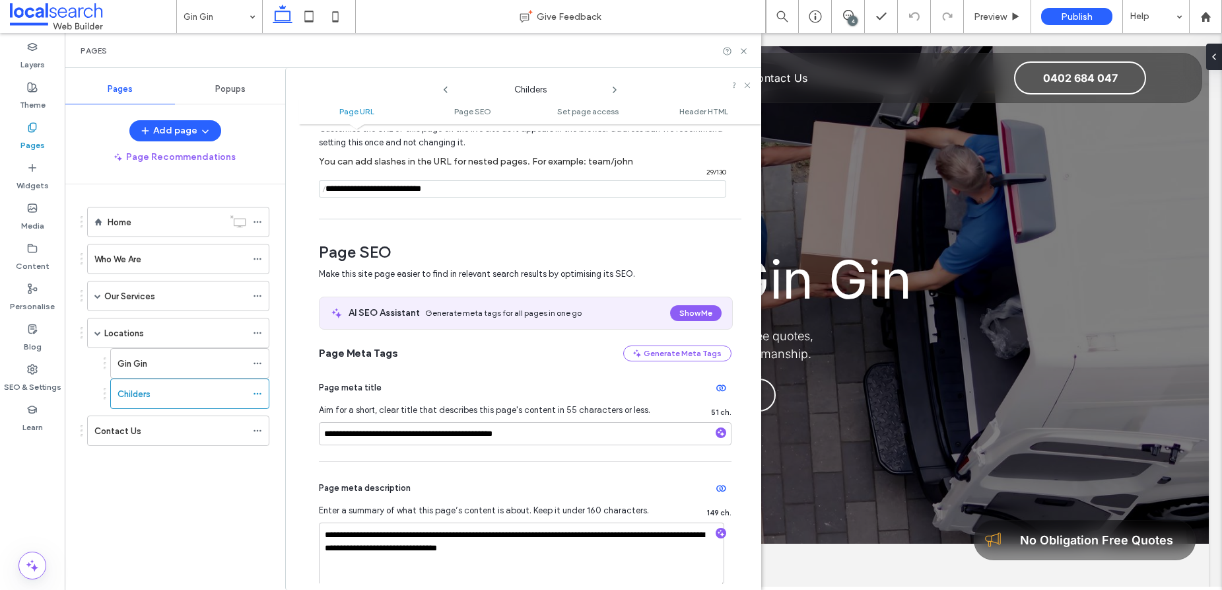
click at [506, 363] on div "**********" at bounding box center [525, 411] width 413 height 100
click at [486, 352] on div "Page Meta Tags Generate Meta Tags" at bounding box center [525, 353] width 413 height 16
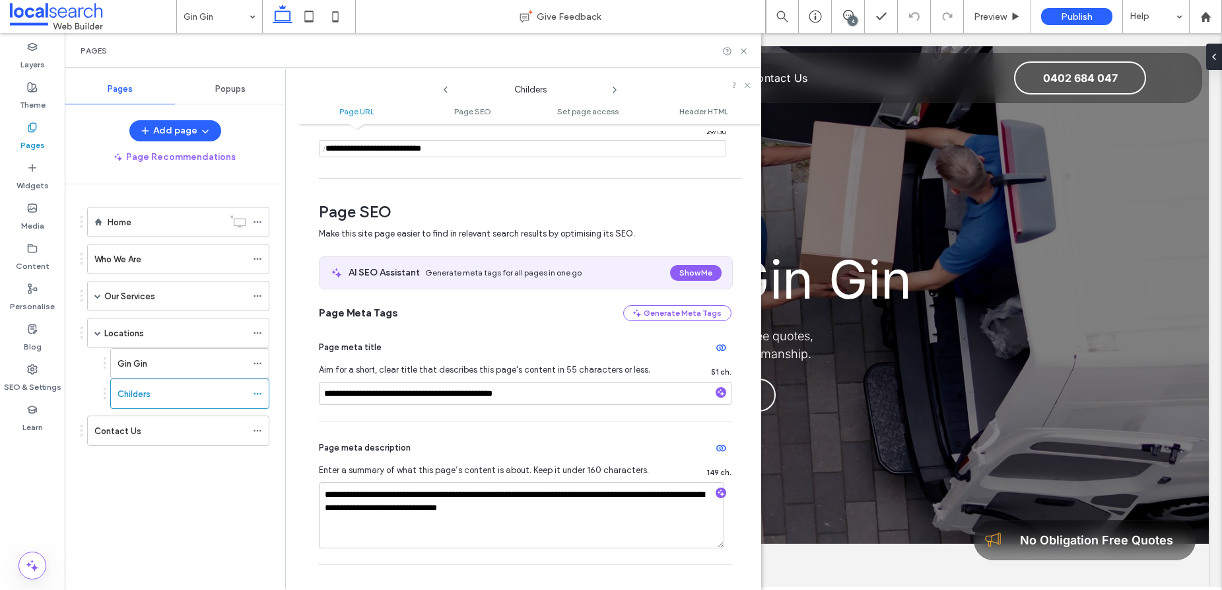
scroll to position [120, 0]
click at [615, 88] on use at bounding box center [614, 89] width 3 height 5
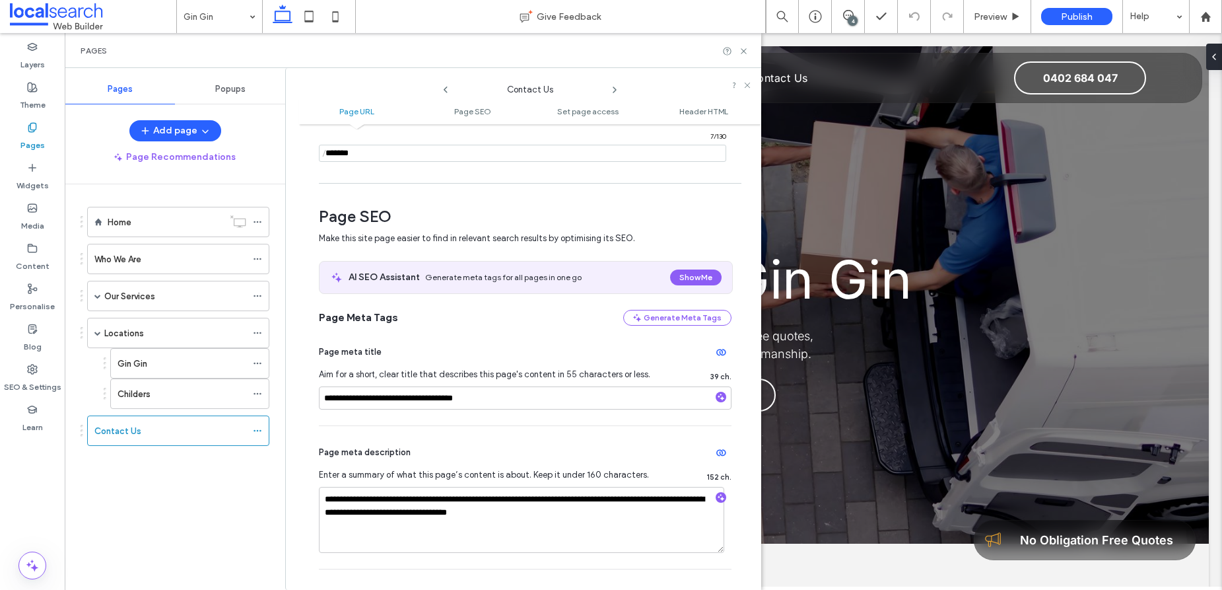
scroll to position [0, 0]
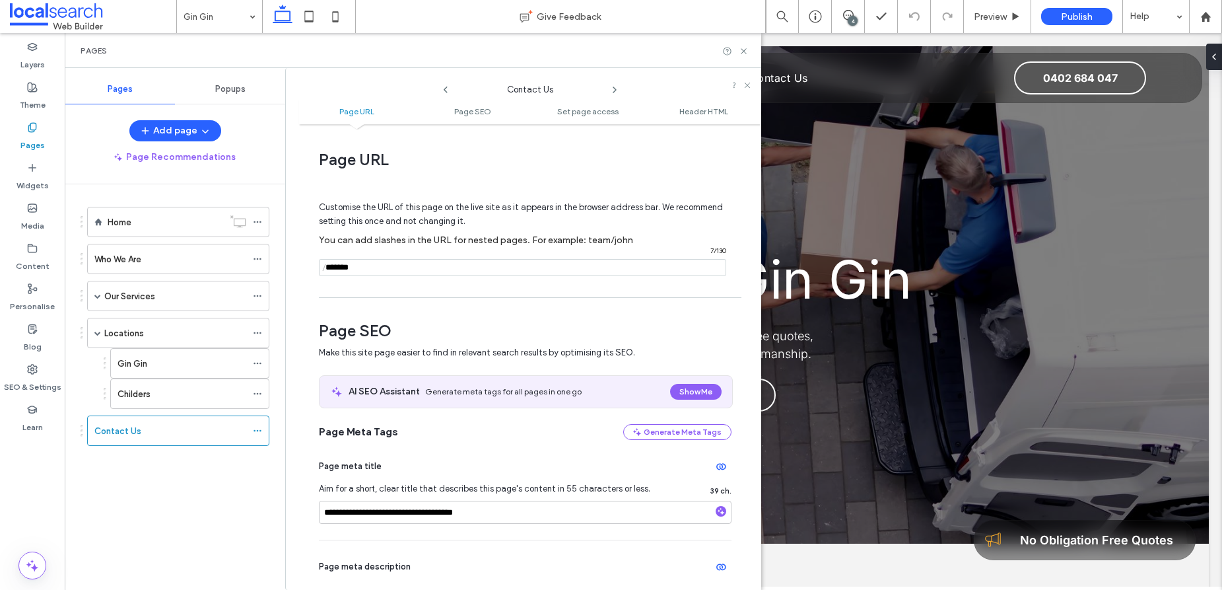
click at [497, 326] on span "Page SEO" at bounding box center [525, 331] width 413 height 20
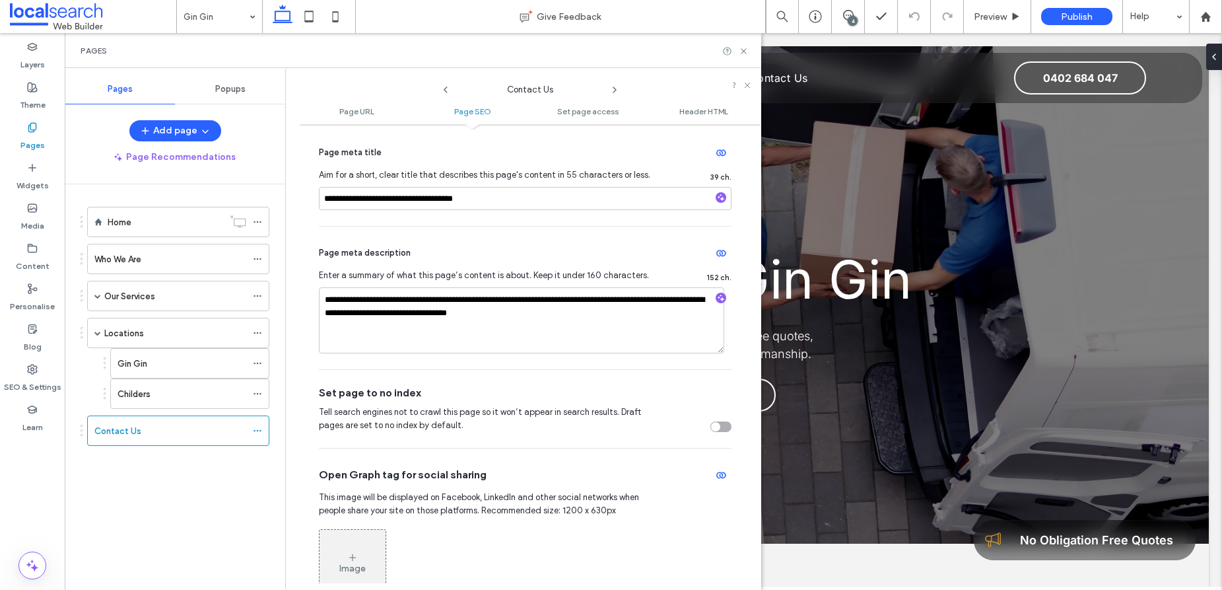
scroll to position [314, 0]
click at [745, 51] on icon at bounding box center [744, 51] width 10 height 10
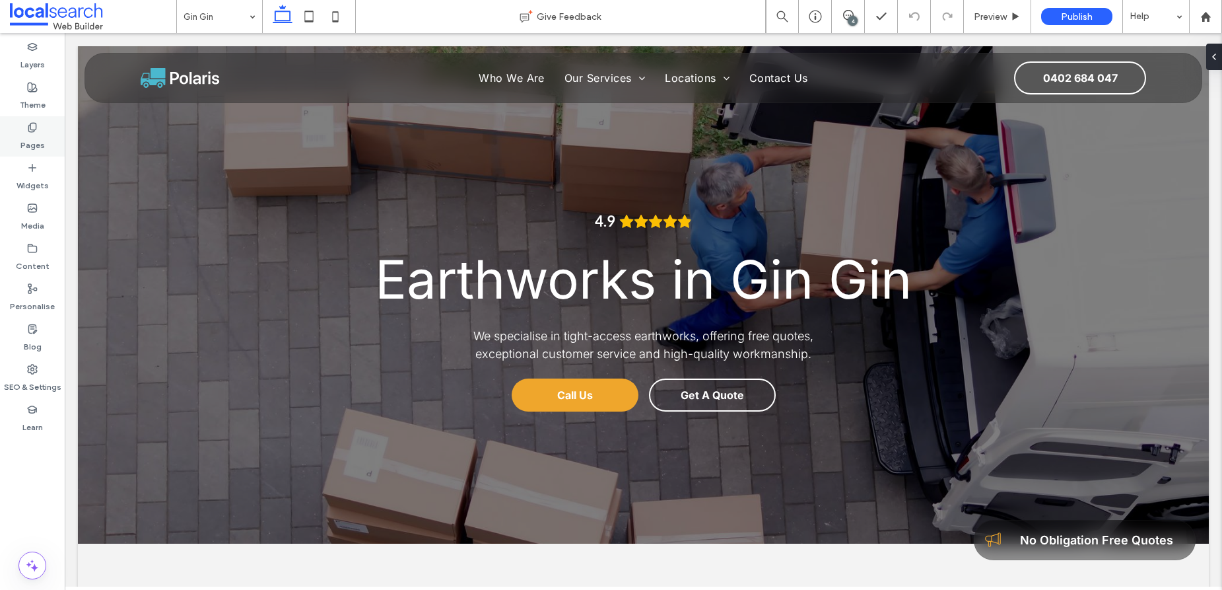
click at [32, 125] on icon at bounding box center [32, 127] width 11 height 11
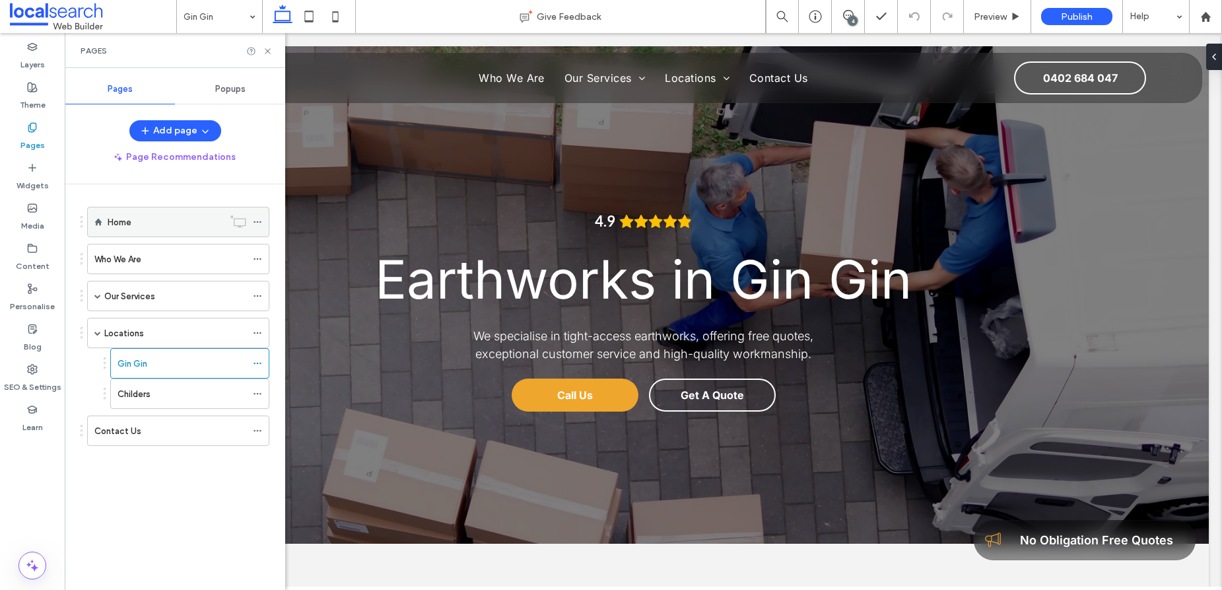
click at [125, 222] on label "Home" at bounding box center [120, 222] width 24 height 23
click at [271, 50] on icon at bounding box center [268, 51] width 10 height 10
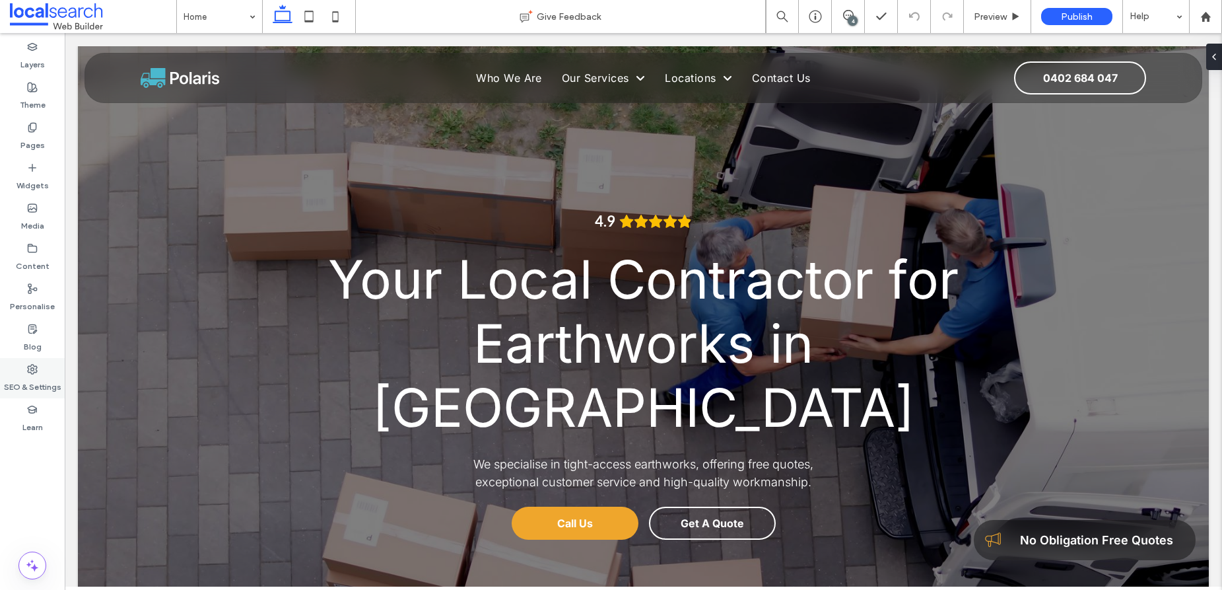
click at [34, 378] on label "SEO & Settings" at bounding box center [32, 383] width 57 height 18
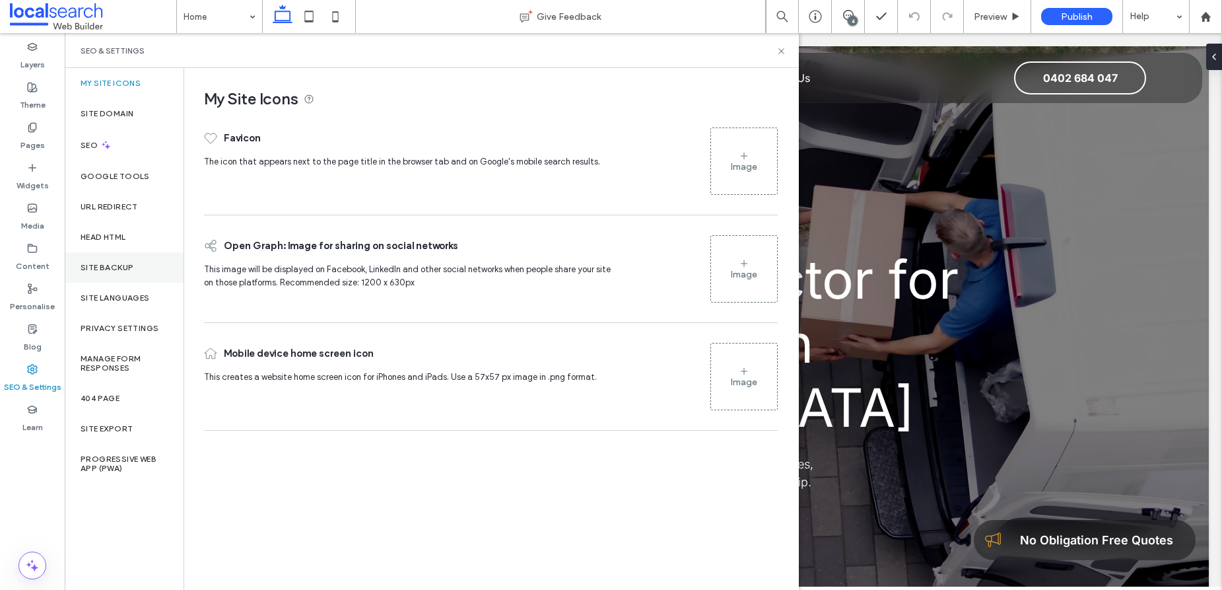
click at [127, 264] on label "Site backup" at bounding box center [107, 267] width 53 height 9
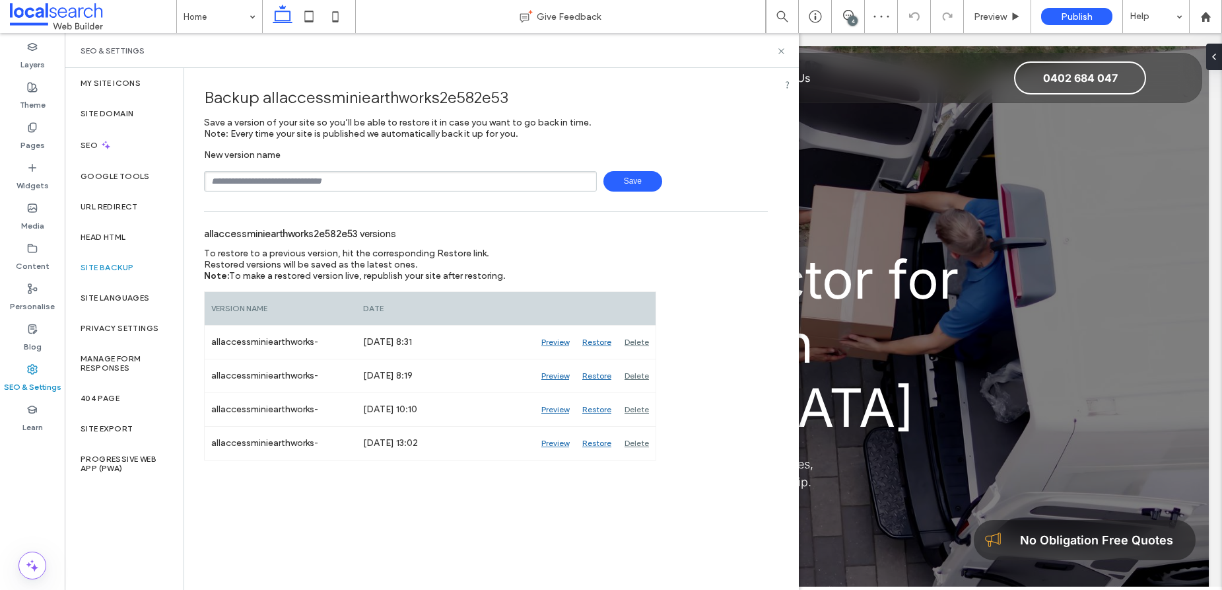
click at [248, 180] on input "text" at bounding box center [400, 181] width 393 height 20
type input "**********"
click at [637, 182] on span "Save" at bounding box center [633, 181] width 59 height 20
drag, startPoint x: 780, startPoint y: 51, endPoint x: 686, endPoint y: 30, distance: 96.0
click at [780, 51] on icon at bounding box center [782, 51] width 10 height 10
